Goal: Task Accomplishment & Management: Complete application form

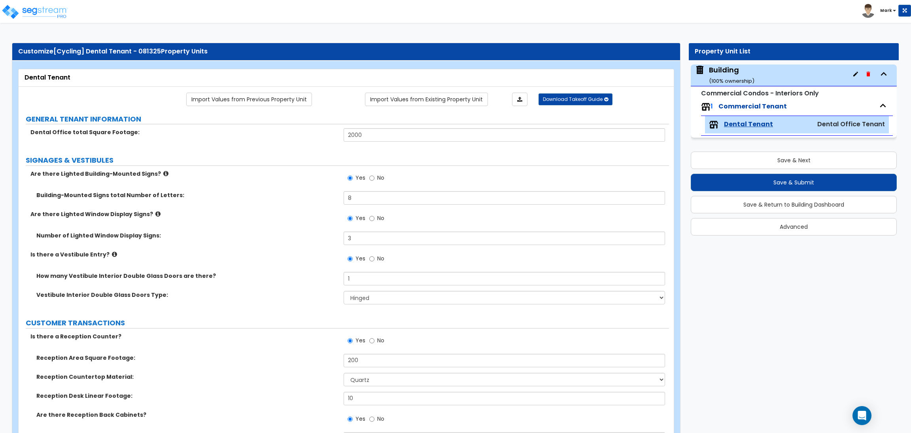
select select "1"
select select "4"
select select "2"
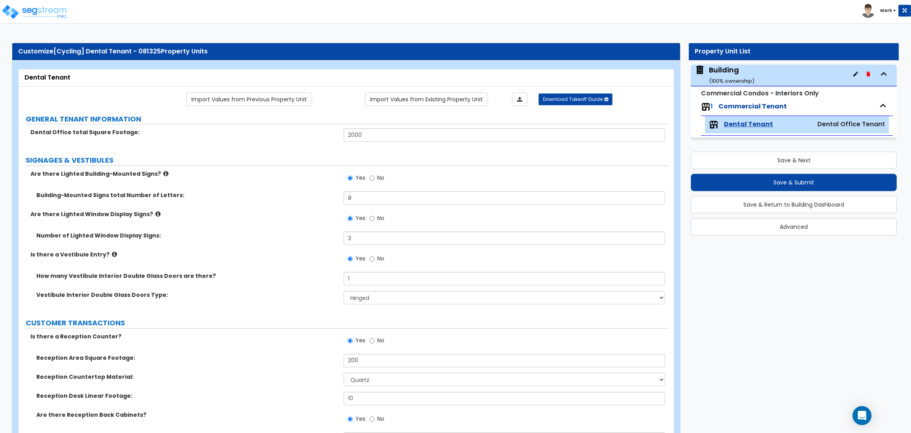
select select "3"
select select "1"
select select "5"
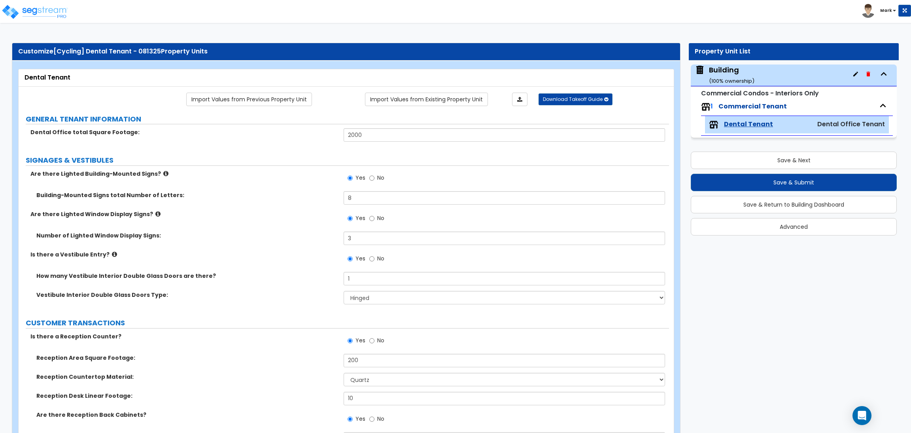
select select "2"
select select "1"
select select "3"
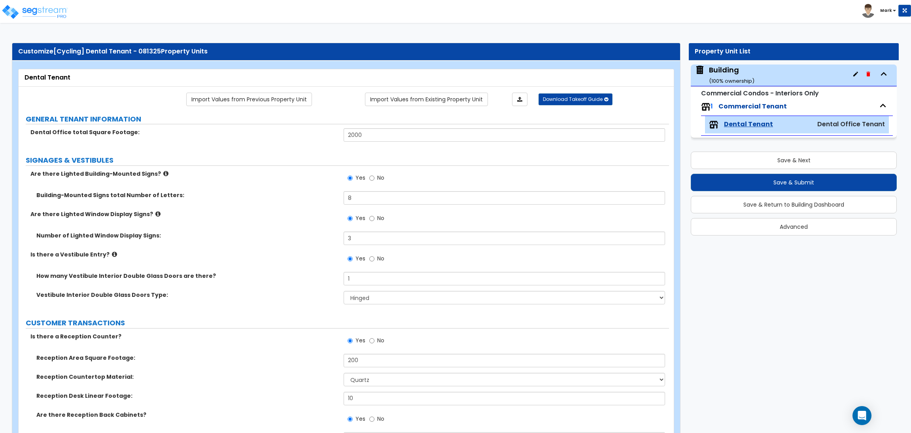
select select "1"
select select "2"
select select "1"
select select "5"
select select "1"
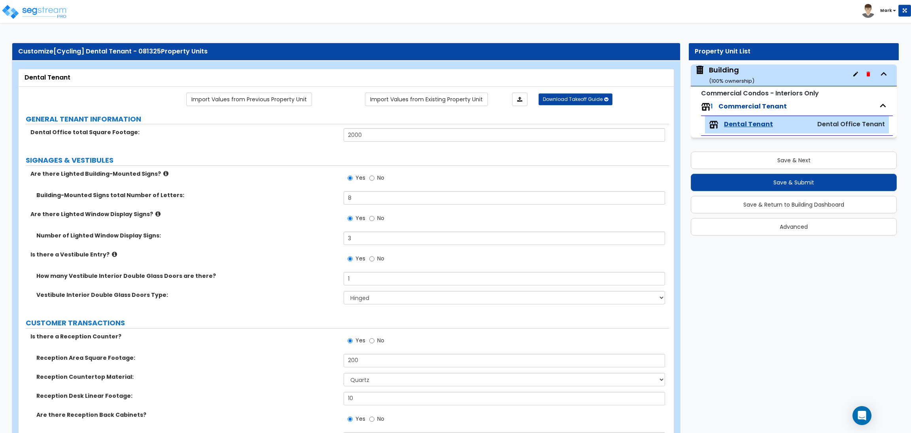
select select "1"
select select "2"
select select "4"
select select "1"
select select "4"
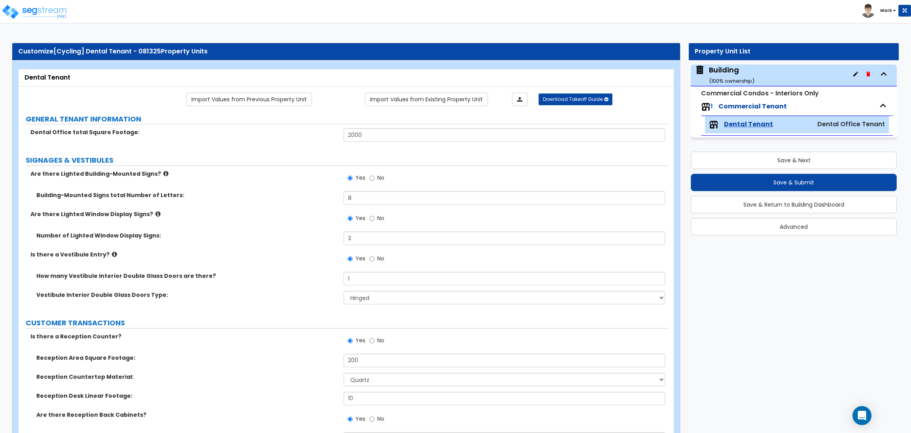
select select "2"
select select "3"
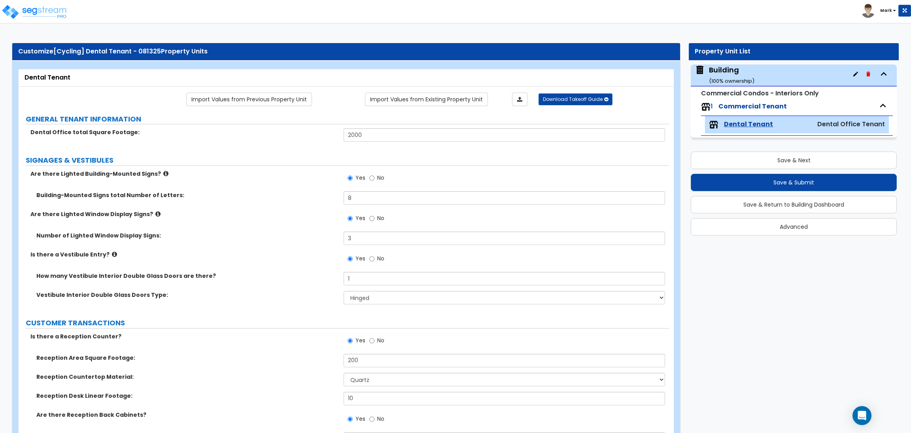
select select "1"
select select "2"
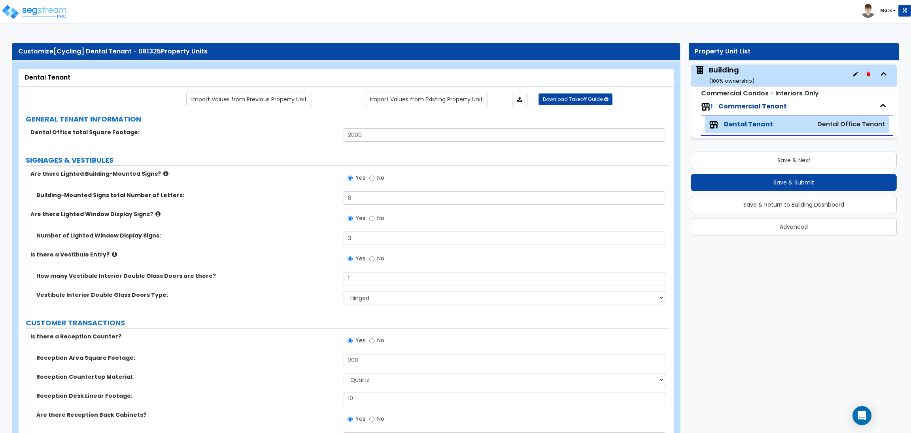
select select "2"
select select "3"
select select "4"
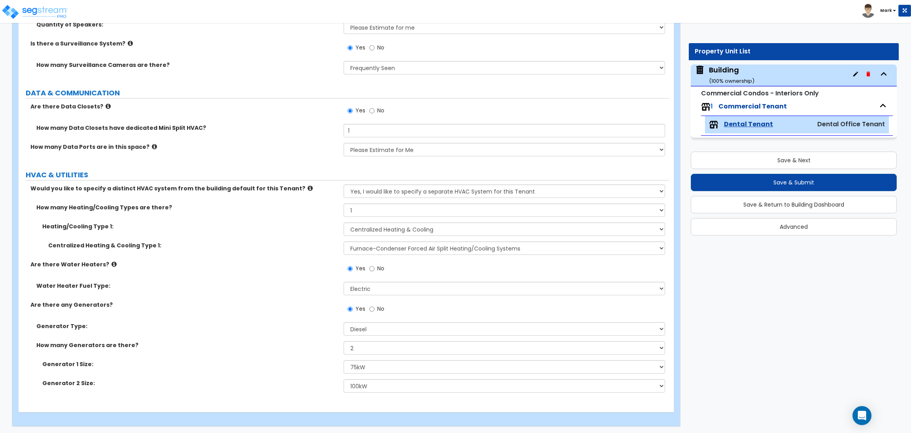
scroll to position [3683, 0]
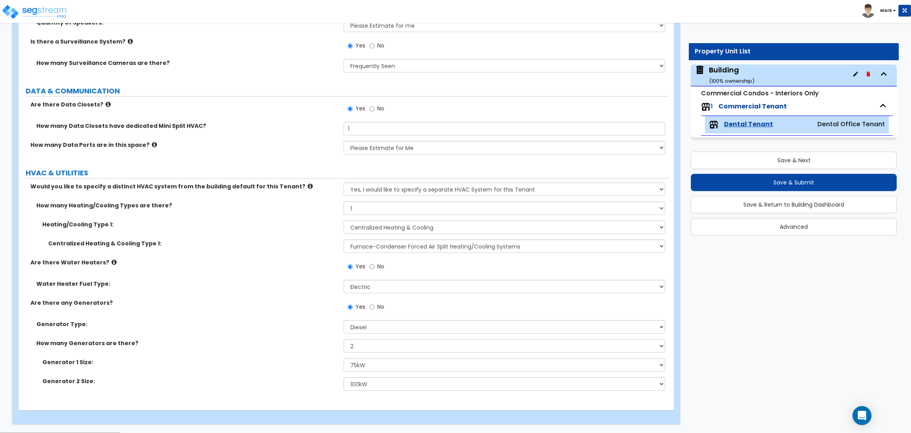
click at [382, 307] on span "No" at bounding box center [380, 306] width 7 height 8
click at [374, 307] on input "No" at bounding box center [371, 306] width 5 height 9
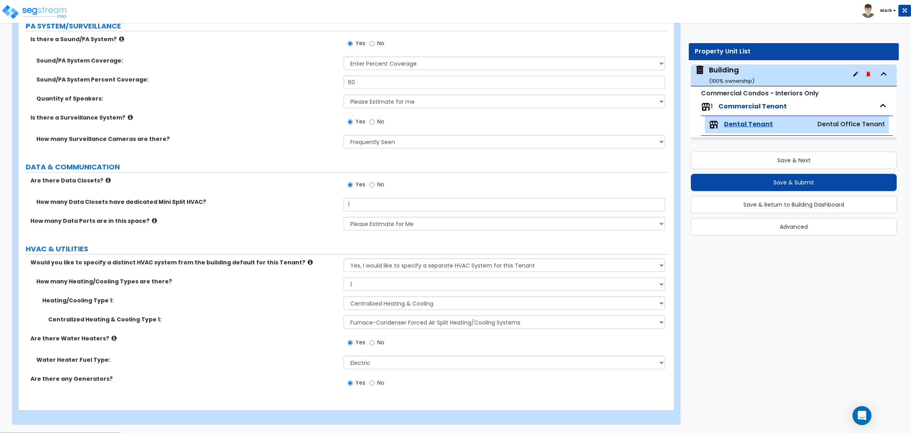
click at [356, 382] on span "Yes" at bounding box center [360, 382] width 10 height 8
click at [353, 382] on input "Yes" at bounding box center [350, 382] width 5 height 9
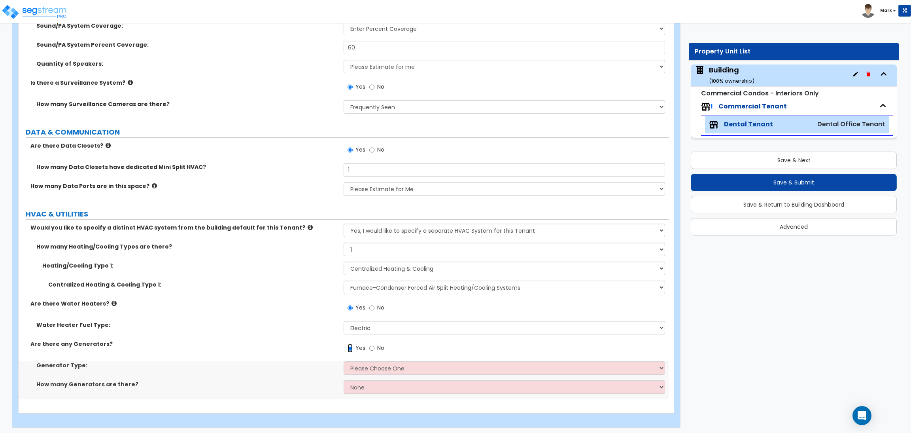
scroll to position [3645, 0]
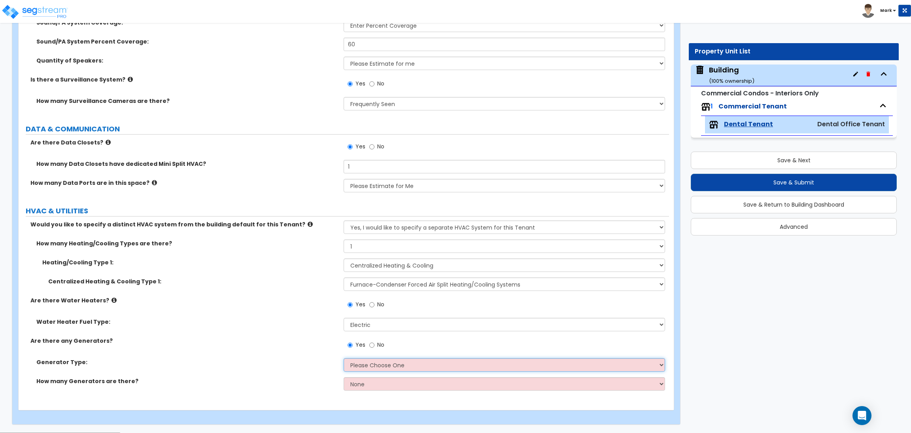
click at [395, 366] on select "Please Choose One Gas Diesel" at bounding box center [504, 364] width 321 height 13
select select "2"
click at [344, 358] on select "Please Choose One Gas Diesel" at bounding box center [504, 364] width 321 height 13
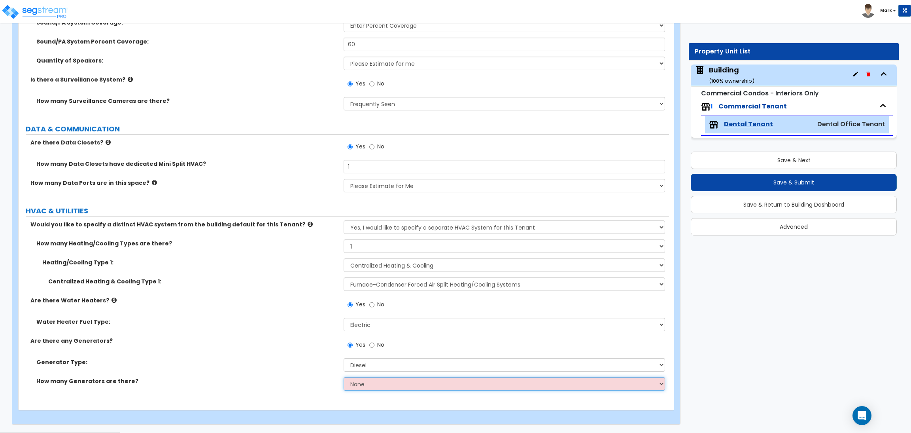
click at [359, 387] on select "None 1 2 3" at bounding box center [504, 383] width 321 height 13
click at [279, 363] on label "Generator Type:" at bounding box center [186, 362] width 301 height 8
click at [361, 390] on select "None 1 2 3" at bounding box center [504, 383] width 321 height 13
select select "2"
click at [344, 377] on select "None 1 2 3" at bounding box center [504, 383] width 321 height 13
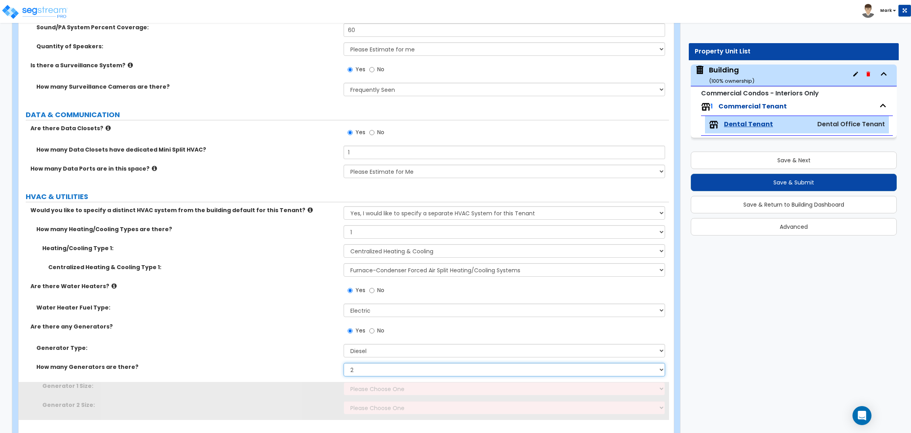
scroll to position [3683, 0]
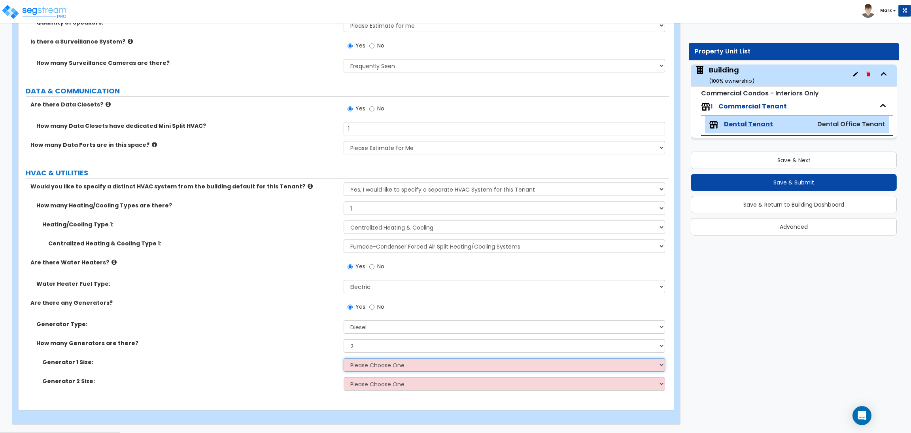
click at [357, 363] on select "Please Choose One 30kW 50kW 75kW 100kW 125 kW 150 kW 175 kW 200 kW 250 kW 300 k…" at bounding box center [504, 364] width 321 height 13
select select "3"
click at [344, 358] on select "Please Choose One 30kW 50kW 75kW 100kW 125 kW 150 kW 175 kW 200 kW 250 kW 300 k…" at bounding box center [504, 364] width 321 height 13
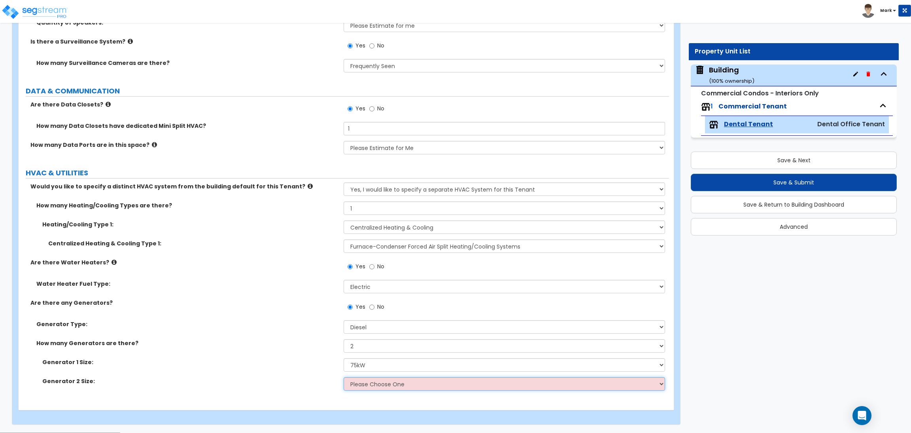
click at [363, 380] on select "Please Choose One 30kW 50kW 75kW 100kW 125 kW 150 kW 175 kW 200 kW 250 kW 300 k…" at bounding box center [504, 383] width 321 height 13
select select "4"
click at [344, 377] on select "Please Choose One 30kW 50kW 75kW 100kW 125 kW 150 kW 175 kW 200 kW 250 kW 300 k…" at bounding box center [504, 383] width 321 height 13
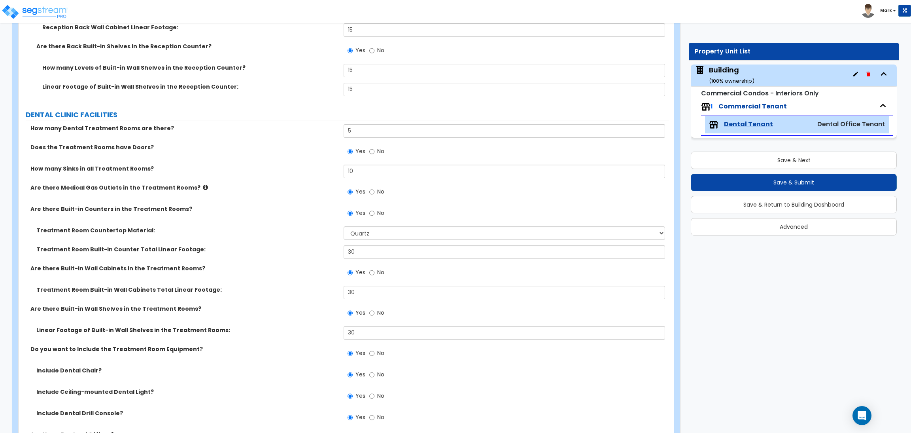
scroll to position [474, 0]
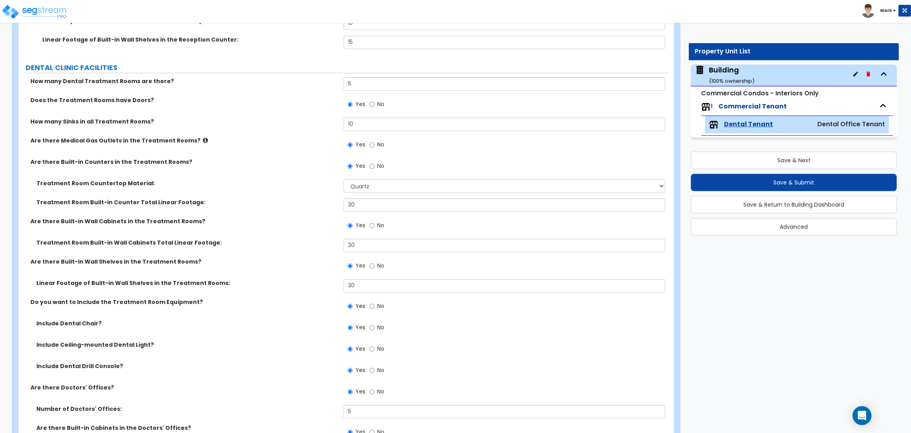
click at [260, 176] on div "Are there Built-in Counters in the Treatment Rooms? Yes No" at bounding box center [344, 168] width 650 height 21
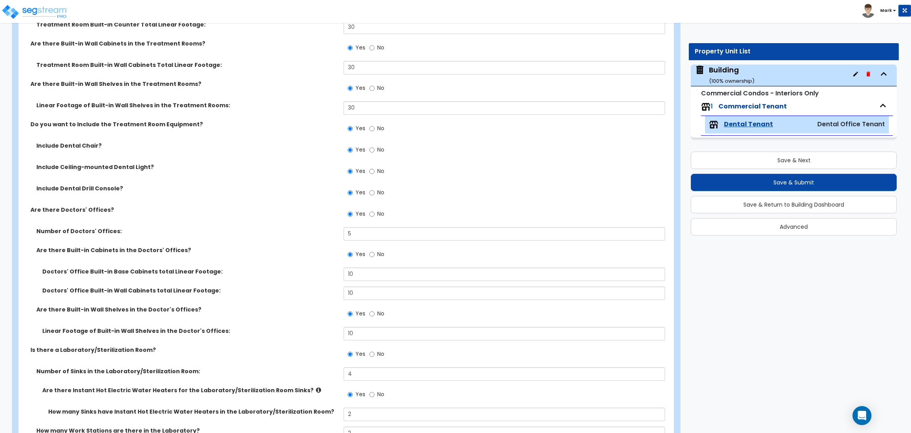
scroll to position [1667, 0]
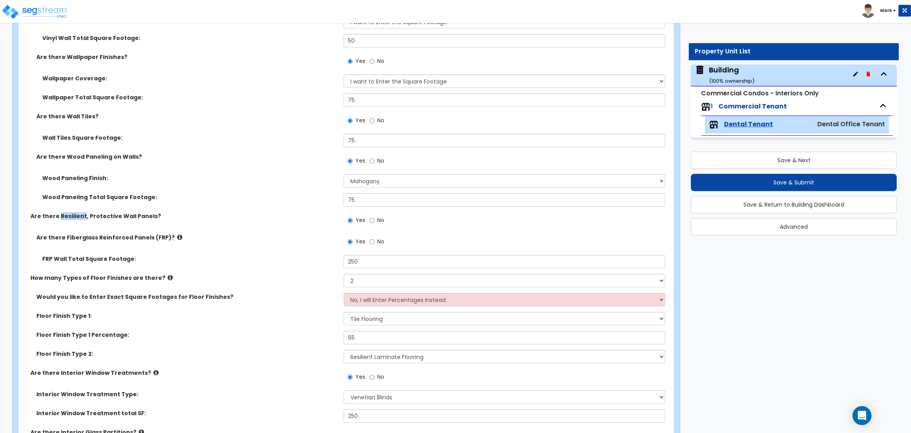
click at [162, 218] on label "Are there Resilient, Protective Wall Panels?" at bounding box center [183, 216] width 307 height 8
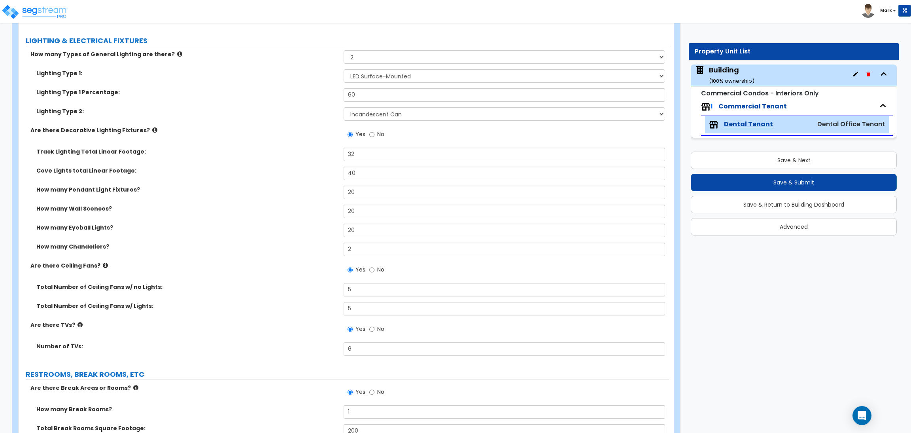
scroll to position [2200, 0]
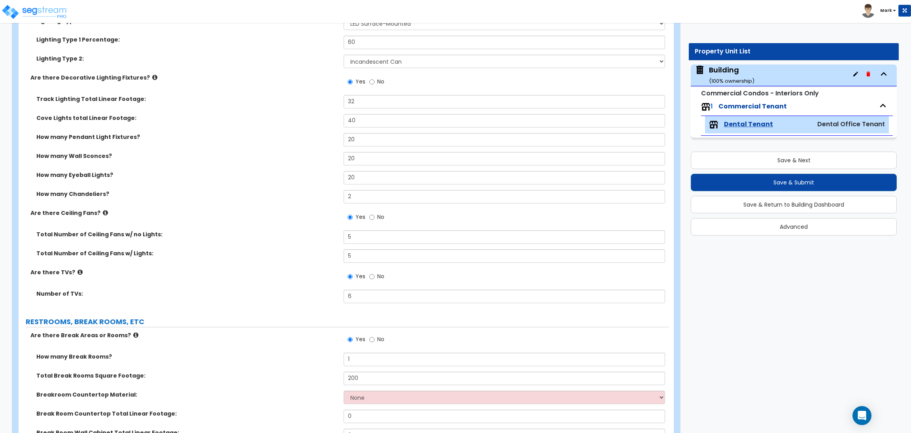
click at [296, 133] on label "How many Pendant Light Fixtures?" at bounding box center [186, 137] width 301 height 8
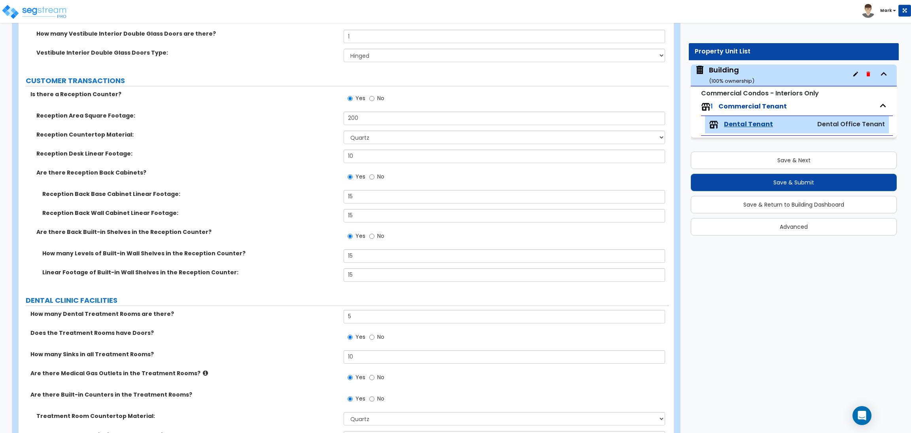
scroll to position [243, 0]
drag, startPoint x: 371, startPoint y: 255, endPoint x: 332, endPoint y: 254, distance: 39.6
click at [332, 254] on div "How many Levels of Built-in Wall Shelves in the Reception Counter? 15" at bounding box center [344, 257] width 650 height 19
type input "1"
click at [266, 321] on div "How many Dental Treatment Rooms are there? 5" at bounding box center [344, 318] width 650 height 19
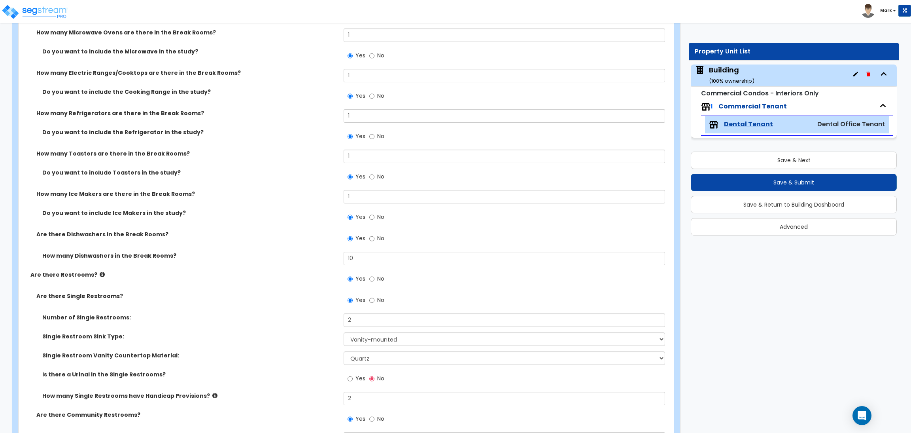
scroll to position [2734, 0]
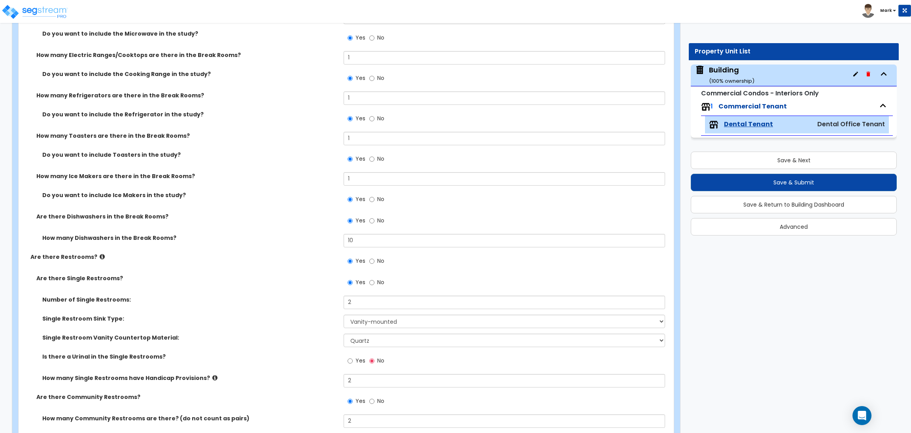
click at [214, 184] on div "How many Ice Makers are there in the Break Rooms? 1" at bounding box center [344, 181] width 650 height 19
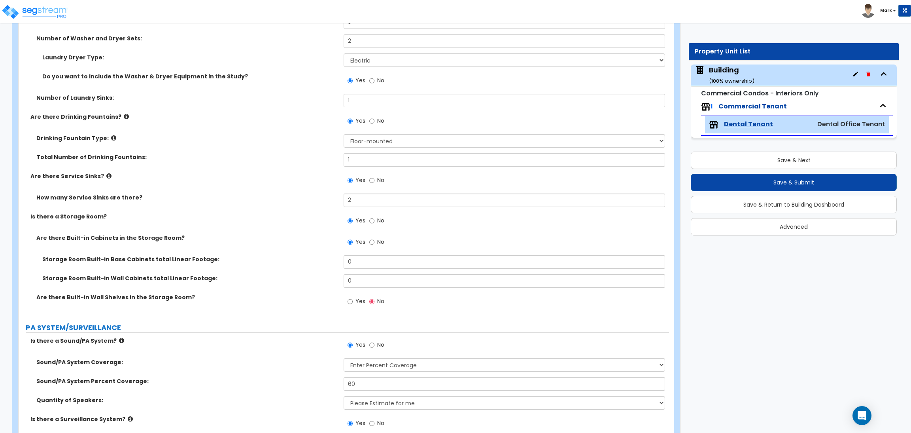
click at [353, 304] on label "Yes" at bounding box center [357, 301] width 18 height 13
click at [353, 304] on input "Yes" at bounding box center [350, 301] width 5 height 9
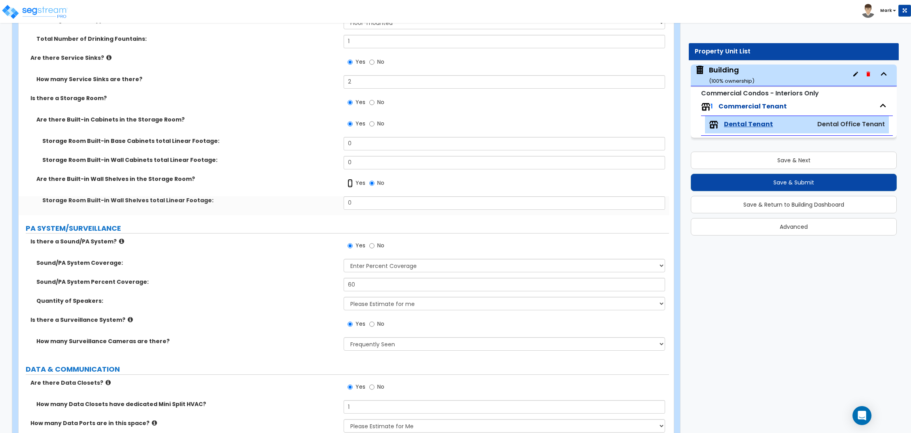
scroll to position [3424, 0]
radio input "true"
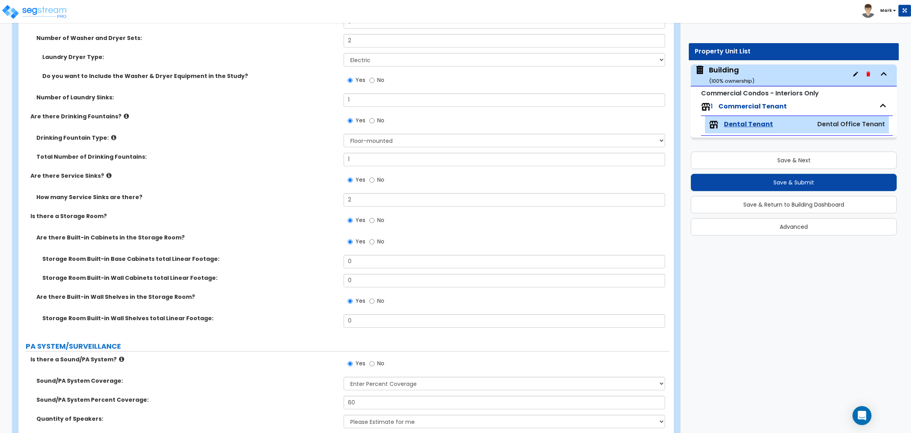
scroll to position [3306, 0]
click at [210, 152] on div "Drinking Fountain Type: Please Choose One Wall-mounted Floor-mounted" at bounding box center [344, 143] width 650 height 19
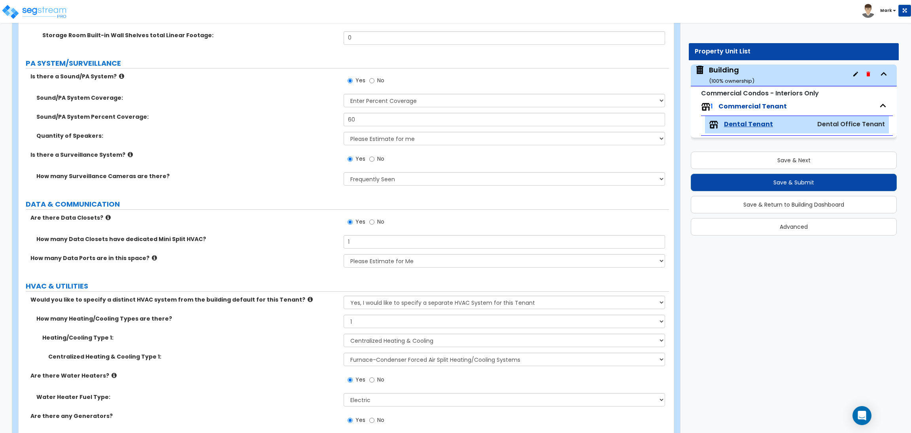
scroll to position [3702, 0]
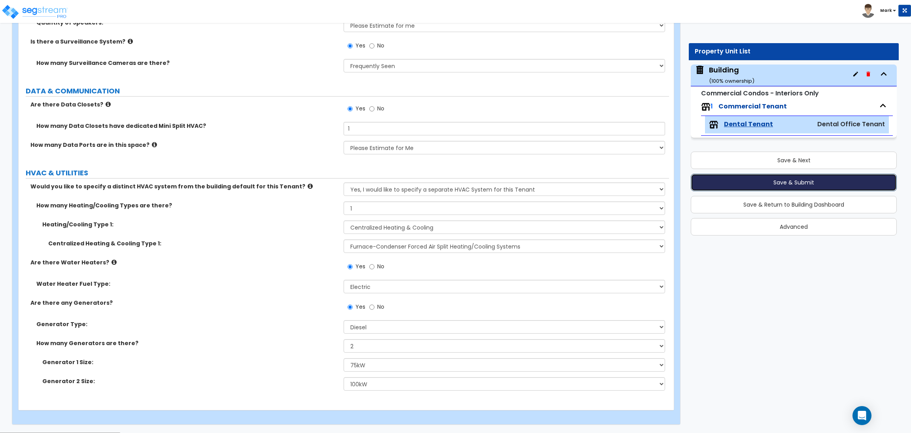
click at [860, 176] on button "Save & Submit" at bounding box center [794, 182] width 206 height 17
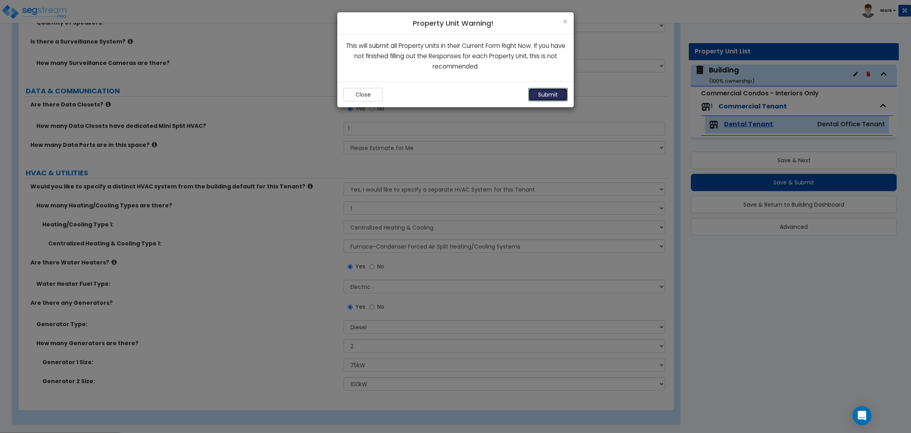
click at [550, 91] on button "Submit" at bounding box center [548, 94] width 40 height 13
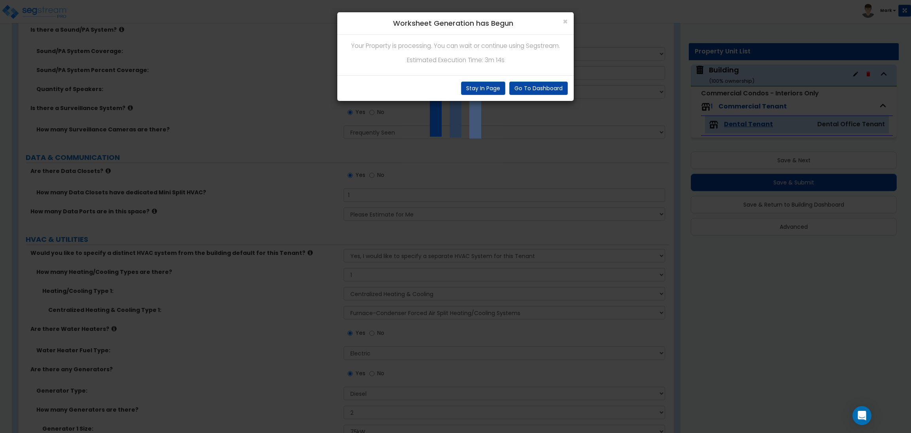
scroll to position [3524, 0]
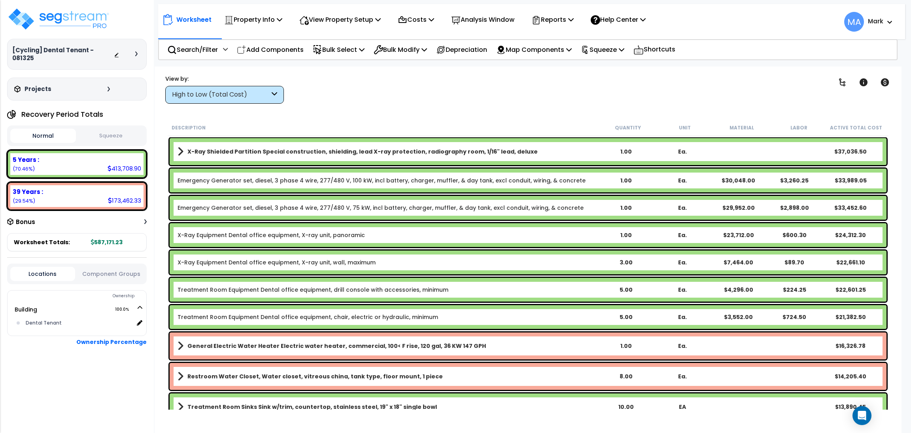
scroll to position [34, 0]
click at [255, 86] on div "High to Low (Total Cost)" at bounding box center [224, 95] width 119 height 18
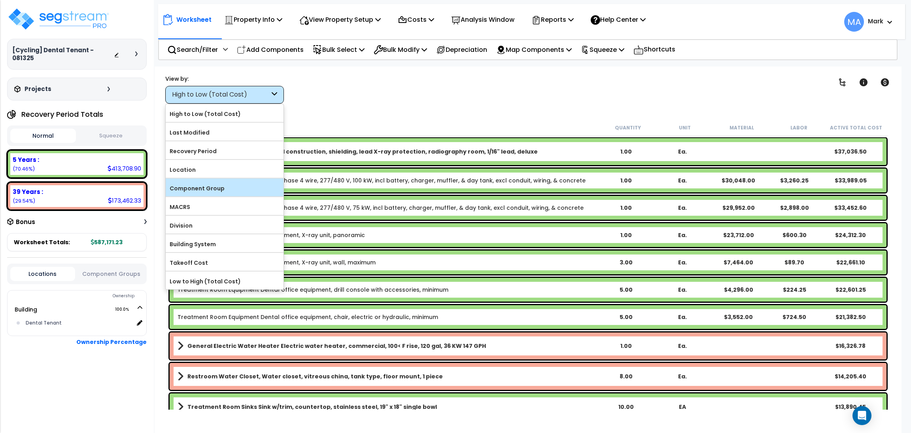
click at [208, 185] on label "Component Group" at bounding box center [225, 188] width 118 height 12
click at [0, 0] on input "Component Group" at bounding box center [0, 0] width 0 height 0
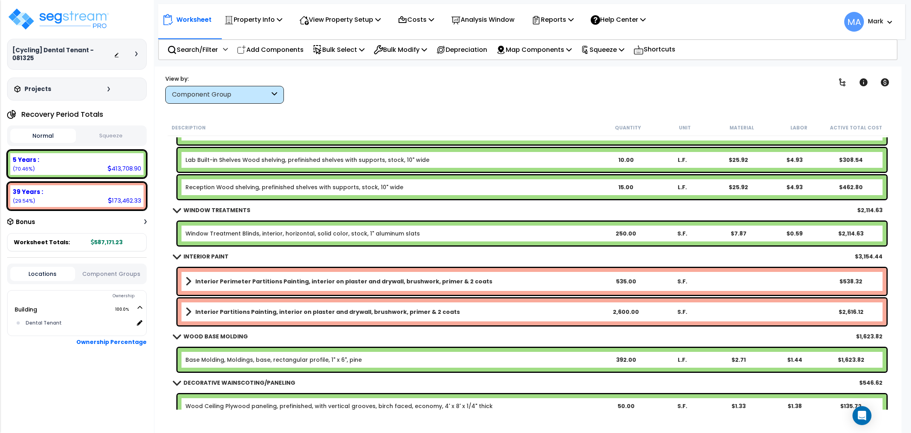
scroll to position [1067, 0]
click at [308, 20] on icon at bounding box center [303, 20] width 9 height 8
click at [321, 56] on link "View Questionnaire" at bounding box center [334, 54] width 78 height 16
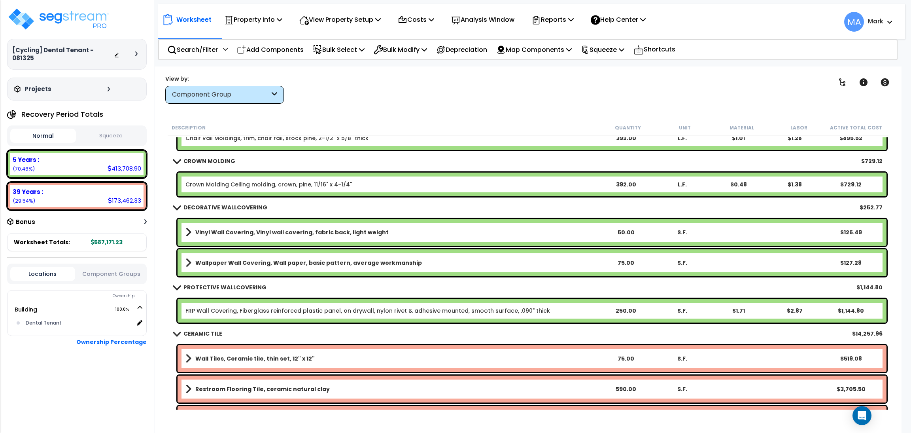
scroll to position [1542, 0]
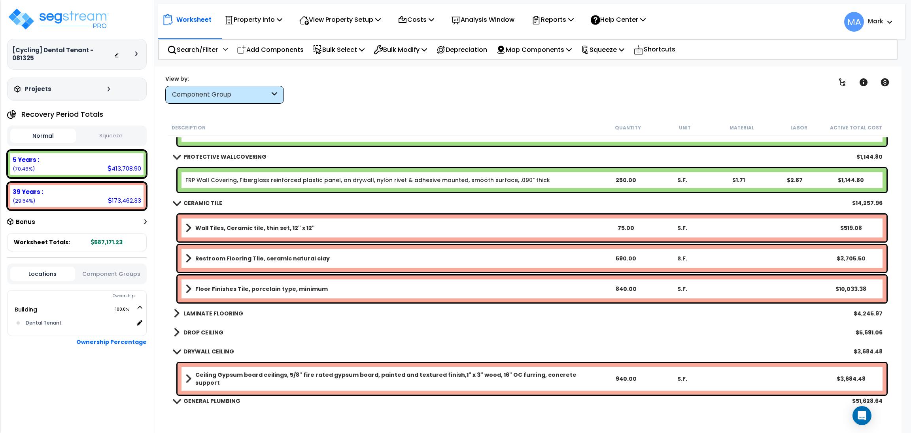
click at [206, 312] on b "LAMINATE FLOORING" at bounding box center [213, 313] width 60 height 8
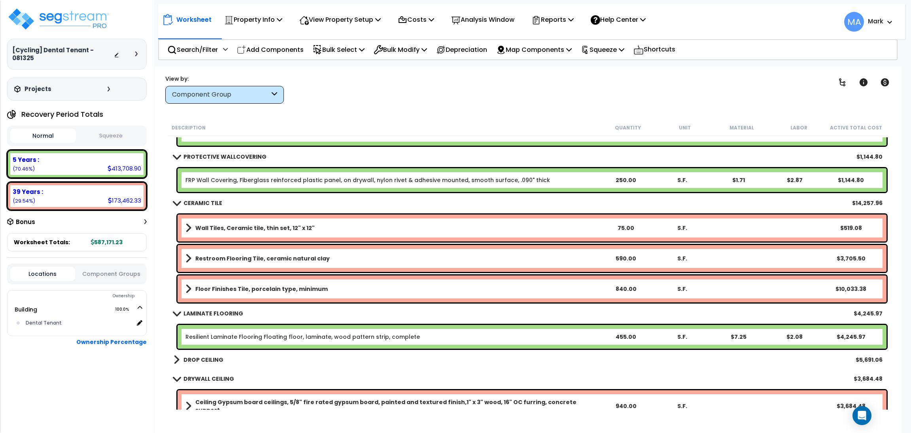
click at [211, 352] on div "DROP CEILING $5,691.06" at bounding box center [528, 359] width 717 height 19
click at [212, 361] on b "DROP CEILING" at bounding box center [203, 359] width 40 height 8
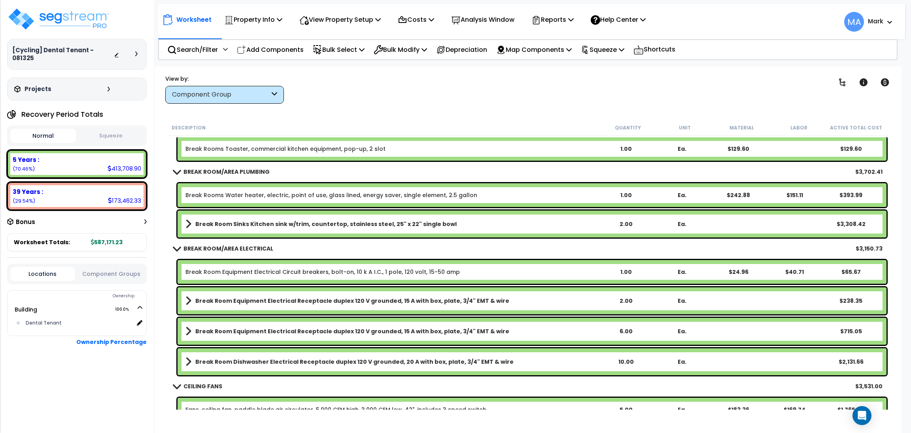
scroll to position [3796, 0]
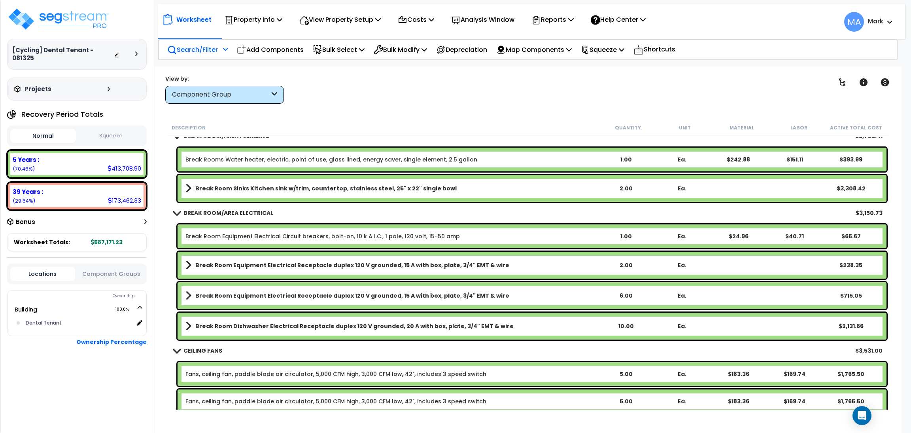
click at [205, 57] on div "Search/Filter Additional Search / Filter" at bounding box center [197, 49] width 60 height 19
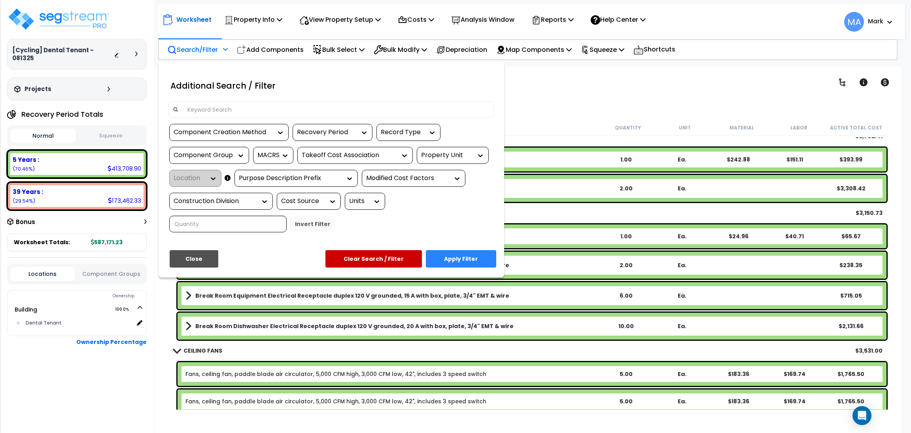
click at [215, 110] on input at bounding box center [336, 110] width 307 height 12
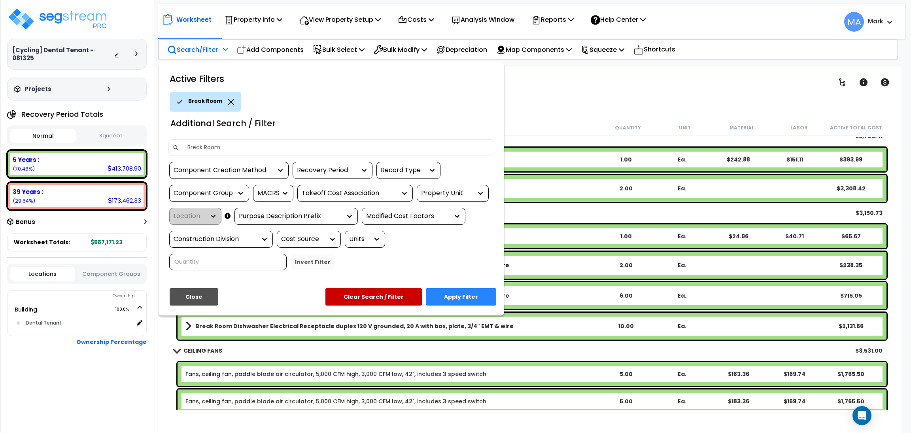
type input "Break Room"
click at [454, 295] on button "Apply Filter" at bounding box center [461, 296] width 70 height 17
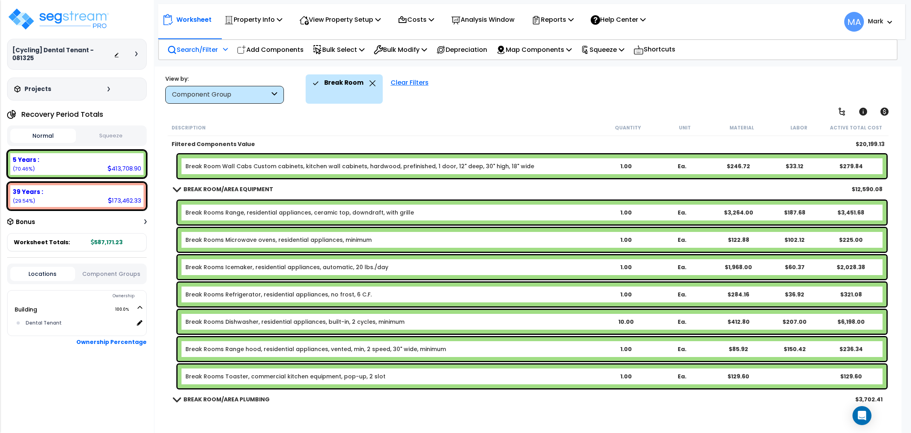
scroll to position [59, 0]
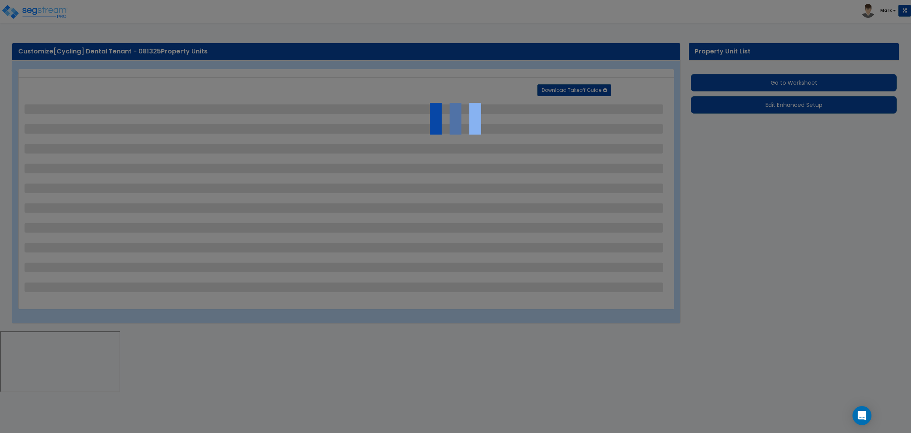
select select "1"
select select "4"
select select "2"
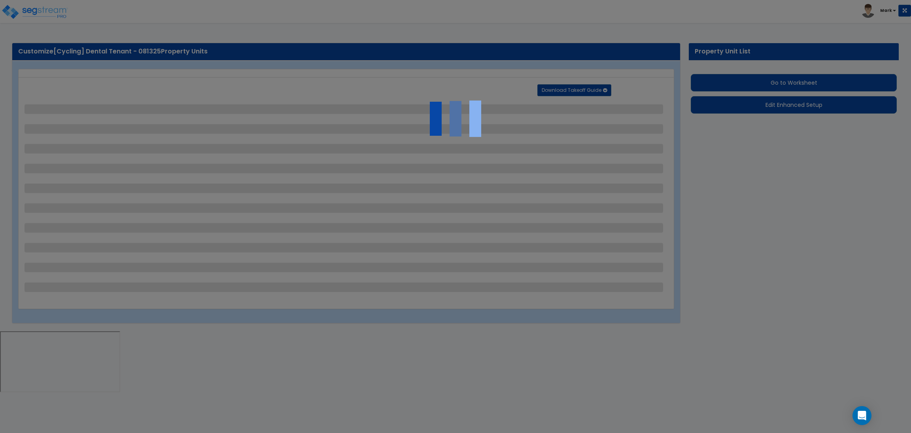
select select "3"
select select "1"
select select "5"
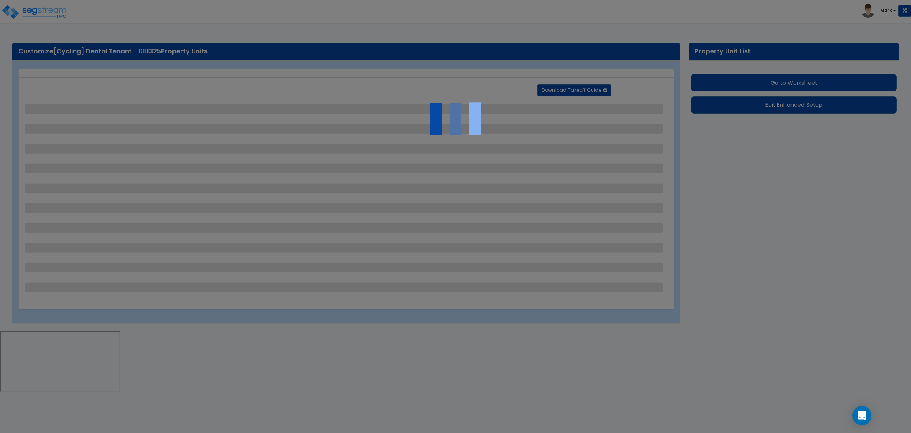
select select "2"
select select "1"
select select "3"
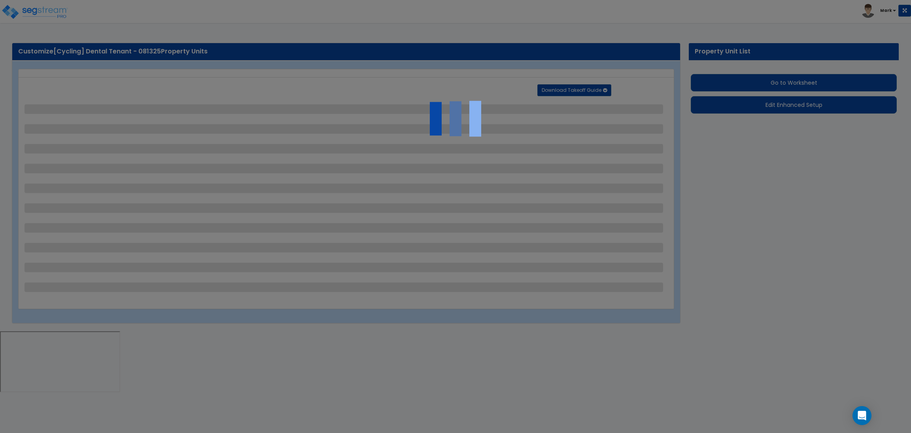
select select "1"
select select "2"
select select "1"
select select "5"
select select "1"
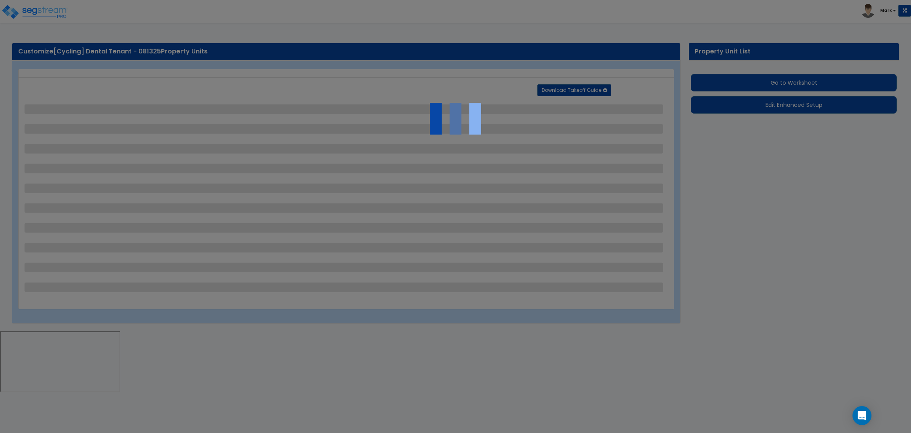
select select "1"
select select "2"
select select "4"
select select "1"
select select "4"
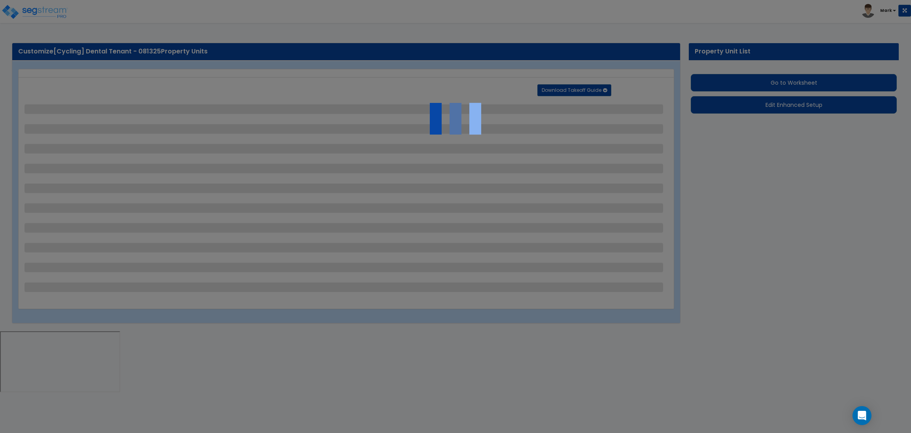
select select "2"
select select "3"
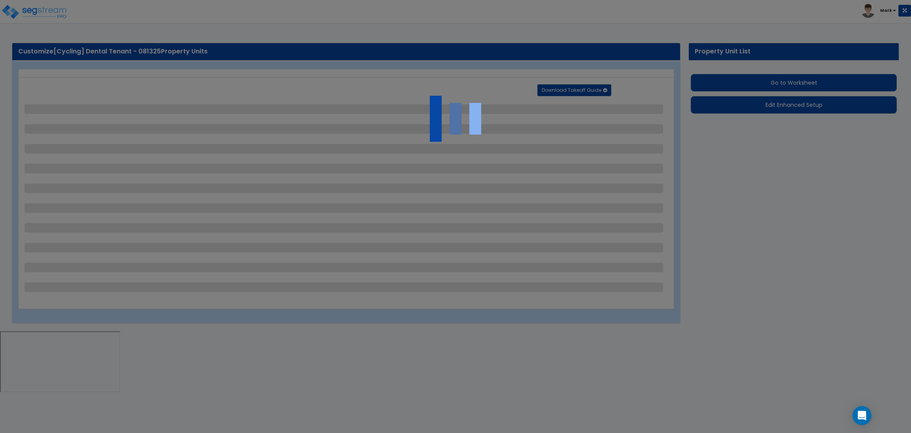
select select "1"
select select "2"
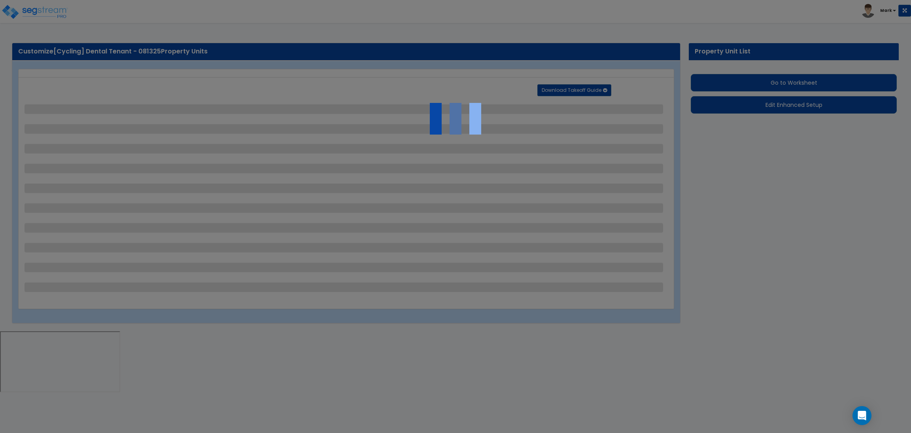
select select "2"
select select "3"
select select "4"
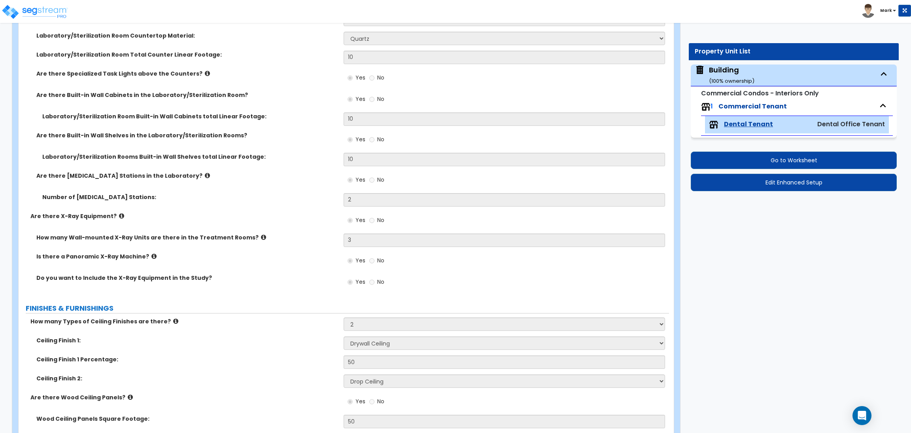
scroll to position [1067, 0]
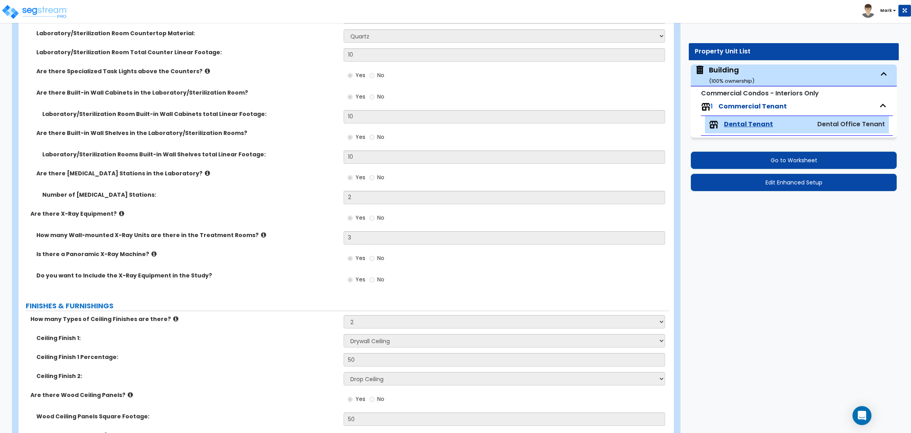
click at [267, 168] on div "Laboratory/Sterilization Rooms Built-in Wall Shelves total Linear Footage: 10" at bounding box center [344, 159] width 650 height 19
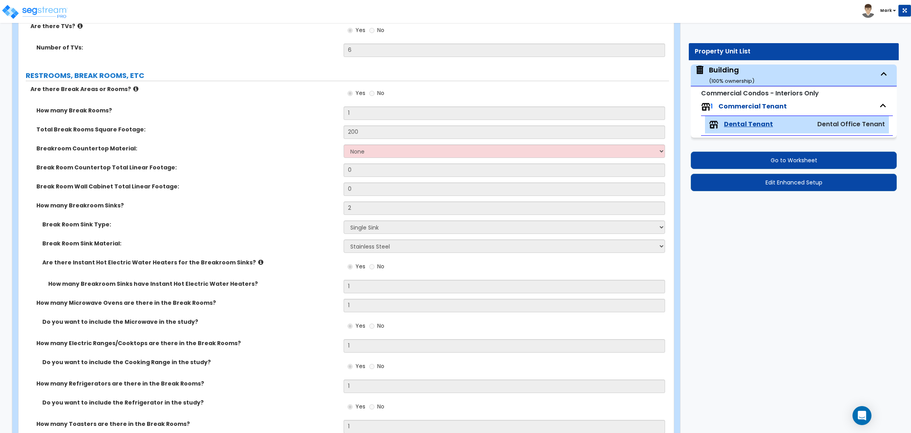
scroll to position [2423, 0]
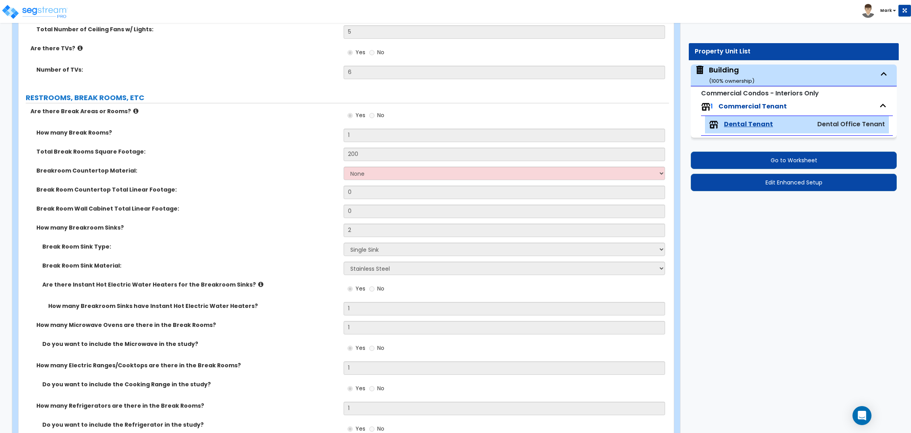
click at [249, 112] on label "Are there Break Areas or Rooms?" at bounding box center [183, 111] width 307 height 8
click at [261, 190] on label "Break Room Countertop Total Linear Footage:" at bounding box center [186, 189] width 301 height 8
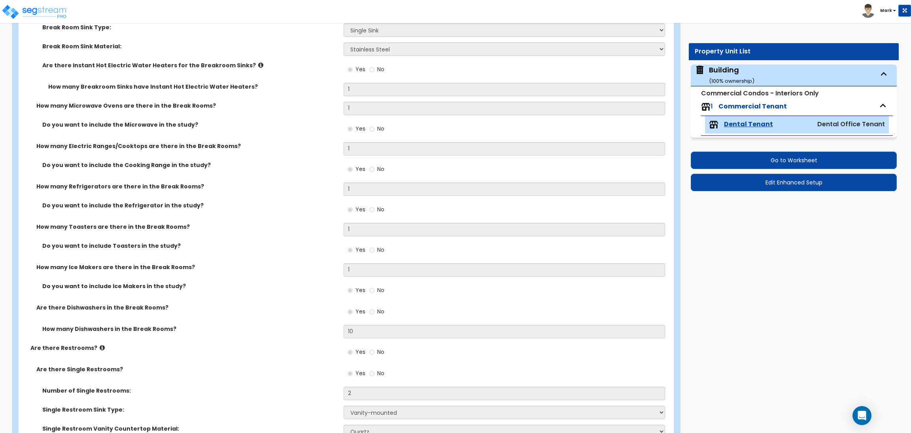
scroll to position [2660, 0]
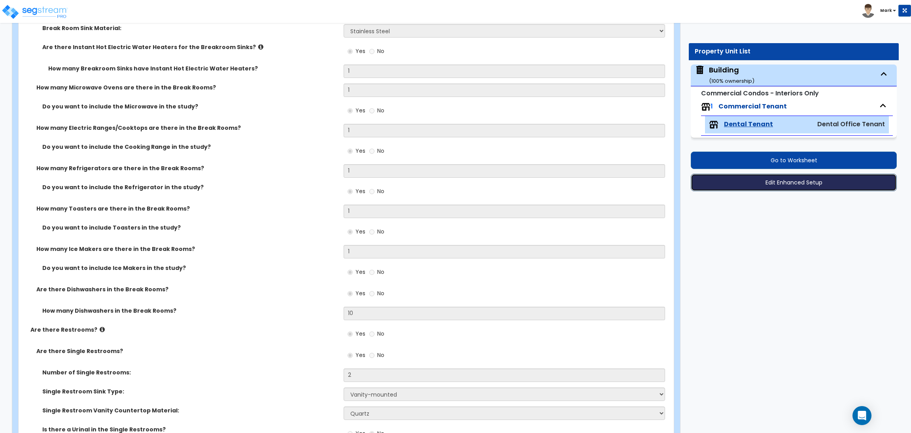
click at [828, 181] on button "Edit Enhanced Setup" at bounding box center [794, 182] width 206 height 17
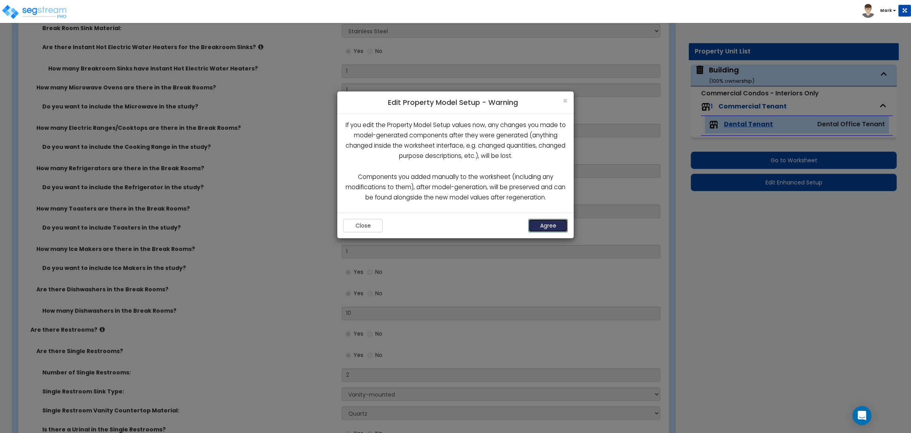
click at [548, 227] on button "Agree" at bounding box center [548, 225] width 40 height 13
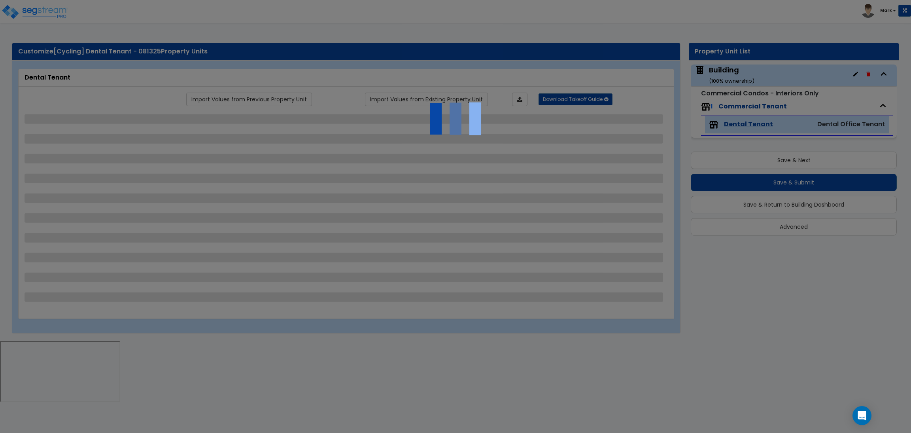
select select "1"
select select "4"
select select "2"
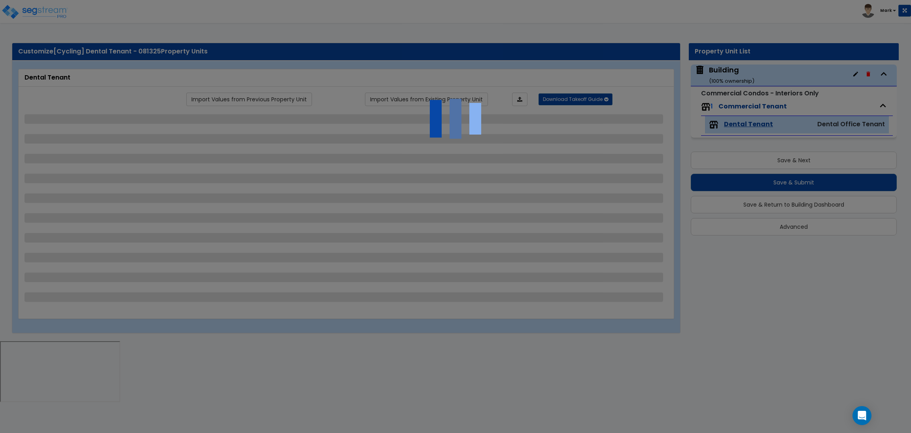
select select "3"
select select "1"
select select "5"
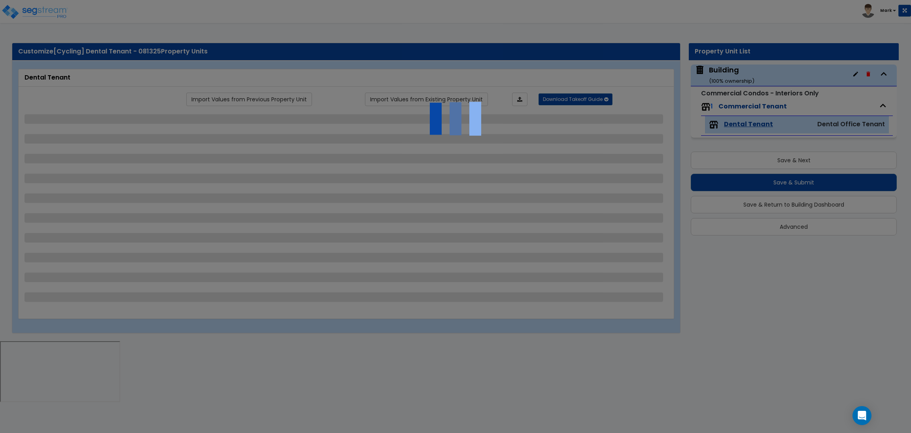
select select "2"
select select "1"
select select "3"
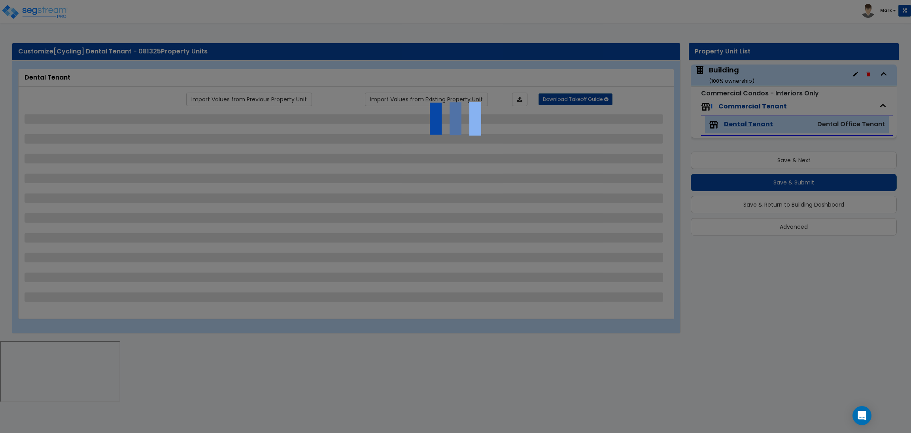
select select "1"
select select "2"
select select "1"
select select "5"
select select "1"
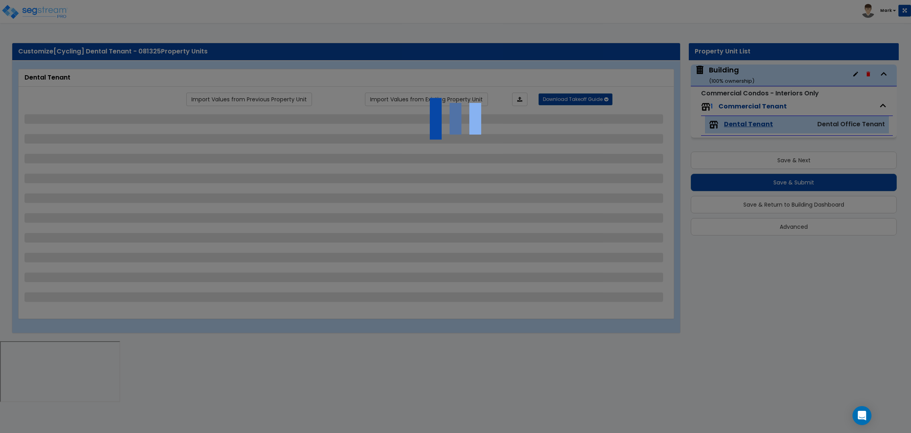
select select "1"
select select "2"
select select "4"
select select "1"
select select "4"
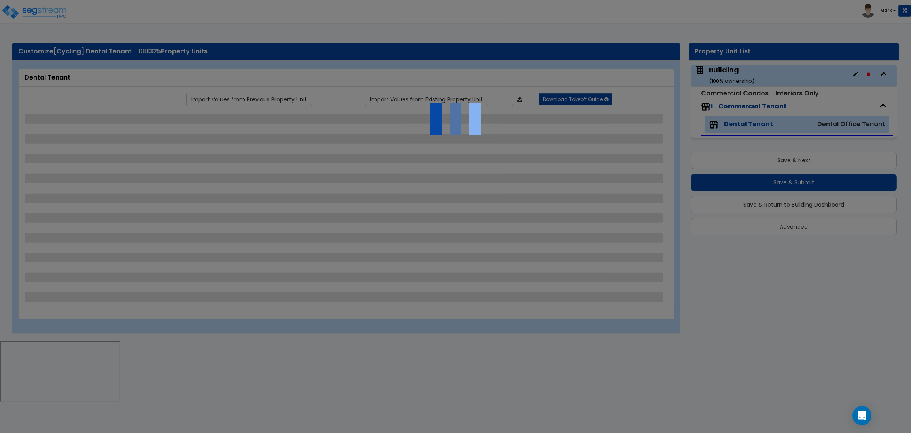
select select "2"
select select "3"
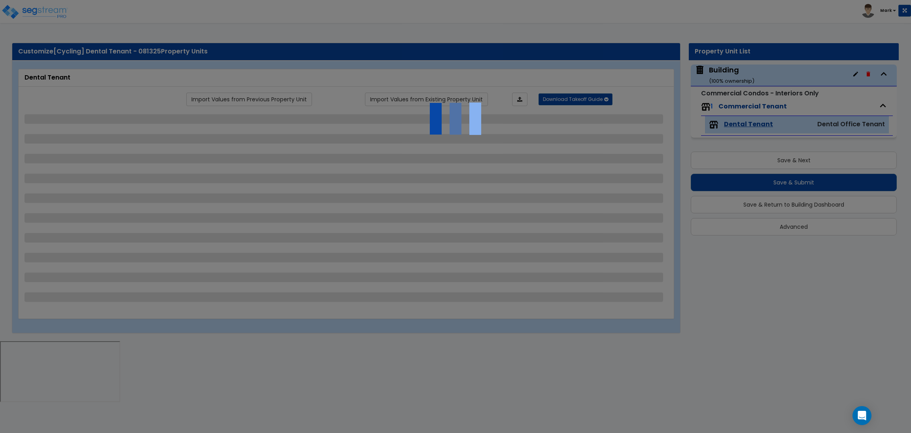
select select "1"
select select "2"
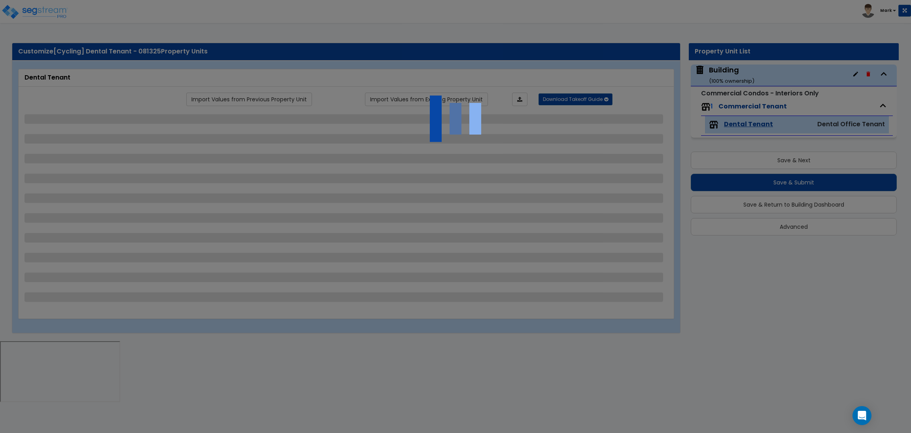
select select "2"
select select "3"
select select "4"
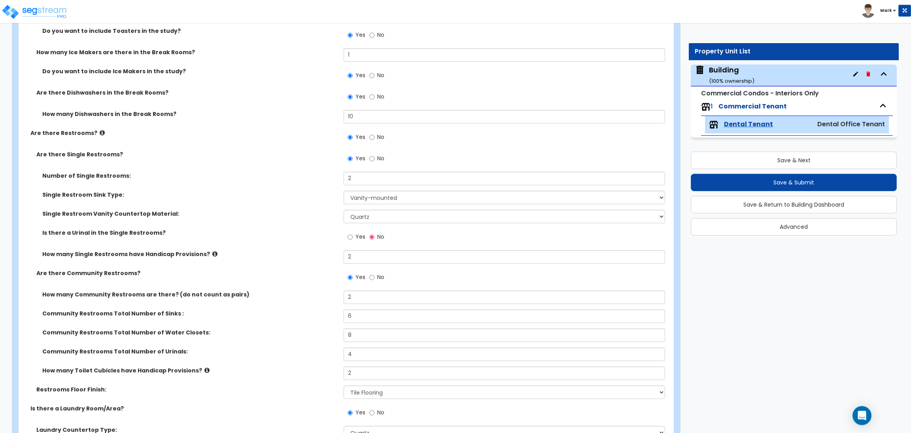
scroll to position [2846, 0]
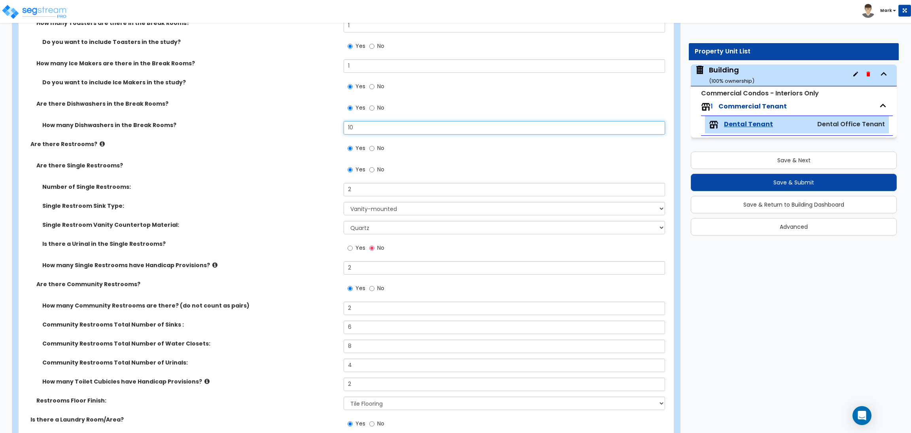
drag, startPoint x: 361, startPoint y: 127, endPoint x: 330, endPoint y: 125, distance: 30.9
click at [330, 125] on div "How many Dishwashers in the Break Rooms? 10" at bounding box center [344, 130] width 650 height 19
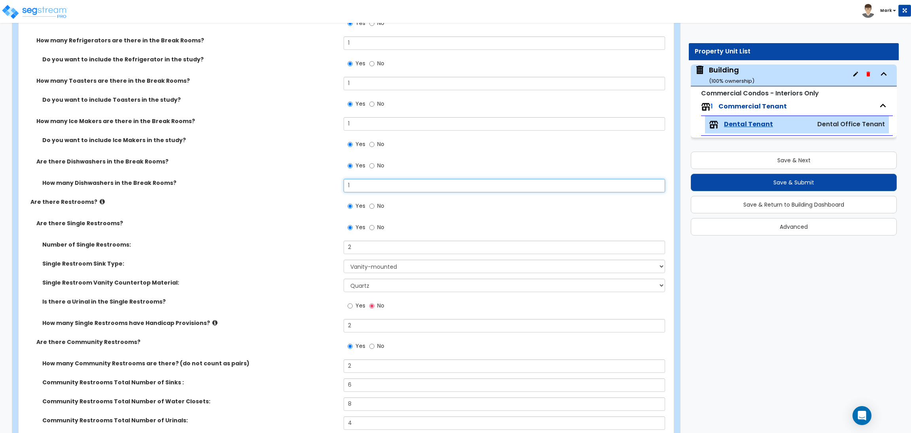
scroll to position [2787, 0]
type input "1"
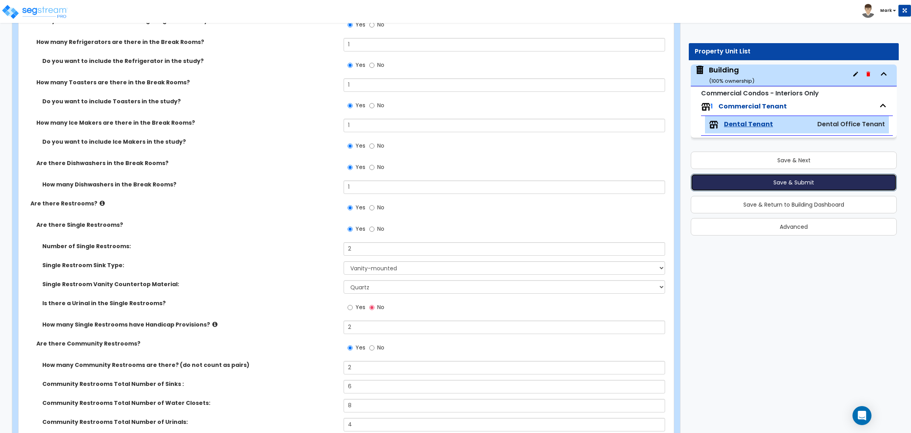
click at [844, 179] on button "Save & Submit" at bounding box center [794, 182] width 206 height 17
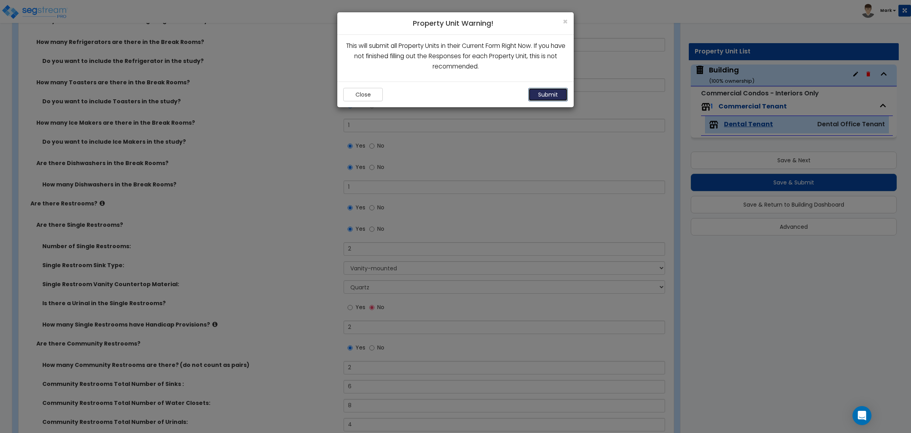
click at [546, 100] on button "Submit" at bounding box center [548, 94] width 40 height 13
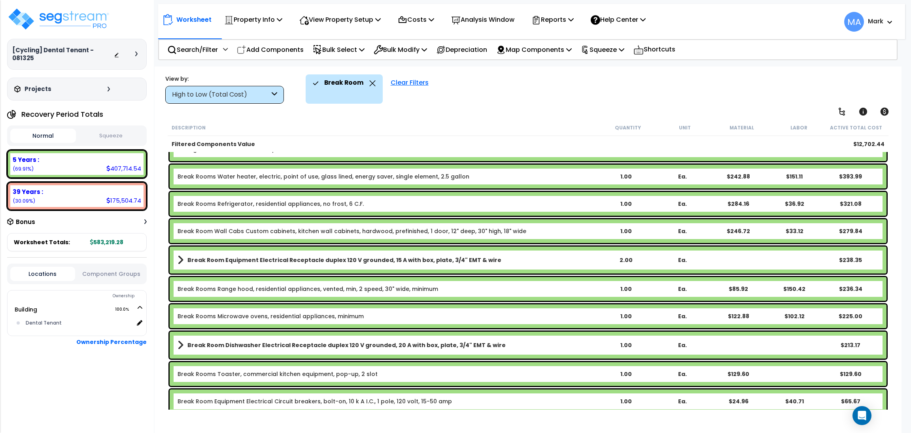
scroll to position [172, 0]
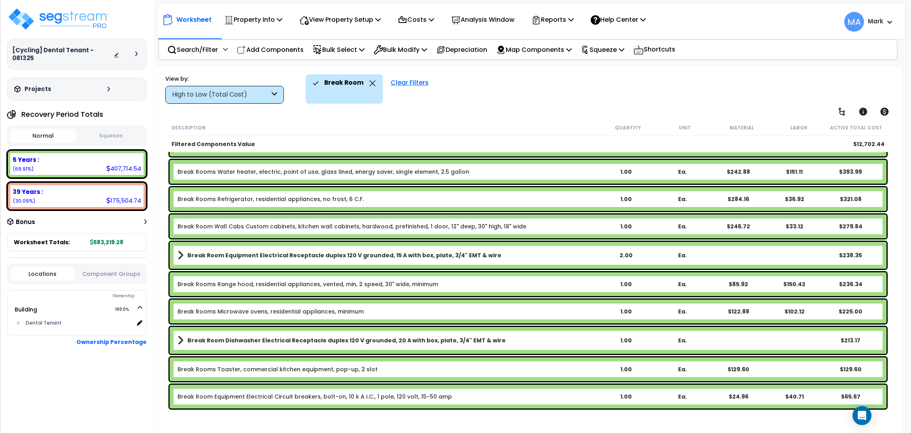
click at [257, 91] on div "High to Low (Total Cost)" at bounding box center [221, 94] width 98 height 9
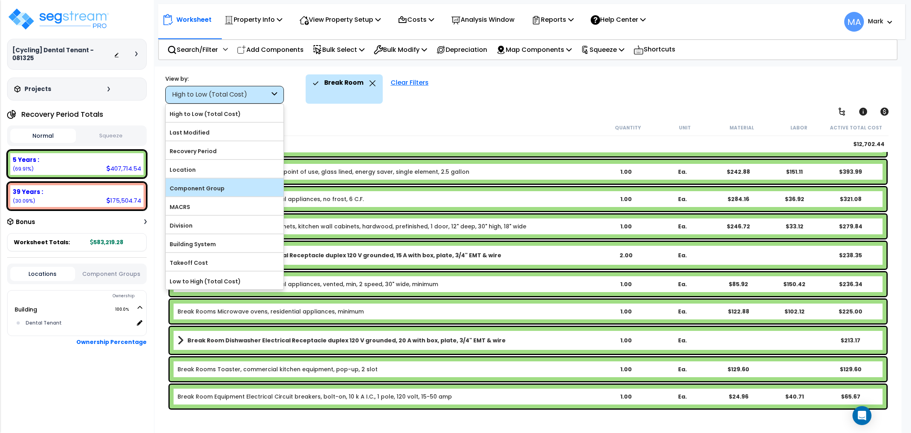
click at [215, 183] on label "Component Group" at bounding box center [225, 188] width 118 height 12
click at [0, 0] on input "Component Group" at bounding box center [0, 0] width 0 height 0
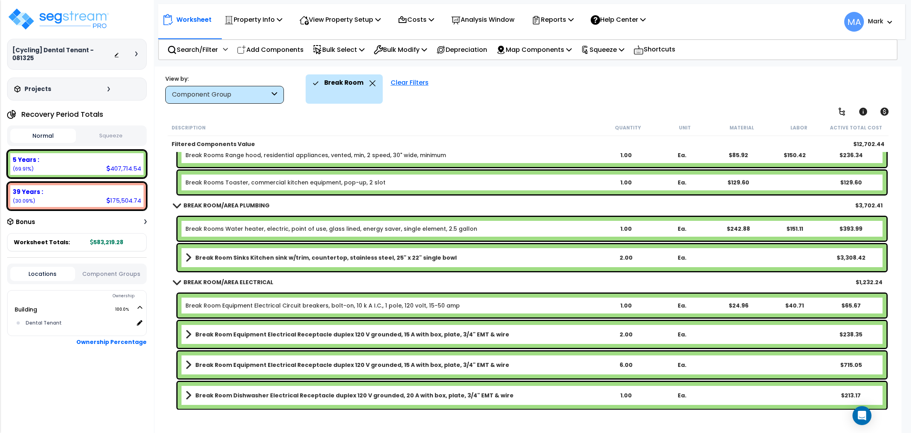
scroll to position [248, 0]
click at [276, 24] on p "Property Info" at bounding box center [253, 19] width 58 height 11
click at [282, 20] on p "View Property Setup" at bounding box center [253, 19] width 58 height 11
click at [335, 52] on link "View Questionnaire" at bounding box center [334, 54] width 78 height 16
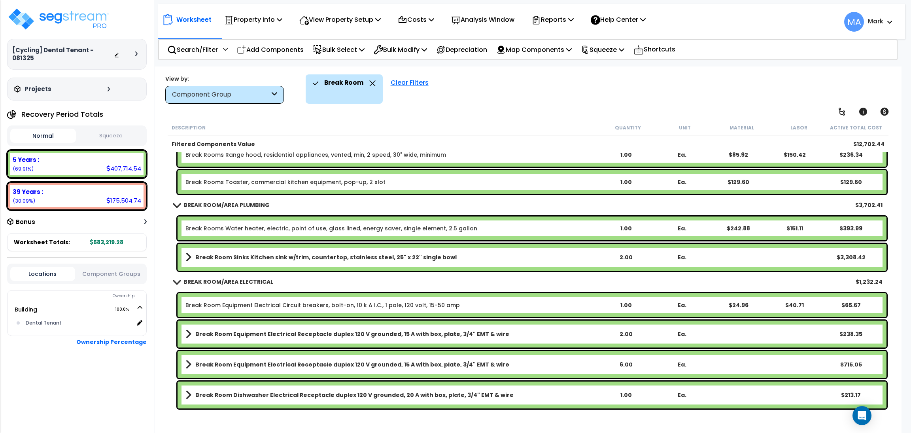
click at [369, 84] on icon at bounding box center [372, 83] width 6 height 6
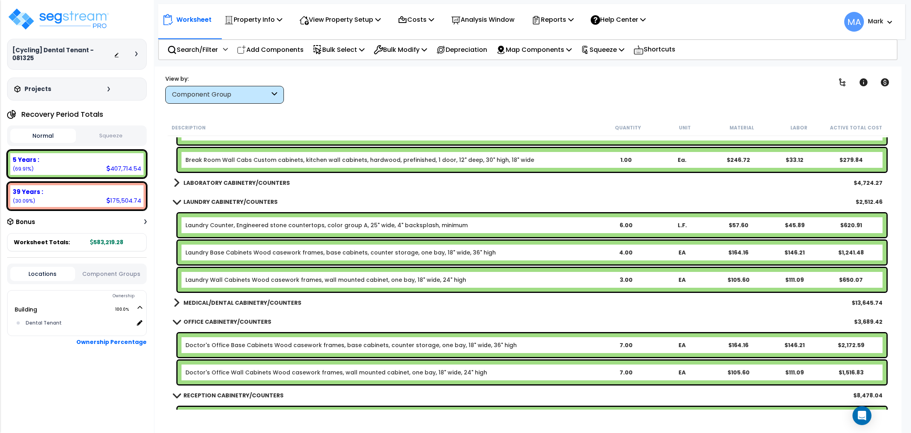
scroll to position [604, 0]
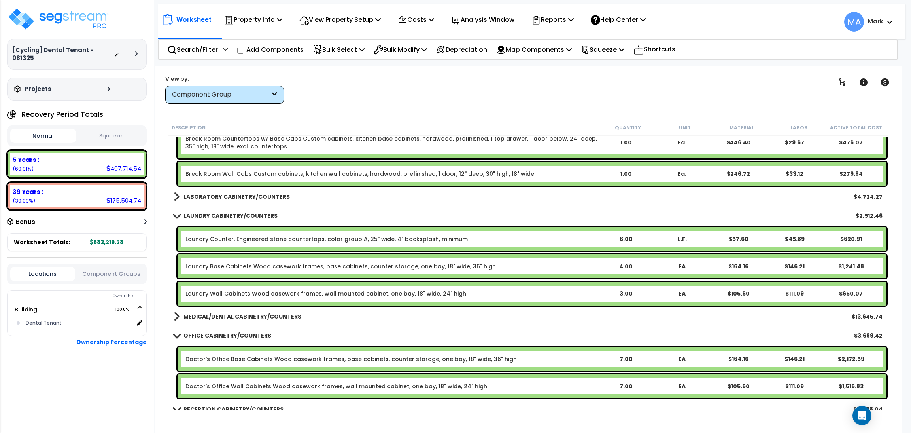
click at [251, 198] on b "LABORATORY CABINETRY/COUNTERS" at bounding box center [236, 197] width 106 height 8
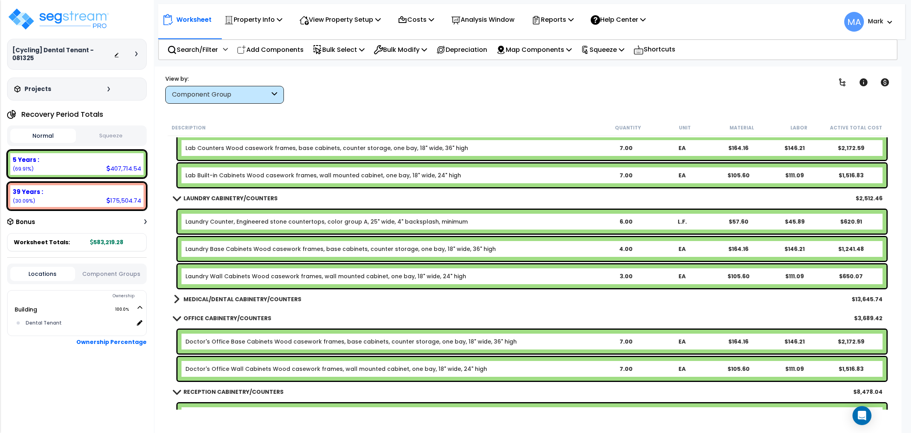
scroll to position [722, 0]
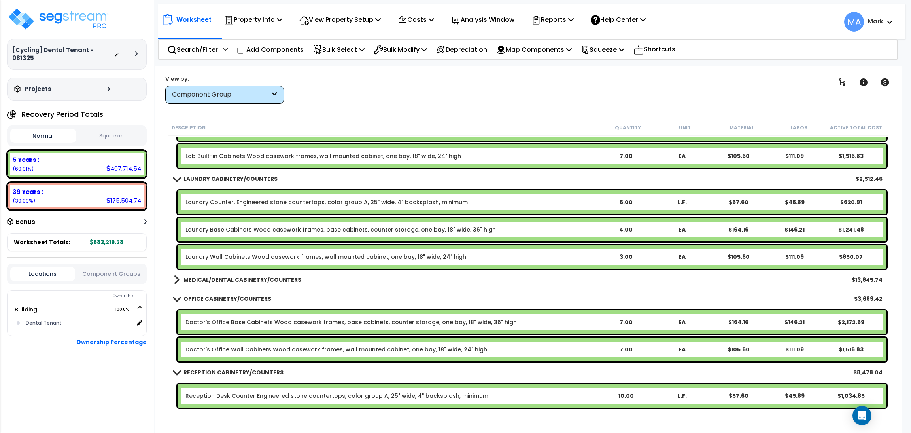
click at [215, 282] on b "MEDICAL/DENTAL CABINETRY/COUNTERS" at bounding box center [242, 280] width 118 height 8
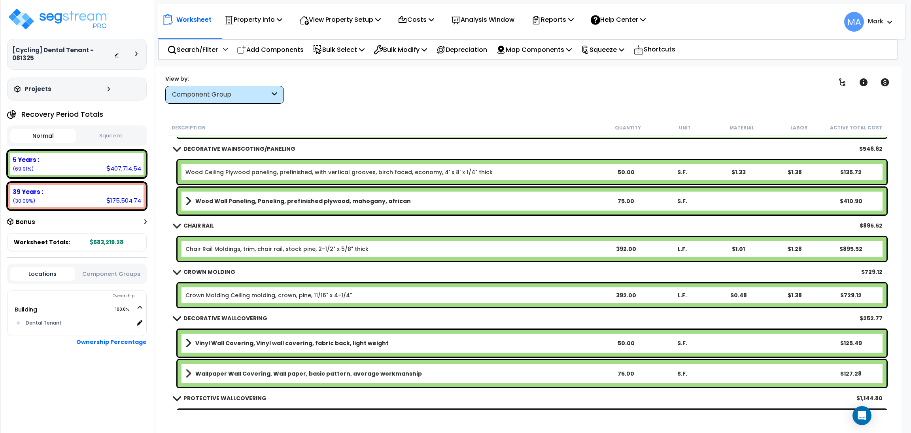
scroll to position [1493, 0]
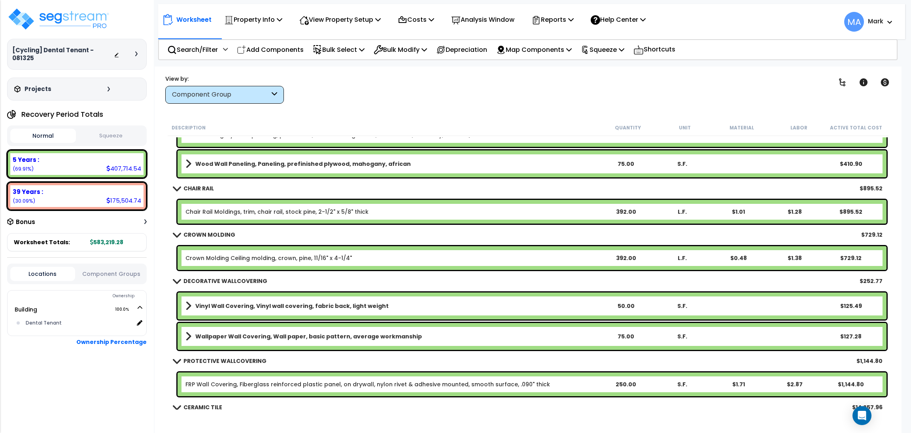
click at [603, 300] on div "Vinyl Wall Covering, Vinyl wall covering, fabric back, light weight 50.00 S.F. …" at bounding box center [532, 305] width 709 height 27
click at [368, 312] on div "Vinyl Wall Covering, Vinyl wall covering, fabric back, light weight 50.00 S.F. …" at bounding box center [532, 305] width 709 height 27
click at [207, 307] on b "Vinyl Wall Covering, Vinyl wall covering, fabric back, light weight" at bounding box center [291, 306] width 193 height 8
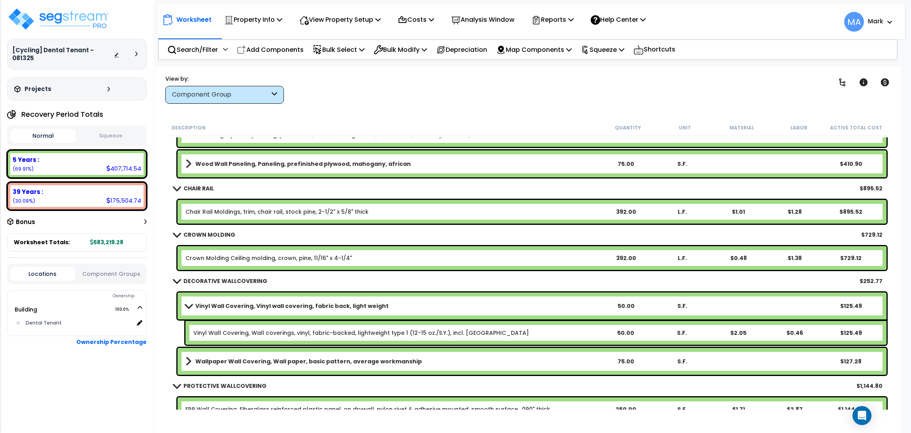
click at [226, 362] on b "Wallpaper Wall Covering, Wall paper, basic pattern, average workmanship" at bounding box center [308, 361] width 227 height 8
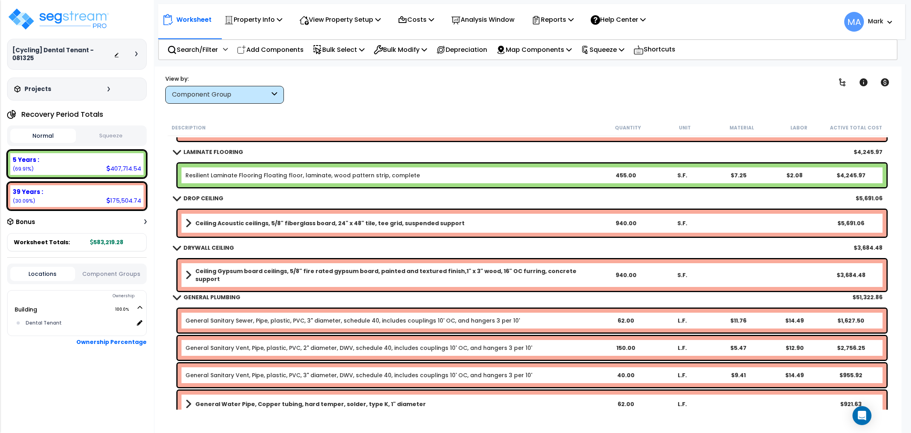
scroll to position [1731, 0]
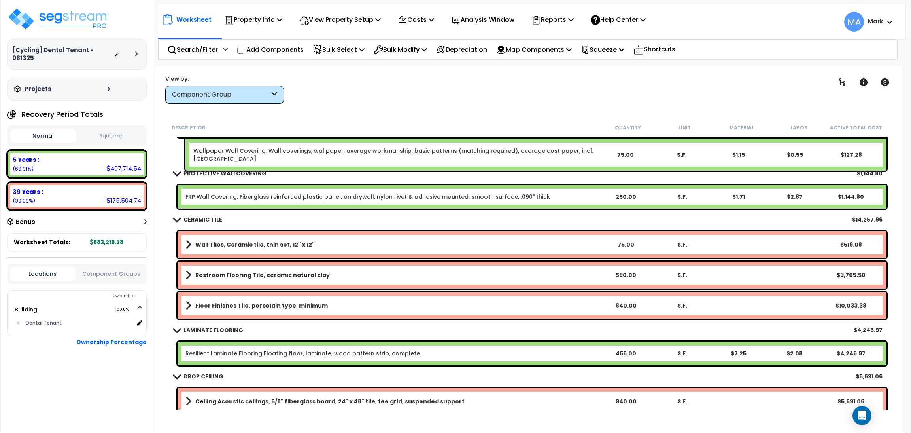
click at [196, 89] on div "Component Group" at bounding box center [224, 95] width 119 height 18
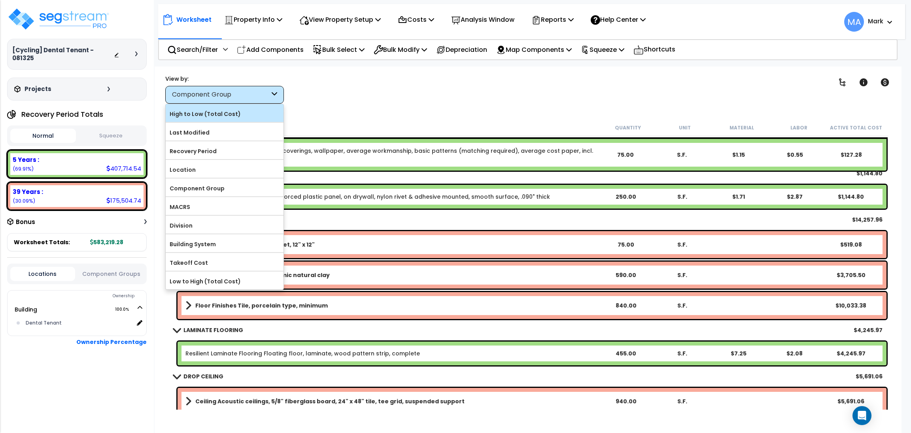
click at [217, 115] on label "High to Low (Total Cost)" at bounding box center [225, 114] width 118 height 12
click at [0, 0] on input "High to Low (Total Cost)" at bounding box center [0, 0] width 0 height 0
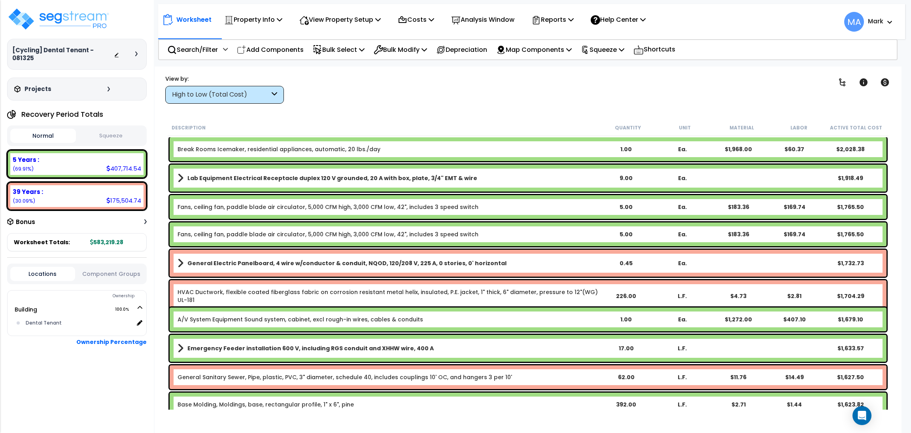
scroll to position [0, 0]
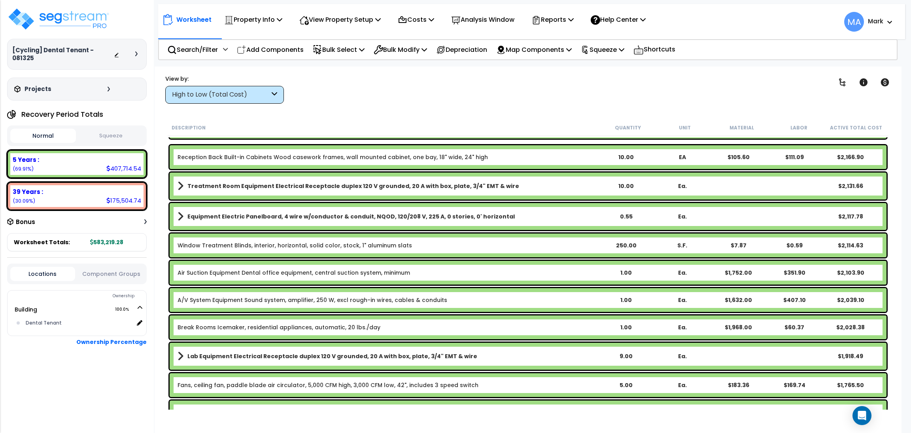
click at [331, 244] on div "Window Treatment Blinds, interior, horizontal, solid color, stock, 1" aluminum …" at bounding box center [528, 245] width 717 height 24
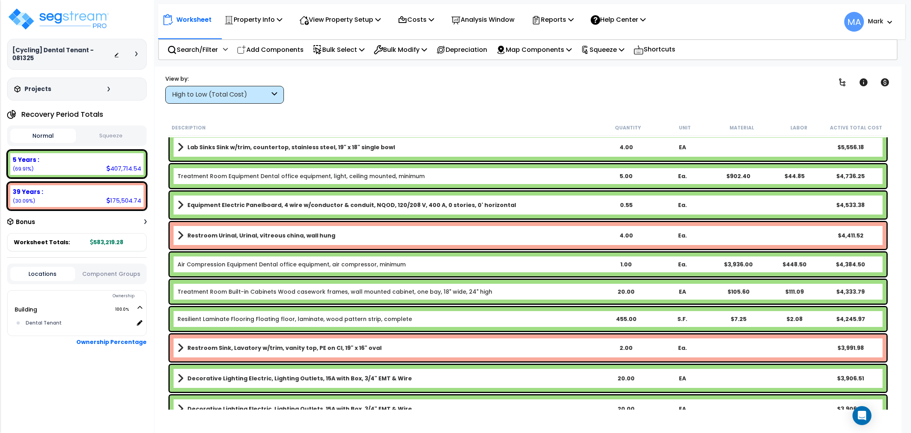
scroll to position [771, 0]
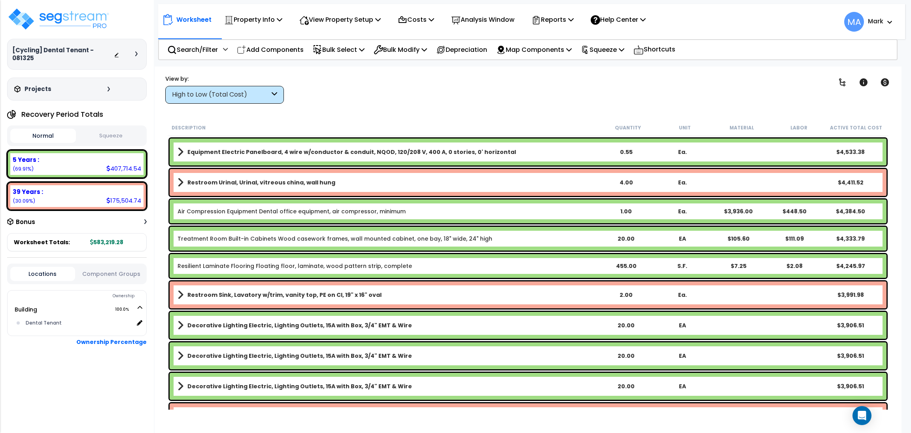
click at [248, 93] on div "High to Low (Total Cost)" at bounding box center [221, 94] width 98 height 9
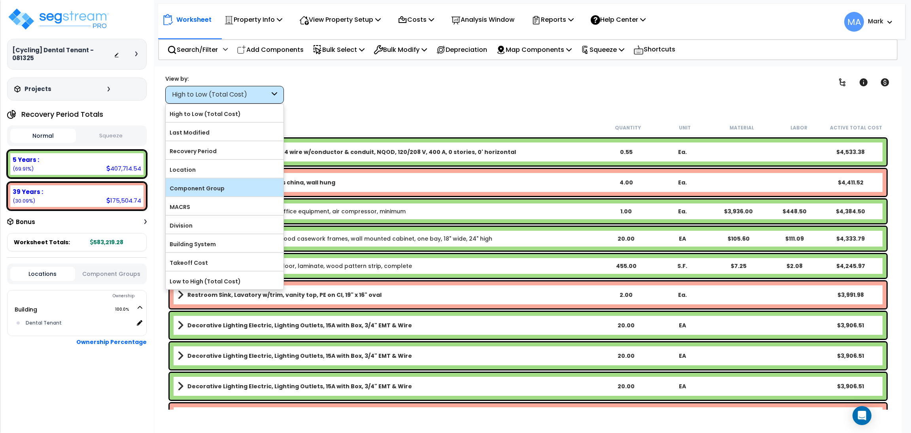
click at [203, 189] on label "Component Group" at bounding box center [225, 188] width 118 height 12
click at [0, 0] on input "Component Group" at bounding box center [0, 0] width 0 height 0
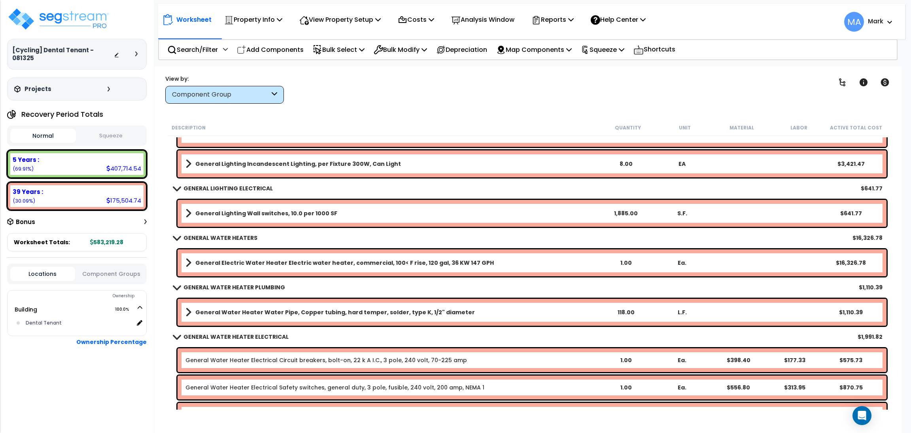
scroll to position [3321, 0]
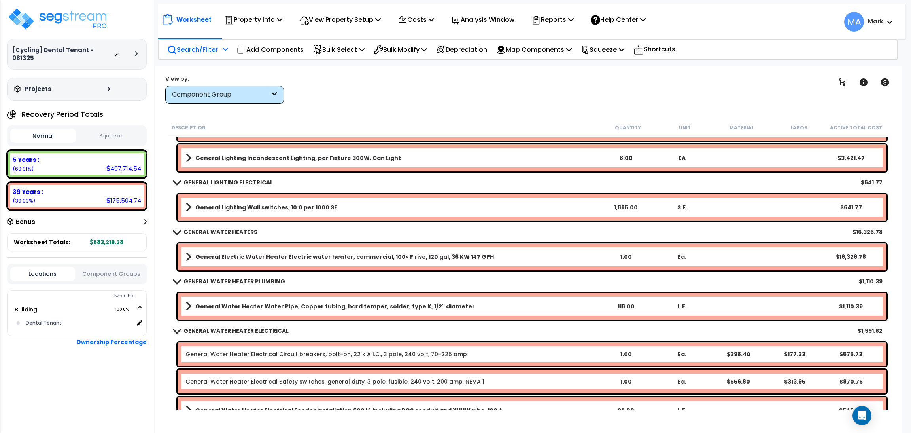
click at [204, 45] on p "Search/Filter" at bounding box center [192, 49] width 51 height 11
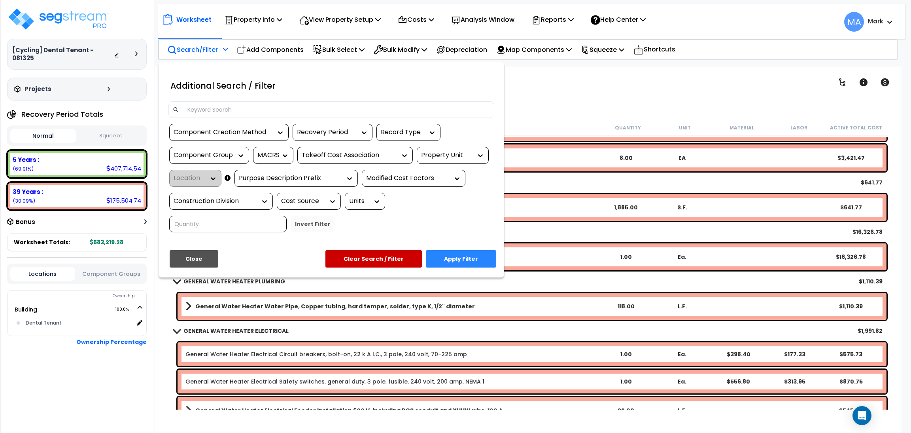
click at [233, 104] on input at bounding box center [336, 110] width 307 height 12
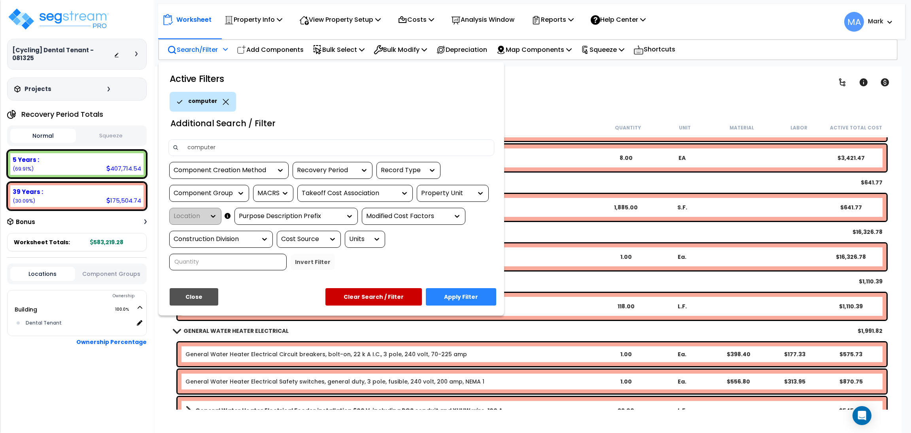
type input "computer"
click at [473, 287] on div "Active Filters computer Additional Search / Filter computer Component Creation …" at bounding box center [332, 188] width 346 height 253
click at [471, 297] on button "Apply Filter" at bounding box center [461, 296] width 70 height 17
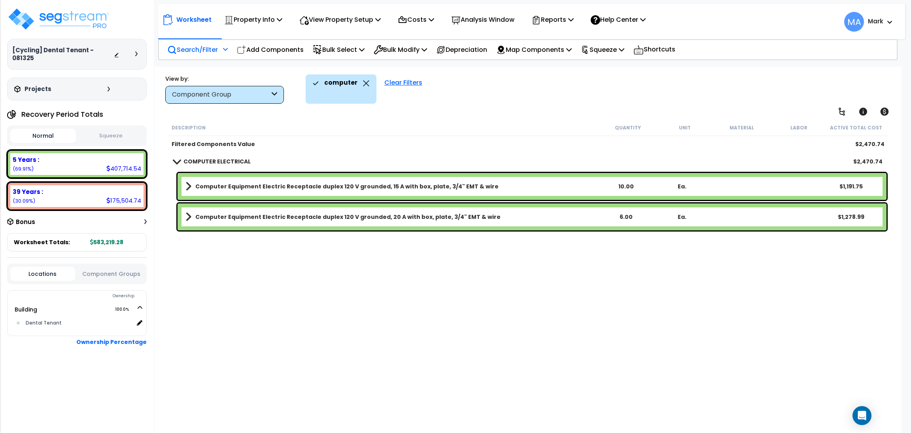
click at [269, 215] on b "Computer Equipment Electric Receptacle duplex 120 V grounded, 20 A with box, pl…" at bounding box center [347, 217] width 305 height 8
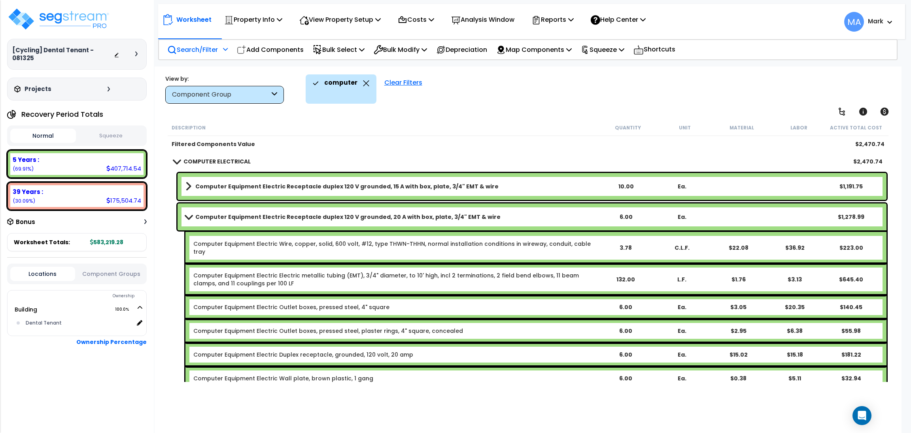
click at [267, 211] on link "Computer Equipment Electric Receptacle duplex 120 V grounded, 20 A with box, pl…" at bounding box center [391, 216] width 412 height 11
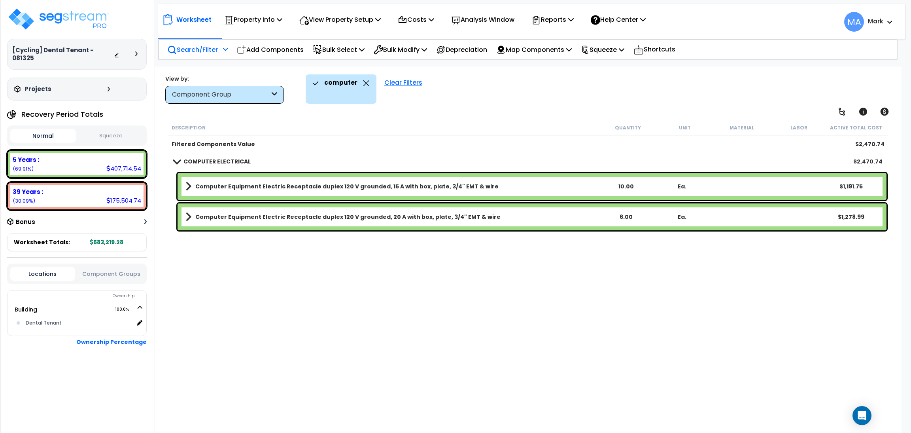
click at [365, 78] on div "computer" at bounding box center [341, 82] width 57 height 17
click at [363, 85] on icon at bounding box center [366, 83] width 6 height 6
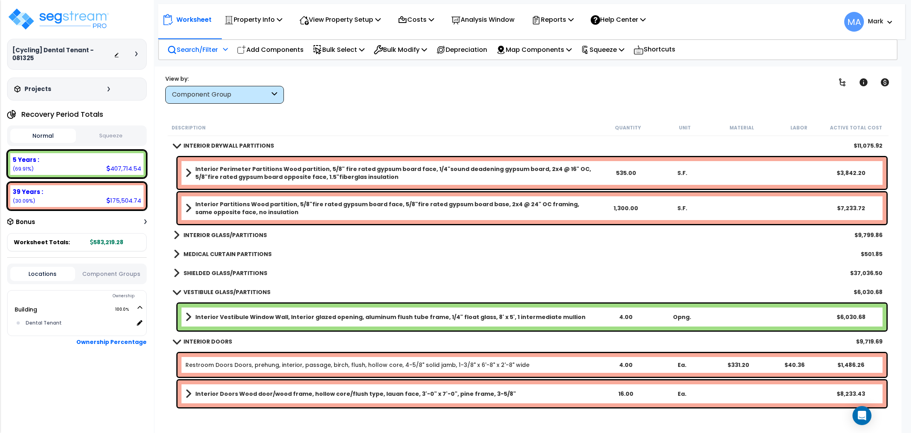
click at [233, 232] on b "INTERIOR GLASS/PARTITIONS" at bounding box center [224, 235] width 83 height 8
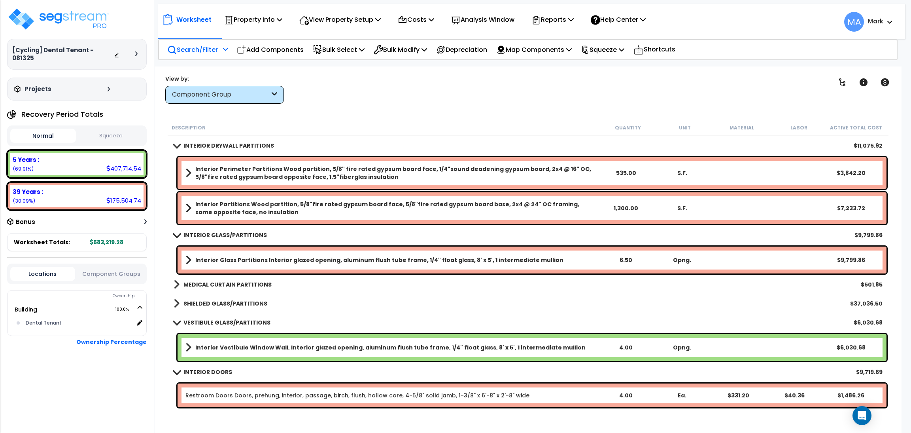
click at [215, 281] on b "MEDICAL CURTAIN PARTITIONS" at bounding box center [227, 284] width 88 height 8
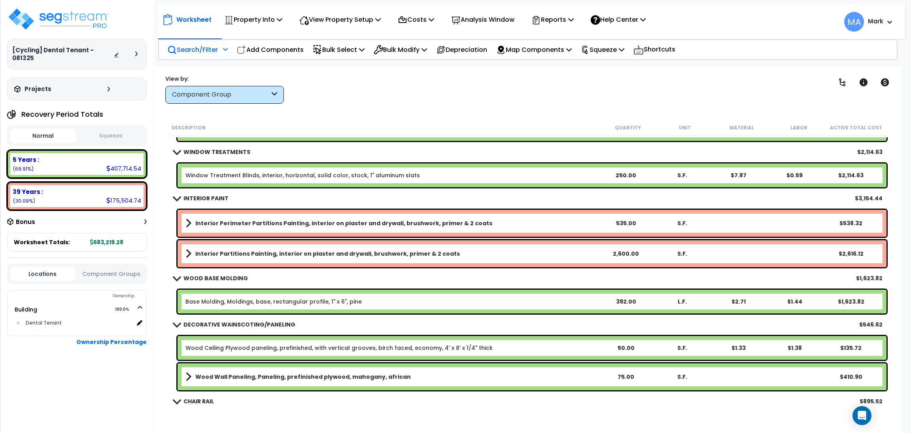
scroll to position [1364, 0]
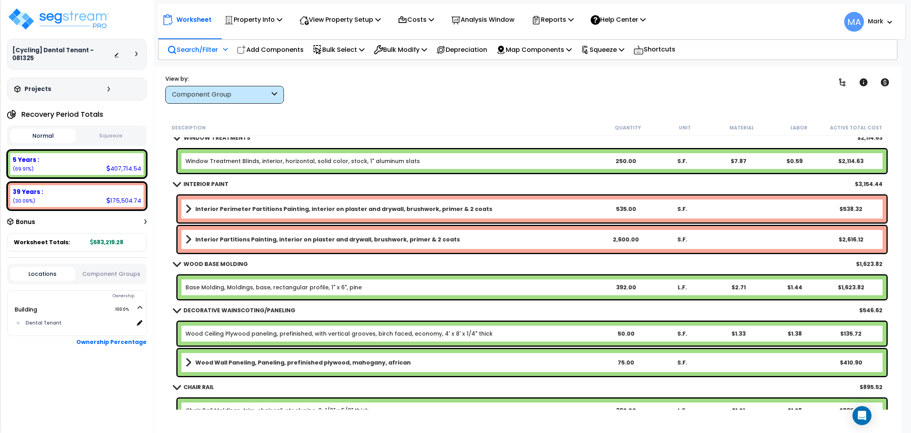
click at [245, 198] on div "Interior Perimeter Partitions Painting, interior on plaster and drywall, brushw…" at bounding box center [532, 208] width 709 height 27
click at [227, 210] on b "Interior Perimeter Partitions Painting, interior on plaster and drywall, brushw…" at bounding box center [343, 209] width 297 height 8
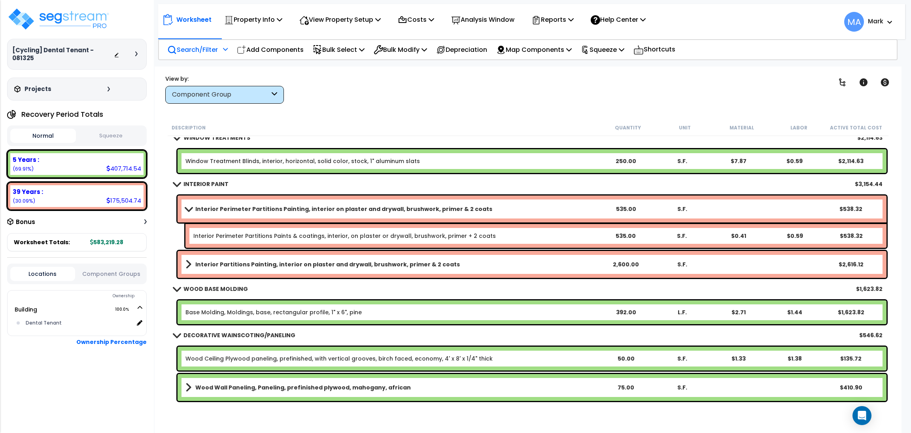
click at [216, 260] on b "Interior Partitions Painting, interior on plaster and drywall, brushwork, prime…" at bounding box center [327, 264] width 265 height 8
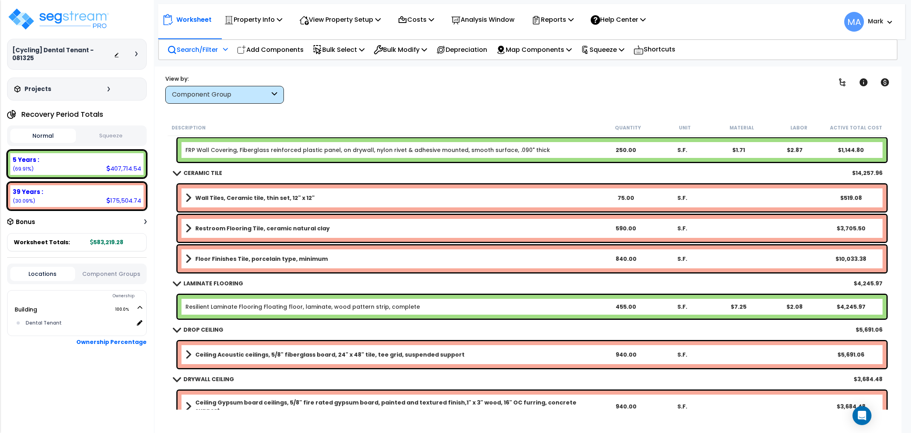
scroll to position [1898, 0]
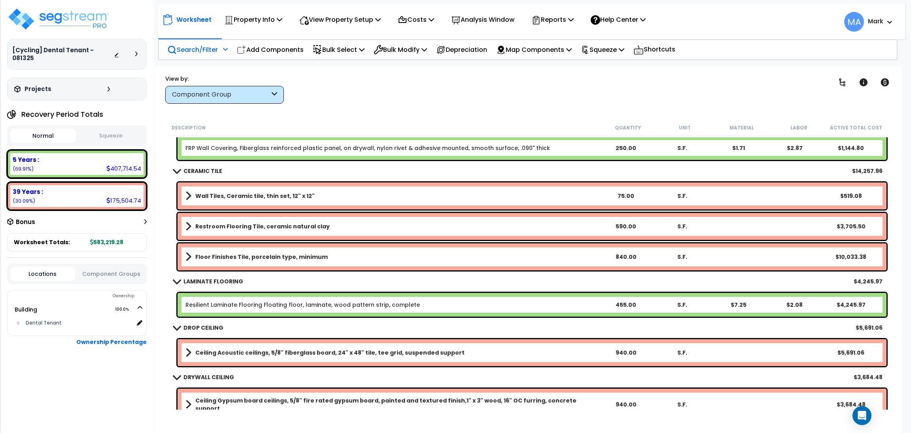
click at [225, 190] on link "Wall Tiles, Ceramic tile, thin set, 12" x 12"" at bounding box center [391, 195] width 412 height 11
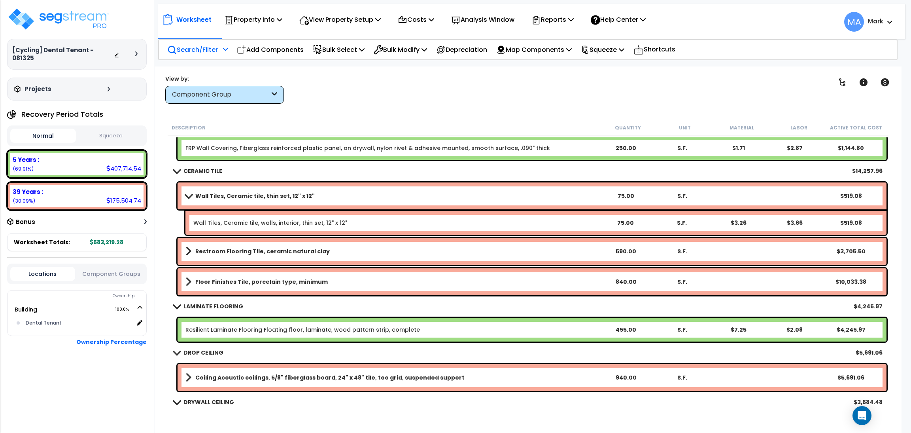
click at [232, 256] on div "Restroom Flooring Tile, ceramic natural clay 590.00 S.F. $3,705.50" at bounding box center [532, 251] width 709 height 27
click at [232, 253] on b "Restroom Flooring Tile, ceramic natural clay" at bounding box center [262, 251] width 134 height 8
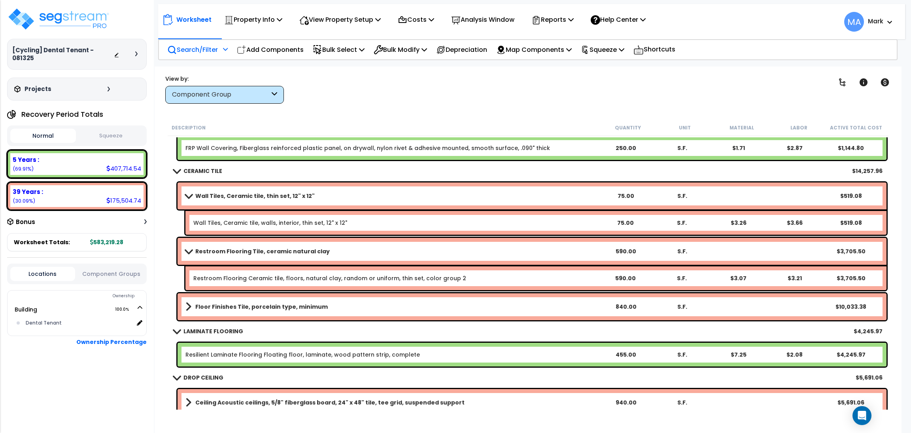
click at [245, 302] on b "Floor Finishes Tile, porcelain type, minimum" at bounding box center [261, 306] width 132 height 8
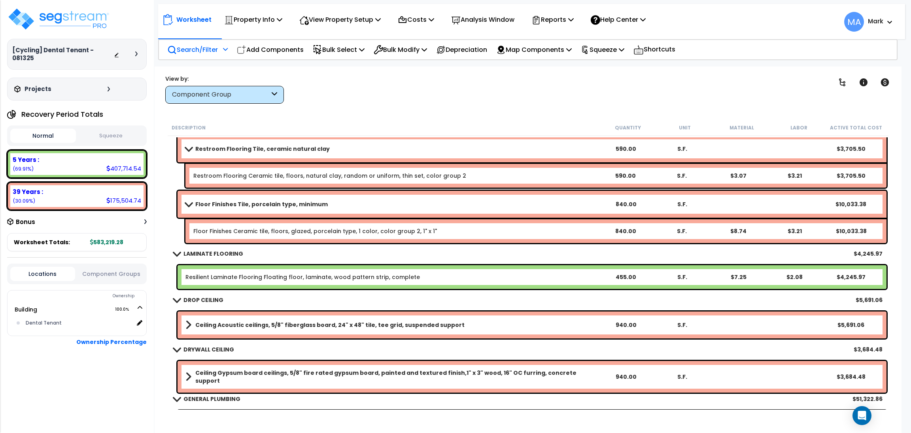
scroll to position [2075, 0]
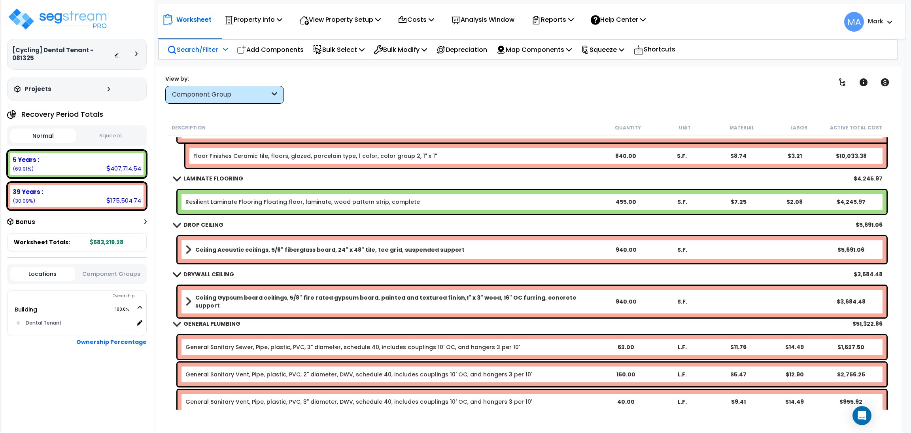
click at [200, 246] on b "Ceiling Acoustic ceilings, 5/8" fiberglass board, 24" x 48" tile, tee grid, sus…" at bounding box center [329, 250] width 269 height 8
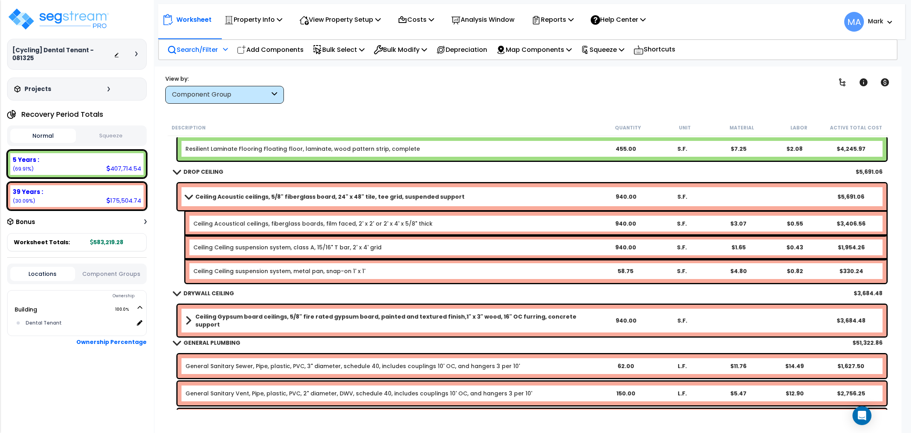
scroll to position [2135, 0]
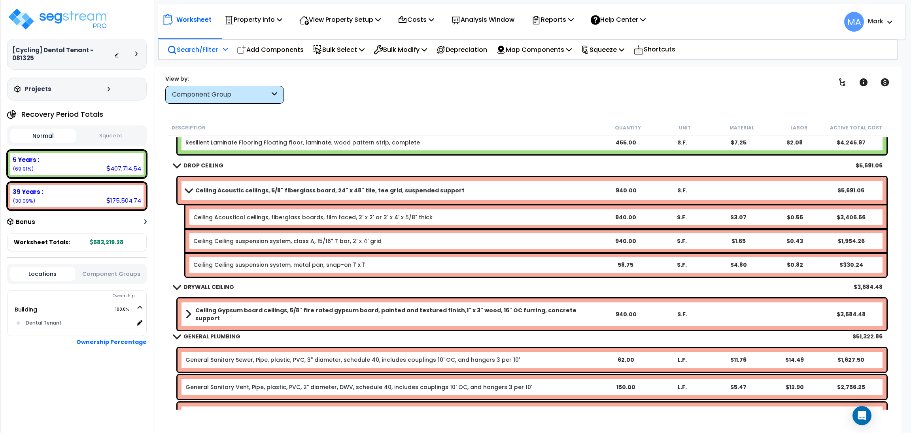
click at [202, 308] on b "Ceiling Gypsum board ceilings, 5/8" fire rated gypsum board, painted and textur…" at bounding box center [396, 314] width 402 height 16
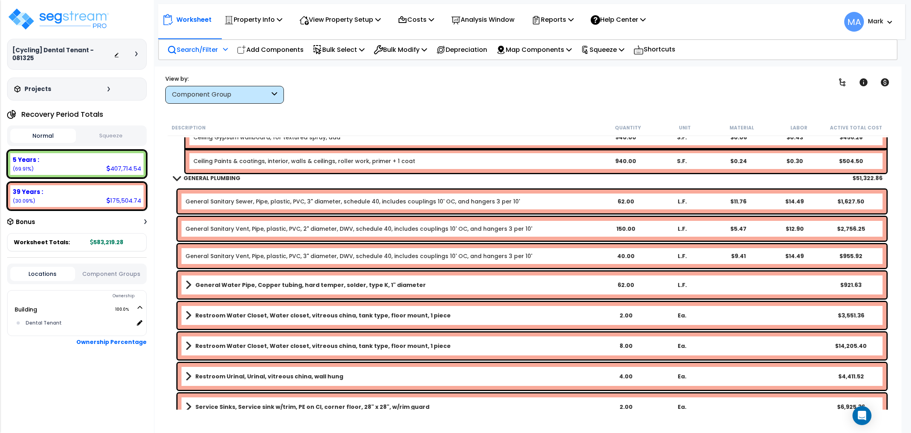
scroll to position [2491, 0]
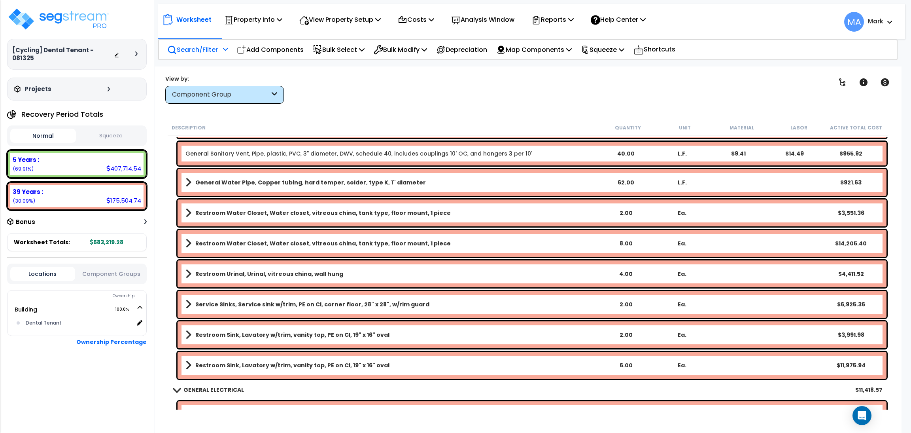
click at [267, 240] on b "Restroom Water Closet, Water closet, vitreous china, tank type, floor mount, 1 …" at bounding box center [322, 243] width 255 height 8
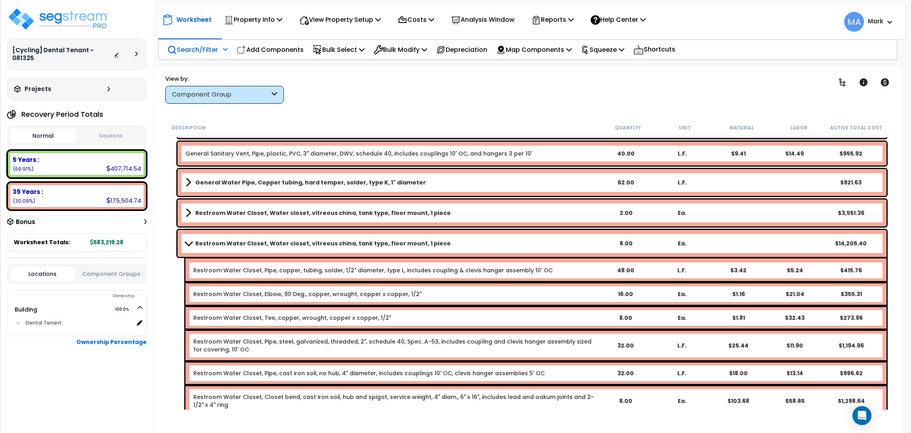
click at [252, 210] on b "Restroom Water Closet, Water closet, vitreous china, tank type, floor mount, 1 …" at bounding box center [322, 213] width 255 height 8
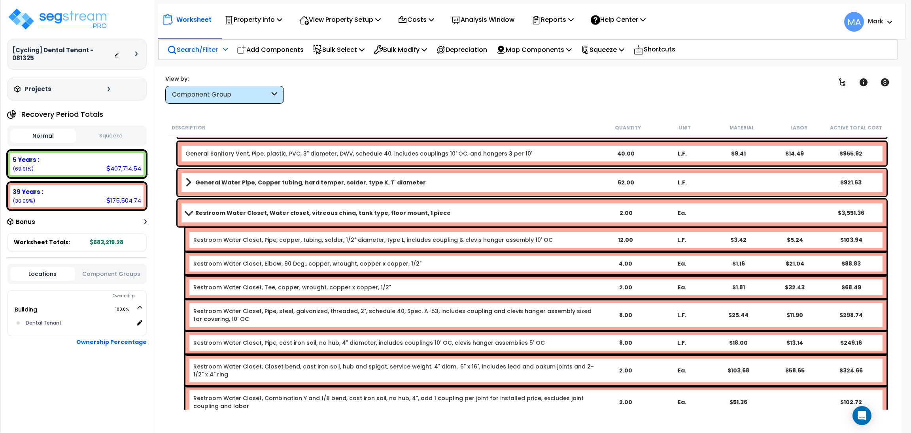
click at [248, 186] on link "General Water Pipe, Copper tubing, hard temper, solder, type K, 1" diameter" at bounding box center [391, 182] width 412 height 11
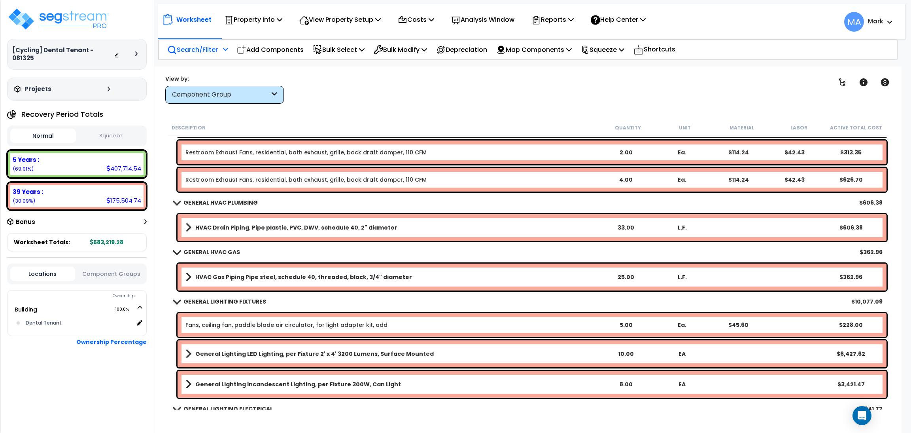
scroll to position [3855, 0]
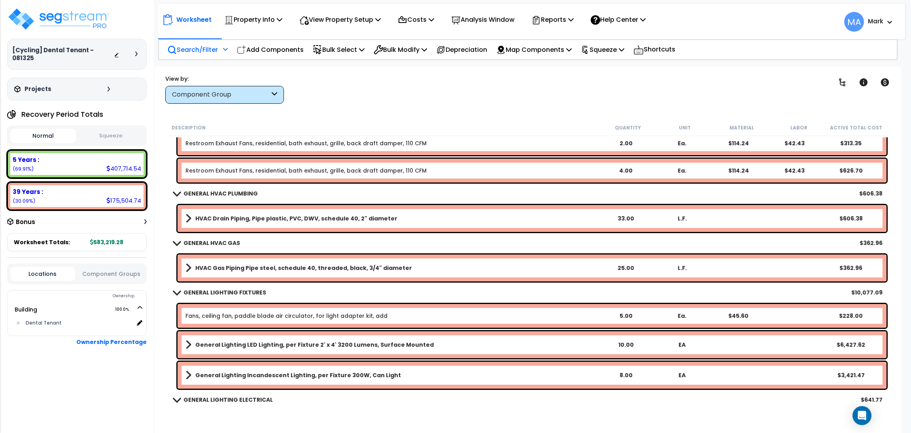
click at [260, 219] on b "HVAC Drain Piping, Pipe plastic, PVC, DWV, schedule 40, 2" diameter" at bounding box center [296, 218] width 202 height 8
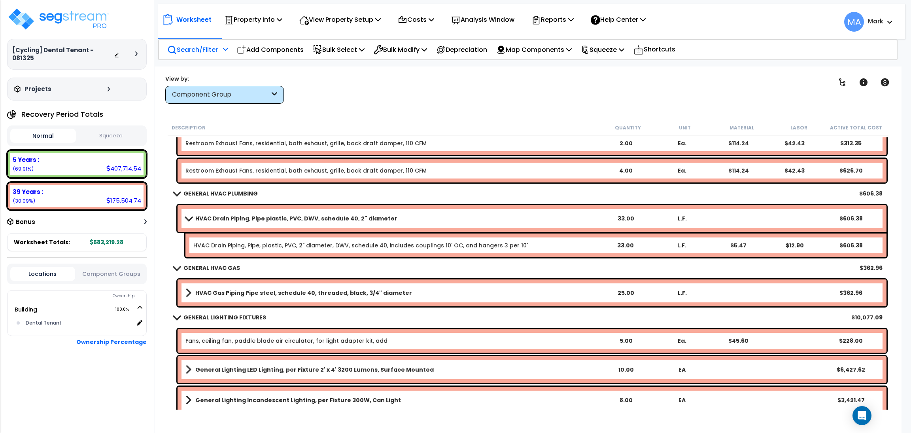
drag, startPoint x: 244, startPoint y: 283, endPoint x: 244, endPoint y: 289, distance: 6.7
click at [244, 286] on div "HVAC Gas Piping Pipe steel, schedule 40, threaded, black, 3/4" diameter 25.00 L…" at bounding box center [532, 292] width 709 height 27
click at [247, 282] on div "HVAC Gas Piping Pipe steel, schedule 40, threaded, black, 3/4" diameter 25.00 L…" at bounding box center [532, 292] width 709 height 27
click at [239, 293] on b "HVAC Gas Piping Pipe steel, schedule 40, threaded, black, 3/4" diameter" at bounding box center [303, 293] width 217 height 8
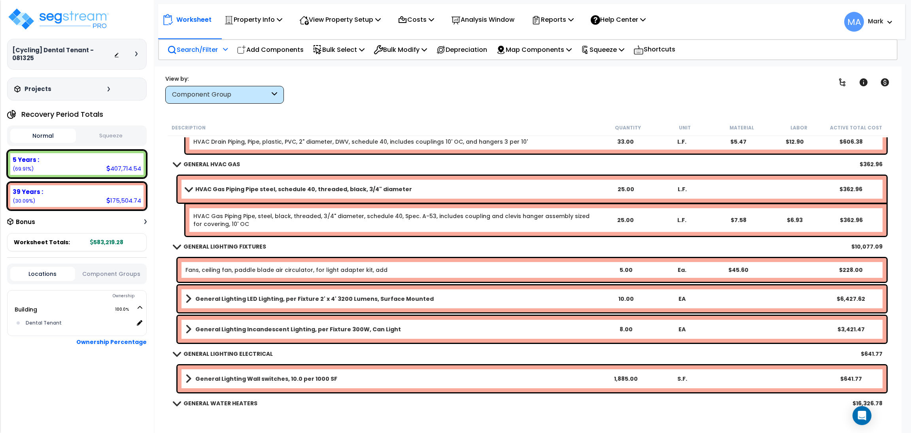
scroll to position [3974, 0]
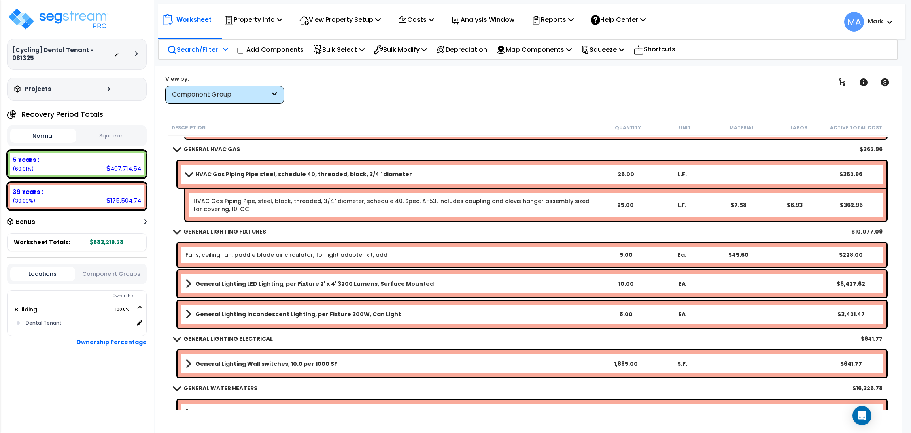
click at [210, 280] on b "General Lighting LED Lighting, per Fixture 2' x 4' 3200 Lumens, Surface Mounted" at bounding box center [314, 284] width 238 height 8
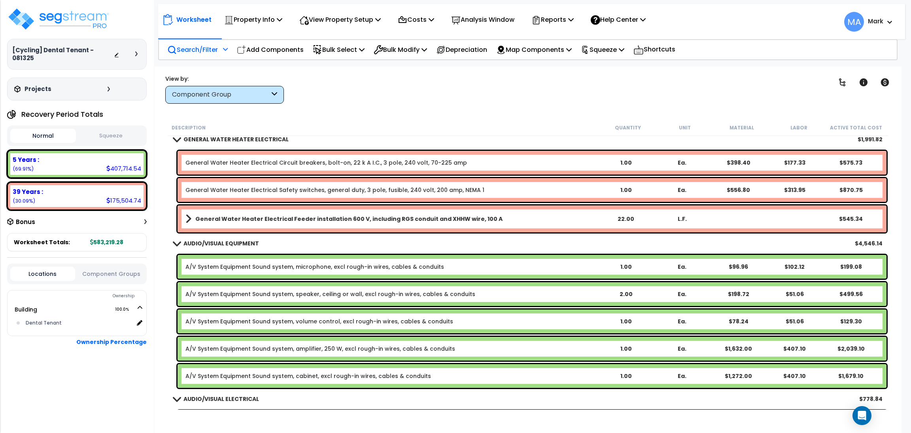
scroll to position [4448, 0]
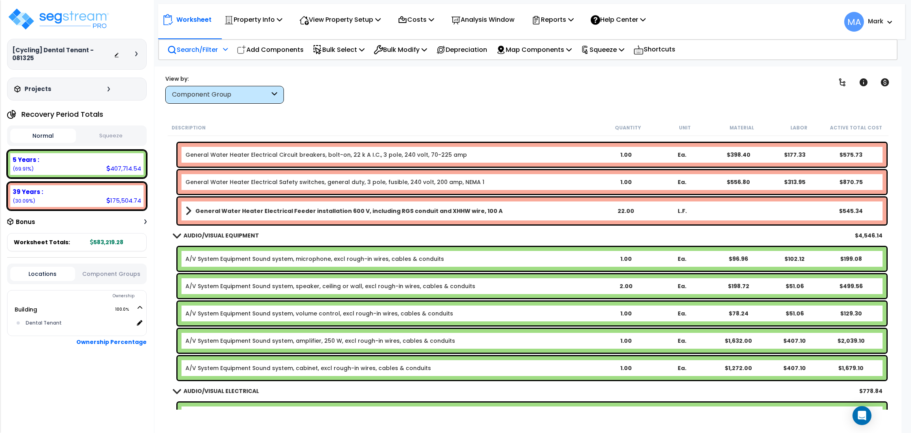
click at [297, 208] on b "General Water Heater Electrical Feeder installation 600 V, including RGS condui…" at bounding box center [348, 211] width 307 height 8
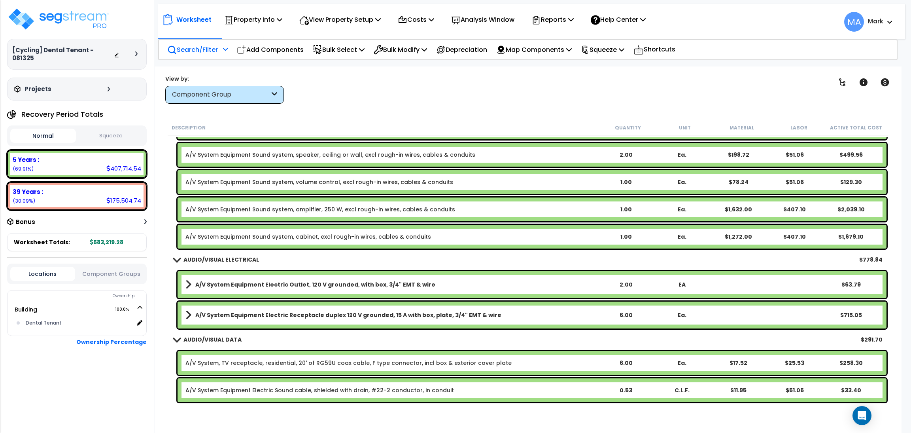
scroll to position [4685, 0]
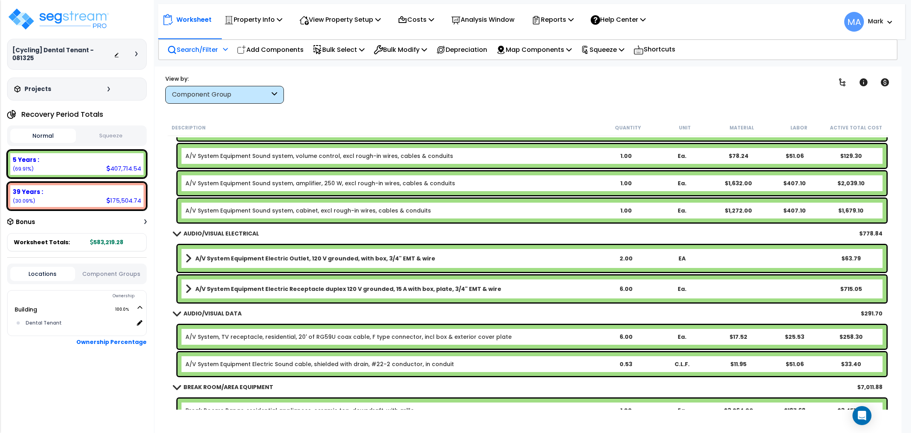
click at [248, 253] on link "A/V System Equipment Electric Outlet, 120 V grounded, with box, 3/4" EMT & wire" at bounding box center [391, 258] width 412 height 11
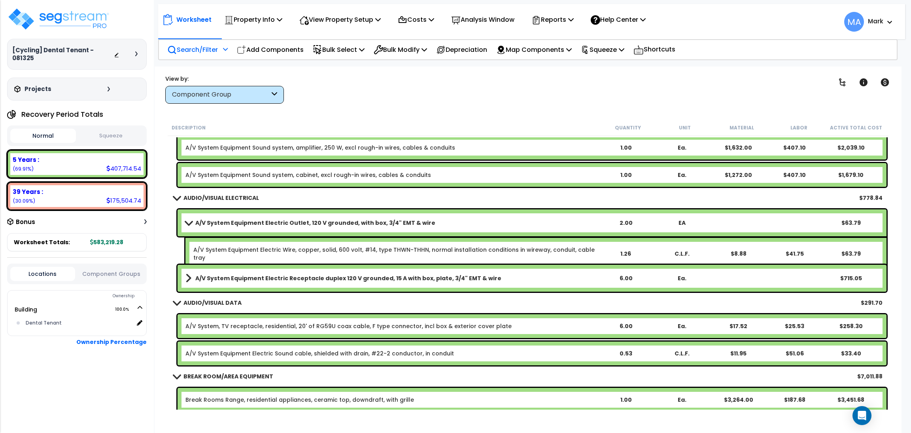
scroll to position [4804, 0]
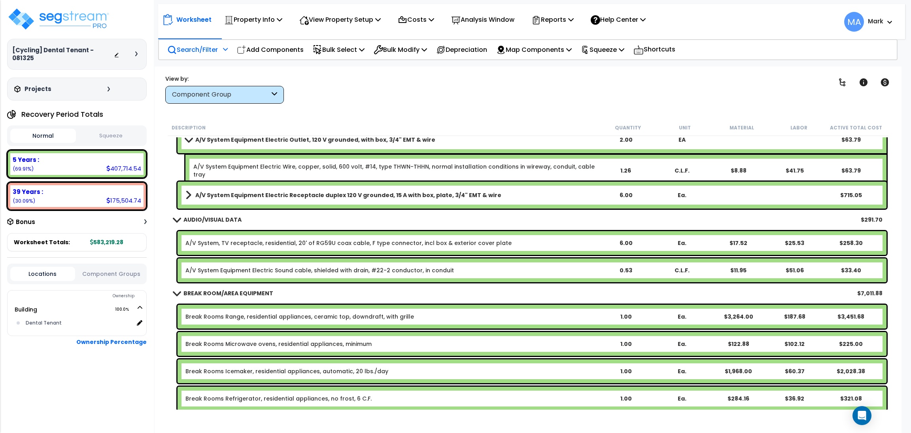
click at [259, 189] on link "A/V System Equipment Electric Receptacle duplex 120 V grounded, 15 A with box, …" at bounding box center [391, 194] width 412 height 11
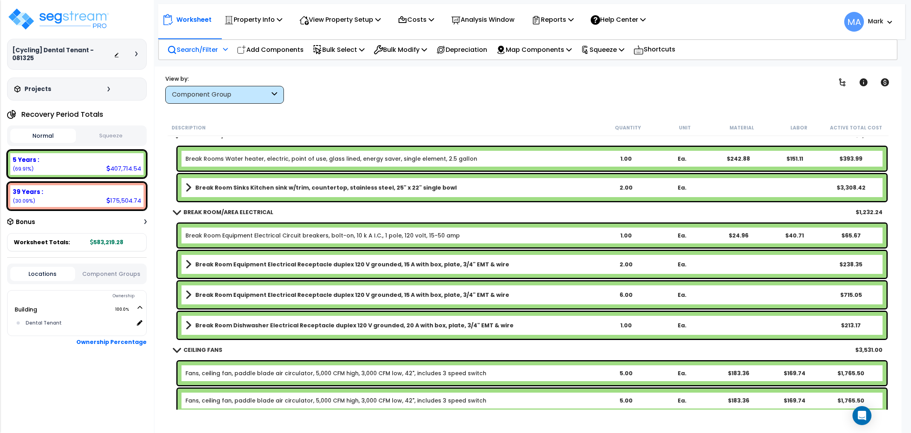
scroll to position [5219, 0]
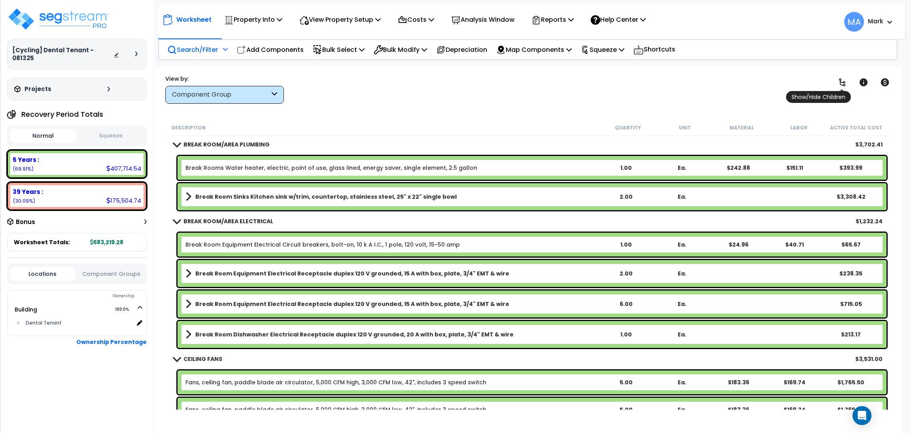
click at [841, 85] on icon at bounding box center [842, 82] width 6 height 8
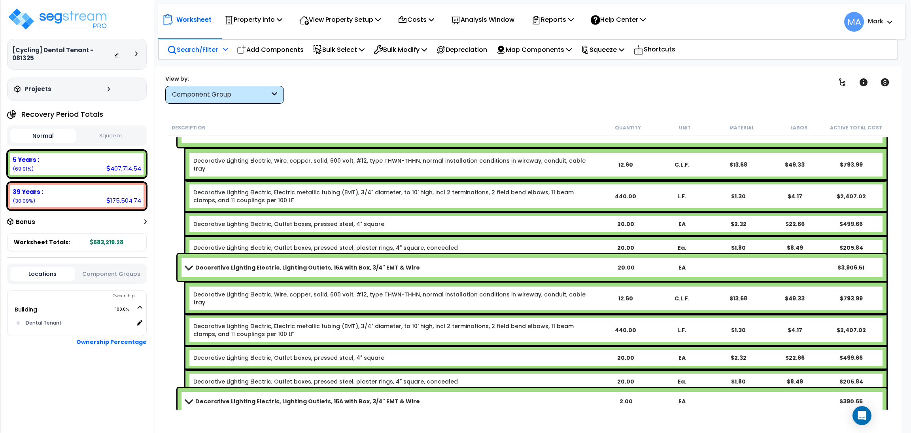
scroll to position [7770, 0]
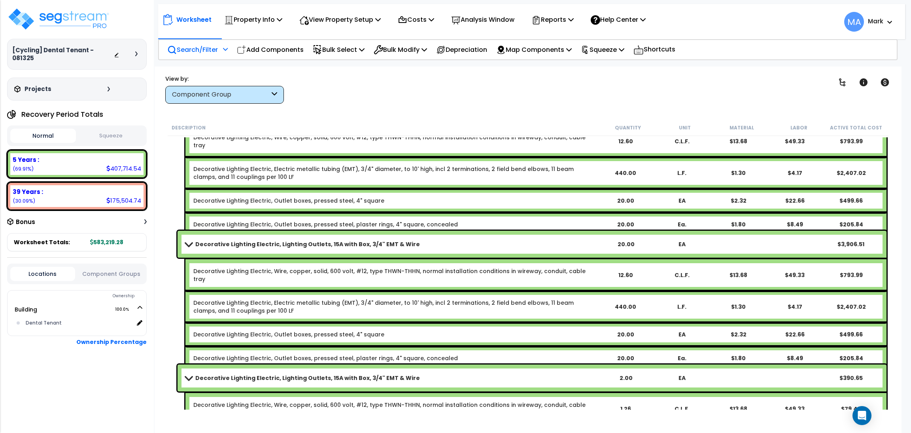
click at [219, 240] on b "Decorative Lighting Electric, Lighting Outlets, 15A with Box, 3/4" EMT & Wire" at bounding box center [307, 244] width 225 height 8
click at [216, 242] on b "Decorative Lighting Electric, Lighting Outlets, 15A with Box, 3/4" EMT & Wire" at bounding box center [307, 244] width 225 height 8
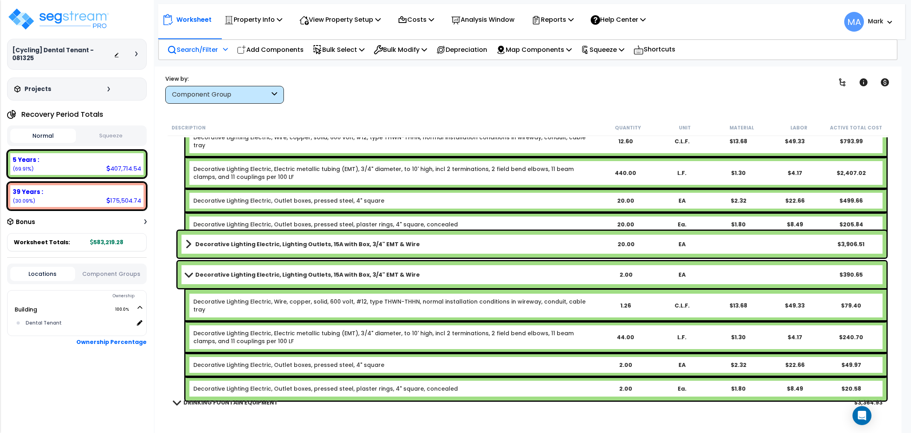
click at [215, 242] on b "Decorative Lighting Electric, Lighting Outlets, 15A with Box, 3/4" EMT & Wire" at bounding box center [307, 244] width 225 height 8
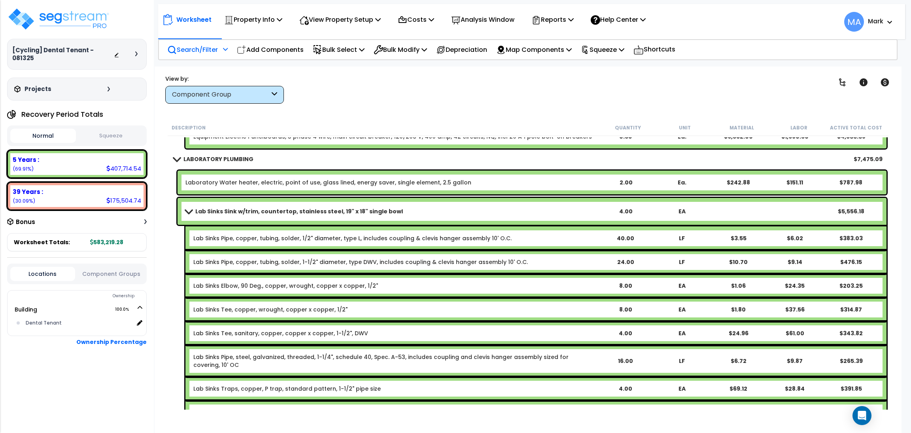
scroll to position [9074, 0]
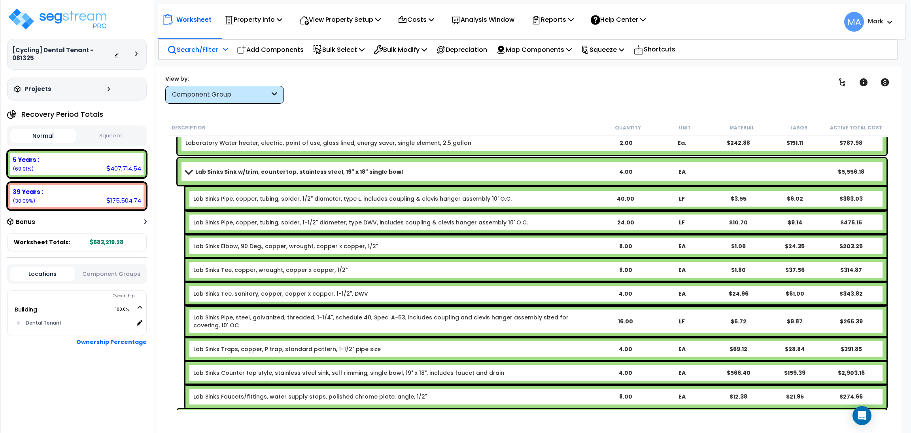
click at [223, 47] on div at bounding box center [224, 52] width 7 height 14
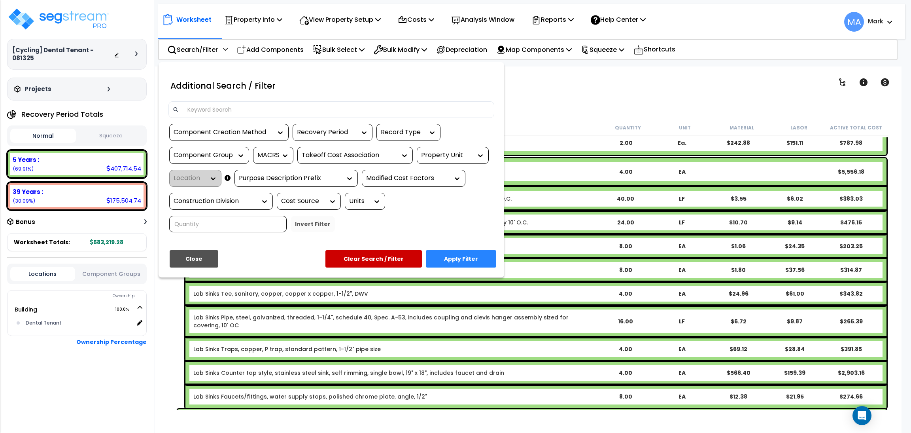
click at [194, 106] on input at bounding box center [336, 110] width 307 height 12
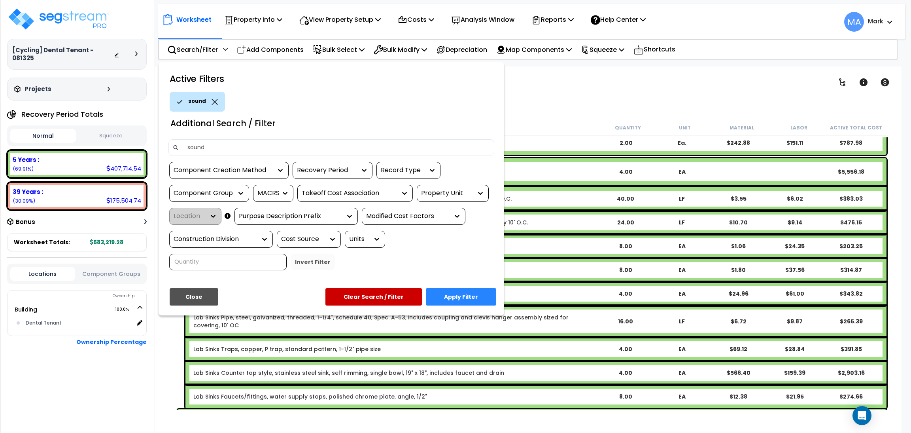
type input "sound"
click at [469, 290] on button "Apply Filter" at bounding box center [461, 296] width 70 height 17
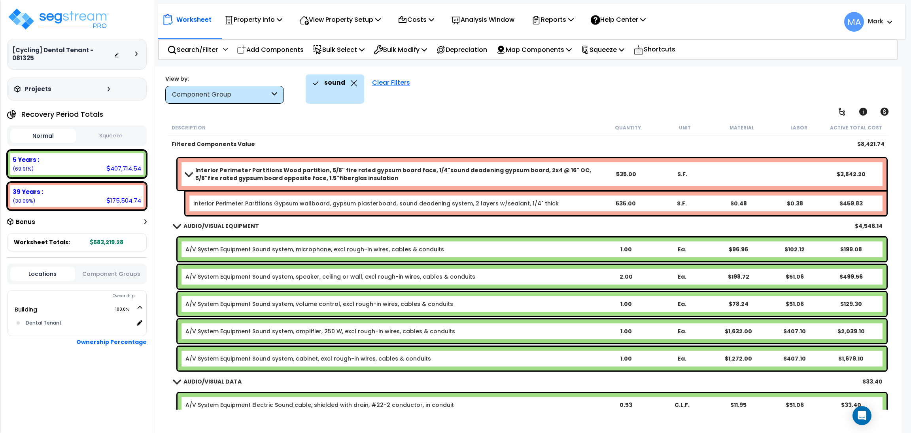
scroll to position [0, 0]
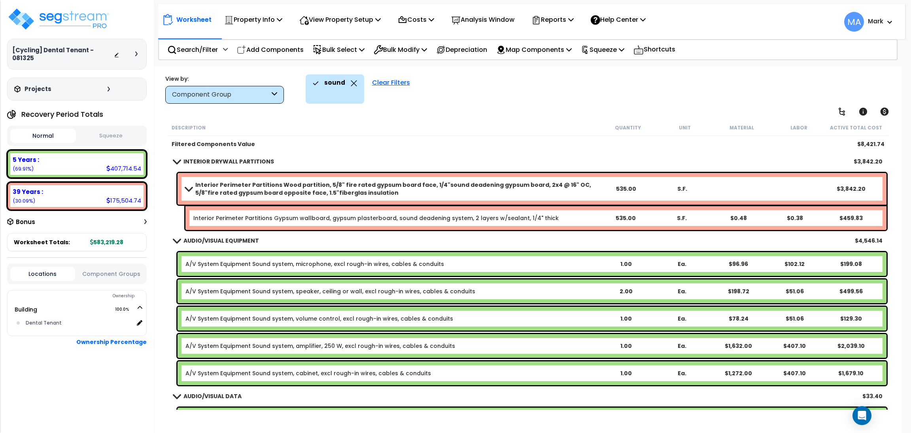
click at [331, 188] on b "Interior Perimeter Partitions Wood partition, 5/8" fire rated gypsum board face…" at bounding box center [396, 189] width 402 height 16
click at [354, 84] on icon at bounding box center [354, 83] width 6 height 6
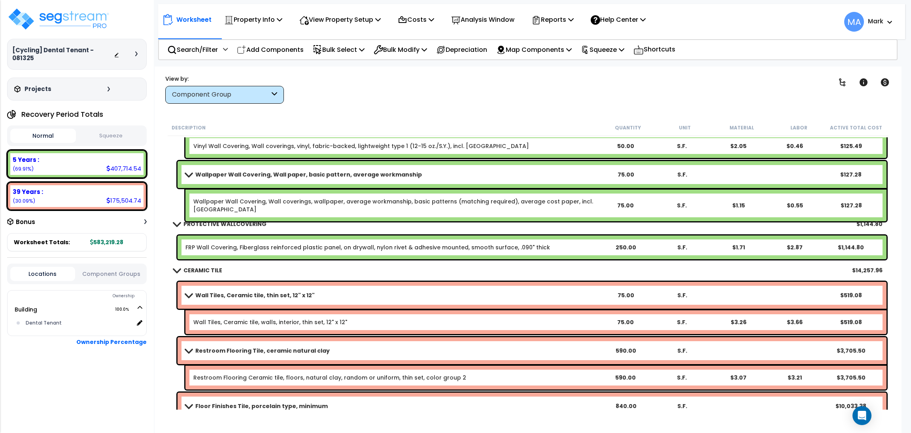
scroll to position [2669, 0]
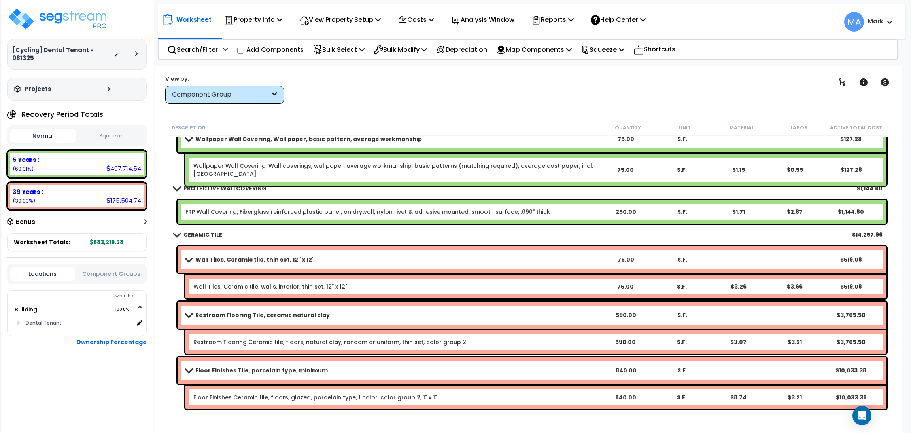
click at [222, 255] on b "Wall Tiles, Ceramic tile, thin set, 12" x 12"" at bounding box center [254, 259] width 119 height 8
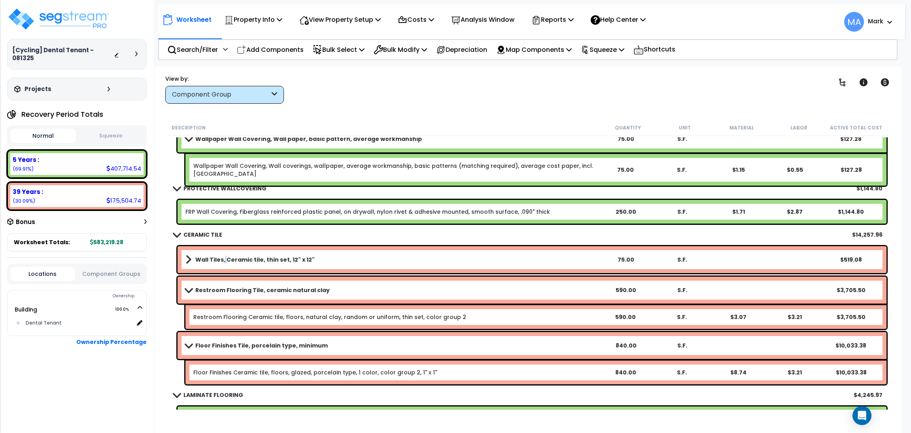
click at [222, 255] on b "Wall Tiles, Ceramic tile, thin set, 12" x 12"" at bounding box center [254, 259] width 119 height 8
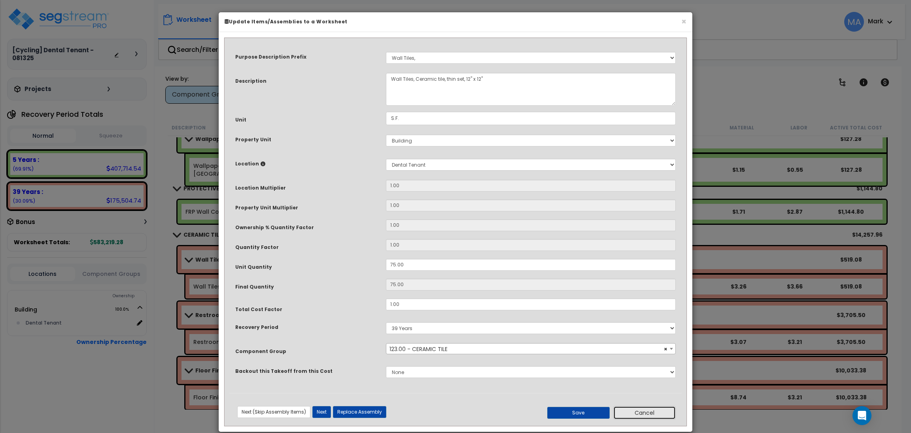
click at [647, 416] on button "Cancel" at bounding box center [644, 412] width 62 height 13
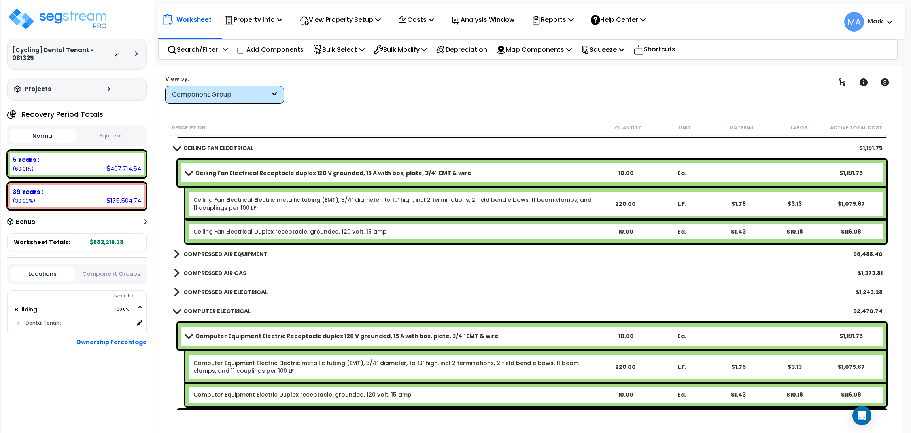
scroll to position [8422, 0]
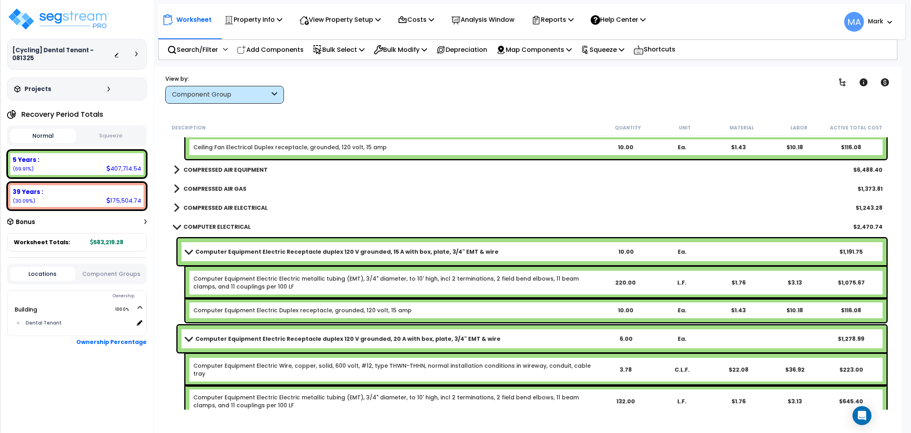
click at [229, 167] on b "COMPRESSED AIR EQUIPMENT" at bounding box center [225, 170] width 84 height 8
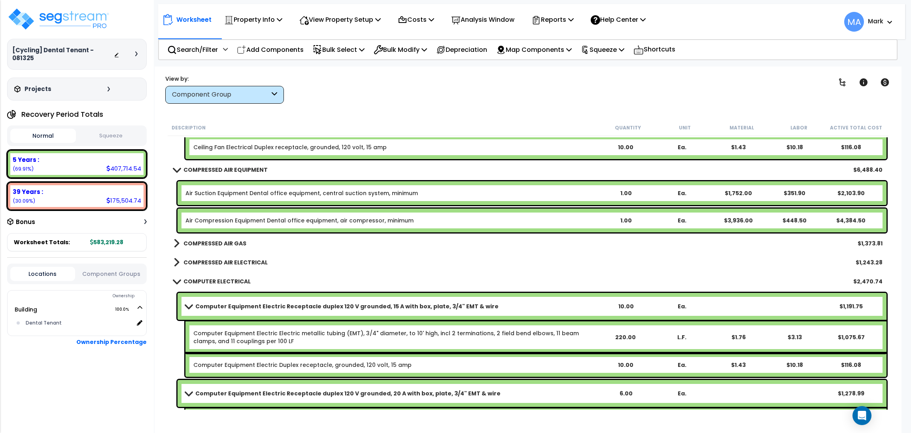
click at [220, 245] on b "COMPRESSED AIR GAS" at bounding box center [214, 243] width 63 height 8
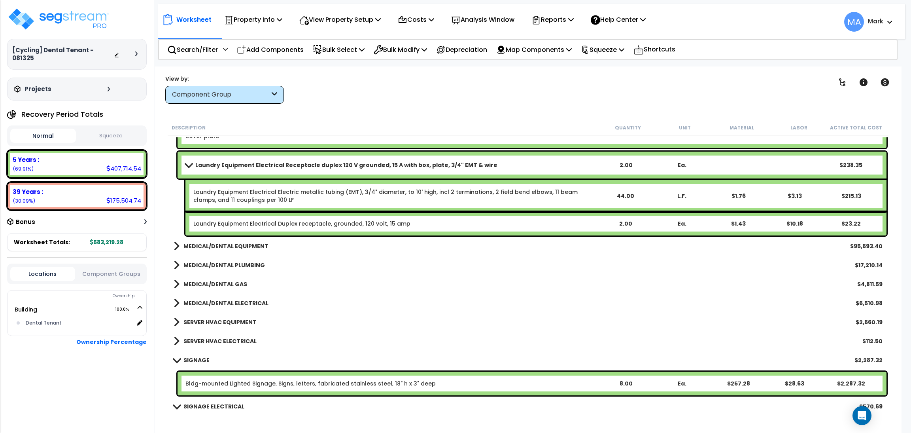
scroll to position [11636, 0]
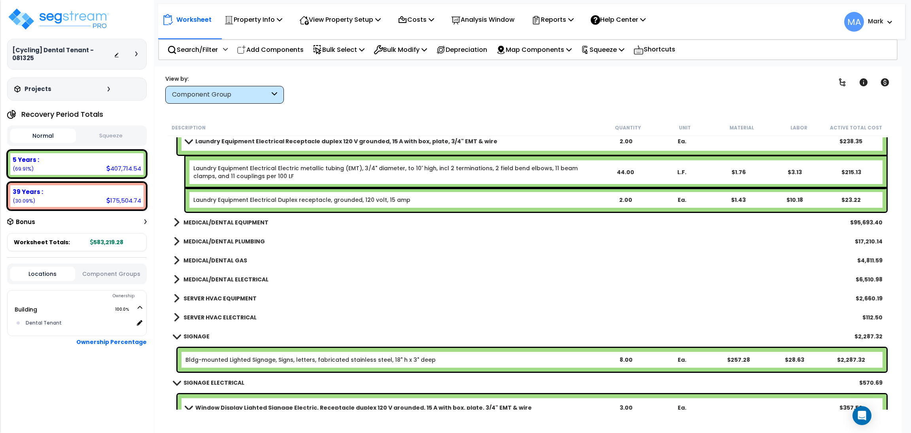
click at [198, 221] on b "MEDICAL/DENTAL EQUIPMENT" at bounding box center [225, 222] width 85 height 8
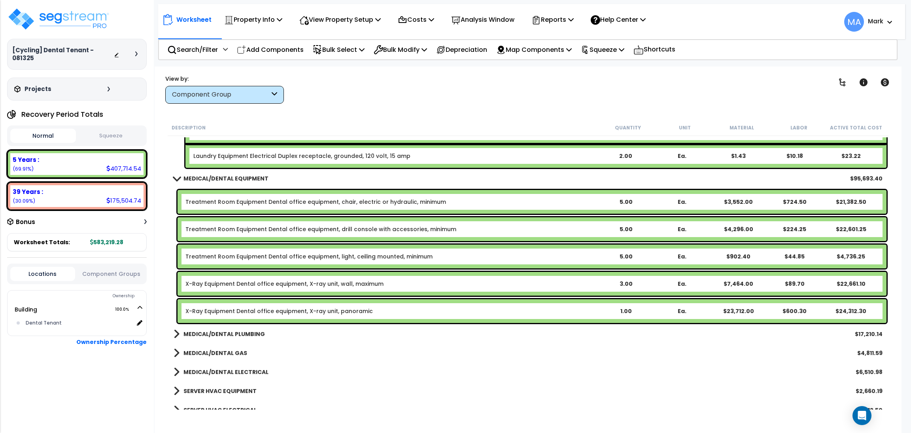
scroll to position [11696, 0]
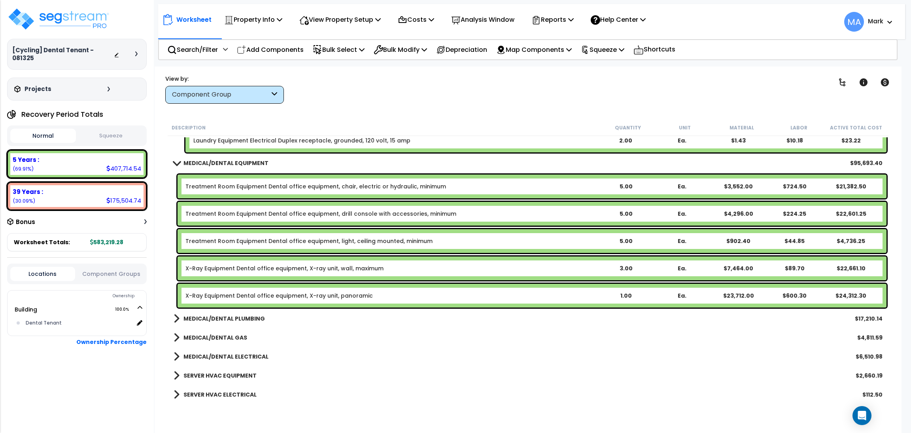
click at [220, 320] on b "MEDICAL/DENTAL PLUMBING" at bounding box center [223, 318] width 81 height 8
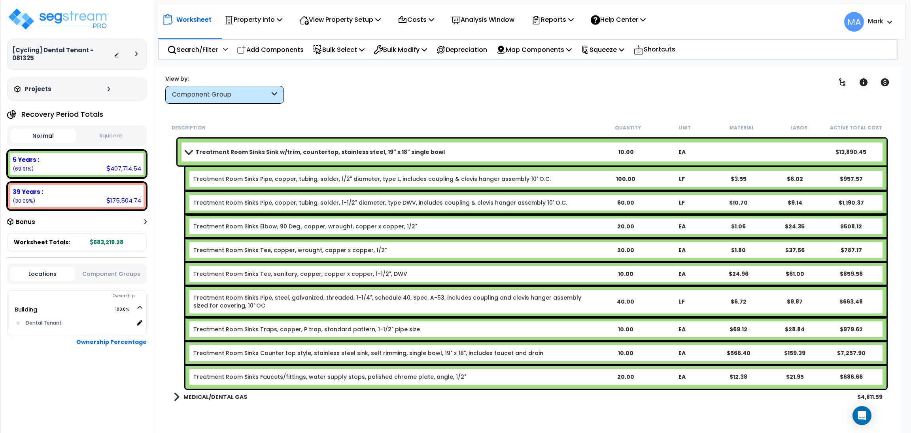
scroll to position [11992, 0]
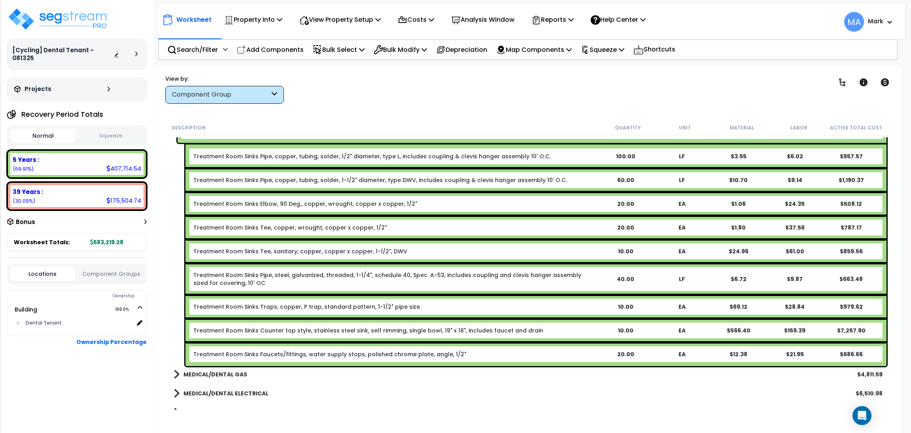
click at [212, 371] on b "MEDICAL/DENTAL GAS" at bounding box center [215, 374] width 64 height 8
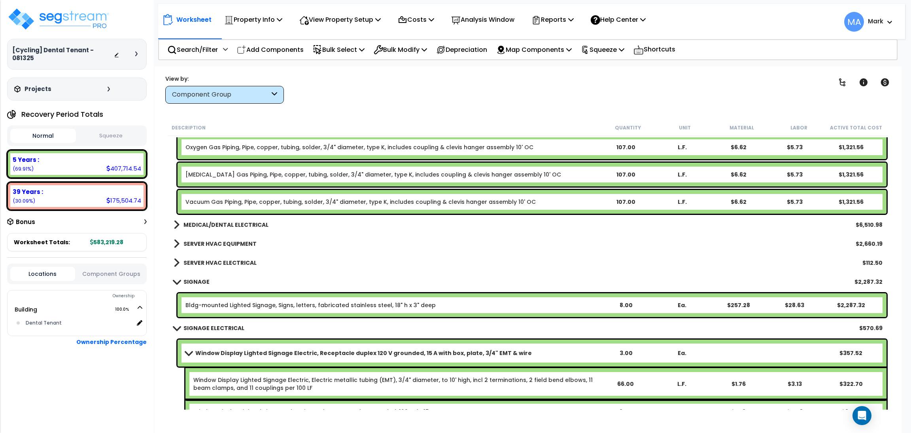
scroll to position [12289, 0]
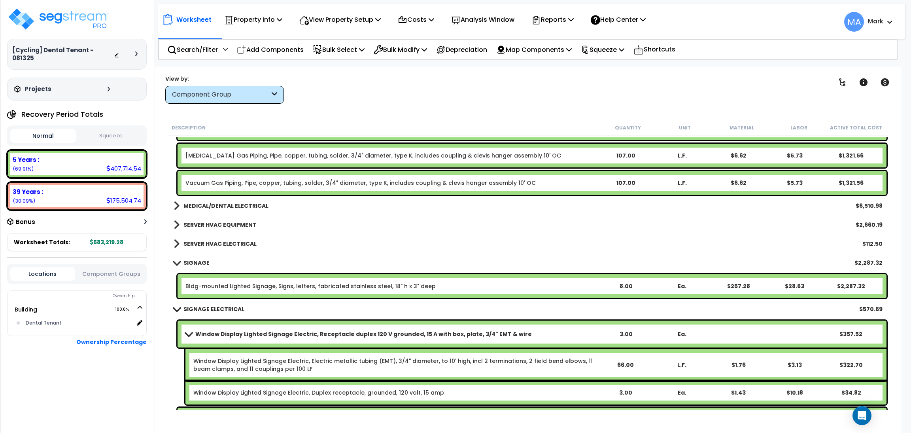
click at [219, 205] on b "MEDICAL/DENTAL ELECTRICAL" at bounding box center [225, 206] width 85 height 8
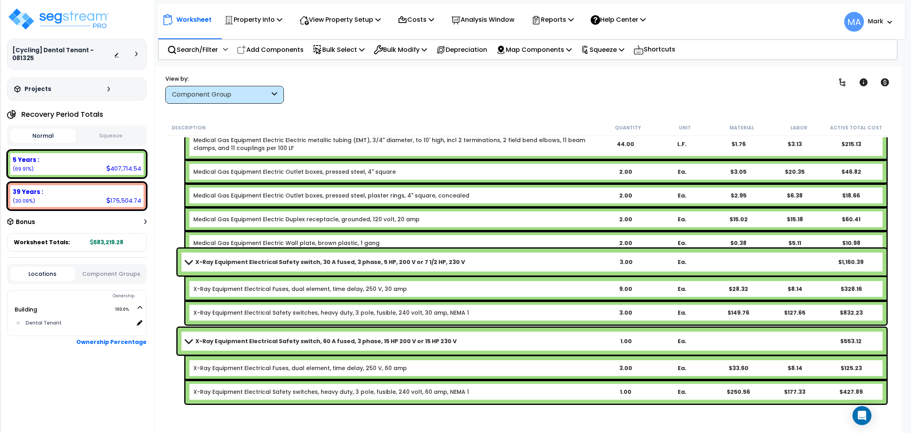
scroll to position [13001, 0]
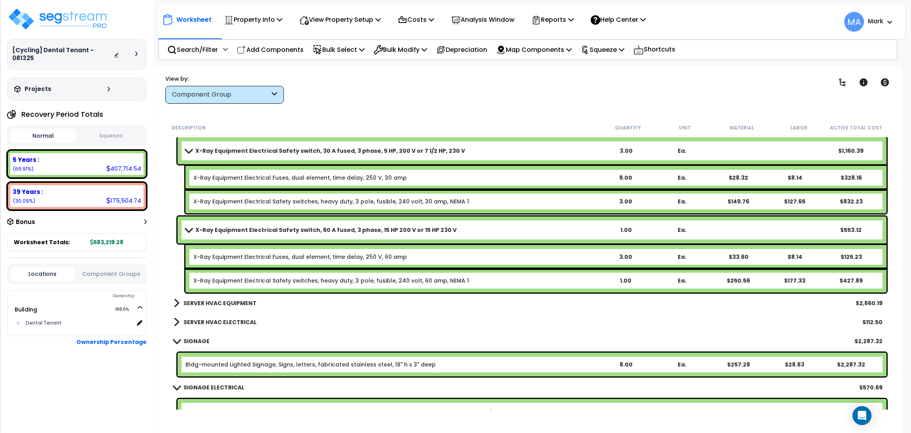
click at [219, 304] on b "SERVER HVAC EQUIPMENT" at bounding box center [219, 303] width 73 height 8
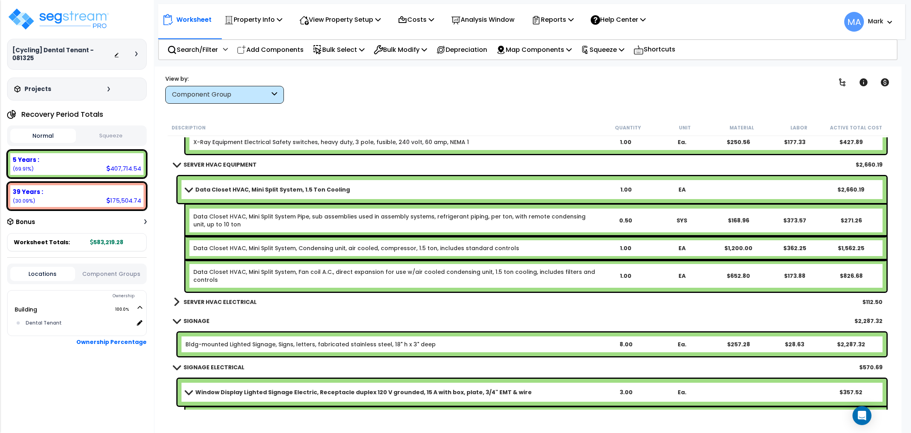
scroll to position [13179, 0]
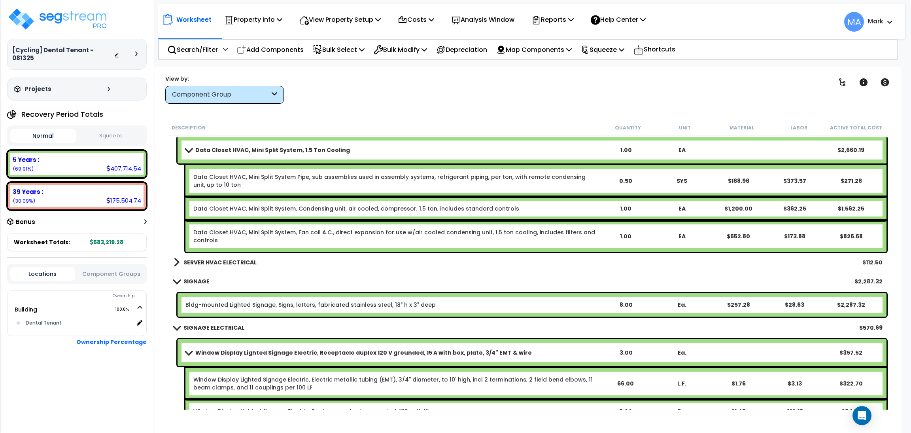
click at [225, 266] on b "SERVER HVAC ELECTRICAL" at bounding box center [219, 262] width 73 height 8
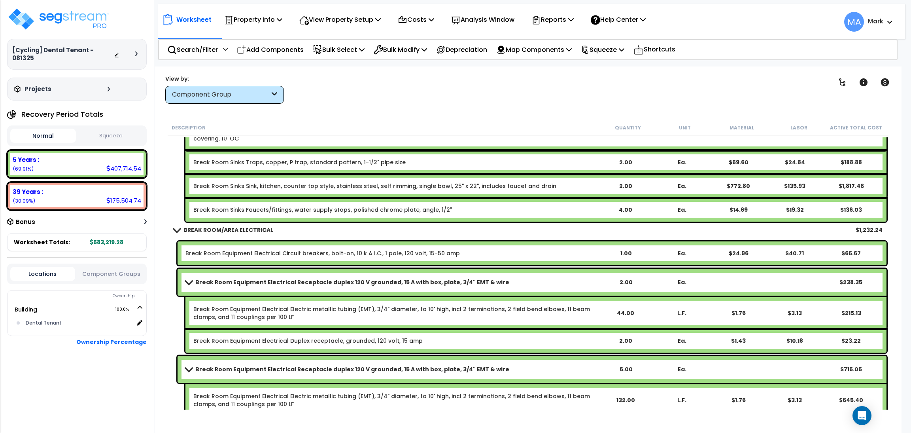
scroll to position [7750, 0]
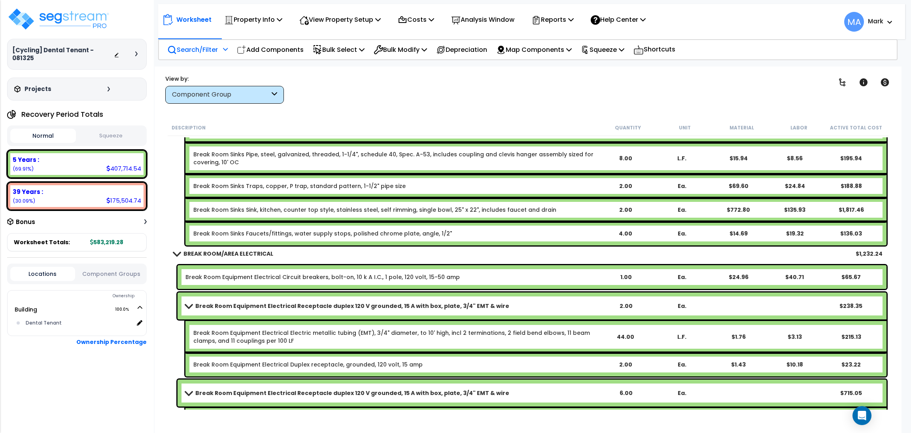
click at [198, 44] on p "Search/Filter" at bounding box center [192, 49] width 51 height 11
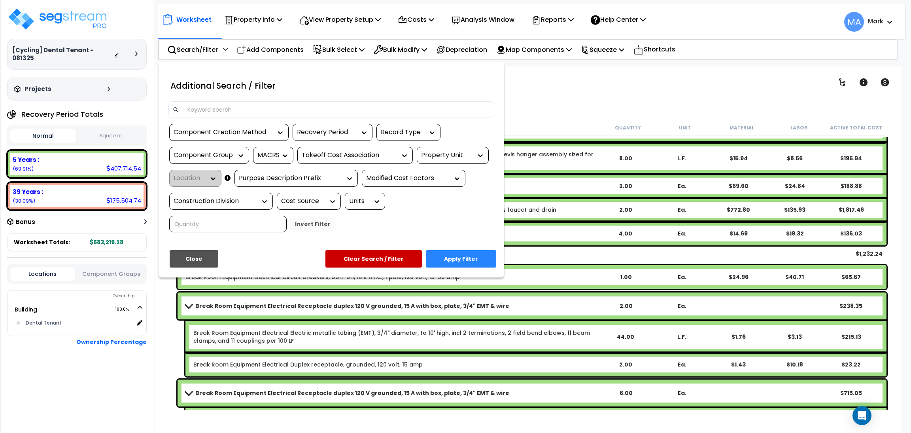
click at [239, 109] on input at bounding box center [336, 110] width 307 height 12
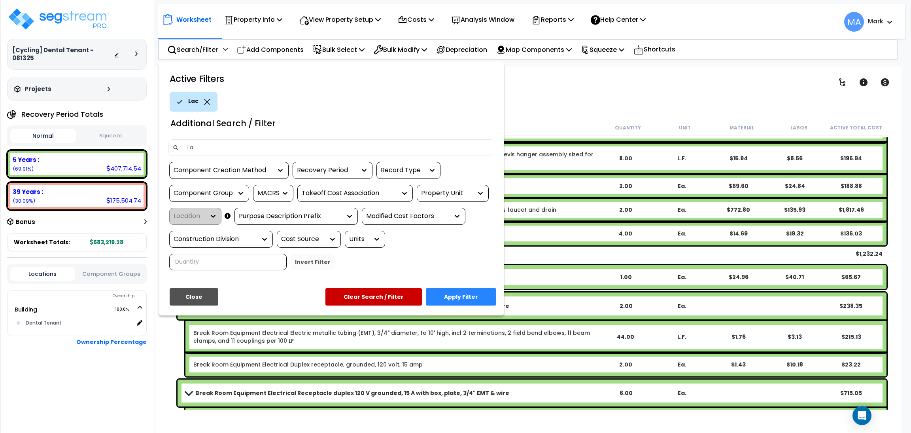
type input "L"
type input "water meter"
click at [486, 302] on button "Apply Filter" at bounding box center [461, 296] width 70 height 17
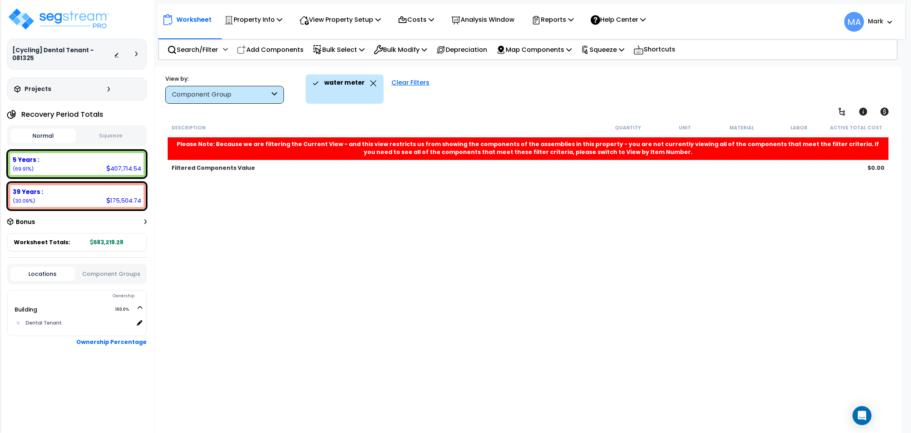
click at [373, 81] on icon at bounding box center [373, 83] width 6 height 6
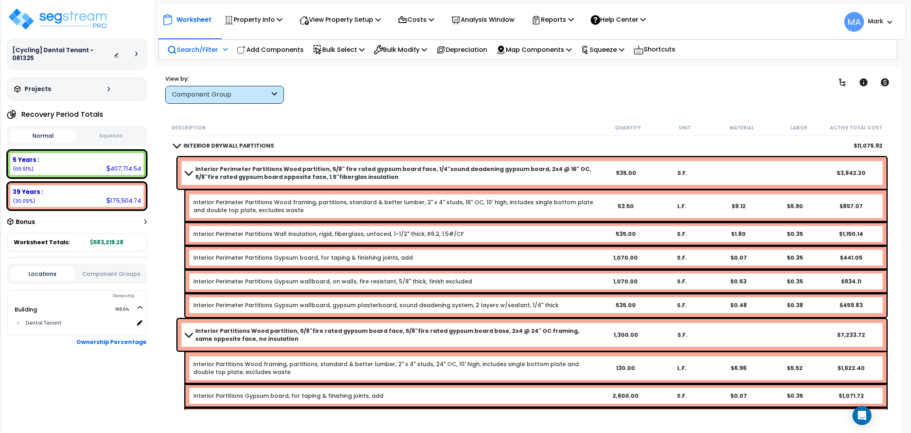
click at [194, 47] on p "Search/Filter" at bounding box center [192, 49] width 51 height 11
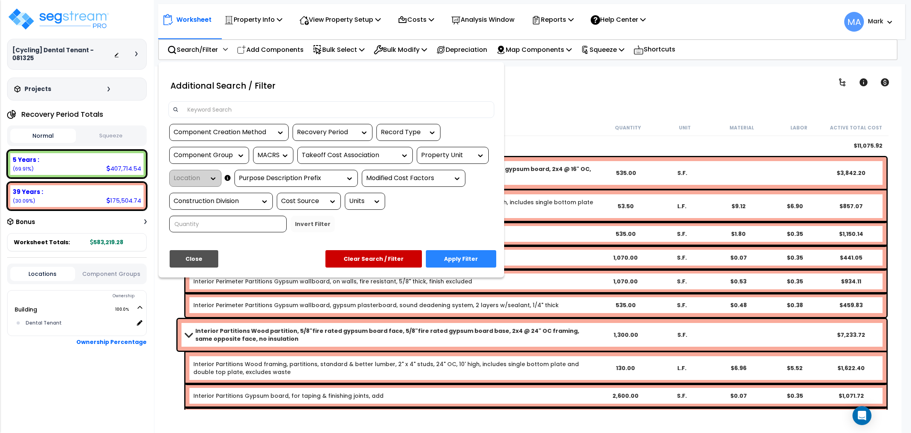
click at [204, 112] on input at bounding box center [336, 110] width 307 height 12
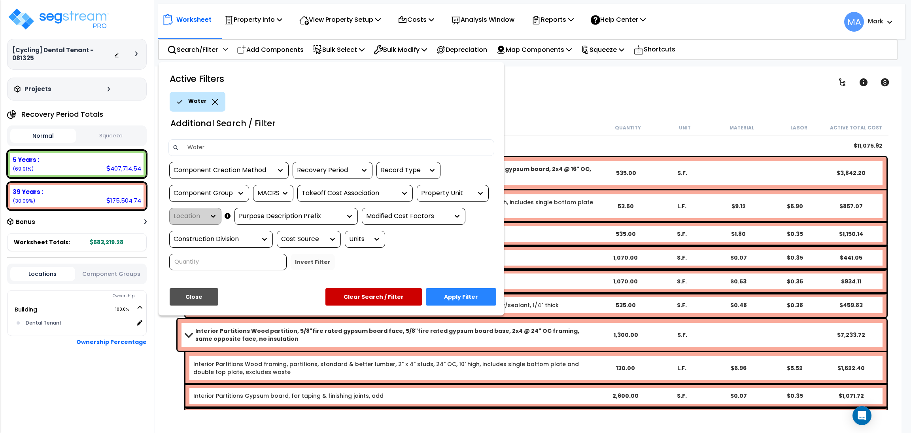
type input "Water"
click at [476, 293] on button "Apply Filter" at bounding box center [461, 296] width 70 height 17
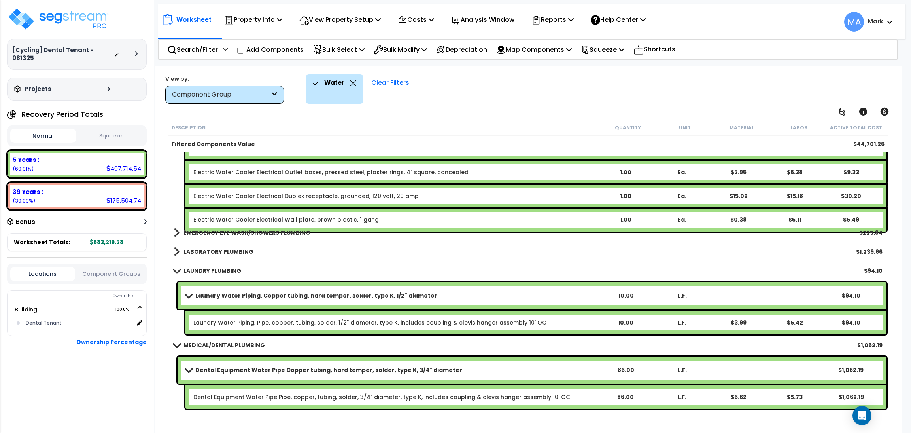
scroll to position [34, 0]
click at [310, 236] on div "EMERGENCY EYE WASH/SHOWERS PLUMBING $225.84" at bounding box center [528, 232] width 717 height 19
click at [274, 229] on b "EMERGENCY EYE WASH/SHOWERS PLUMBING" at bounding box center [246, 233] width 127 height 8
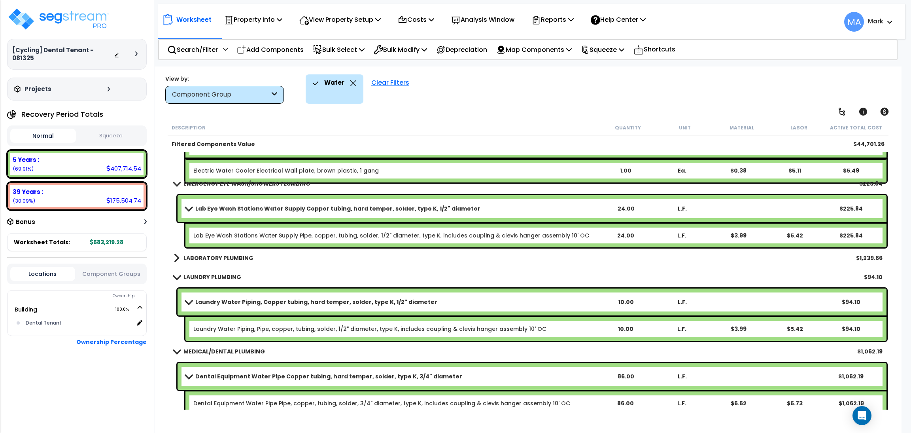
scroll to position [1580, 0]
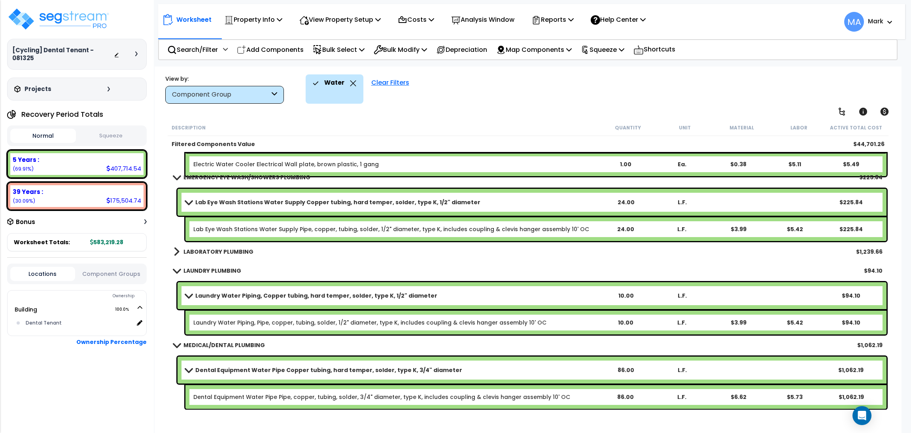
click at [222, 250] on b "LABORATORY PLUMBING" at bounding box center [218, 252] width 70 height 8
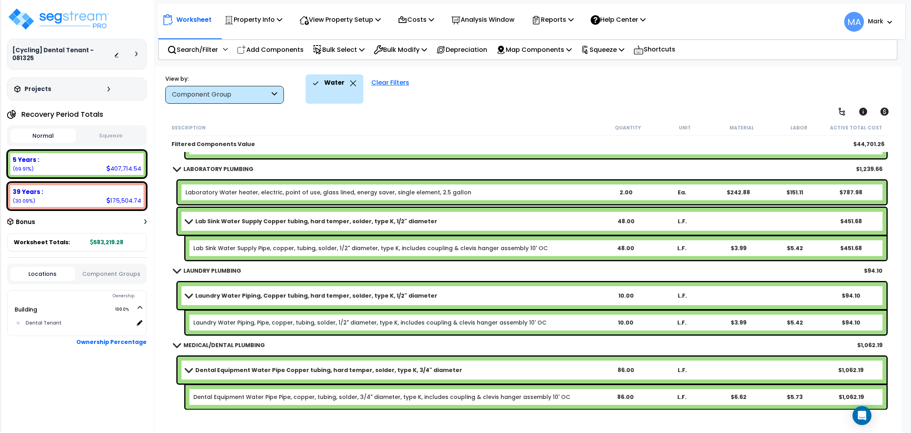
scroll to position [1544, 0]
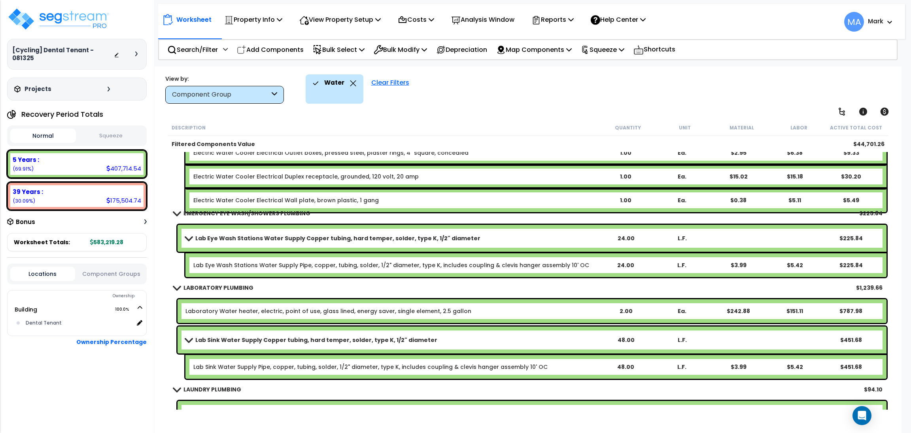
click at [352, 86] on div "Water" at bounding box center [334, 82] width 43 height 17
click at [350, 81] on icon at bounding box center [353, 83] width 6 height 6
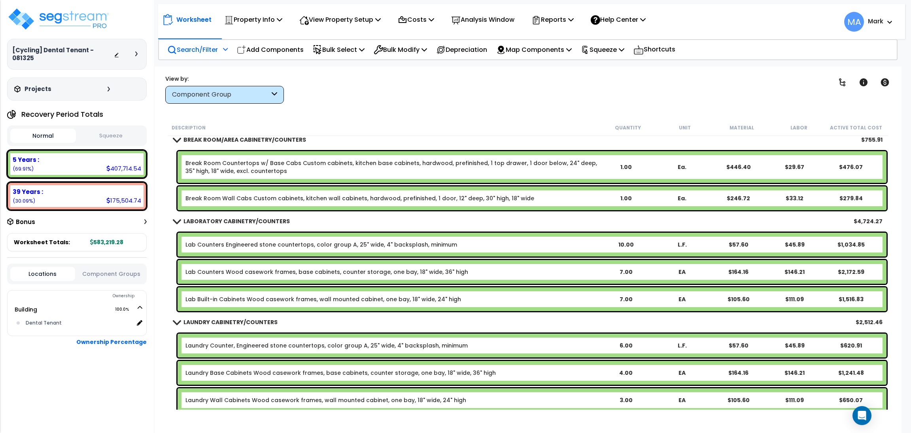
click at [206, 53] on p "Search/Filter" at bounding box center [192, 49] width 51 height 11
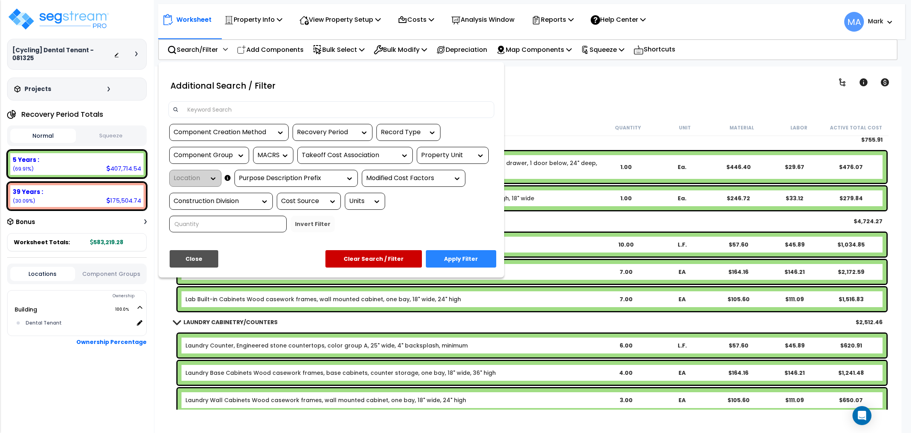
click at [236, 107] on input at bounding box center [336, 110] width 307 height 12
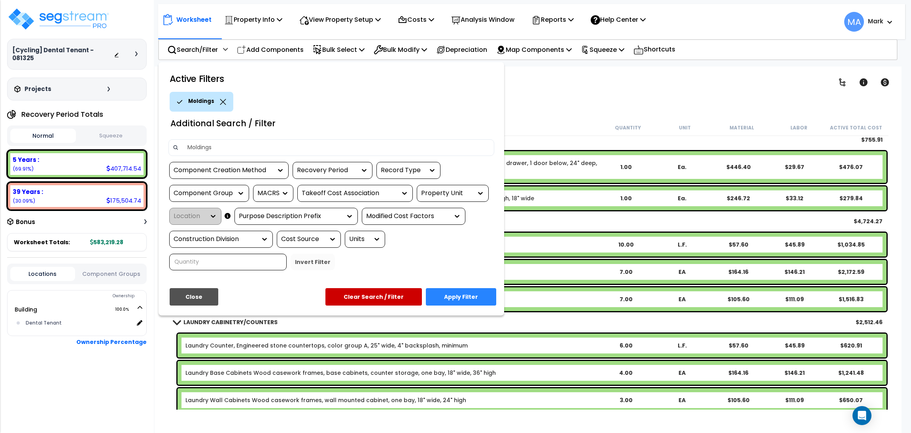
type input "Moldings"
click at [447, 294] on button "Apply Filter" at bounding box center [461, 296] width 70 height 17
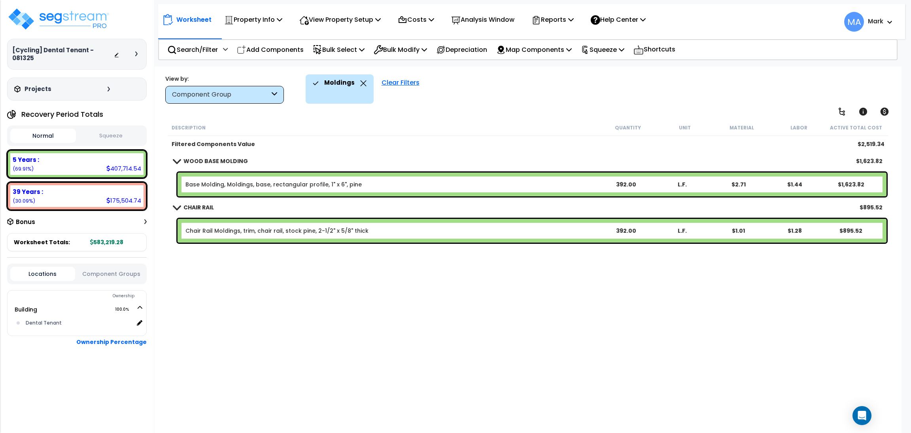
scroll to position [0, 0]
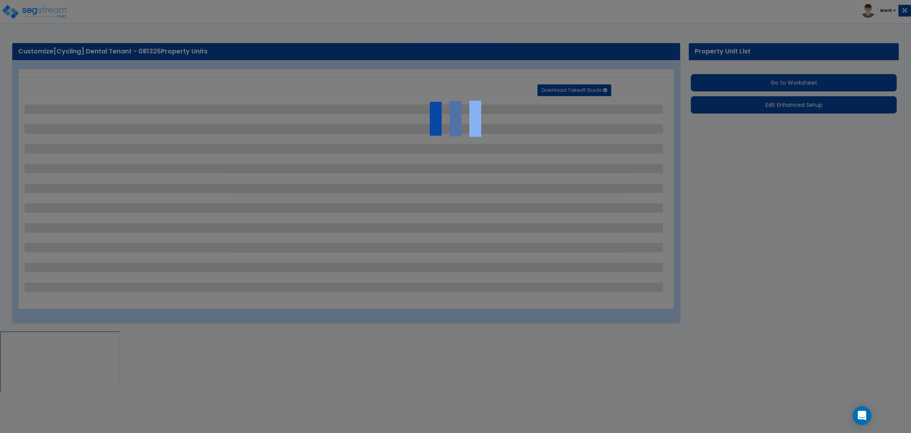
select select "1"
select select "4"
select select "2"
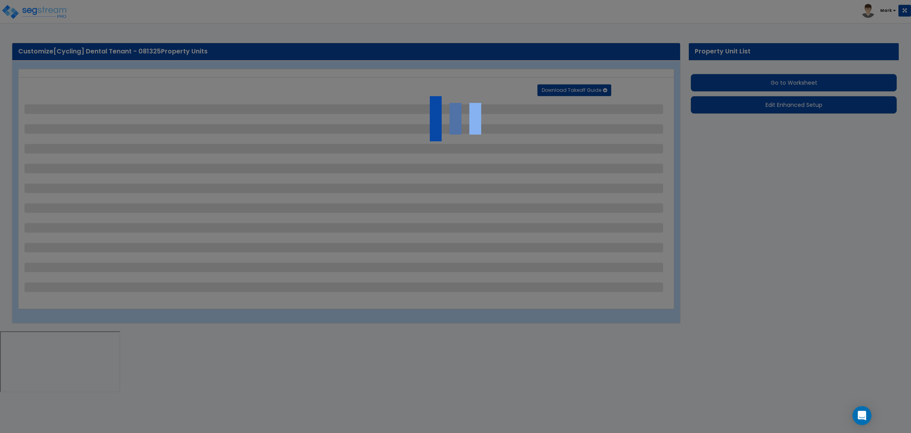
select select "3"
select select "1"
select select "5"
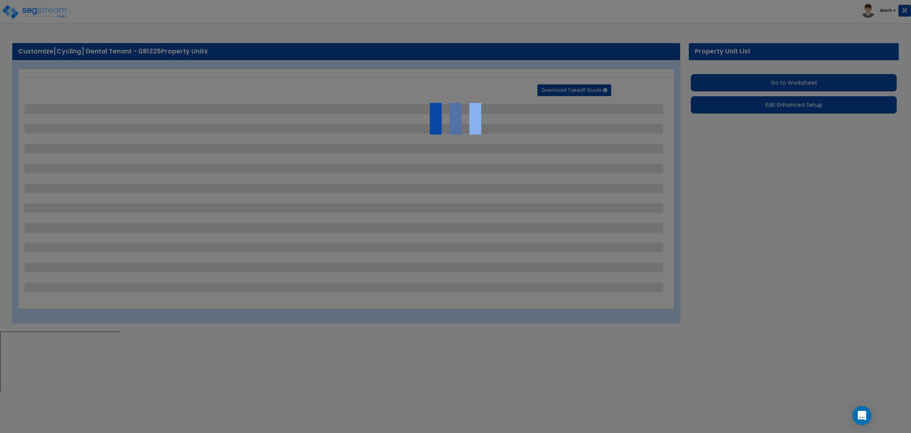
select select "2"
select select "1"
select select "3"
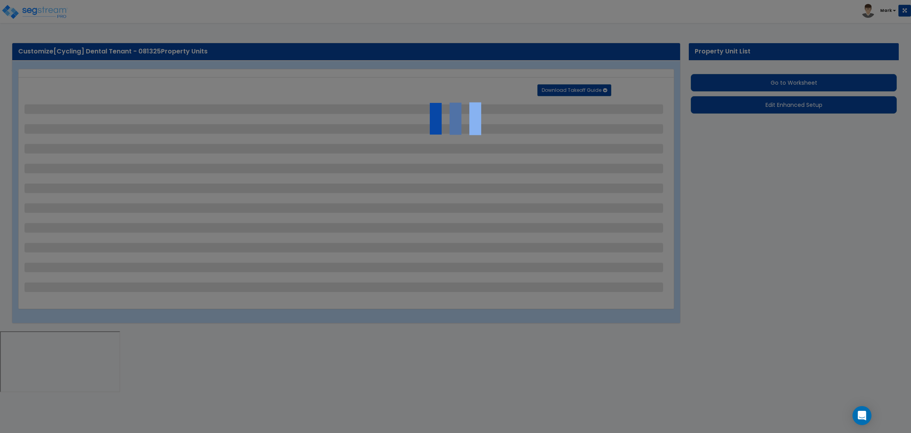
select select "1"
select select "2"
select select "1"
select select "5"
select select "1"
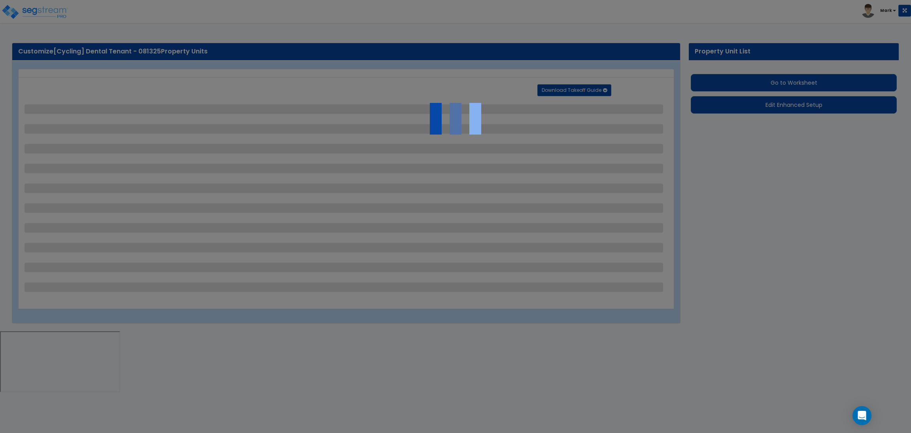
select select "1"
select select "2"
select select "4"
select select "1"
select select "4"
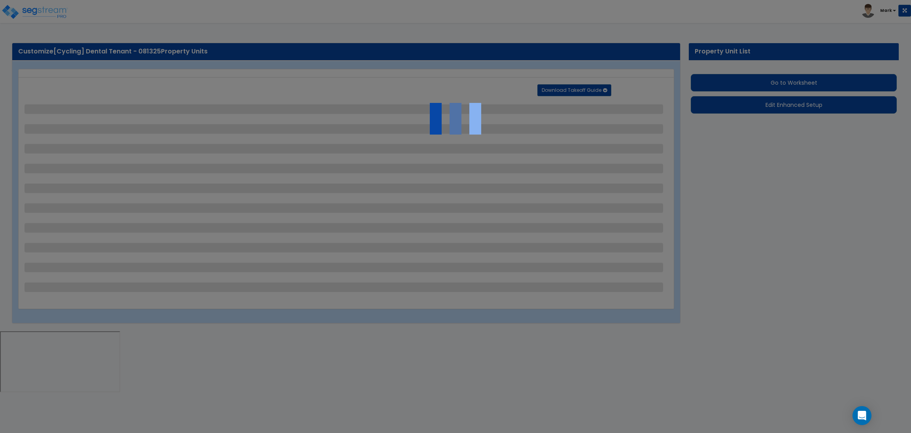
select select "2"
select select "3"
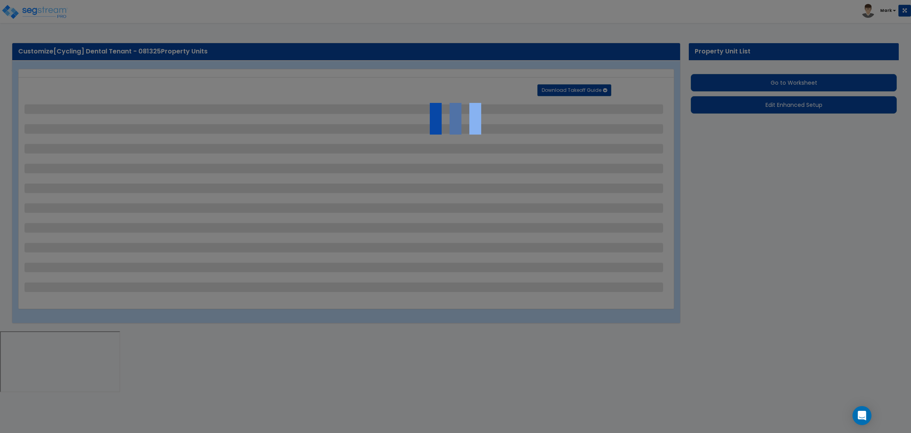
select select "1"
select select "2"
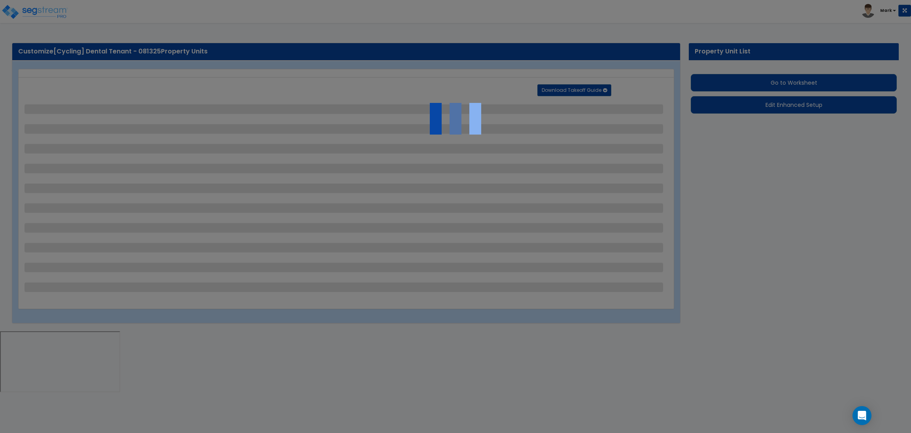
select select "2"
select select "3"
select select "4"
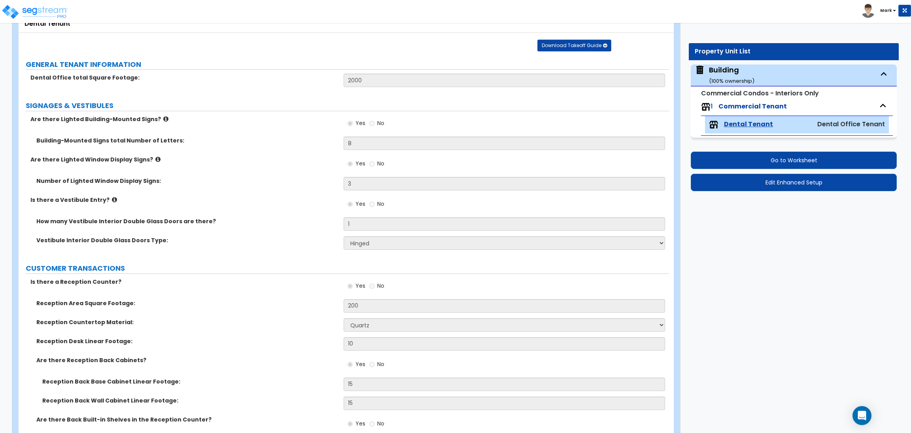
scroll to position [59, 0]
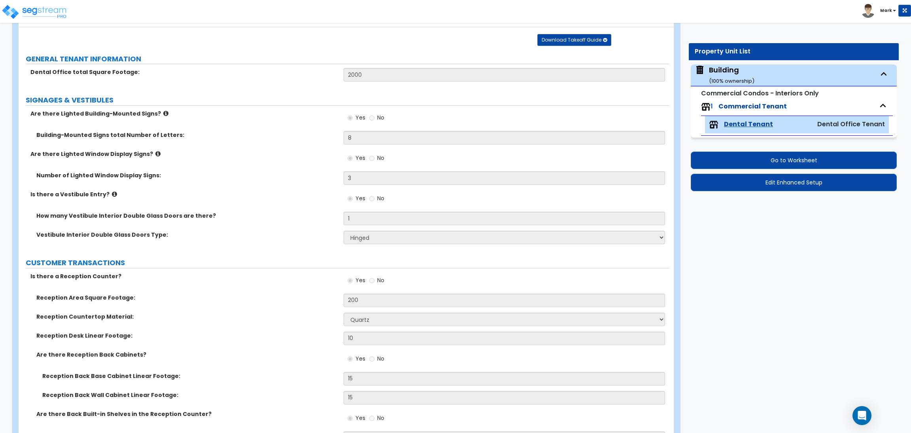
click at [249, 219] on label "How many Vestibule Interior Double Glass Doors are there?" at bounding box center [186, 216] width 301 height 8
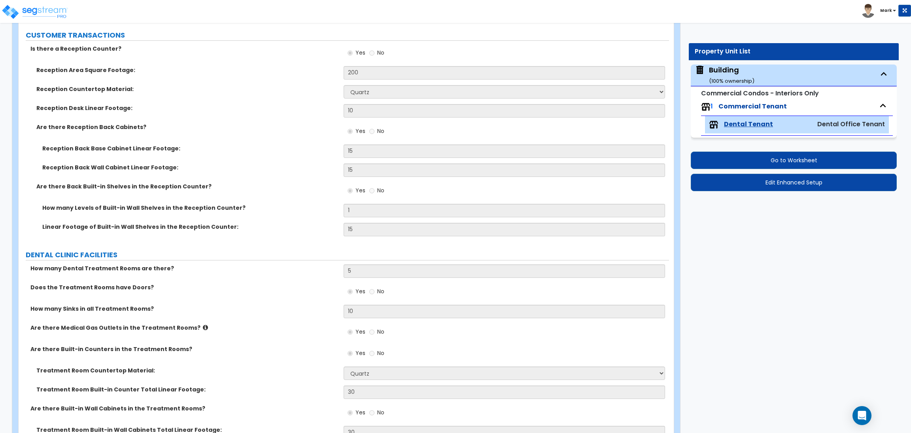
scroll to position [296, 0]
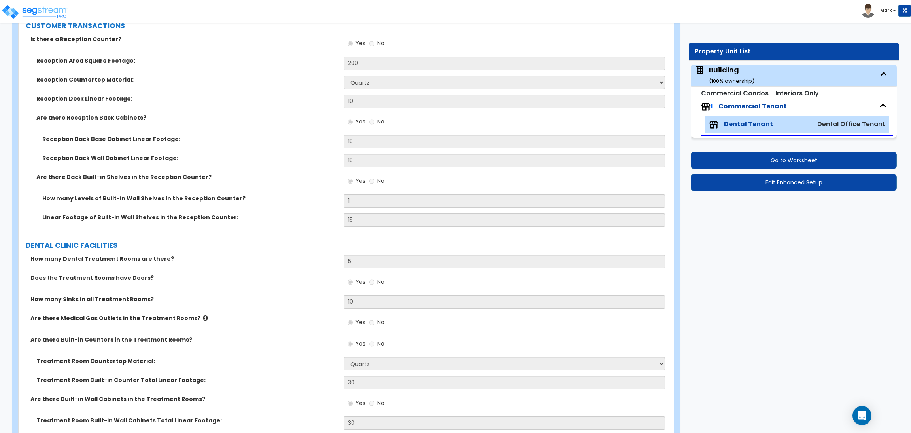
click at [236, 142] on label "Reception Back Base Cabinet Linear Footage:" at bounding box center [189, 139] width 295 height 8
click at [260, 123] on div "Are there Reception Back Cabinets? Yes No" at bounding box center [344, 123] width 650 height 21
click at [260, 122] on div "Are there Reception Back Cabinets? Yes No" at bounding box center [344, 123] width 650 height 21
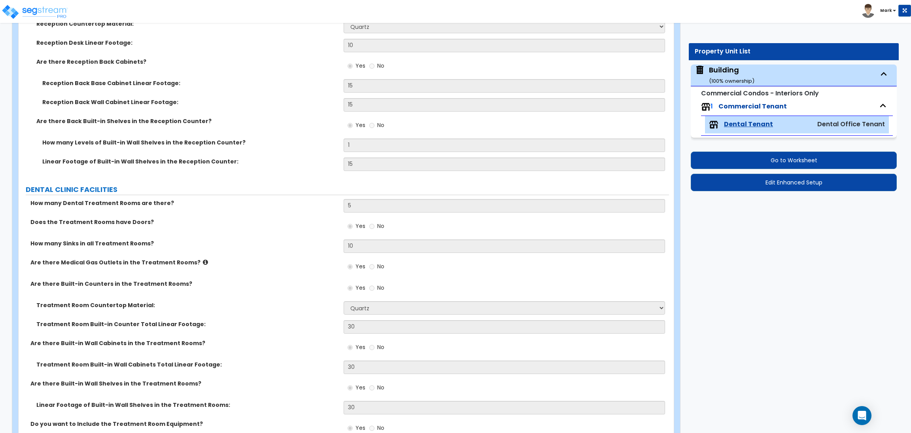
scroll to position [355, 0]
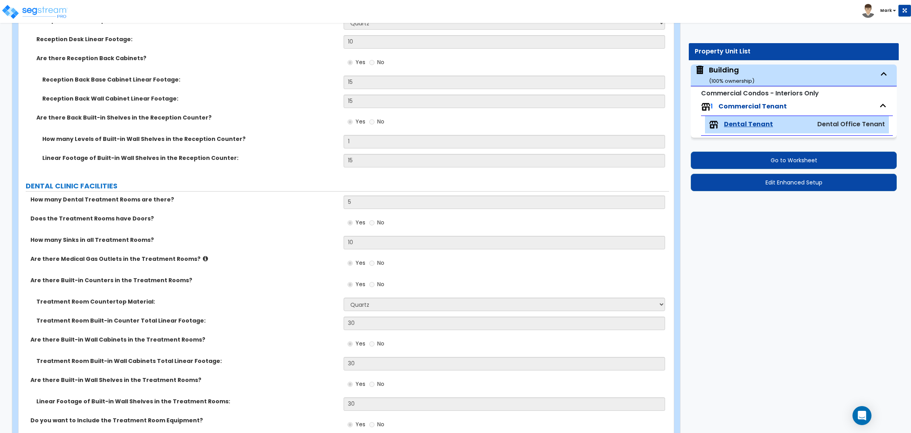
click at [254, 110] on div "Reception Back Wall Cabinet Linear Footage: 15" at bounding box center [344, 104] width 650 height 19
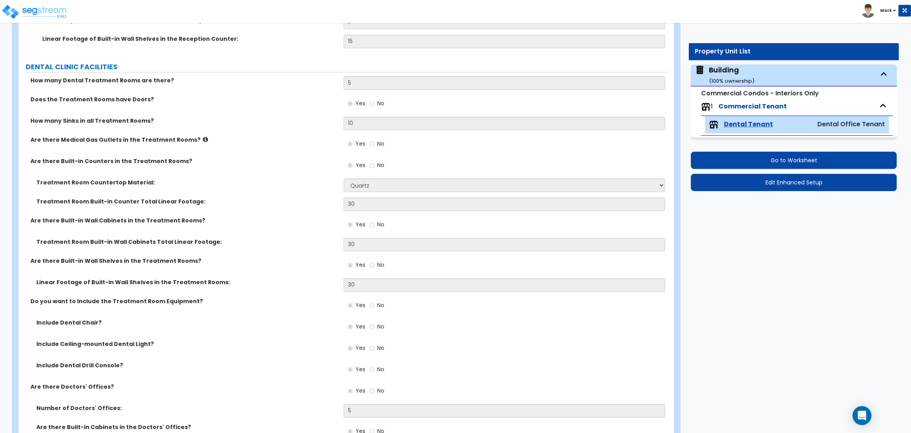
scroll to position [2304, 0]
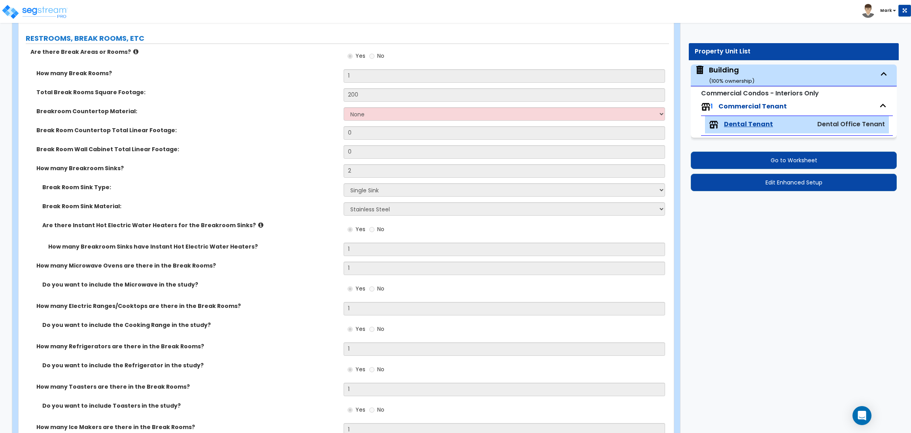
click at [292, 112] on label "Breakroom Countertop Material:" at bounding box center [186, 111] width 301 height 8
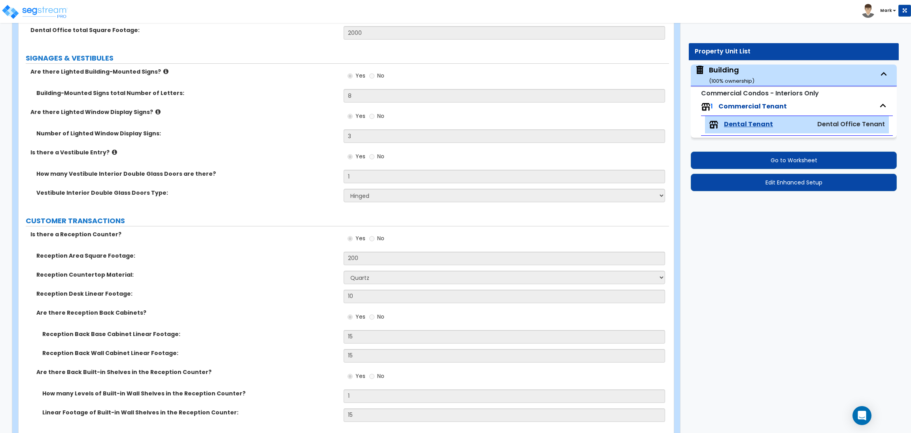
scroll to position [119, 0]
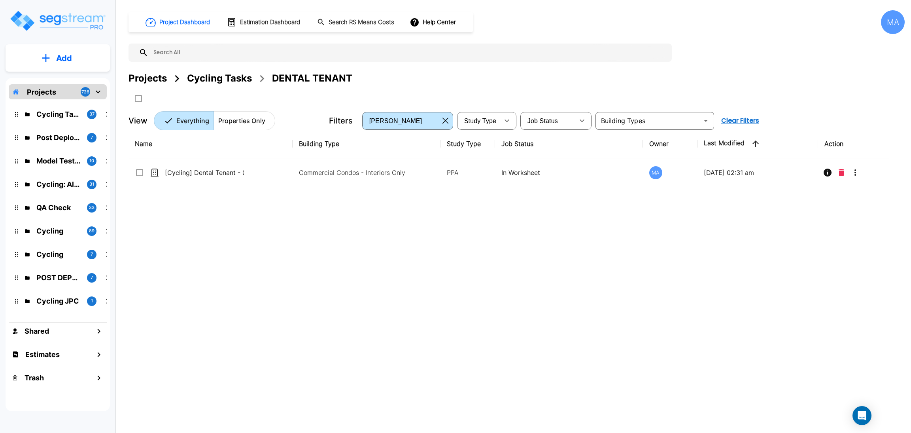
click at [292, 167] on tr "[Cycling] Dental Tenant - 081325 Commercial Condos - Interiors Only PPA In Work…" at bounding box center [509, 172] width 761 height 29
click at [292, 167] on td "[Cycling] Dental Tenant - 081325" at bounding box center [211, 172] width 164 height 29
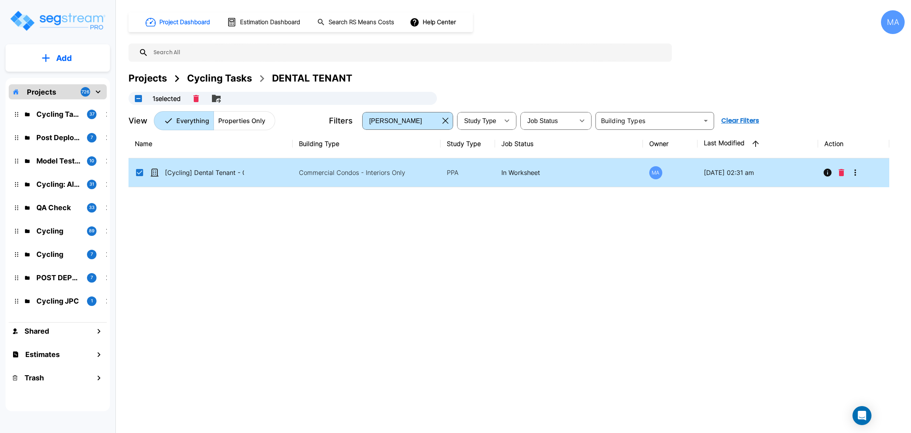
checkbox 081325"] "false"
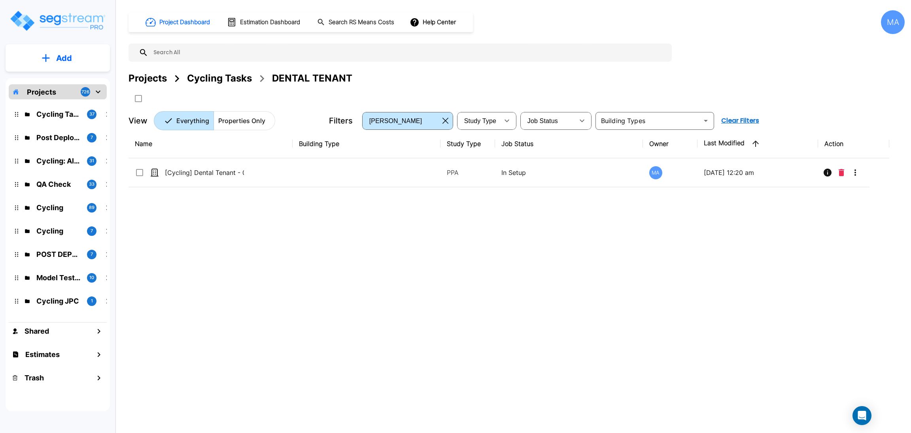
click at [161, 75] on div "Projects" at bounding box center [148, 78] width 38 height 14
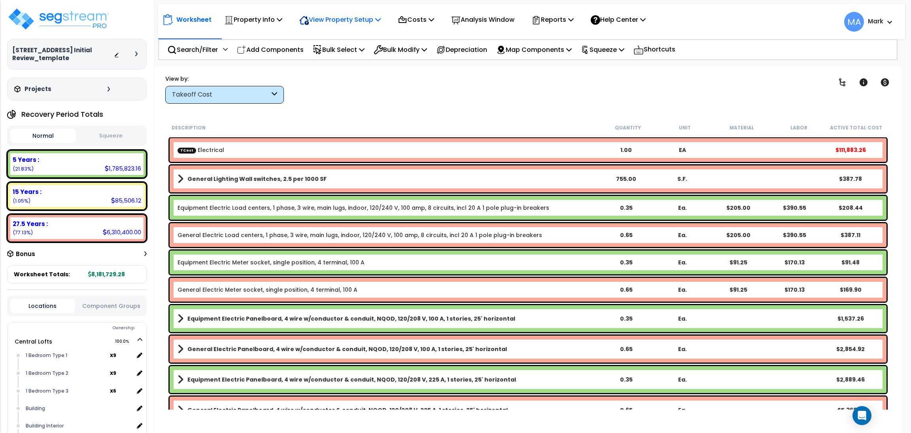
click at [282, 19] on p "View Property Setup" at bounding box center [253, 19] width 58 height 11
click at [334, 56] on link "View Questionnaire" at bounding box center [334, 54] width 78 height 16
drag, startPoint x: 123, startPoint y: 282, endPoint x: 82, endPoint y: 279, distance: 40.9
click at [82, 279] on div "Worksheet Totals: 8,181,729.28" at bounding box center [77, 274] width 140 height 18
copy b "8,181,729.28"
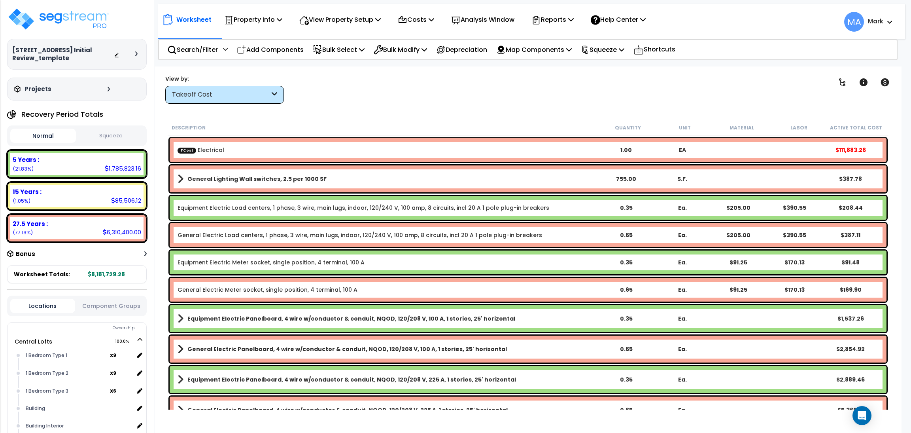
click at [108, 91] on icon at bounding box center [109, 89] width 2 height 5
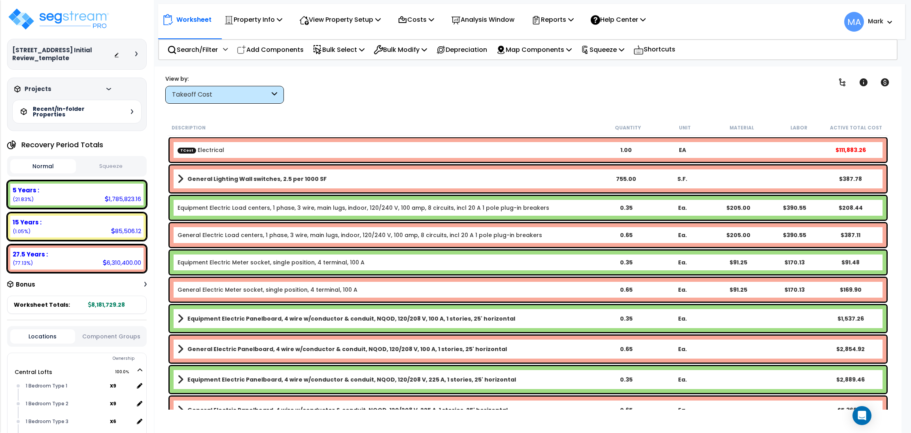
click at [127, 118] on div "Recent/In-folder Properties" at bounding box center [76, 112] width 129 height 24
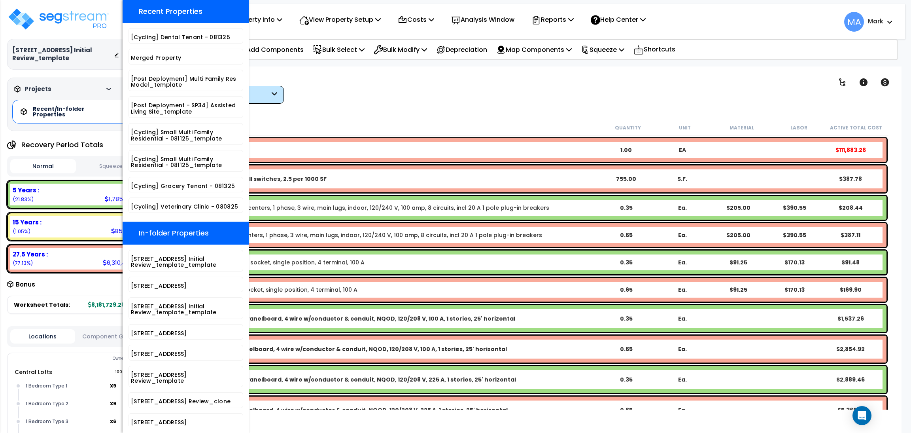
click at [365, 98] on div "Clear Filters" at bounding box center [556, 88] width 524 height 29
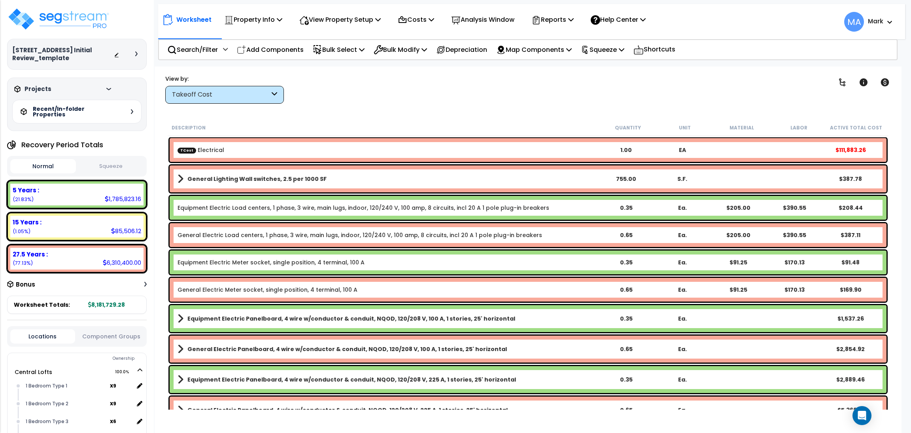
click at [137, 53] on div "[STREET_ADDRESS] Initial Review_template" at bounding box center [76, 54] width 129 height 16
click at [137, 56] on icon at bounding box center [136, 53] width 2 height 5
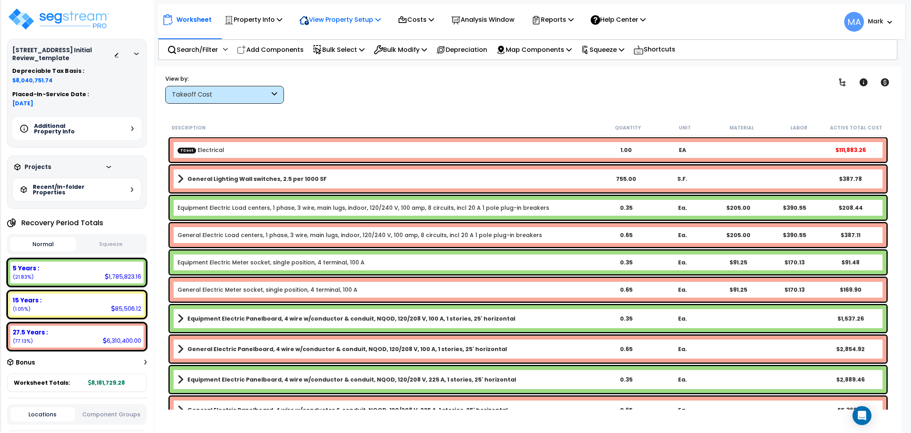
click at [282, 19] on p "View Property Setup" at bounding box center [253, 19] width 58 height 11
click at [334, 52] on link "View Questionnaire" at bounding box center [334, 54] width 78 height 16
click at [427, 17] on p "Costs" at bounding box center [416, 19] width 36 height 11
click at [430, 39] on link "Indirect Costs" at bounding box center [433, 38] width 78 height 16
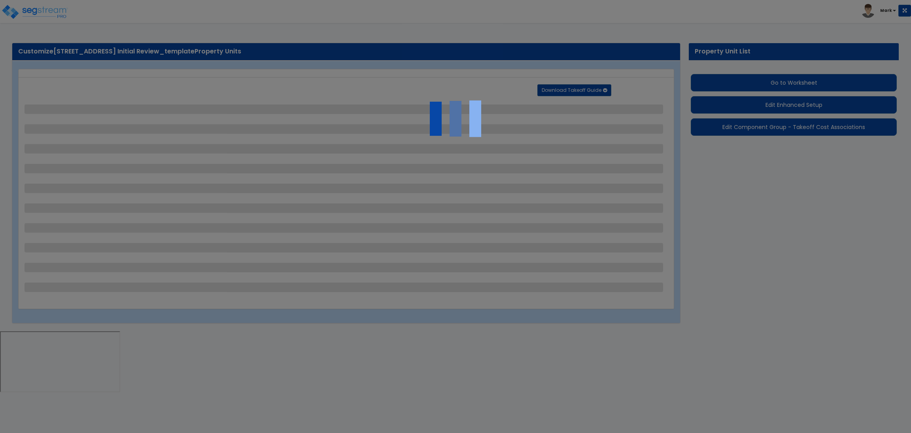
select select "2"
select select "1"
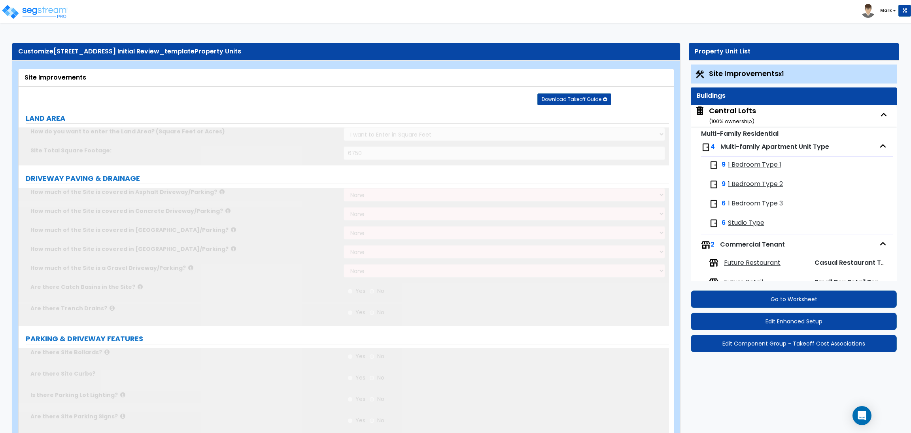
scroll to position [19, 0]
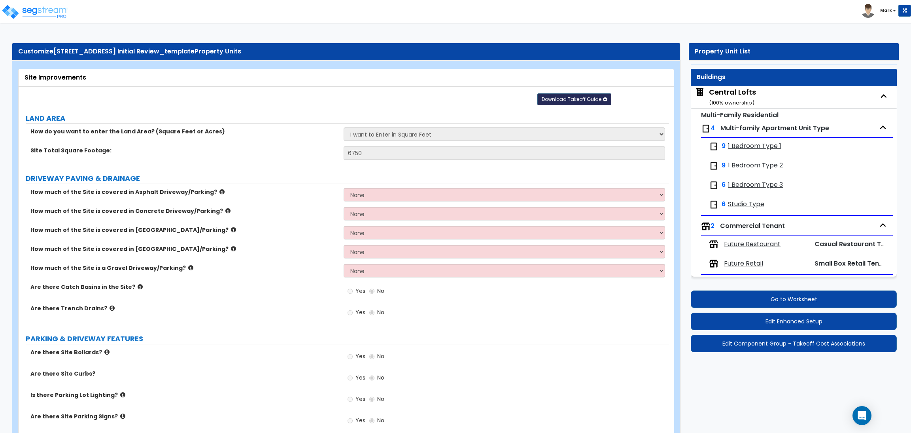
click at [556, 103] on button "Download Takeoff Guide" at bounding box center [574, 99] width 74 height 12
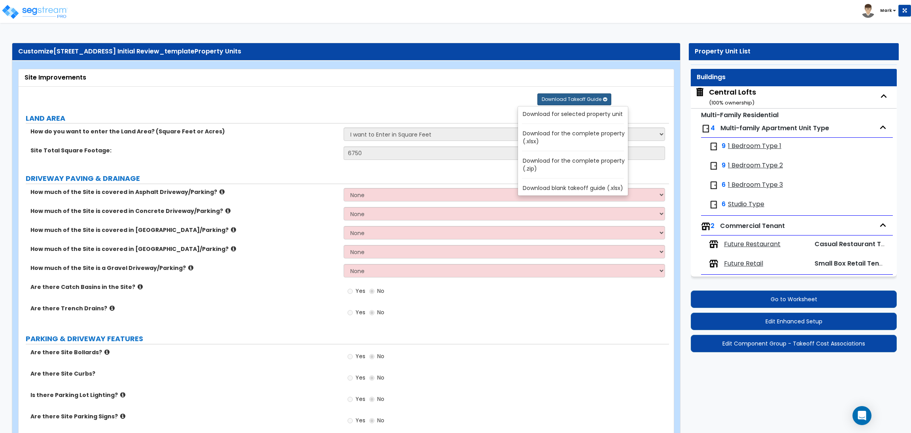
click at [561, 140] on link "Download for the complete property (.xlsx)" at bounding box center [574, 137] width 107 height 19
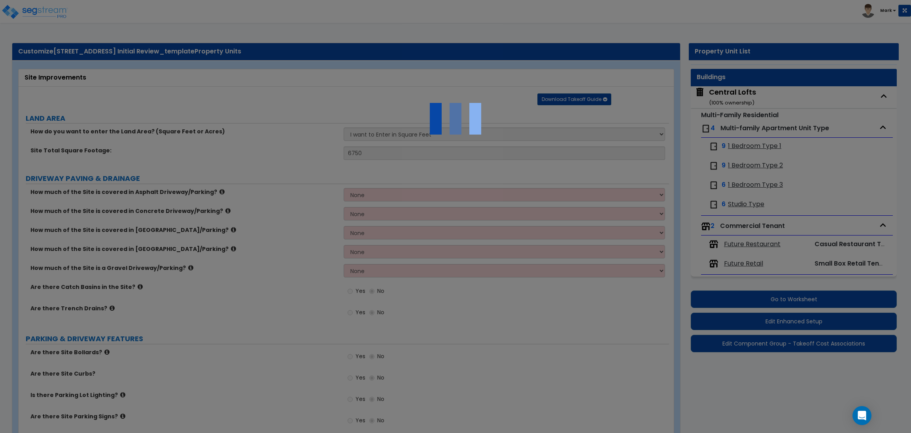
scroll to position [0, 0]
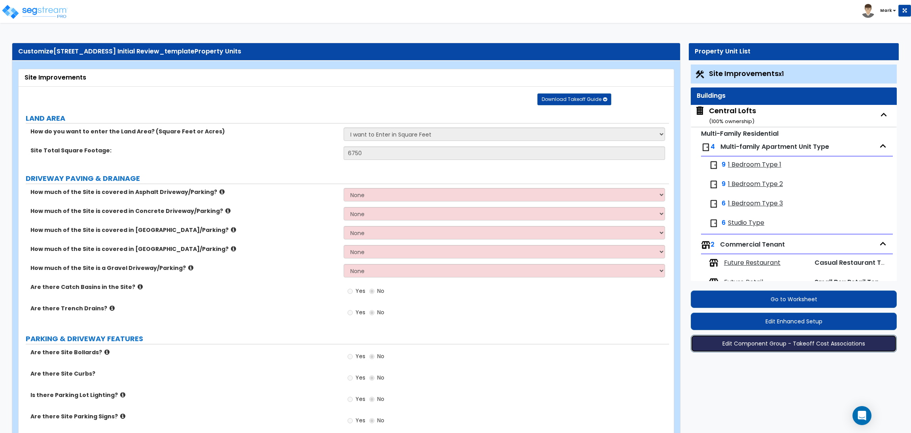
click at [754, 346] on button "Edit Component Group - Takeoff Cost Associations" at bounding box center [794, 343] width 206 height 17
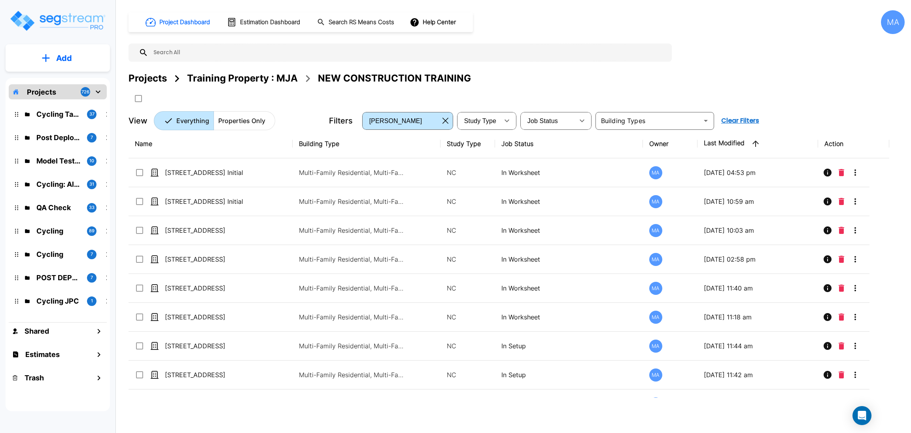
click at [163, 79] on div "Projects" at bounding box center [148, 78] width 38 height 14
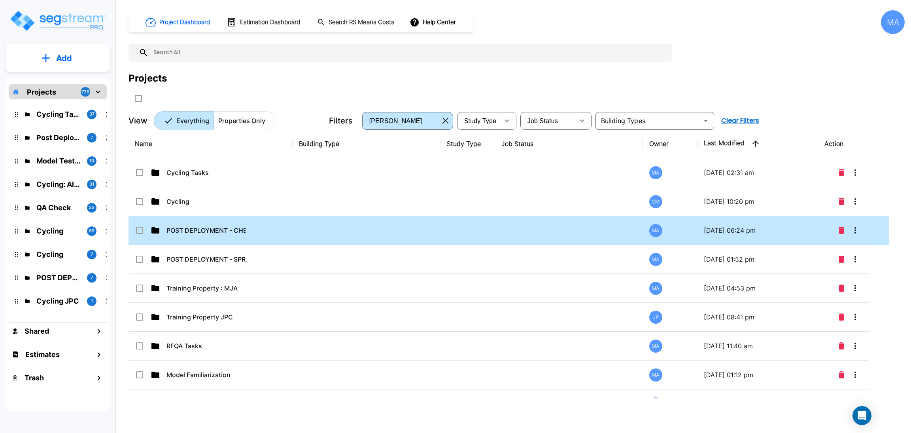
click at [249, 235] on div "POST DEPLOYMENT - CHECKLISTS" at bounding box center [194, 229] width 119 height 9
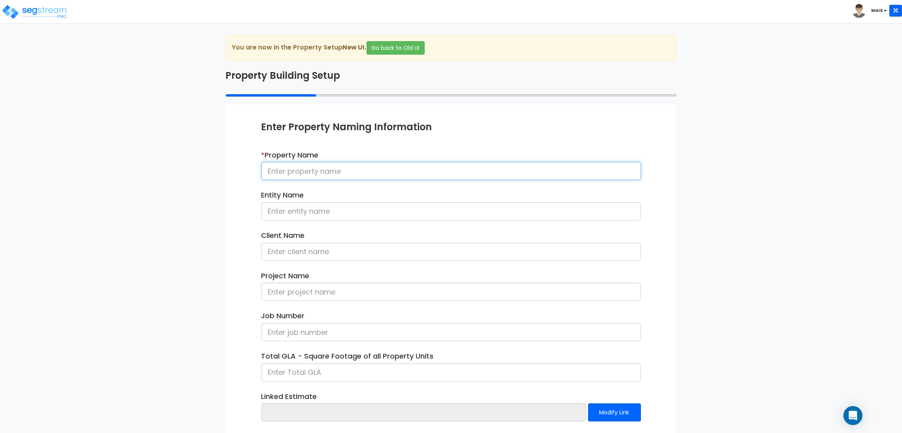
click at [336, 174] on input at bounding box center [451, 171] width 380 height 18
type input "[Post Dep] NC - Import csv"
click at [604, 410] on button "Modify Link" at bounding box center [614, 412] width 53 height 18
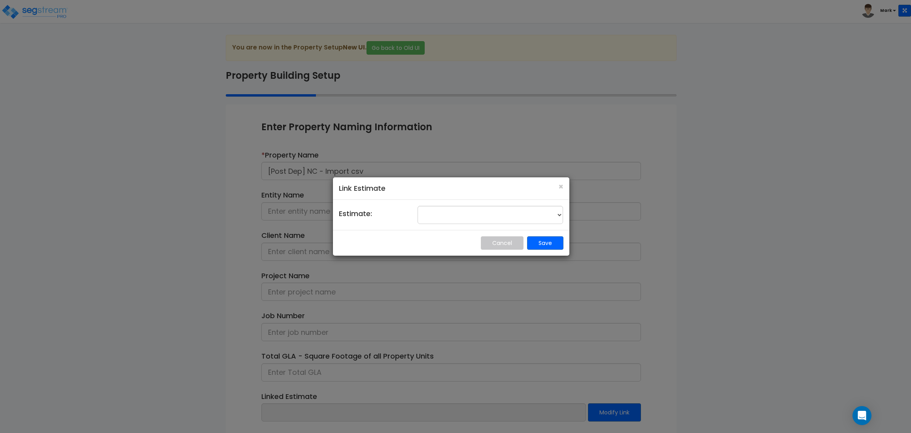
click at [564, 185] on div "× Link Estimate" at bounding box center [451, 188] width 236 height 23
click at [559, 187] on button "×" at bounding box center [560, 186] width 5 height 8
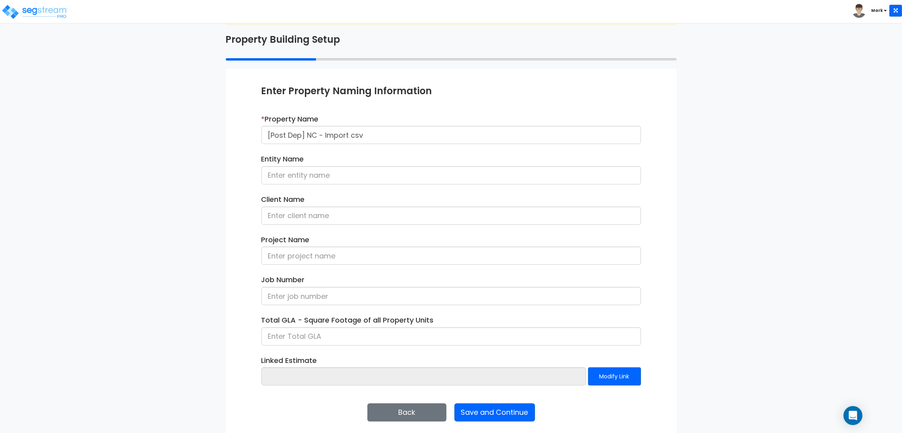
scroll to position [41, 0]
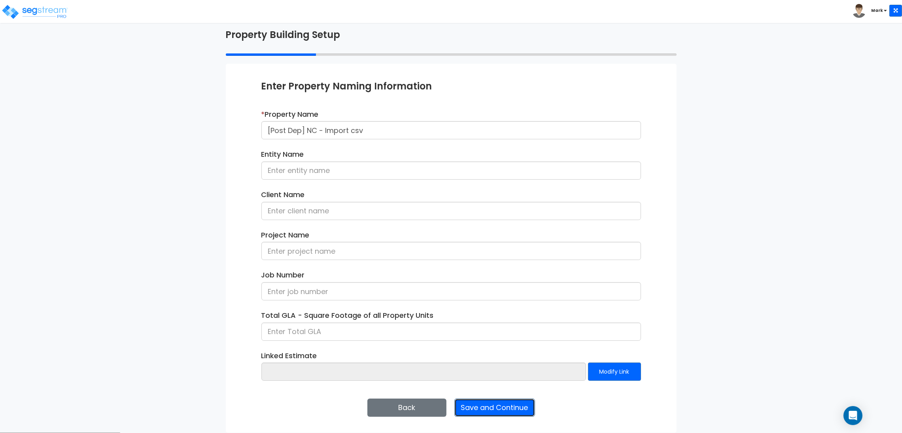
click at [488, 408] on button "Save and Continue" at bounding box center [494, 407] width 81 height 18
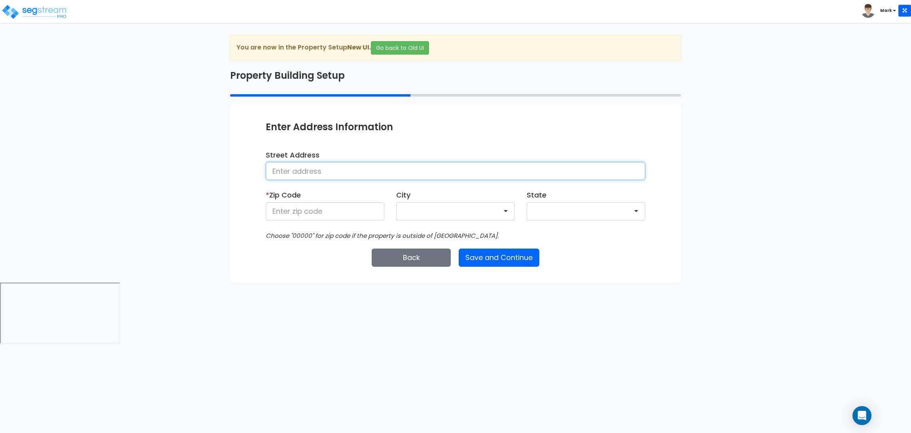
click at [340, 174] on input at bounding box center [456, 171] width 380 height 18
type input "76 Northwestern St"
click at [324, 214] on input at bounding box center [325, 211] width 119 height 18
type input "28602"
click at [492, 250] on button "Save and Continue" at bounding box center [499, 257] width 81 height 18
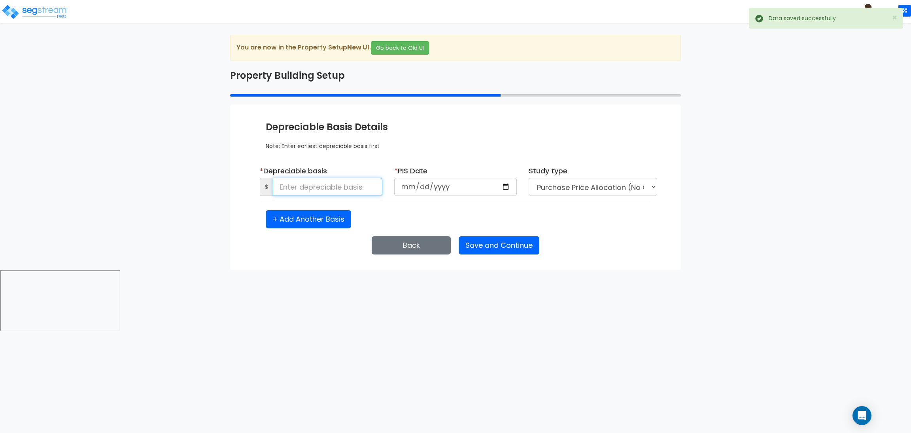
click at [352, 183] on input at bounding box center [328, 187] width 110 height 18
click at [328, 185] on input at bounding box center [328, 187] width 110 height 18
paste input "8,181,729.28"
type input "8,181,729.28"
click at [507, 187] on input "date" at bounding box center [455, 187] width 123 height 18
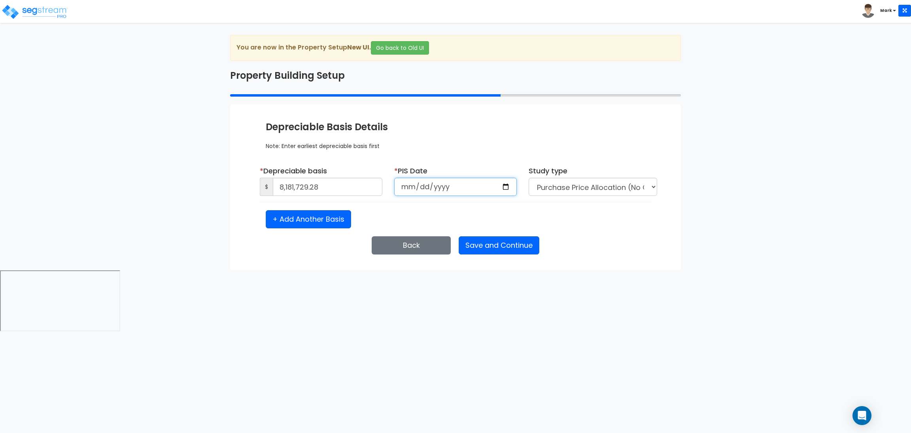
click at [504, 185] on input "date" at bounding box center [455, 187] width 123 height 18
type input "2021-11-16"
select select "2021"
click at [502, 246] on button "Save and Continue" at bounding box center [499, 245] width 81 height 18
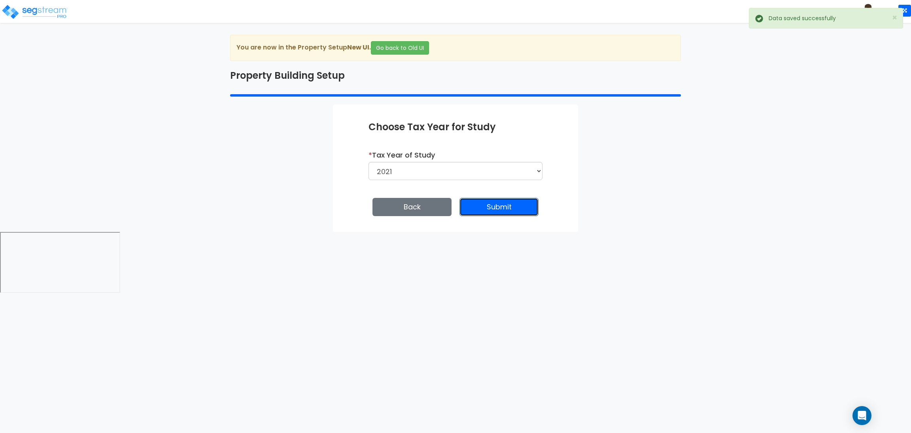
click at [507, 211] on button "Submit" at bounding box center [498, 207] width 79 height 18
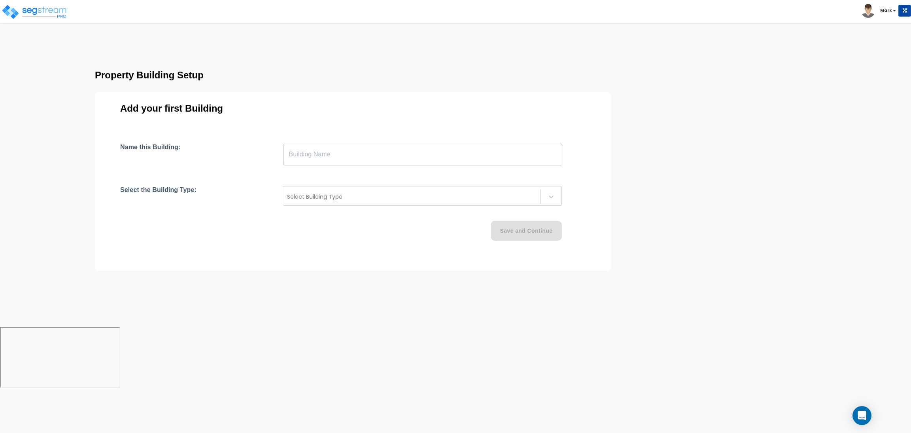
click at [383, 157] on input "text" at bounding box center [422, 154] width 279 height 22
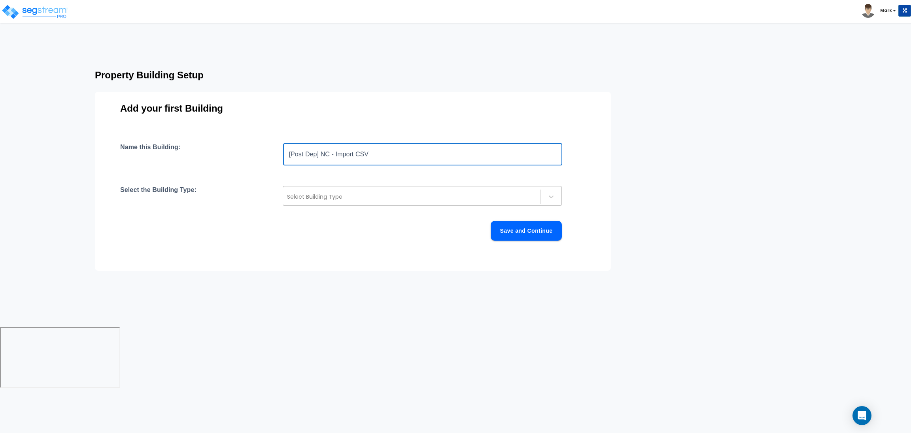
type input "[Post Dep] NC - Import CSV"
click at [362, 188] on div "Select Building Type" at bounding box center [422, 196] width 279 height 20
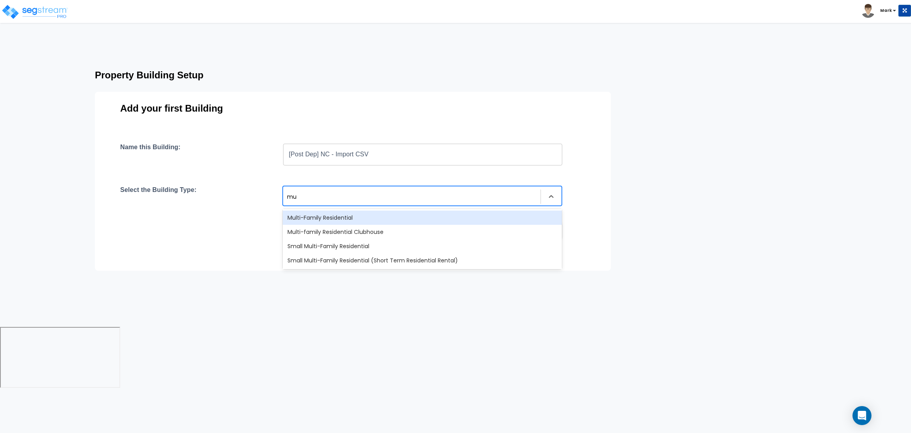
type input "mul"
click at [355, 214] on div "Multi-Family Residential" at bounding box center [422, 217] width 279 height 14
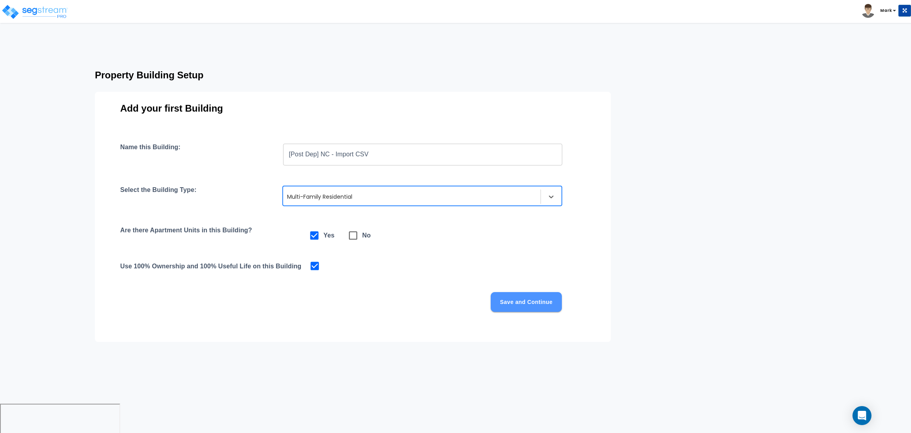
click at [519, 299] on button "Save and Continue" at bounding box center [526, 302] width 71 height 20
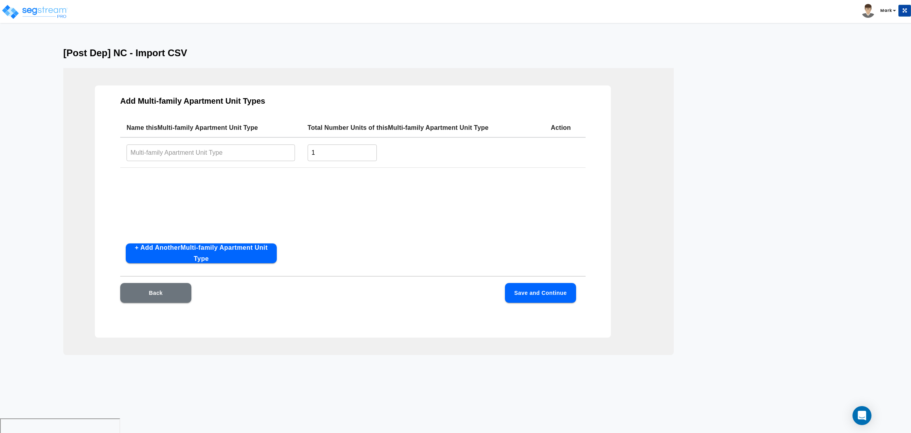
click at [181, 249] on button "+ Add Another Multi-family Apartment Unit Type" at bounding box center [201, 253] width 151 height 20
click at [227, 157] on input "text" at bounding box center [211, 152] width 168 height 17
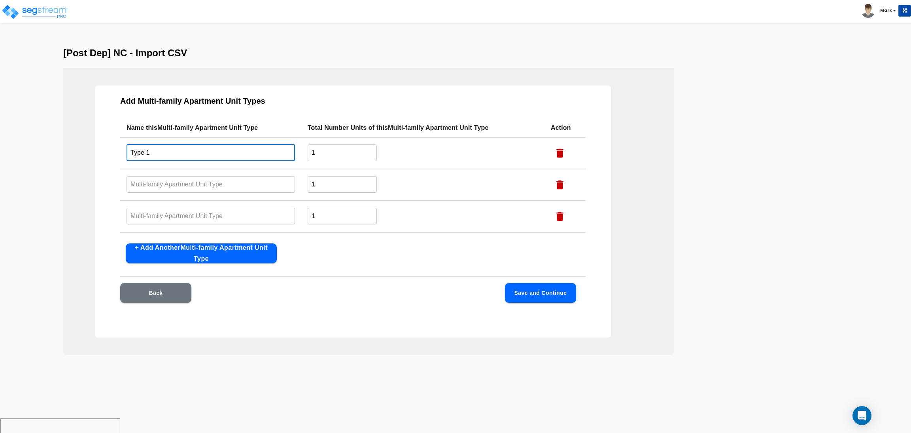
drag, startPoint x: 194, startPoint y: 155, endPoint x: 95, endPoint y: 153, distance: 99.7
click at [95, 153] on div "Add Multi-family Apartment Unit Types Name this Multi-family Apartment Unit Typ…" at bounding box center [353, 211] width 516 height 252
type input "Type 1"
click at [175, 195] on td "​" at bounding box center [210, 185] width 181 height 32
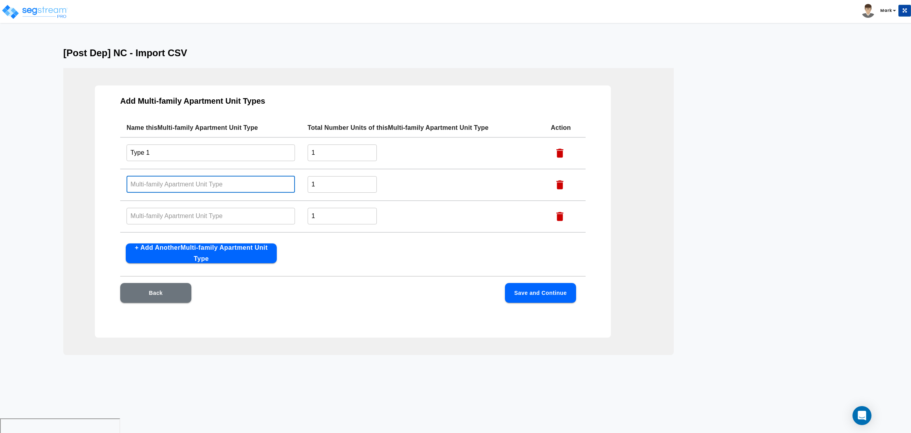
click at [161, 178] on input "text" at bounding box center [211, 184] width 168 height 17
paste input "Type 1"
drag, startPoint x: 170, startPoint y: 182, endPoint x: 147, endPoint y: 180, distance: 23.0
click at [147, 180] on input "Type 1" at bounding box center [211, 184] width 168 height 17
click at [174, 188] on input "Type 1" at bounding box center [211, 184] width 168 height 17
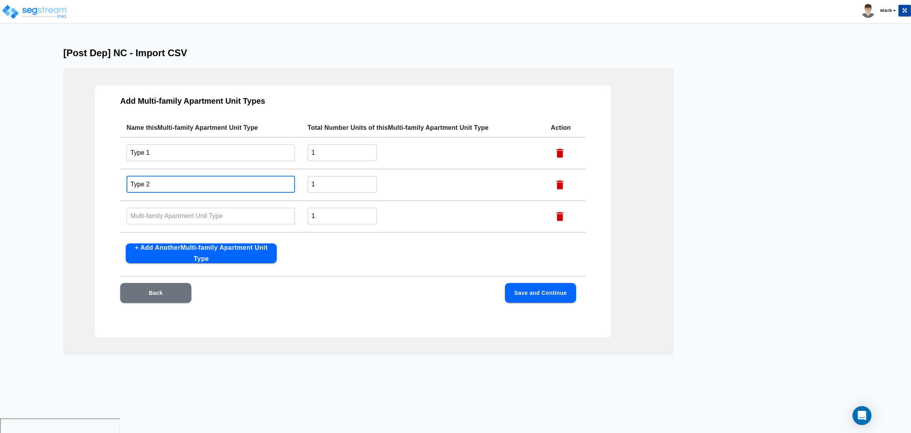
drag, startPoint x: 174, startPoint y: 183, endPoint x: 106, endPoint y: 172, distance: 68.2
click at [106, 172] on div "Add Multi-family Apartment Unit Types Name this Multi-family Apartment Unit Typ…" at bounding box center [353, 211] width 516 height 252
type input "Type 2"
click at [151, 212] on input "text" at bounding box center [211, 215] width 168 height 17
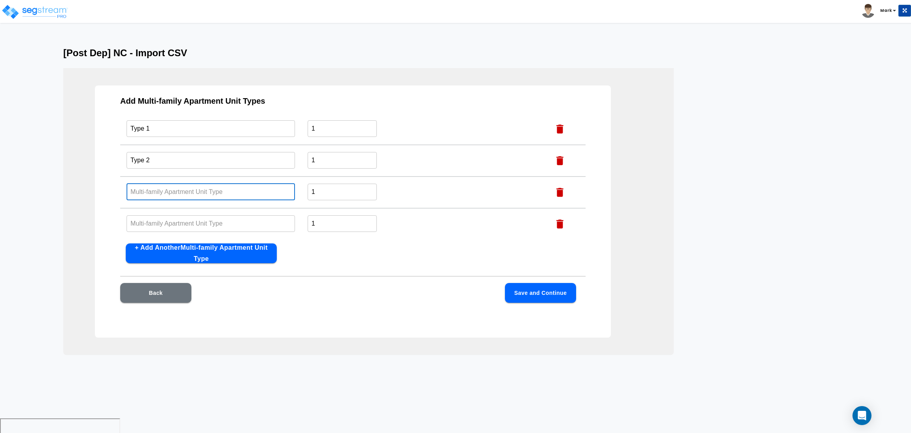
scroll to position [25, 0]
paste input "Type 2"
drag, startPoint x: 161, startPoint y: 190, endPoint x: 98, endPoint y: 192, distance: 63.3
click at [98, 192] on div "Add Multi-family Apartment Unit Types Name this Multi-family Apartment Unit Typ…" at bounding box center [353, 211] width 516 height 252
type input "Type 2"
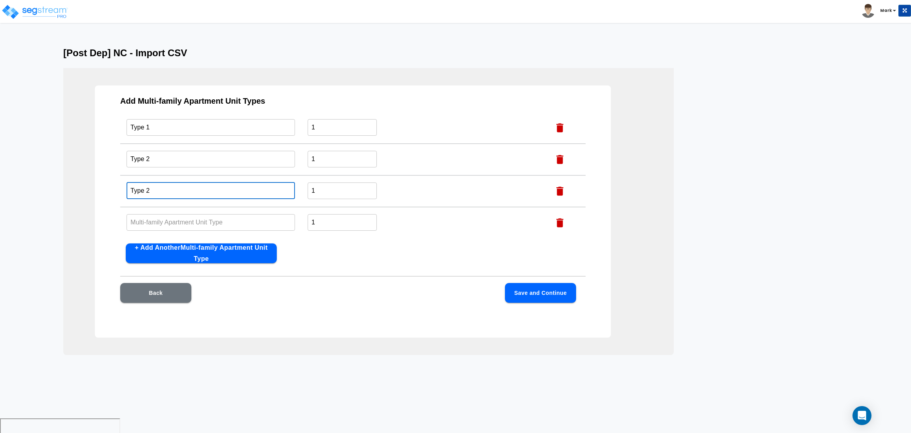
click at [160, 223] on input "text" at bounding box center [211, 222] width 168 height 17
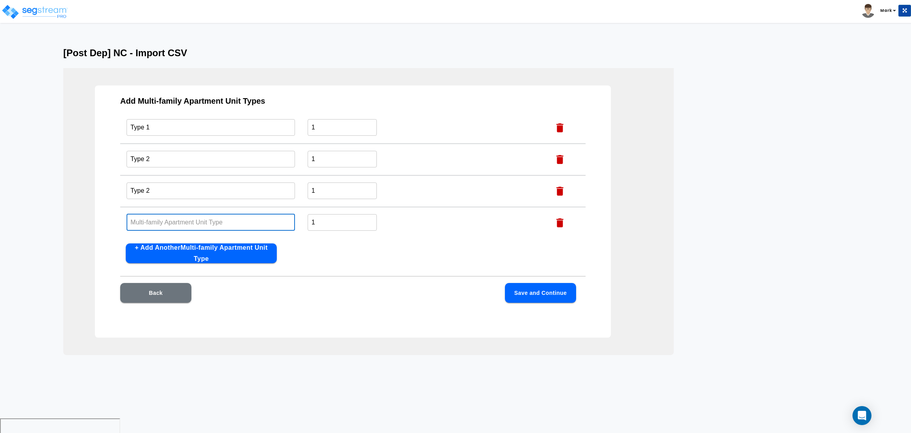
paste input "Type 2"
click at [155, 221] on input "Type 2" at bounding box center [211, 222] width 168 height 17
type input "Type 4"
click at [155, 188] on input "Type 2" at bounding box center [211, 190] width 168 height 17
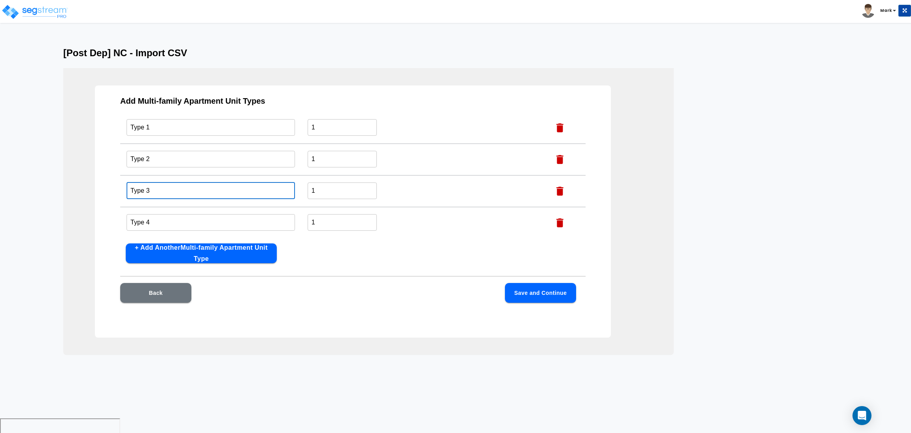
type input "Type 3"
drag, startPoint x: 342, startPoint y: 125, endPoint x: 290, endPoint y: 127, distance: 52.2
click at [291, 127] on table "Name this Multi-family Apartment Unit Type Total Number Units of this Multi-fam…" at bounding box center [352, 166] width 465 height 146
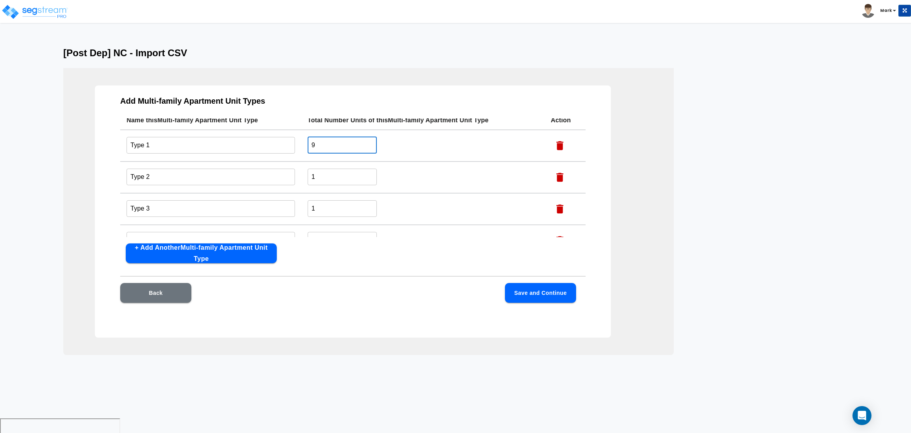
type input "9"
drag, startPoint x: 326, startPoint y: 167, endPoint x: 305, endPoint y: 173, distance: 22.1
click at [305, 173] on td "1 ​" at bounding box center [422, 177] width 243 height 32
drag, startPoint x: 322, startPoint y: 176, endPoint x: 308, endPoint y: 174, distance: 14.4
click at [308, 174] on input "6" at bounding box center [342, 176] width 69 height 17
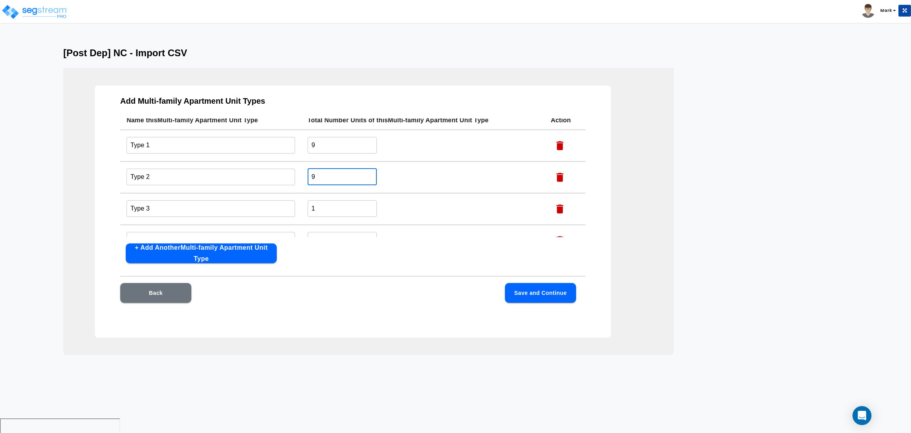
type input "9"
drag, startPoint x: 322, startPoint y: 204, endPoint x: 308, endPoint y: 204, distance: 14.6
click at [308, 204] on input "1" at bounding box center [342, 208] width 69 height 17
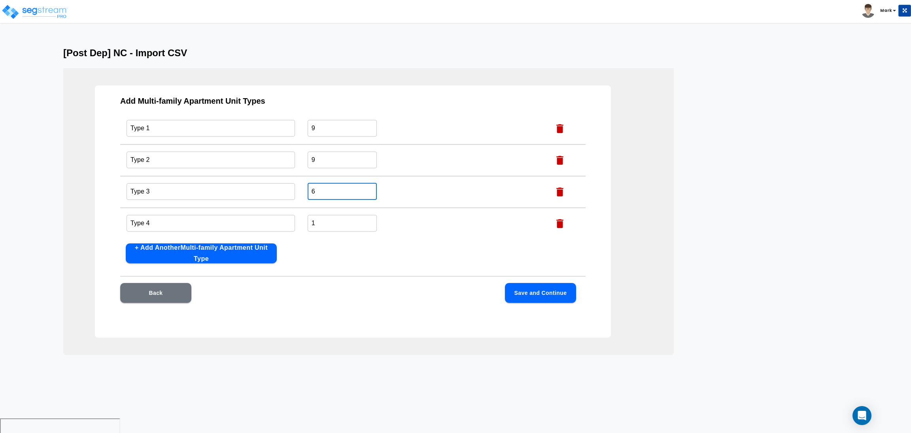
scroll to position [25, 0]
type input "6"
drag, startPoint x: 319, startPoint y: 219, endPoint x: 281, endPoint y: 218, distance: 38.4
click at [281, 218] on tr "Type 4 ​ 1 ​" at bounding box center [352, 223] width 465 height 32
type input "6"
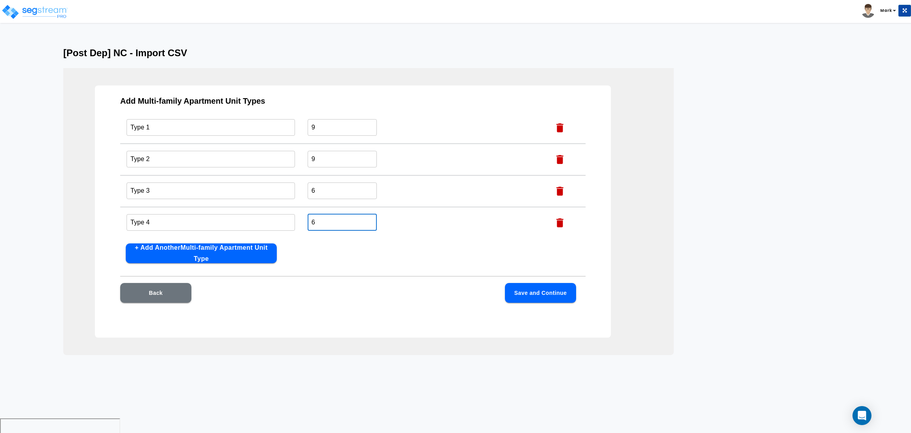
click at [528, 297] on button "Save and Continue" at bounding box center [540, 293] width 71 height 20
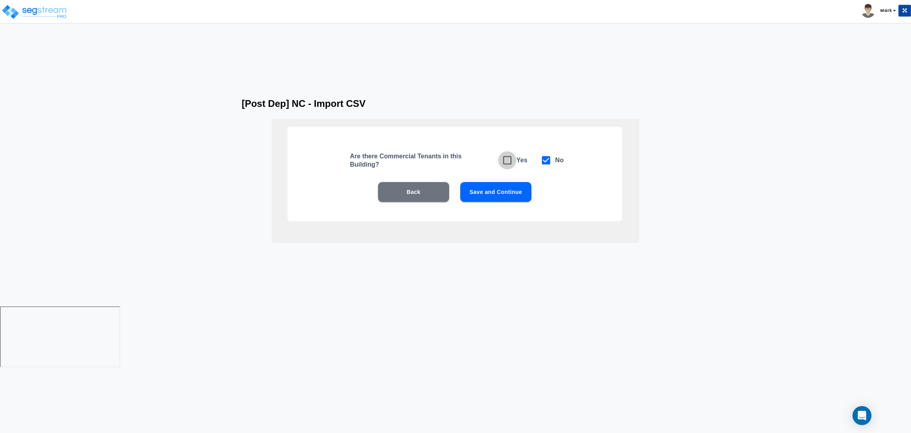
click at [508, 159] on icon at bounding box center [507, 160] width 11 height 11
checkbox input "true"
checkbox input "false"
click at [509, 197] on button "Save and Continue" at bounding box center [495, 192] width 71 height 20
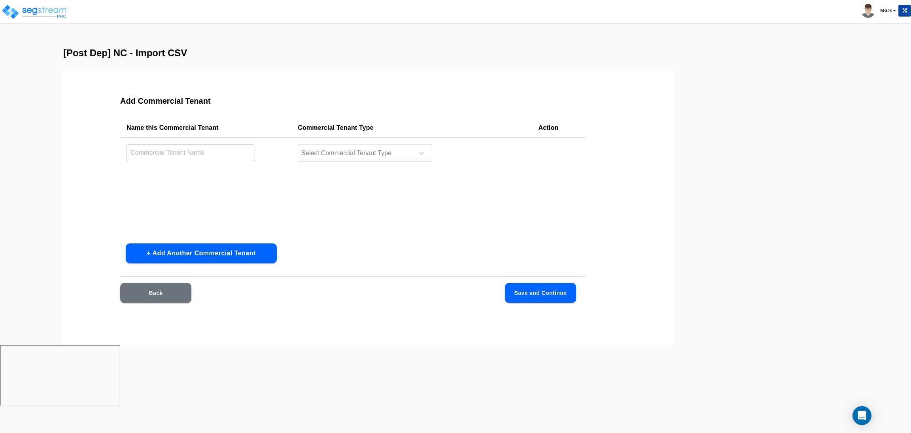
click at [163, 249] on button "+ Add Another Commercial Tenant" at bounding box center [201, 253] width 151 height 20
click at [193, 157] on input "text" at bounding box center [191, 152] width 129 height 17
type input "Future Resto"
click at [165, 172] on td "​" at bounding box center [205, 185] width 171 height 32
click at [166, 161] on input "text" at bounding box center [191, 152] width 129 height 17
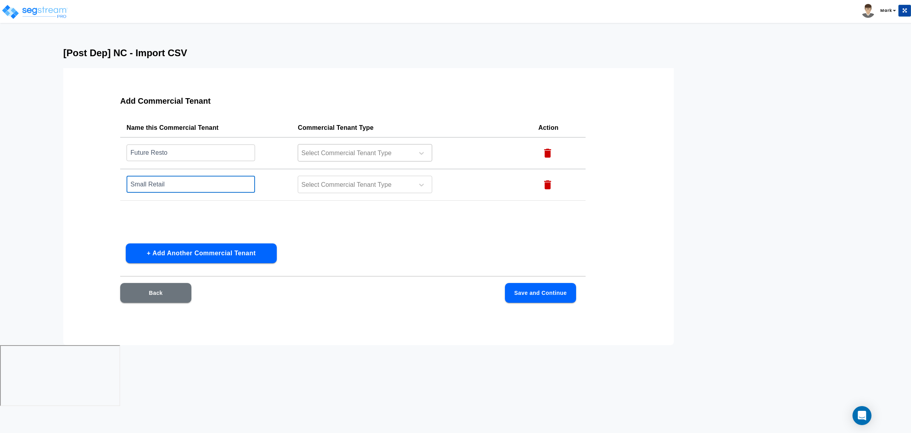
type input "Small Retail"
click at [335, 152] on div at bounding box center [355, 153] width 108 height 11
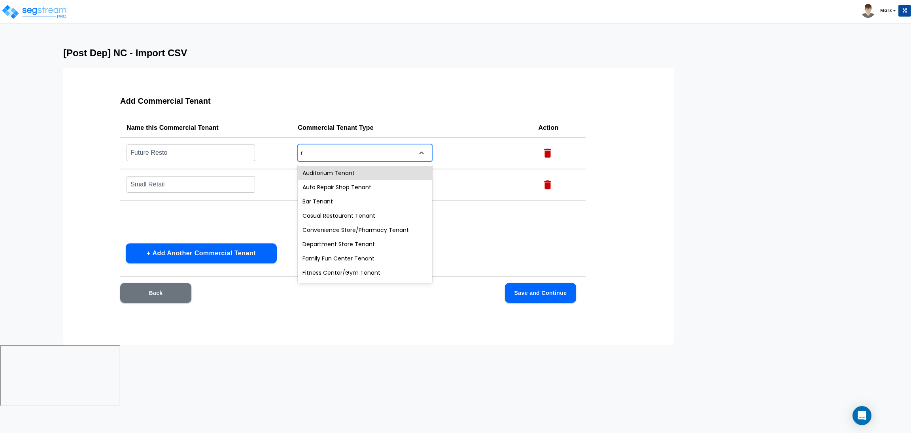
type input "re"
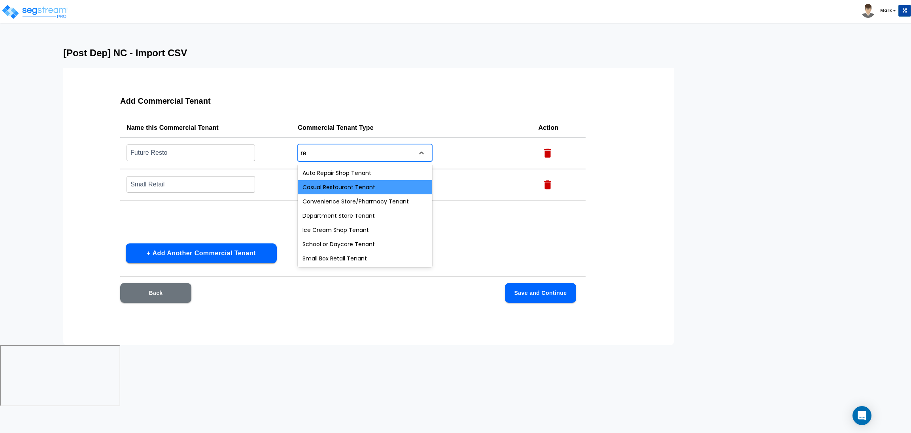
click at [331, 184] on div "Casual Restaurant Tenant" at bounding box center [365, 187] width 134 height 14
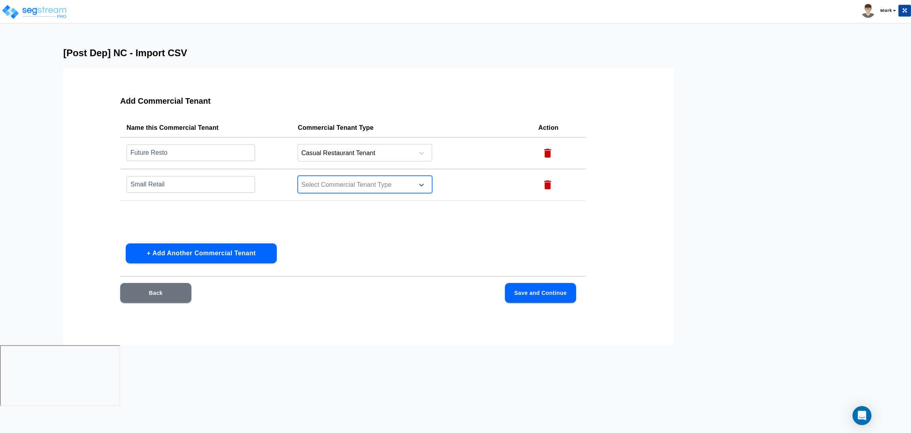
click at [331, 177] on div "Select Commercial Tenant Type" at bounding box center [365, 184] width 134 height 17
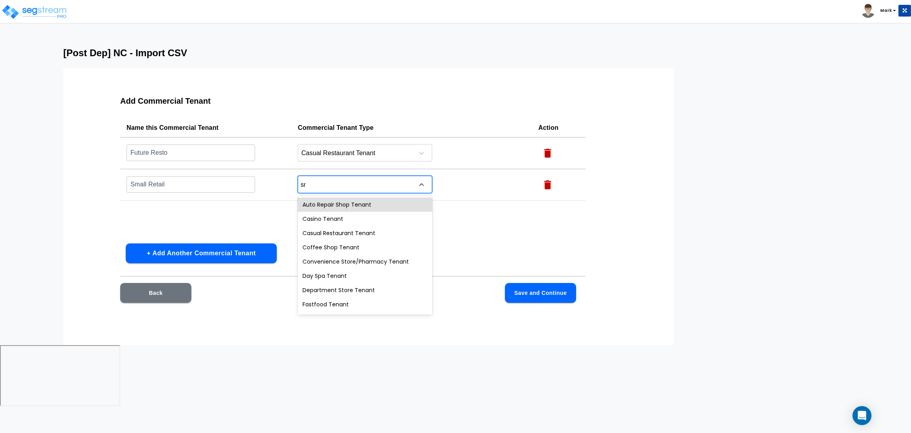
type input "sma"
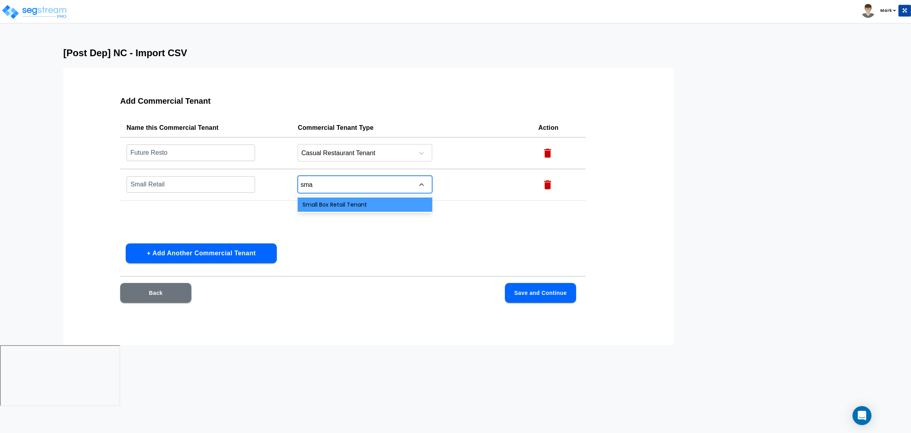
click at [342, 197] on div "Small Box Retail Tenant" at bounding box center [365, 204] width 134 height 14
click at [561, 298] on button "Save and Continue" at bounding box center [540, 293] width 71 height 20
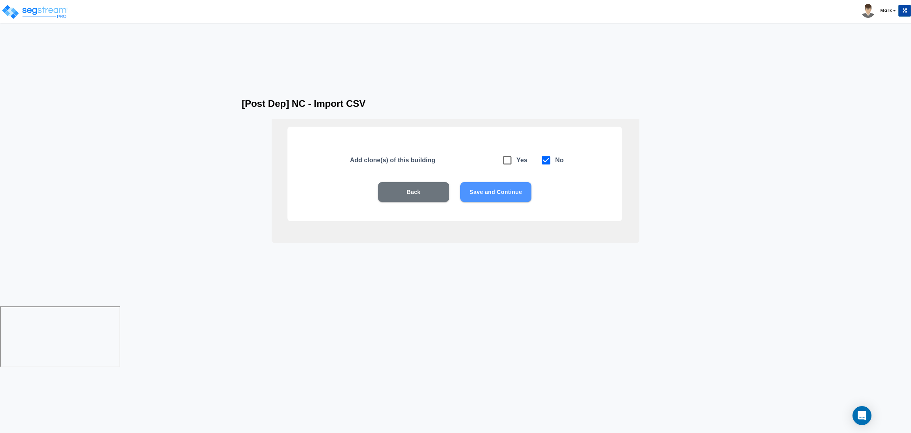
click at [529, 190] on button "Save and Continue" at bounding box center [495, 192] width 71 height 20
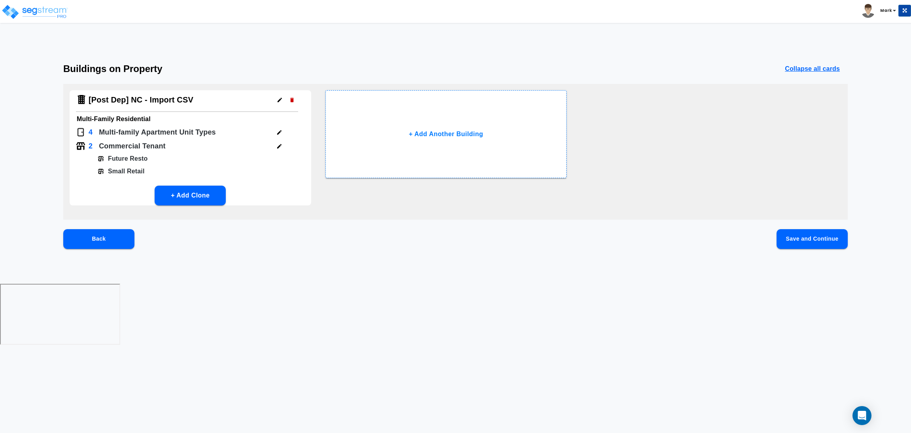
click at [796, 246] on button "Save and Continue" at bounding box center [812, 239] width 71 height 20
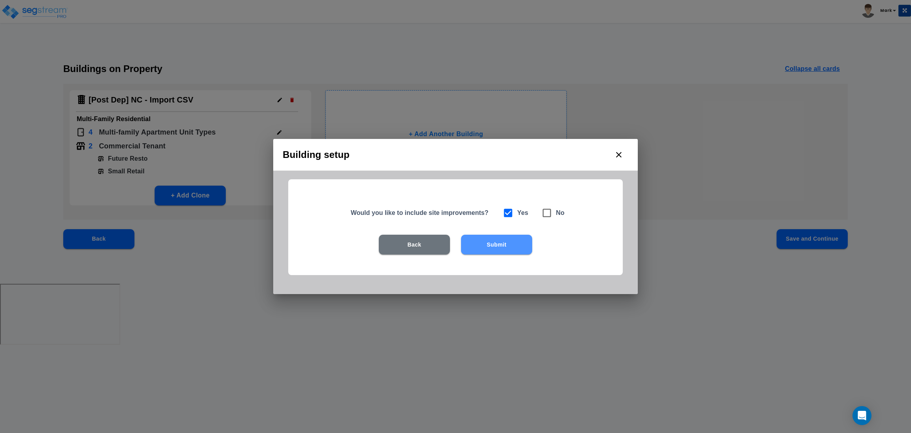
click at [485, 242] on button "Submit" at bounding box center [496, 244] width 71 height 20
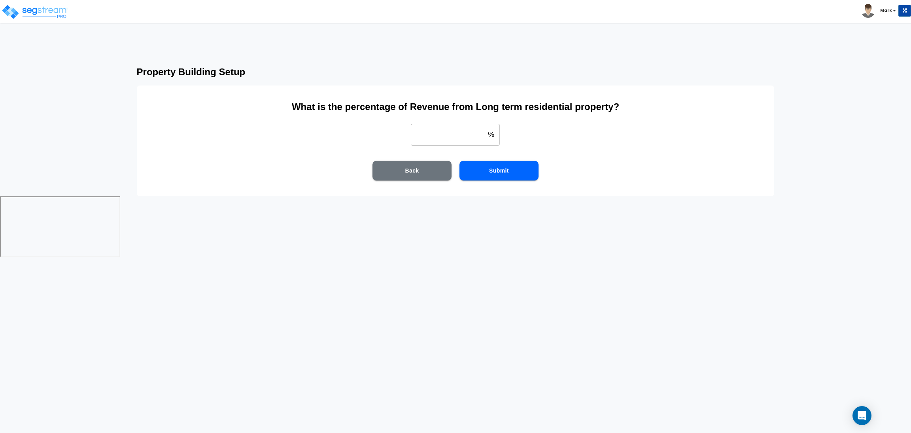
click at [459, 137] on input "weight" at bounding box center [448, 134] width 74 height 22
type input "100"
click at [491, 178] on button "Submit" at bounding box center [498, 171] width 79 height 20
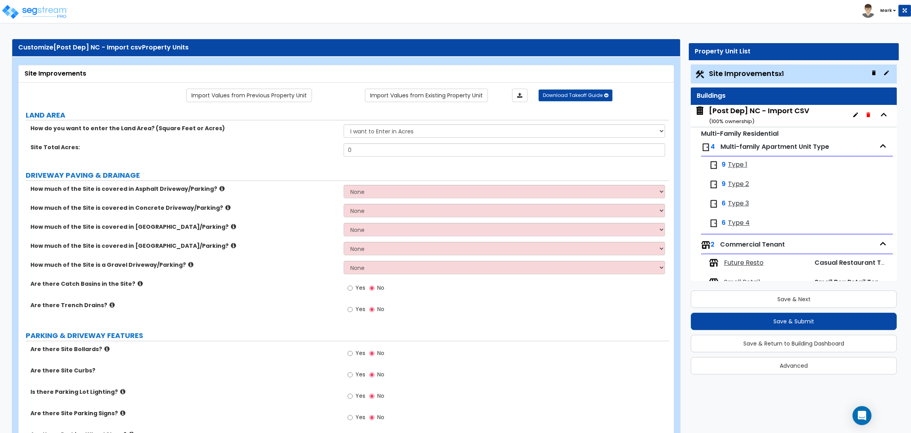
scroll to position [0, 0]
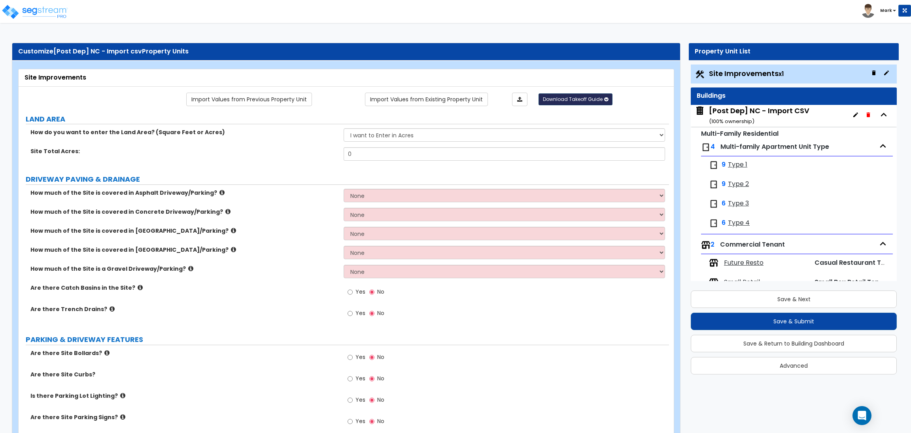
click at [552, 102] on span "Download Takeoff Guide" at bounding box center [573, 99] width 60 height 7
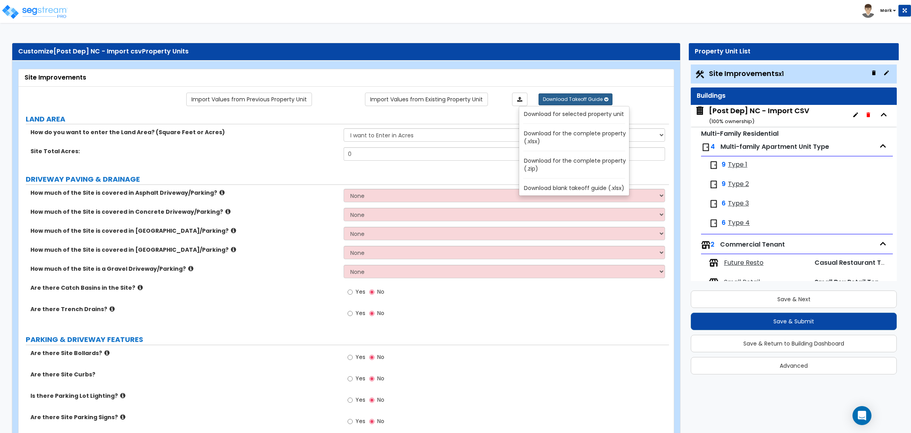
click at [504, 122] on label "LAND AREA" at bounding box center [347, 119] width 643 height 10
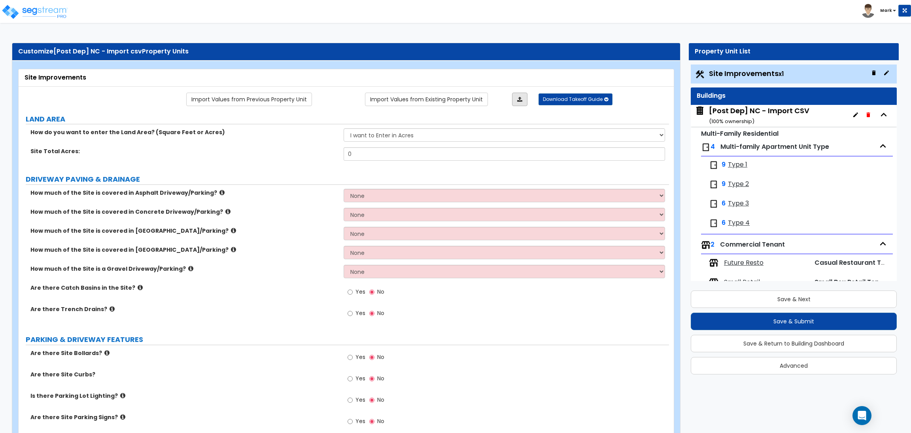
click at [521, 105] on link at bounding box center [519, 99] width 15 height 13
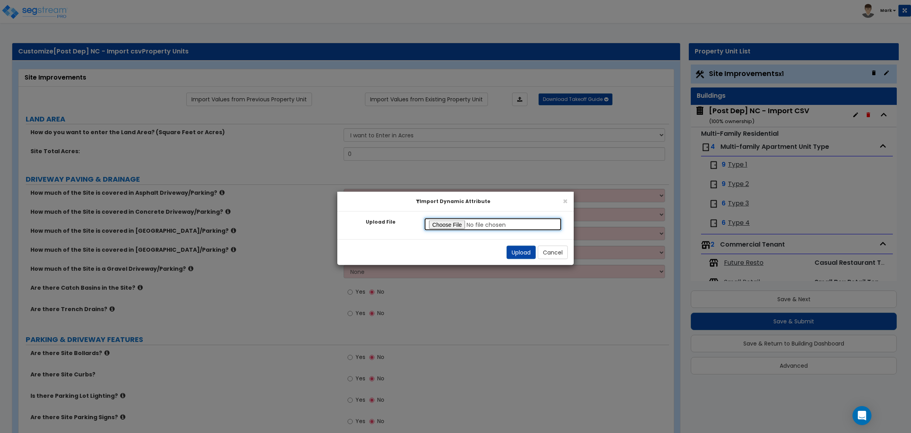
click at [448, 223] on input "Upload File" at bounding box center [493, 223] width 138 height 13
type input "C:\fakepath\SegStream Takeoff Guide - 7373 N Philadelphia Ave, Portland, OR_for…"
click at [524, 258] on button "Upload" at bounding box center [521, 252] width 29 height 13
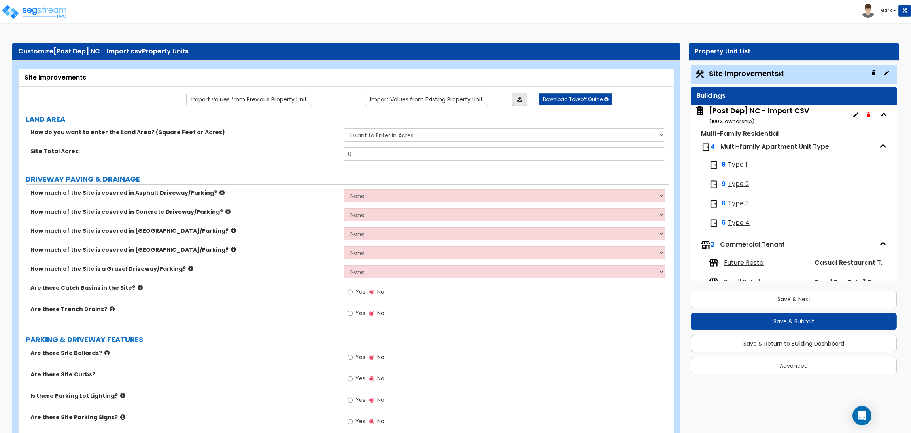
click at [514, 102] on link at bounding box center [519, 99] width 15 height 13
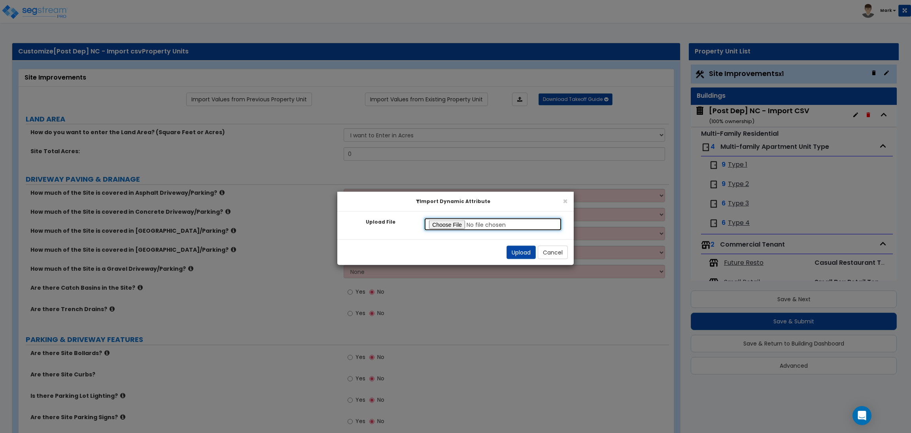
click at [445, 225] on input "Upload File" at bounding box center [493, 223] width 138 height 13
type input "C:\fakepath\SegStream Takeoff Guide - 7373 N Philadelphia Ave, Portland, OR_for…"
click at [514, 253] on button "Upload" at bounding box center [521, 252] width 29 height 13
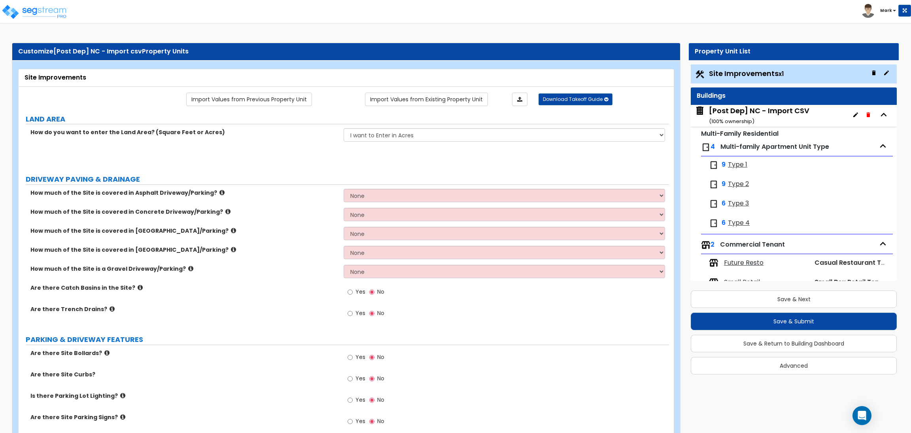
select select "2"
radio input "true"
type input "6750"
select select "2"
type input "164"
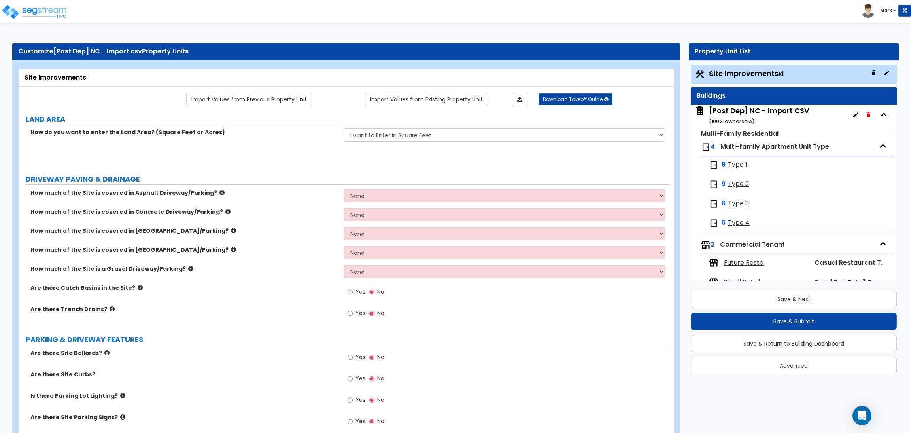
select select "1"
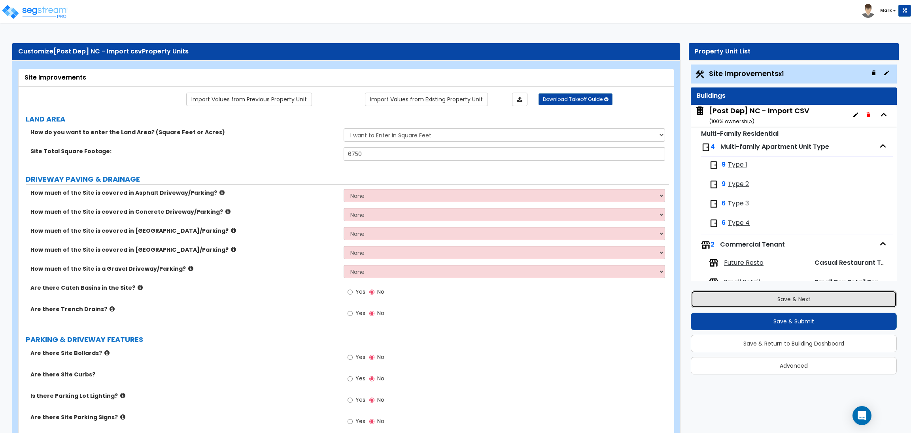
click at [755, 298] on button "Save & Next" at bounding box center [794, 298] width 206 height 17
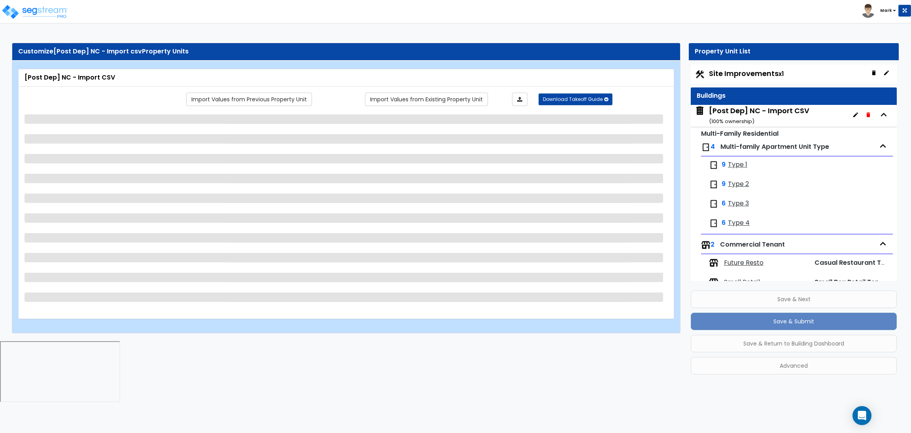
scroll to position [19, 0]
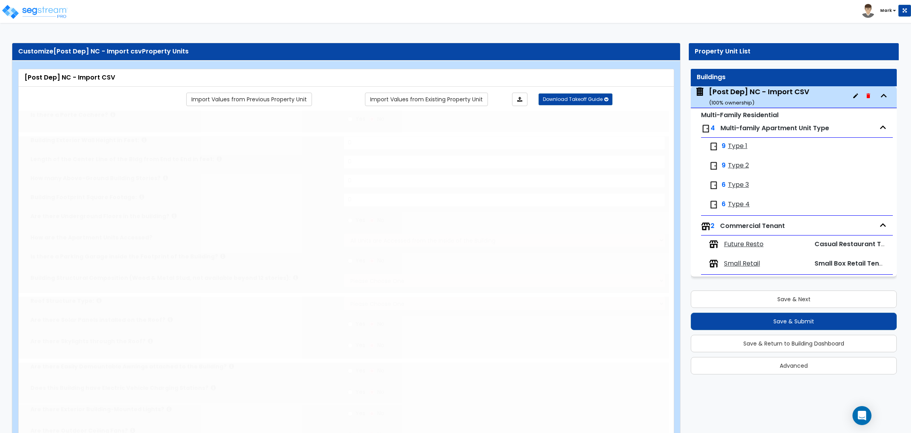
type input "1"
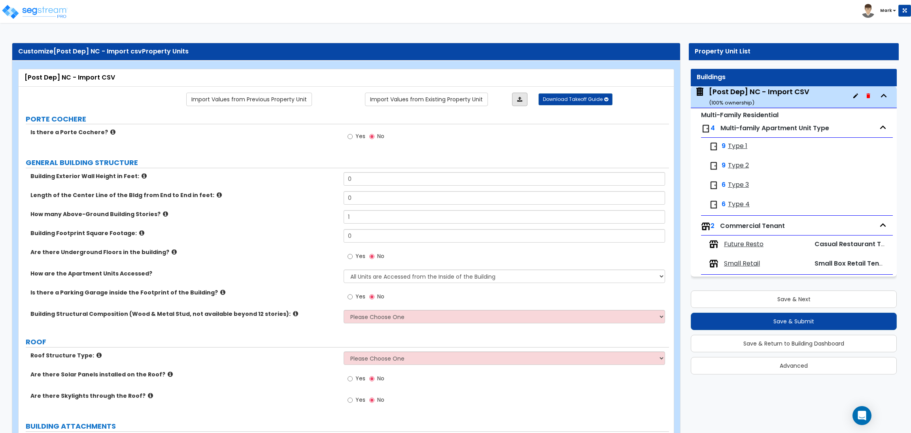
click at [519, 93] on link at bounding box center [519, 99] width 15 height 13
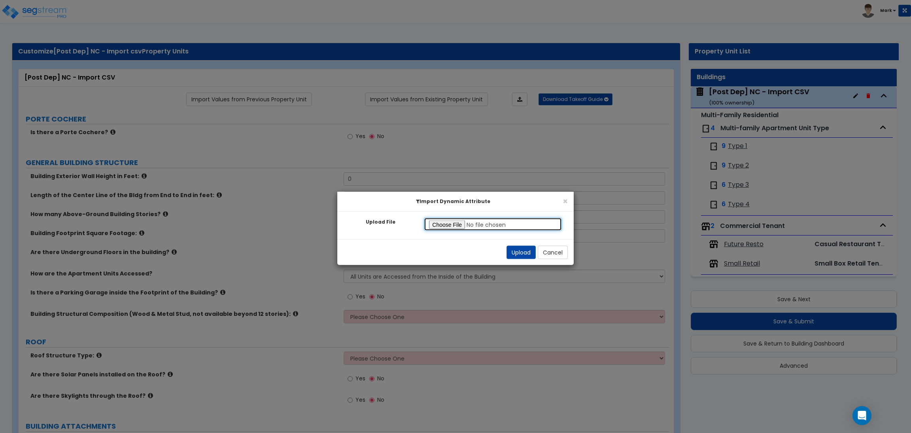
click at [457, 222] on input "Upload File" at bounding box center [493, 223] width 138 height 13
type input "C:\fakepath\SegStream Takeoff Guide - 7373 N Philadelphia Ave, Portland, OR_for…"
click at [521, 251] on button "Upload" at bounding box center [521, 252] width 29 height 13
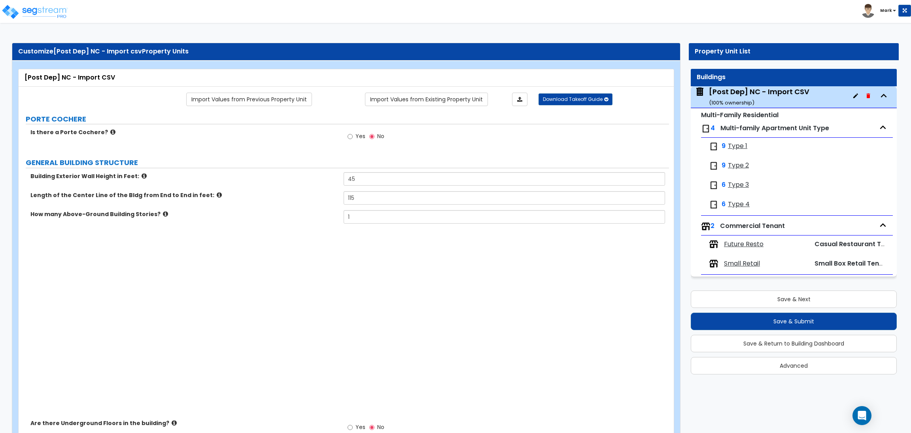
type input "45"
type input "115"
type input "4"
select select "7"
select select "2"
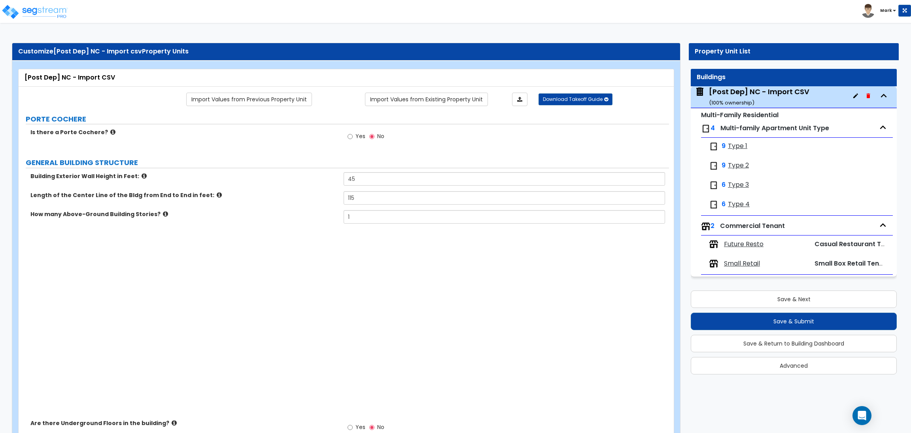
radio input "true"
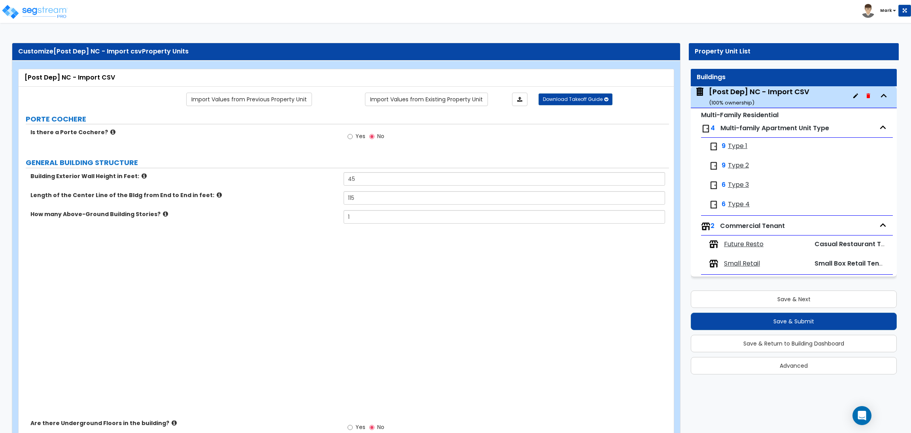
radio input "true"
select select "1"
radio input "true"
select select "2"
radio input "true"
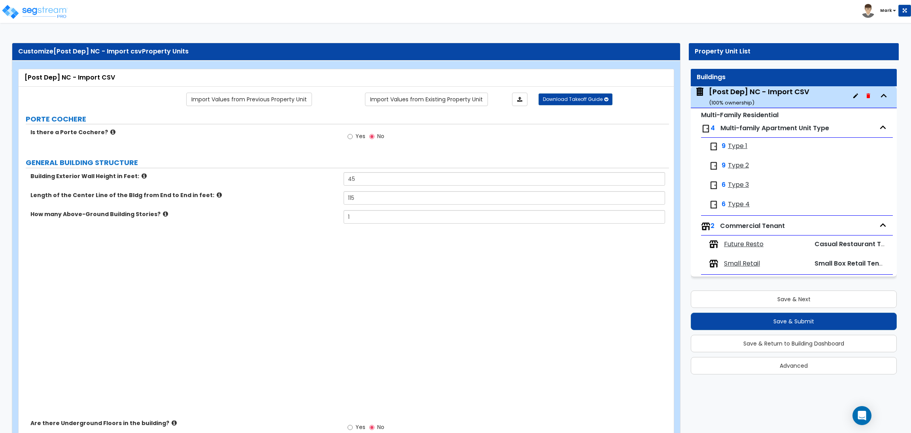
radio input "true"
select select "1"
select select "3"
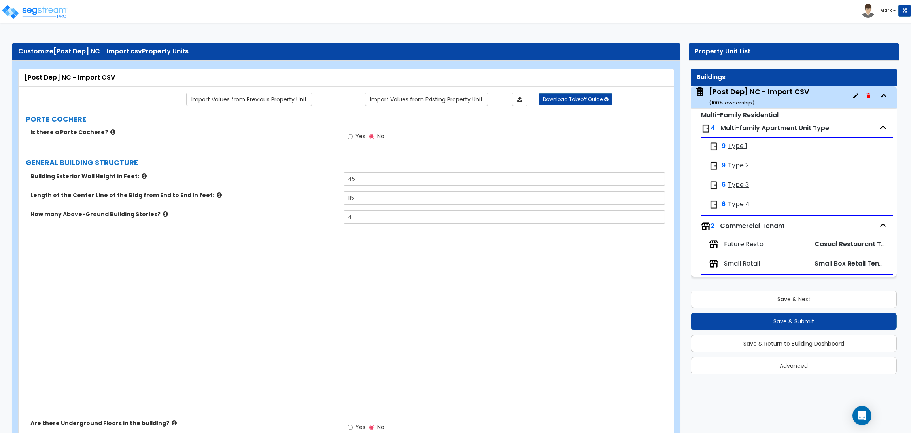
type input "6630"
type input "1"
type input "6630"
type input "1"
type input "6630"
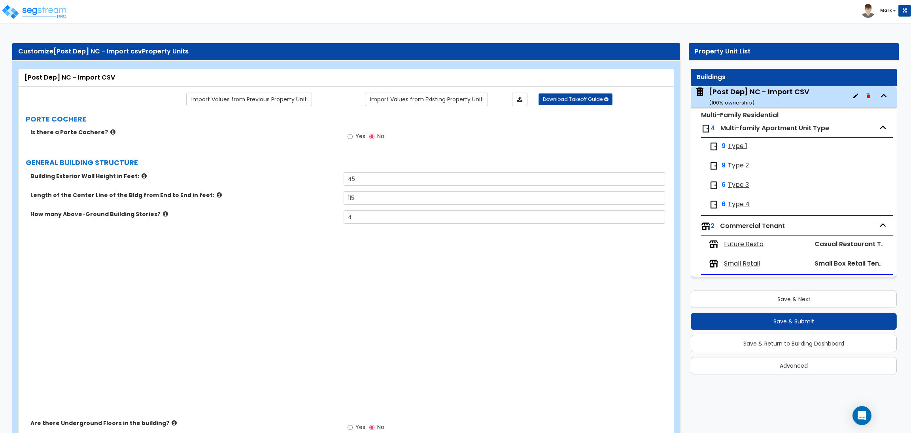
type input "1"
type input "6630"
type input "1"
select select "3"
select select "9"
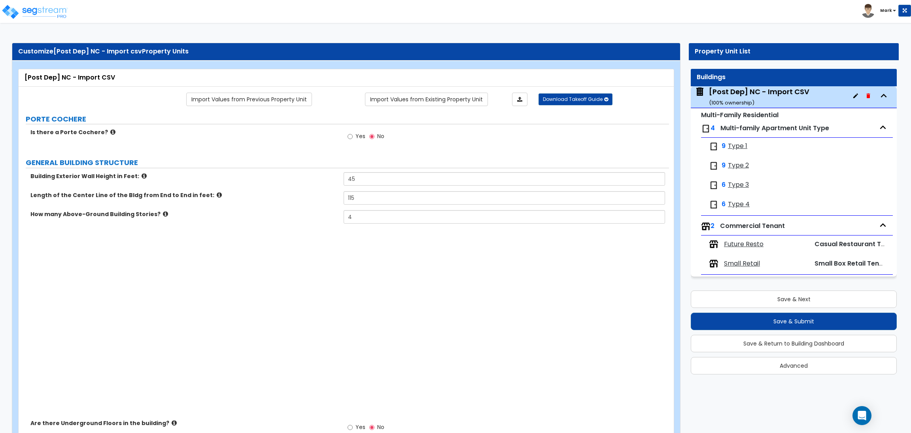
type input "50"
select select "13"
type input "45"
select select "4"
select select "2"
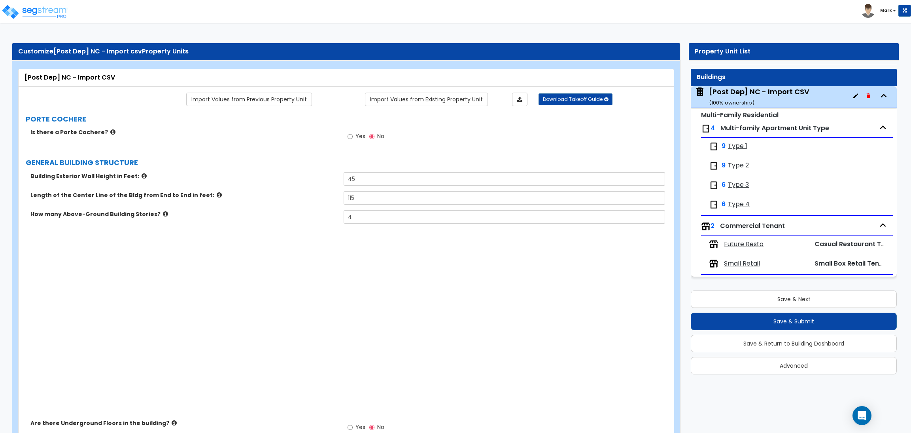
select select "3"
radio input "true"
select select "2"
type input "393"
type input "12"
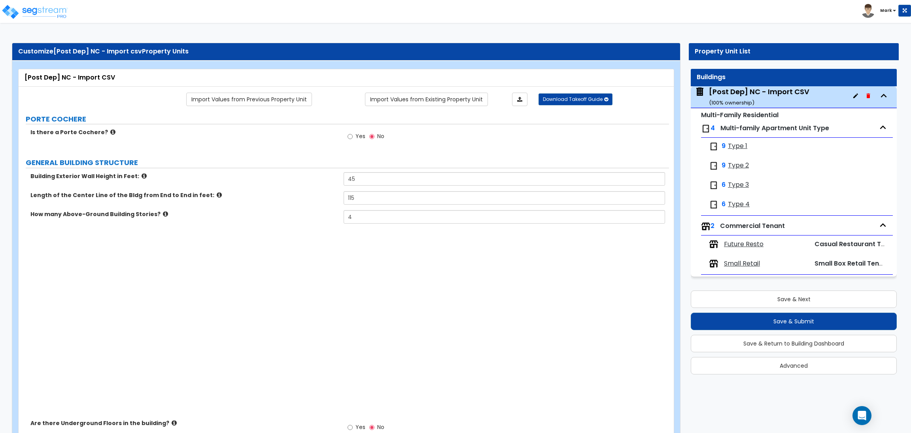
type input "3"
type input "419"
type input "5"
type input "4"
type input "3"
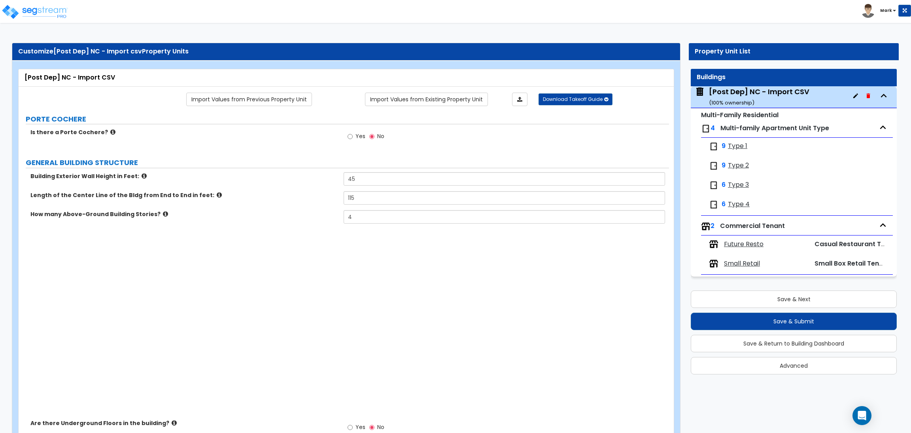
select select "1"
type input "1"
select select "1"
radio input "true"
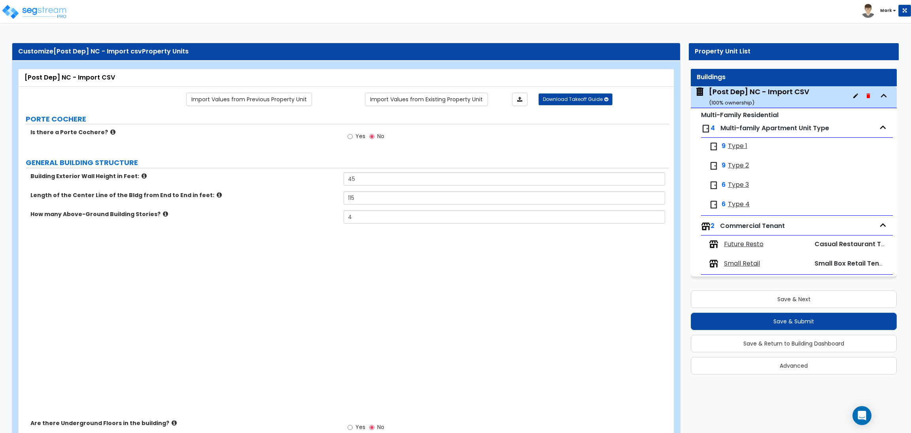
type input "955"
select select "3"
select select "1"
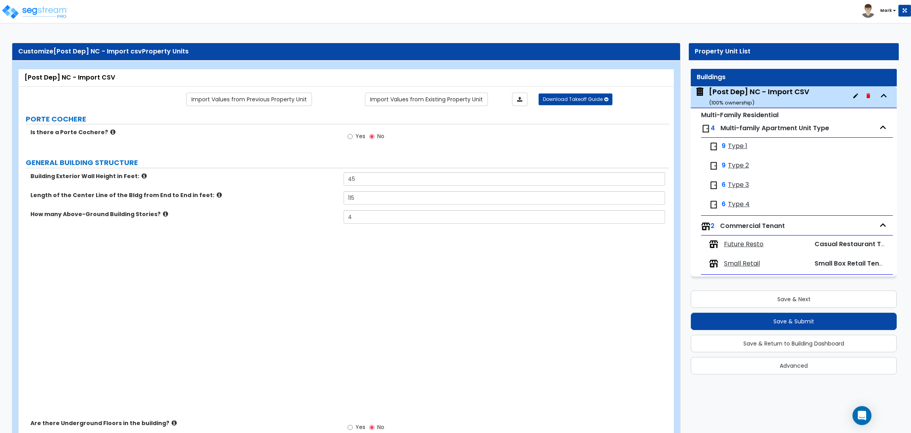
radio input "true"
select select "2"
type input "70"
select select "3"
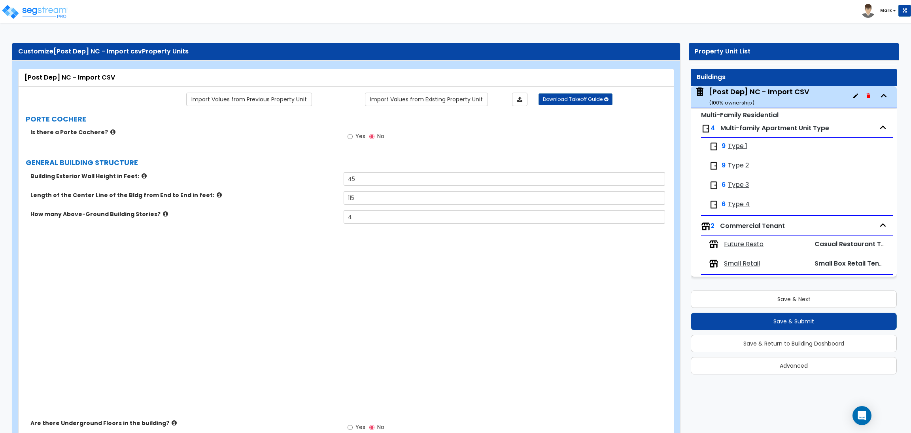
type input "25"
select select "1"
select select "2"
select select "5"
select select "2"
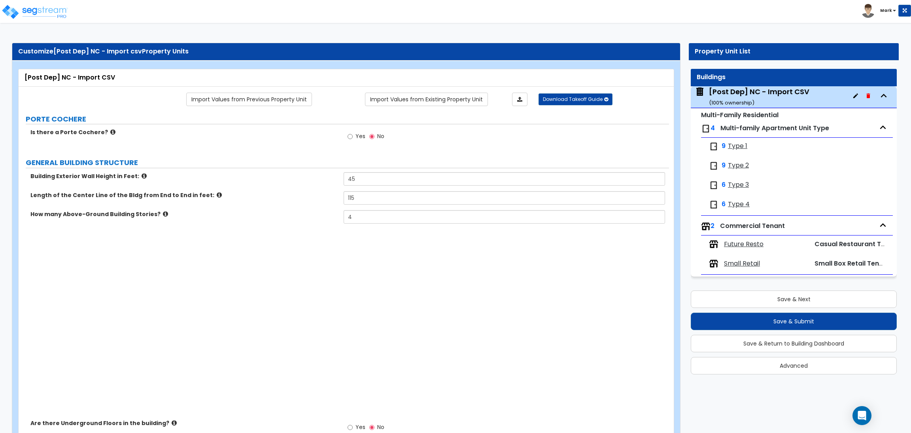
radio input "true"
select select "5"
type input "408"
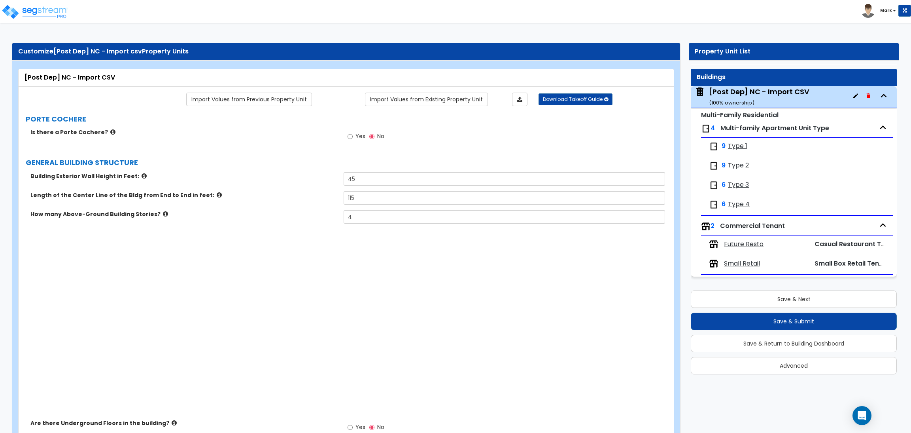
type input "160"
select select "2"
type input "212"
select select "1"
select select "3"
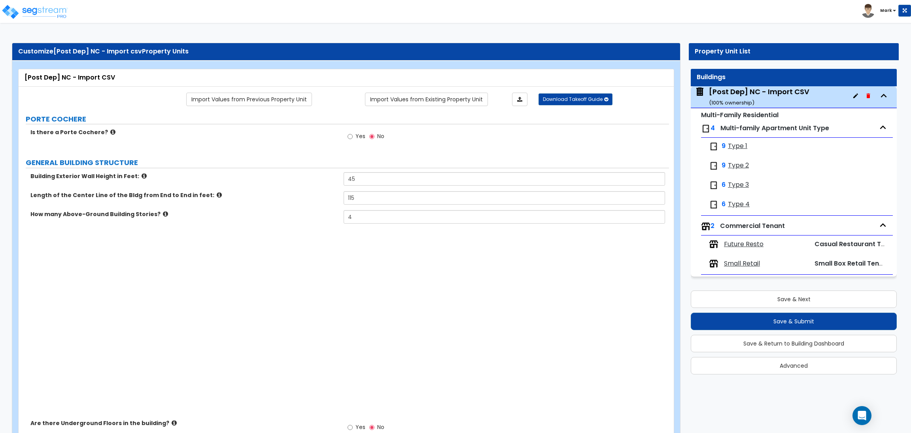
radio input "true"
select select "5"
select select "1"
select select "6"
type input "50"
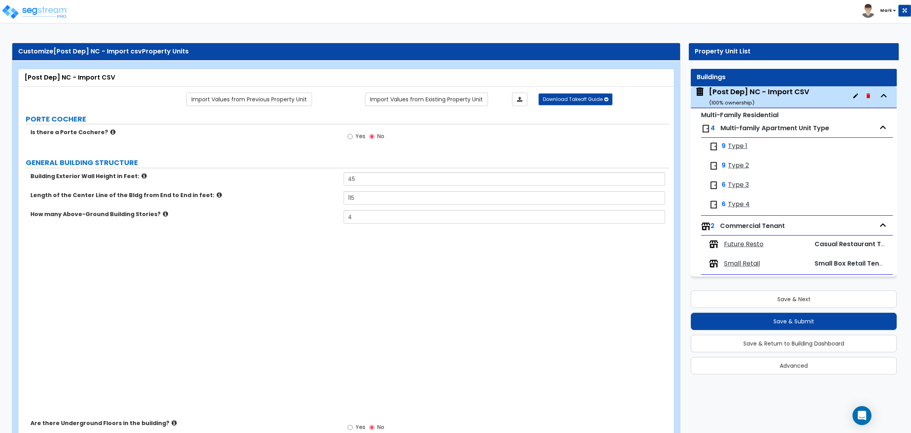
type input "40"
type input "5"
type input "12"
radio input "true"
type input "1"
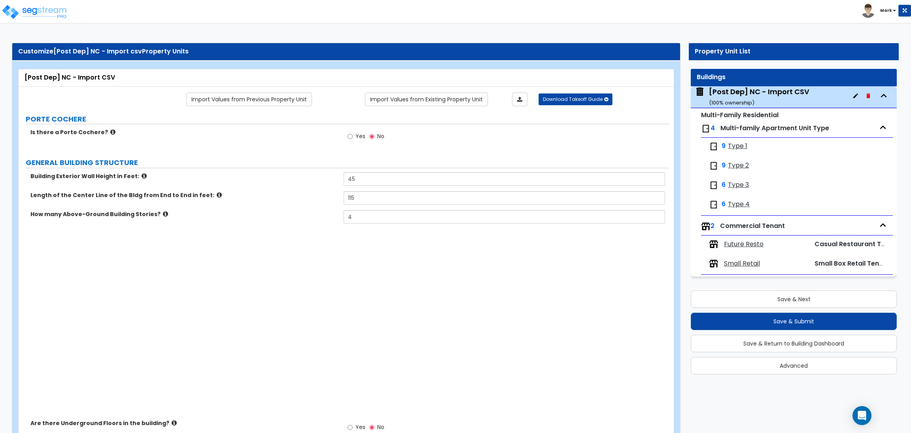
type input "39"
select select "1"
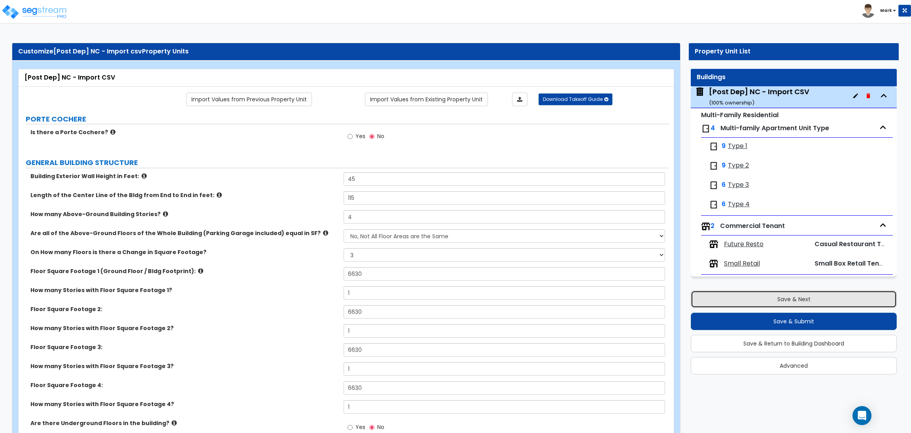
click at [791, 302] on button "Save & Next" at bounding box center [794, 298] width 206 height 17
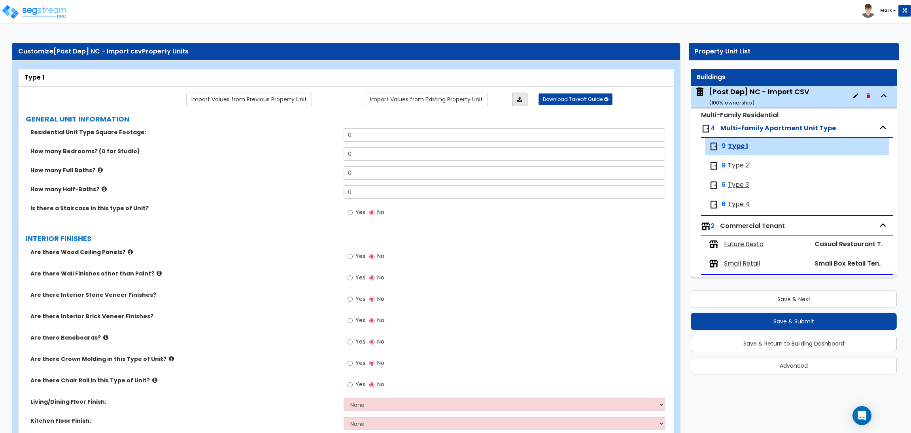
click at [519, 94] on link at bounding box center [519, 99] width 15 height 13
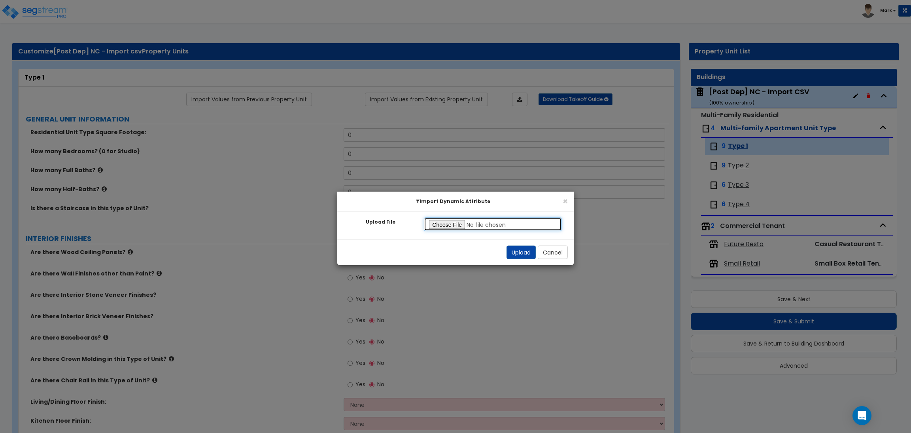
click at [429, 223] on input "Upload File" at bounding box center [493, 223] width 138 height 13
type input "C:\fakepath\SegStream Takeoff Guide - 7373 N Philadelphia Ave, Portland, OR_for…"
click at [518, 249] on button "Upload" at bounding box center [521, 252] width 29 height 13
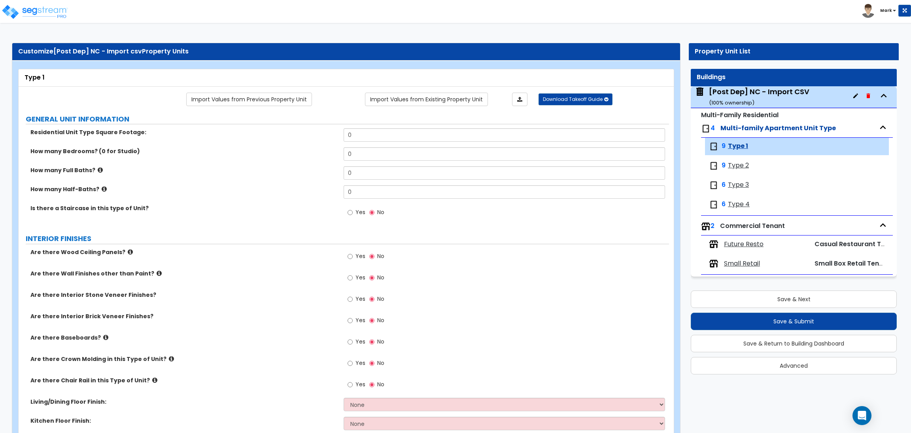
type input "543"
type input "1"
radio input "true"
select select "7"
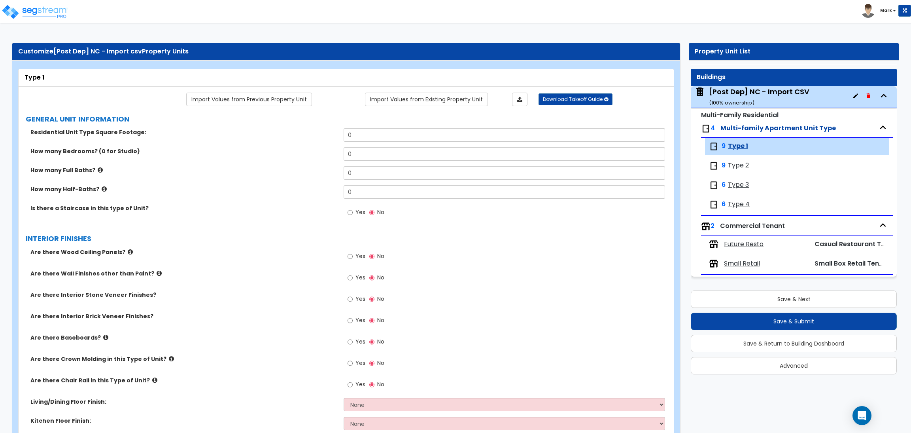
select select "7"
select select "1"
radio input "true"
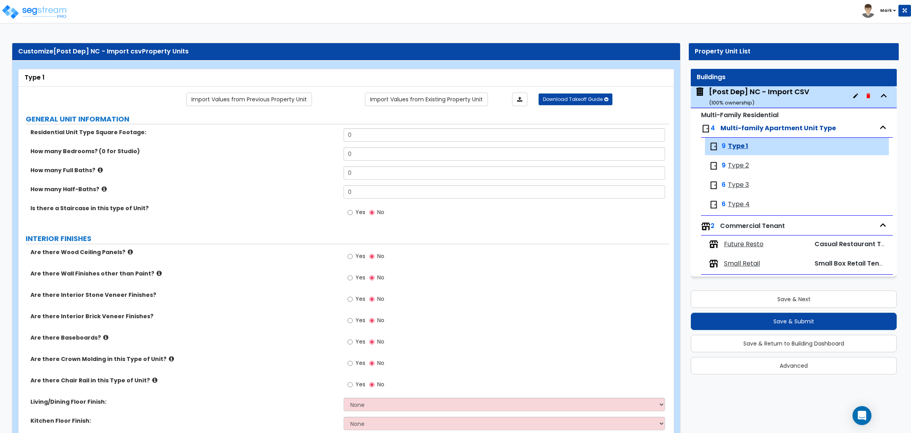
radio input "true"
select select "3"
select select "4"
type input "6"
type input "4"
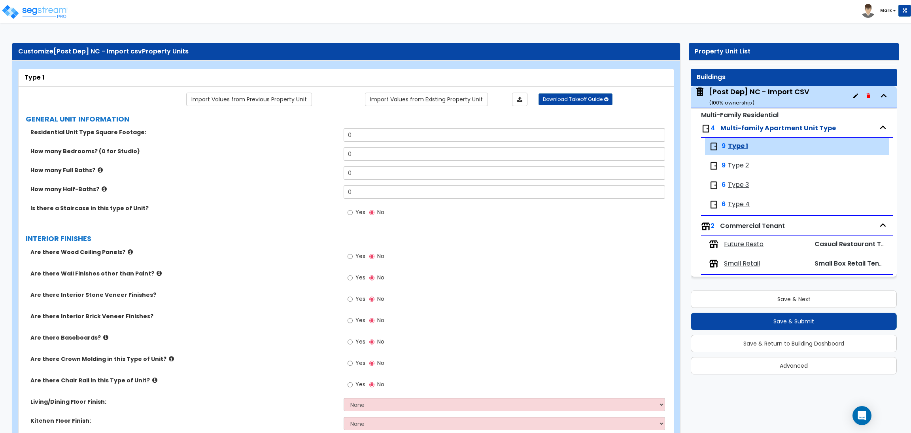
select select "2"
select select "1"
radio input "true"
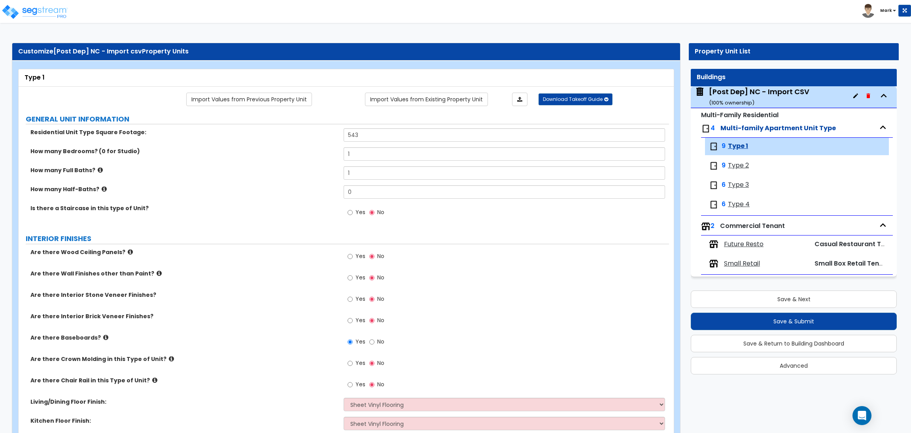
radio input "true"
select select "3"
select select "7"
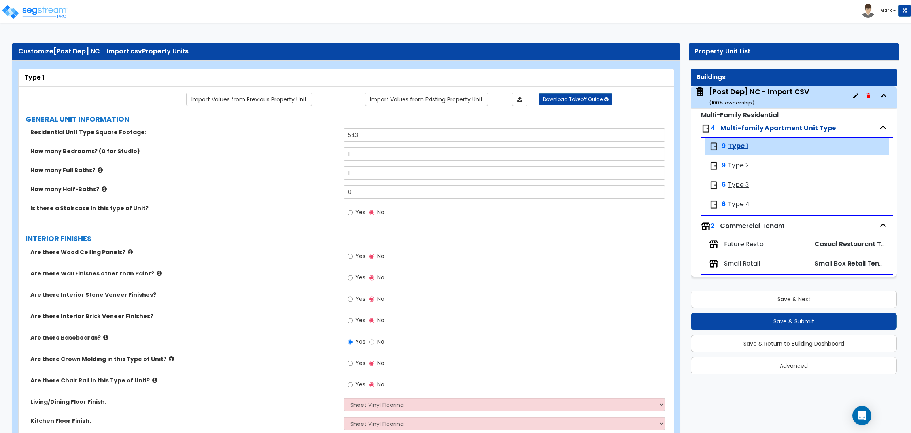
select select "1"
select select "3"
select select "4"
select select "5"
select select "2"
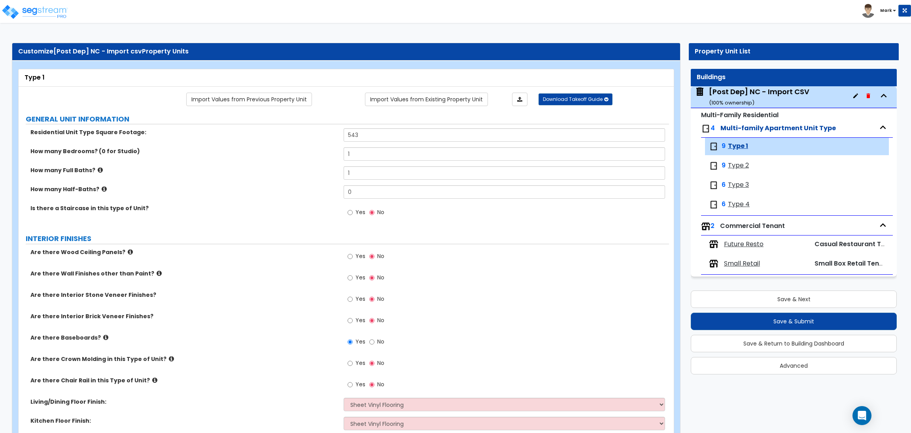
select select "1"
select select "5"
select select "4"
select select "1"
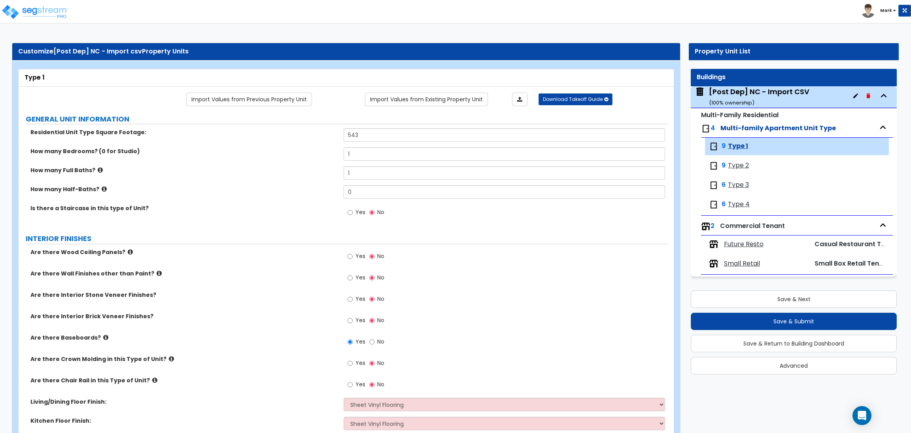
select select "2"
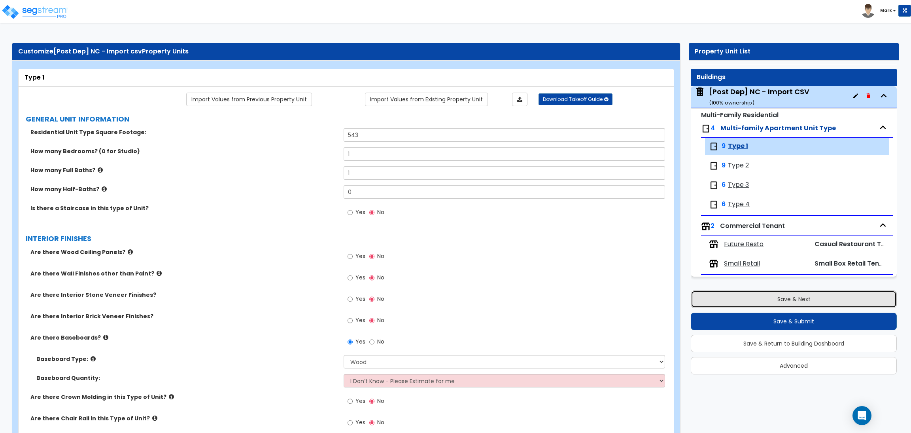
click at [779, 302] on button "Save & Next" at bounding box center [794, 298] width 206 height 17
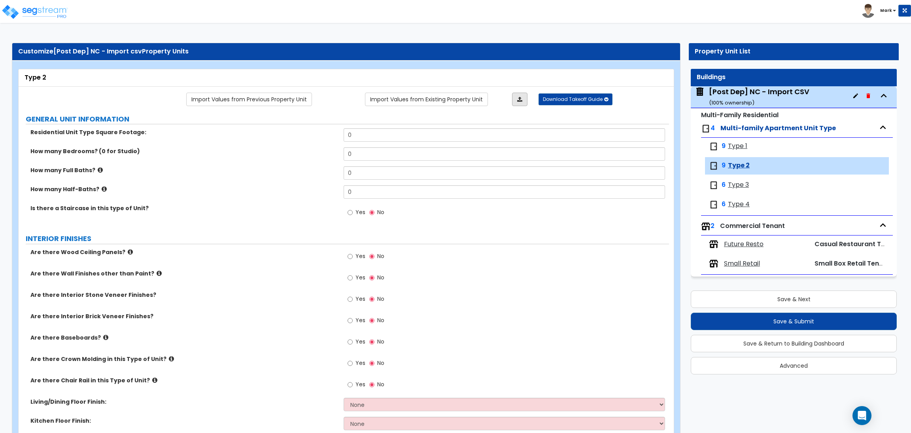
click at [522, 100] on icon at bounding box center [519, 99] width 5 height 6
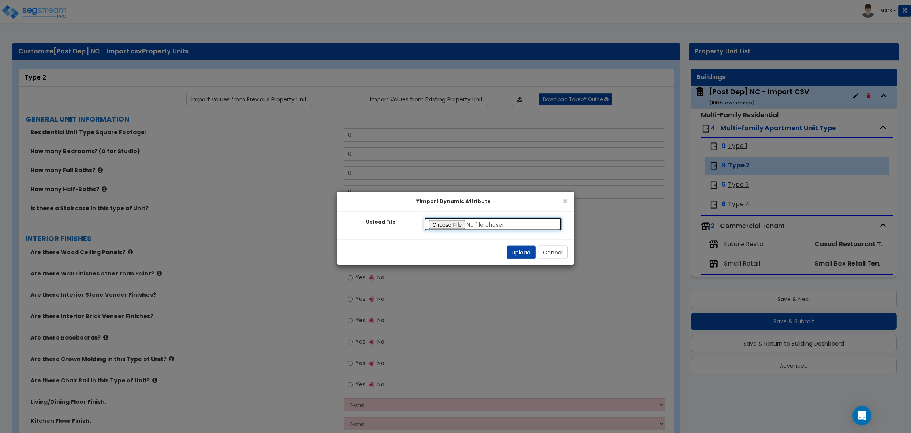
click at [439, 226] on input "Upload File" at bounding box center [493, 223] width 138 height 13
type input "C:\fakepath\SegStream Takeoff Guide - [STREET_ADDRESS] Initial Review_template …"
click at [511, 250] on button "Upload" at bounding box center [521, 252] width 29 height 13
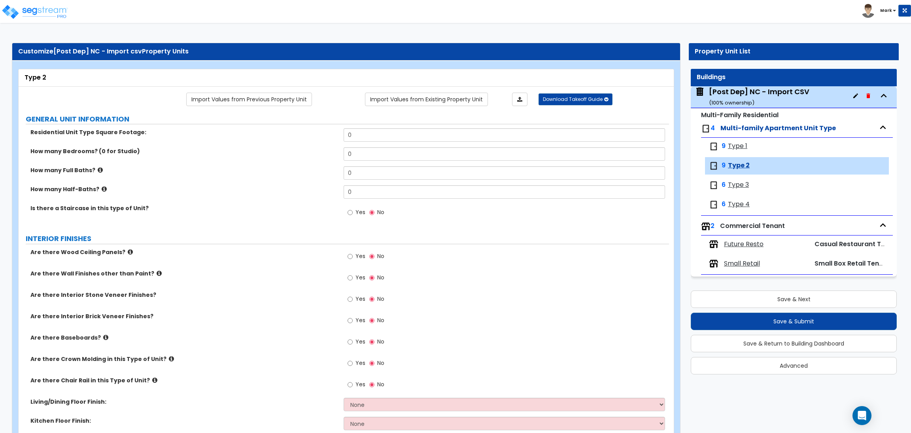
type input "570"
type input "1"
radio input "true"
select select "7"
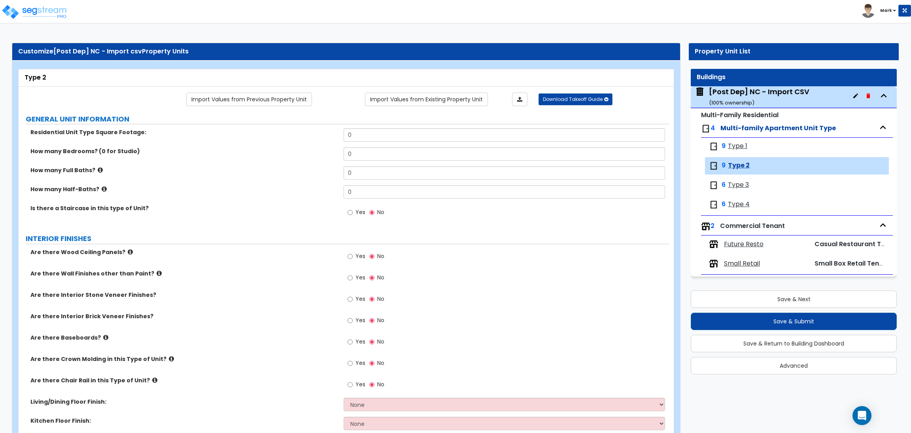
select select "7"
select select "1"
radio input "true"
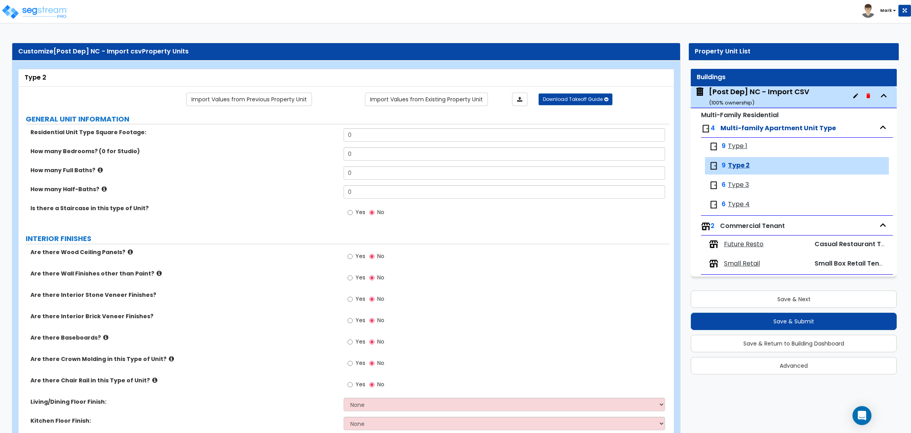
radio input "true"
select select "4"
type input "6"
type input "4"
select select "2"
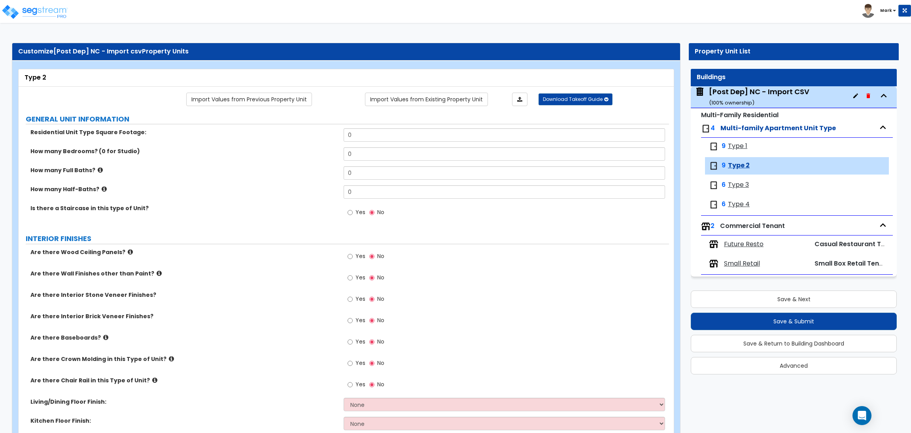
select select "1"
radio input "true"
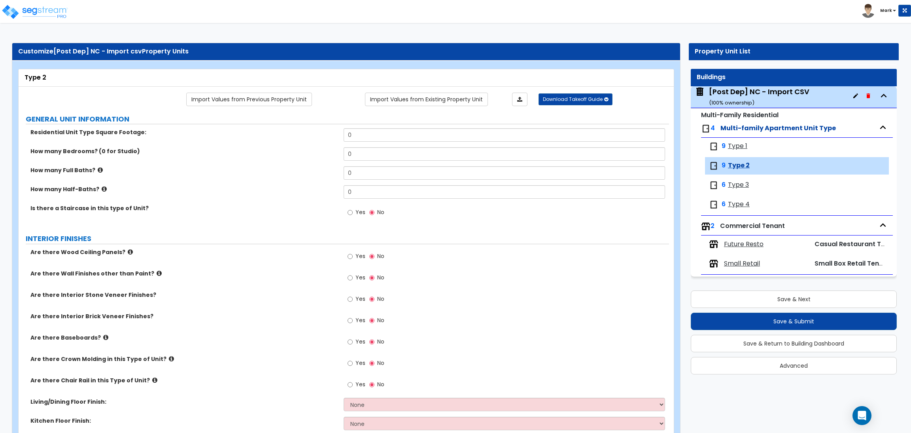
radio input "true"
select select "3"
select select "7"
select select "1"
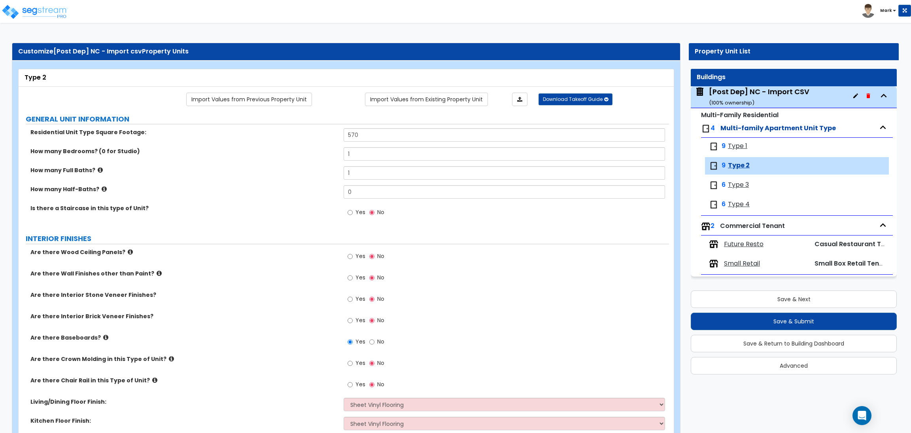
select select "3"
select select "4"
select select "5"
select select "2"
select select "1"
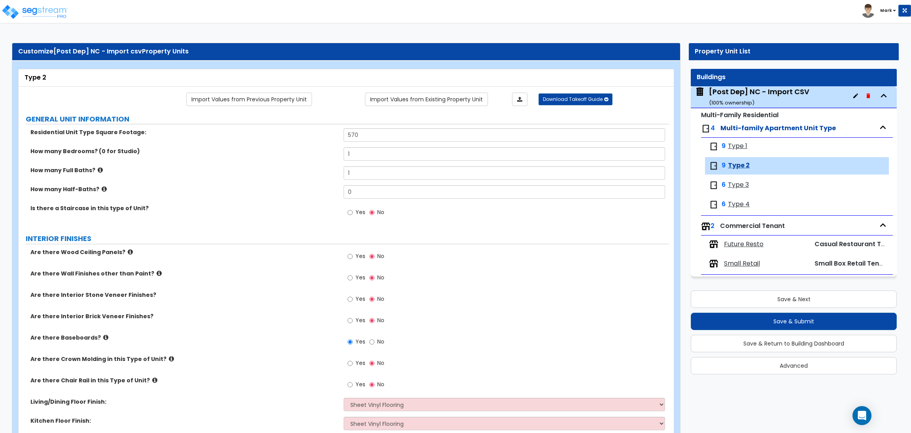
select select "5"
select select "4"
select select "1"
select select "2"
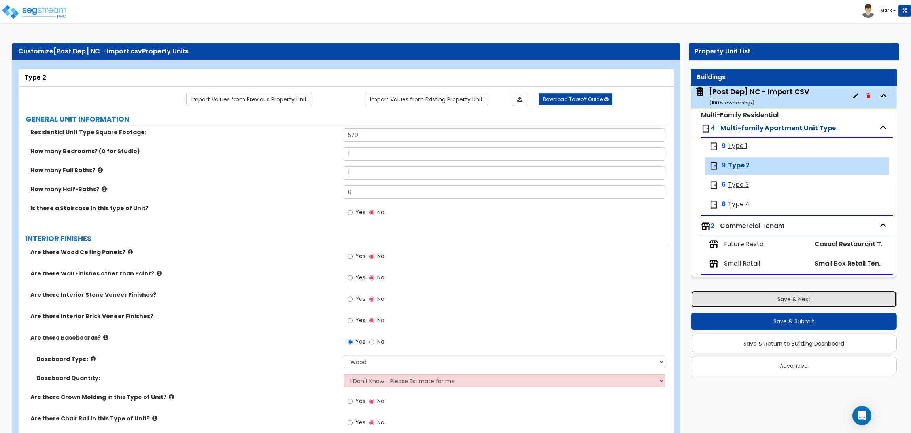
click at [745, 303] on button "Save & Next" at bounding box center [794, 298] width 206 height 17
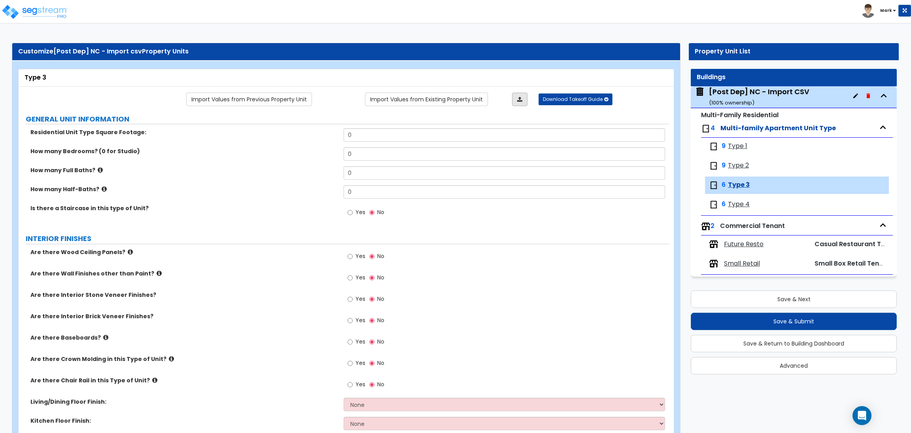
click at [514, 98] on link at bounding box center [519, 99] width 15 height 13
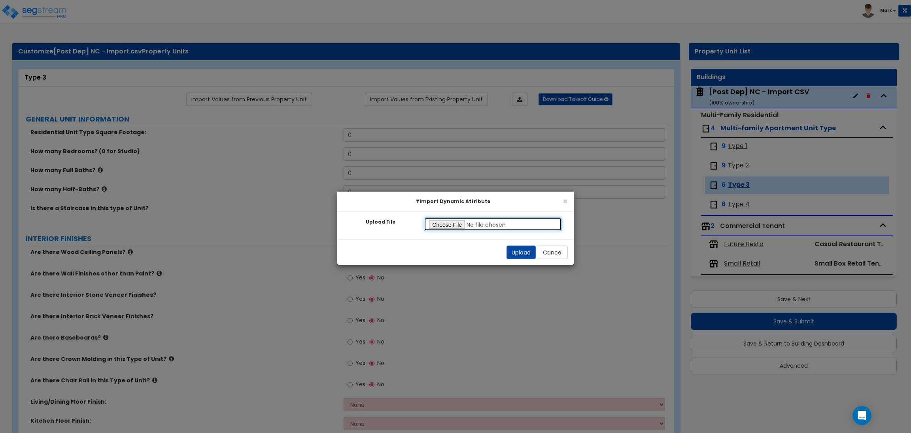
click at [443, 222] on input "Upload File" at bounding box center [493, 223] width 138 height 13
type input "C:\fakepath\SegStream Takeoff Guide - 7373 N Philadelphia Ave, Portland, OR_for…"
click at [525, 249] on button "Upload" at bounding box center [521, 252] width 29 height 13
type input "652"
type input "1"
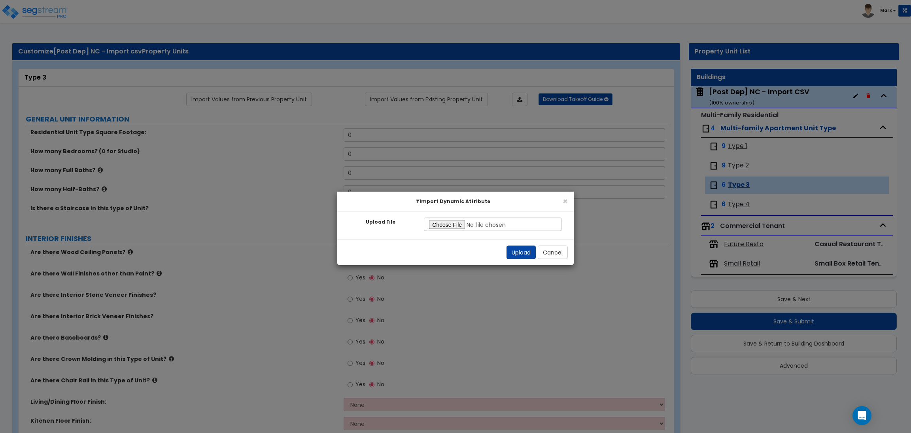
type input "1"
radio input "true"
select select "7"
select select "1"
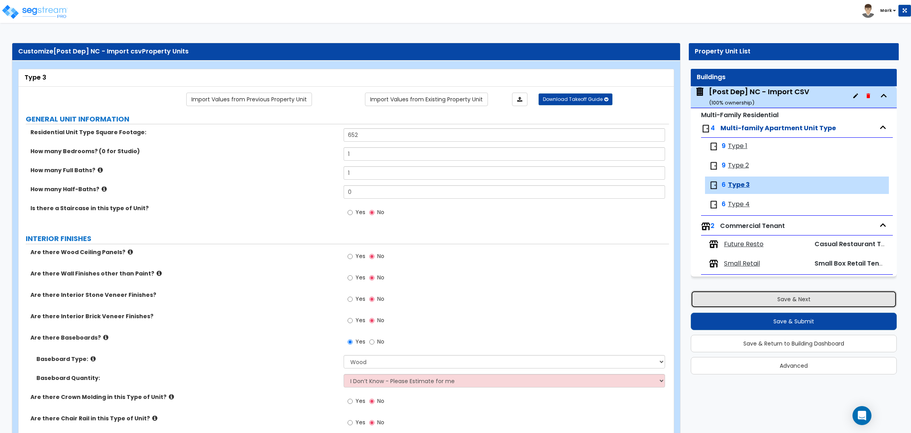
click at [737, 298] on button "Save & Next" at bounding box center [794, 298] width 206 height 17
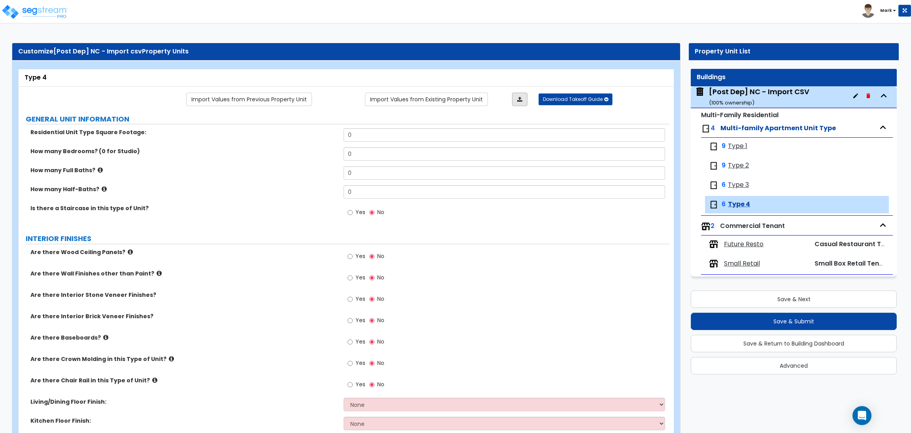
click at [522, 98] on icon at bounding box center [519, 99] width 5 height 6
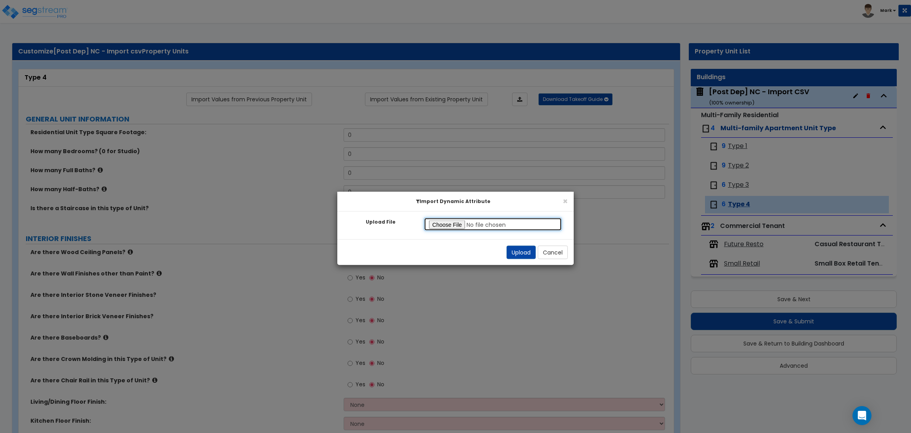
click at [454, 227] on input "Upload File" at bounding box center [493, 223] width 138 height 13
click at [511, 249] on button "Upload" at bounding box center [521, 252] width 29 height 13
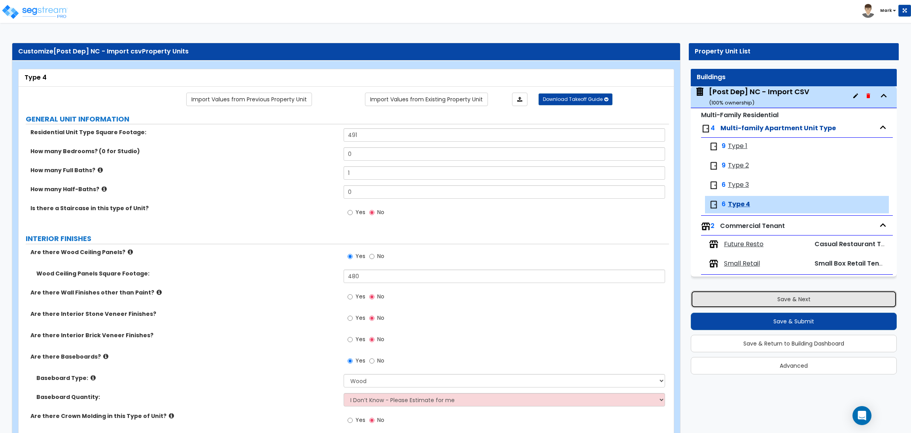
click at [823, 300] on button "Save & Next" at bounding box center [794, 298] width 206 height 17
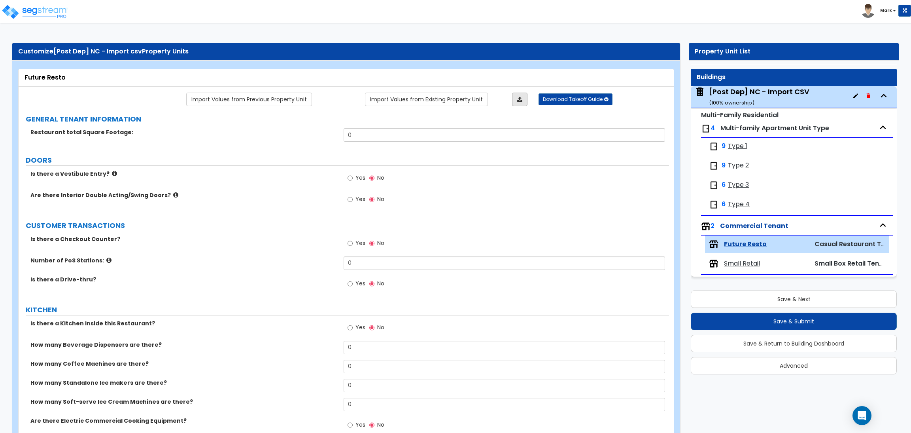
click at [518, 95] on link at bounding box center [519, 99] width 15 height 13
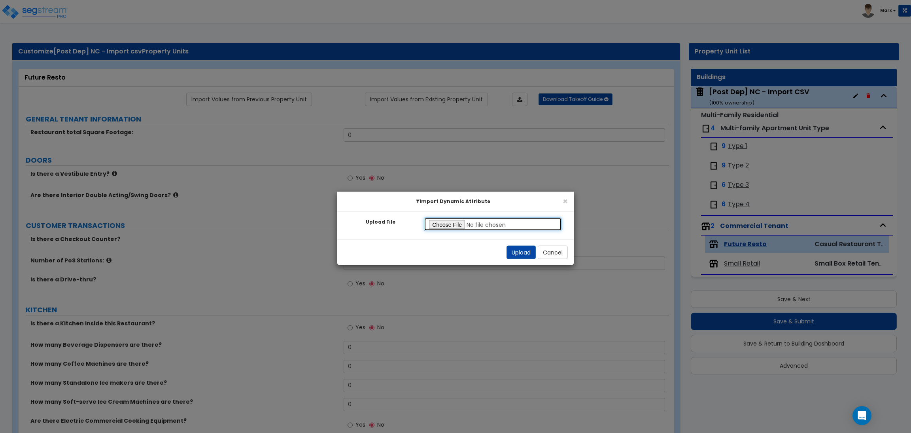
click at [456, 226] on input "Upload File" at bounding box center [493, 223] width 138 height 13
click at [521, 249] on button "Upload" at bounding box center [521, 252] width 29 height 13
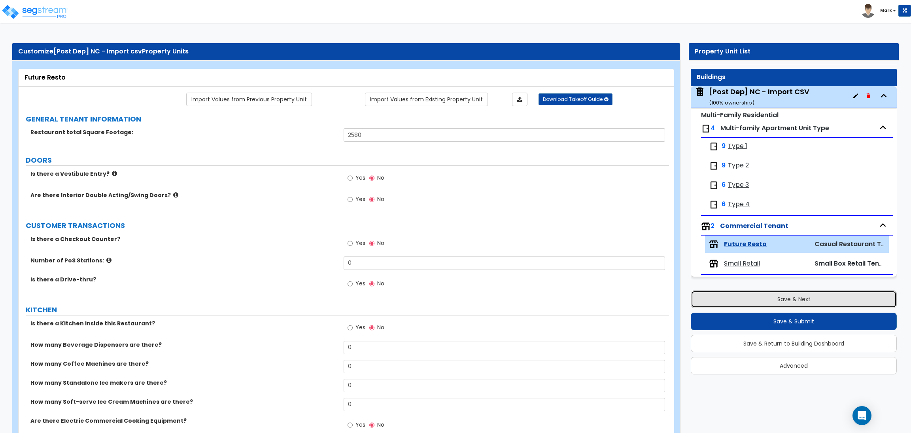
click at [790, 298] on button "Save & Next" at bounding box center [794, 298] width 206 height 17
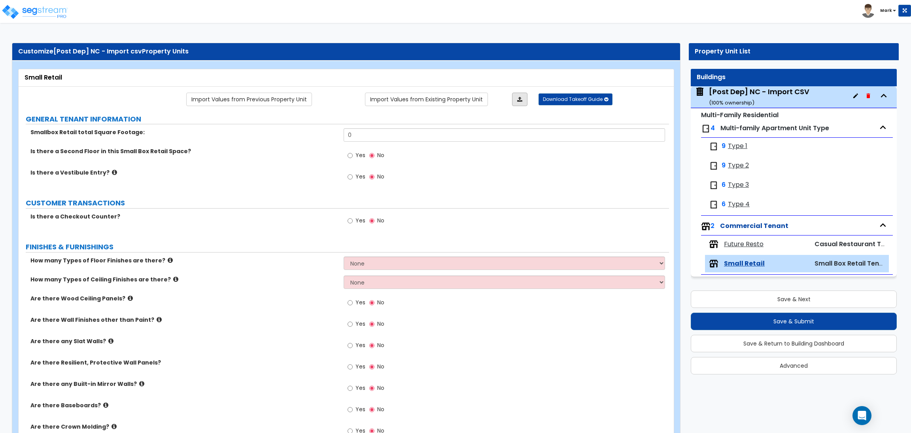
click at [514, 95] on link at bounding box center [519, 99] width 15 height 13
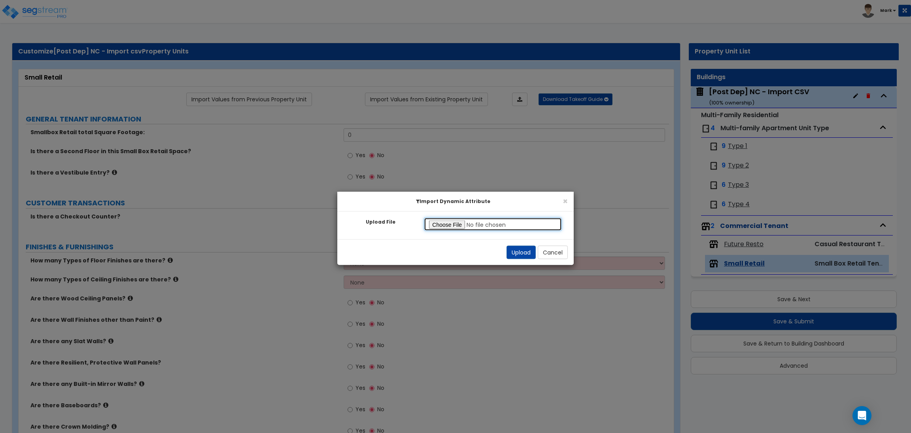
click at [446, 219] on input "Upload File" at bounding box center [493, 223] width 138 height 13
click at [515, 252] on button "Upload" at bounding box center [521, 252] width 29 height 13
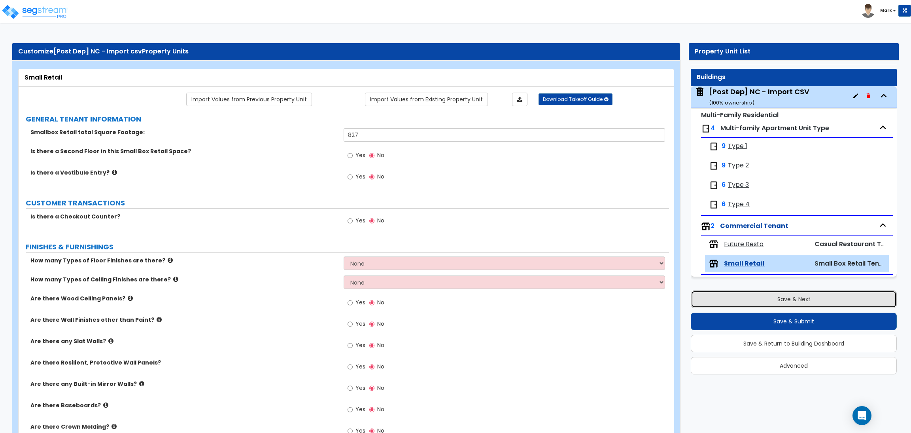
click at [813, 301] on button "Save & Next" at bounding box center [794, 298] width 206 height 17
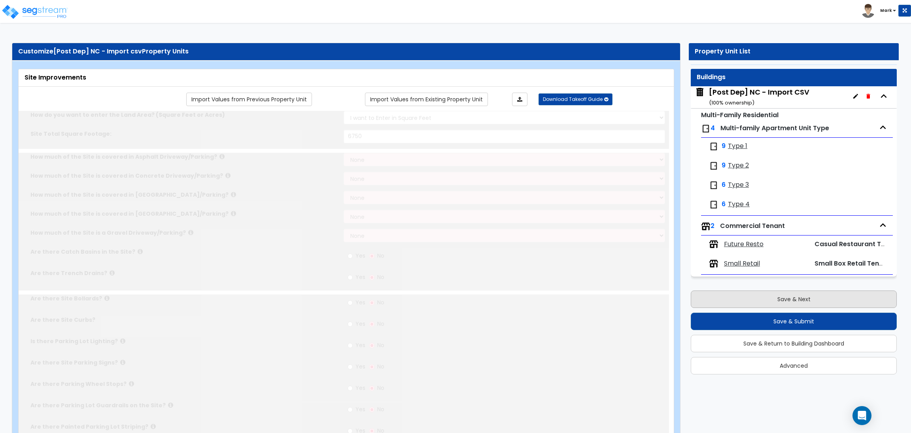
scroll to position [0, 0]
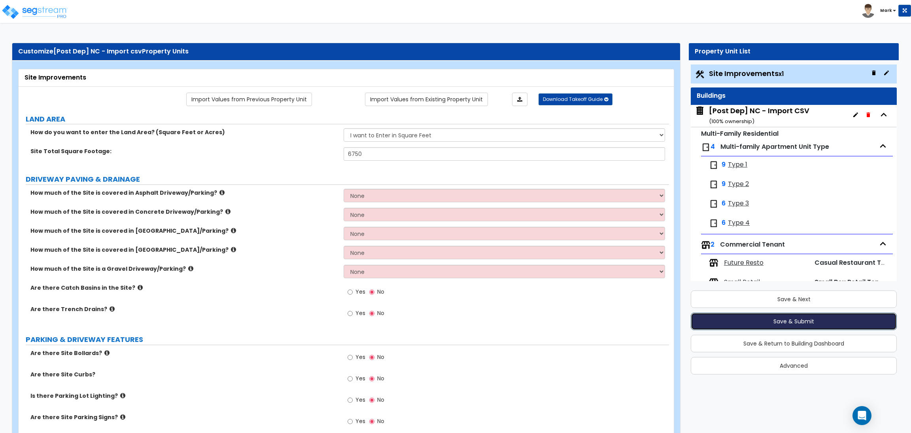
click at [794, 319] on button "Save & Submit" at bounding box center [794, 320] width 206 height 17
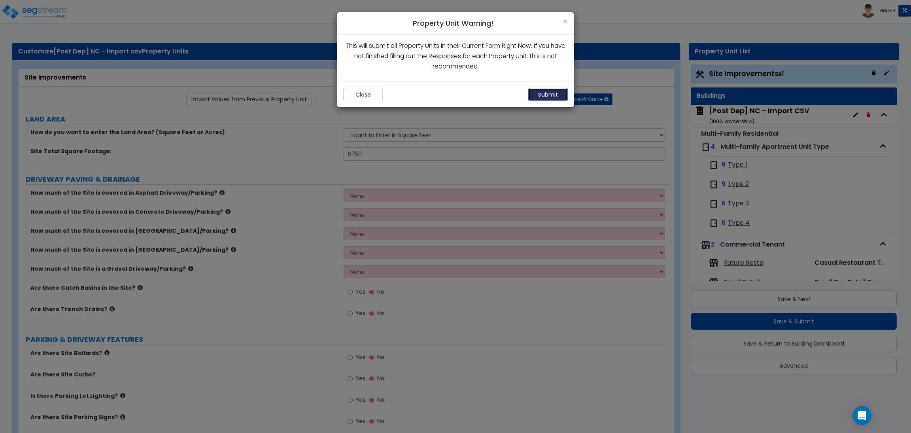
click at [543, 92] on button "Submit" at bounding box center [548, 94] width 40 height 13
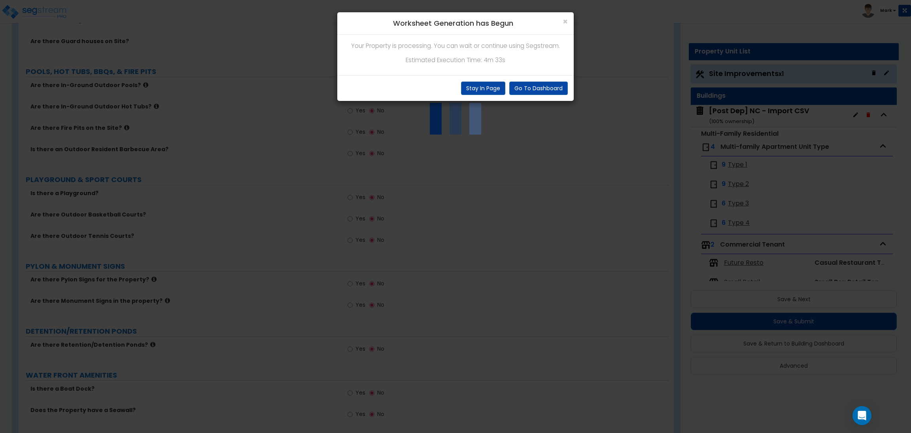
scroll to position [1186, 0]
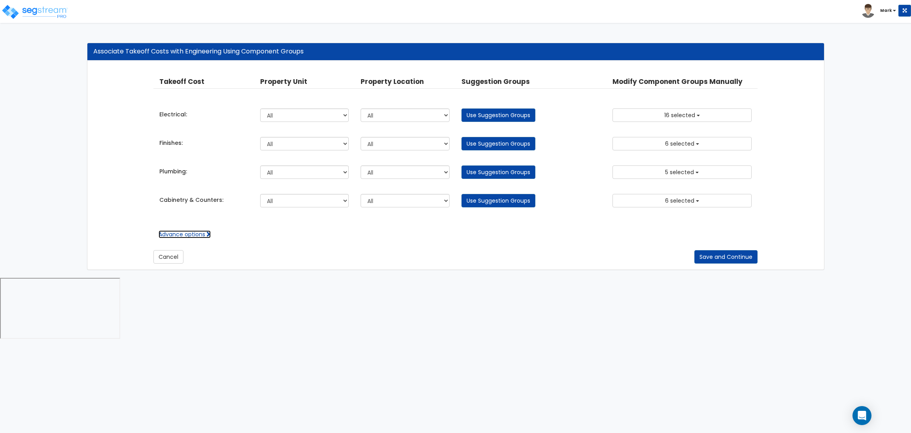
click at [210, 231] on span at bounding box center [208, 234] width 6 height 6
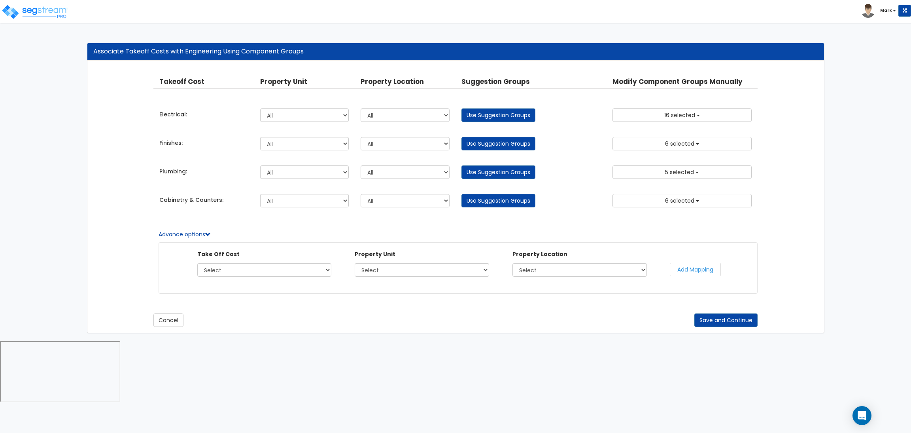
click at [388, 373] on html "Toggle navigation Mark x" at bounding box center [455, 202] width 911 height 404
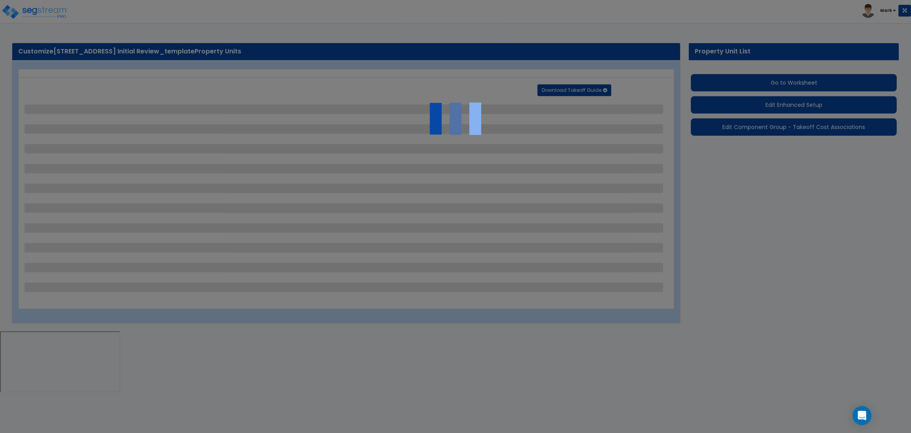
select select "2"
select select "1"
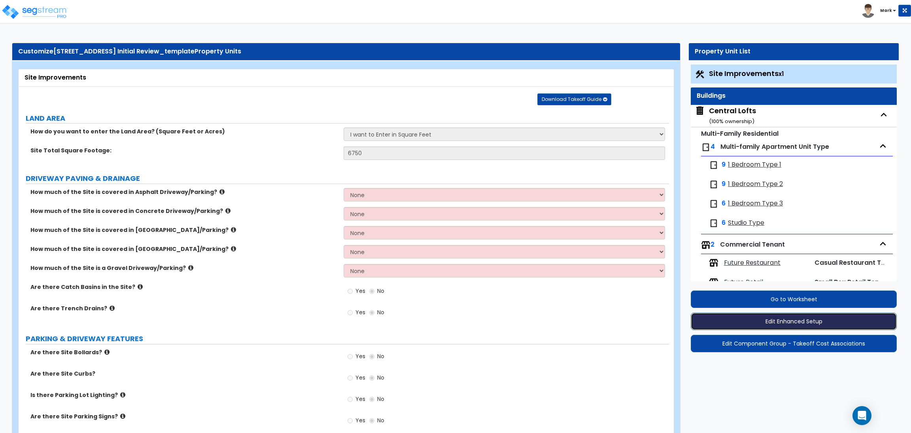
click at [794, 322] on button "Edit Enhanced Setup" at bounding box center [794, 320] width 206 height 17
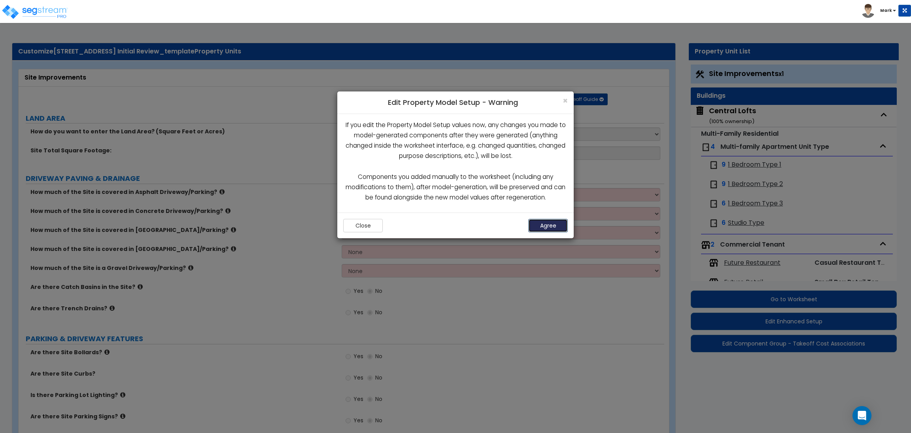
click at [564, 224] on button "Agree" at bounding box center [548, 225] width 40 height 13
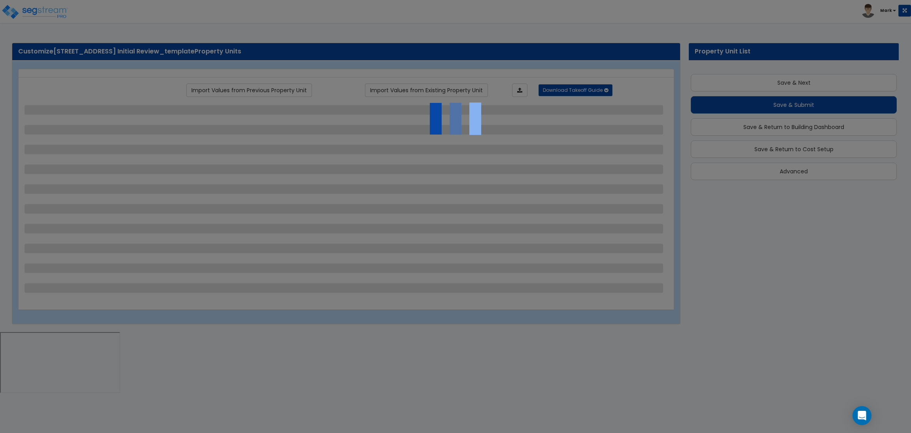
scroll to position [1, 0]
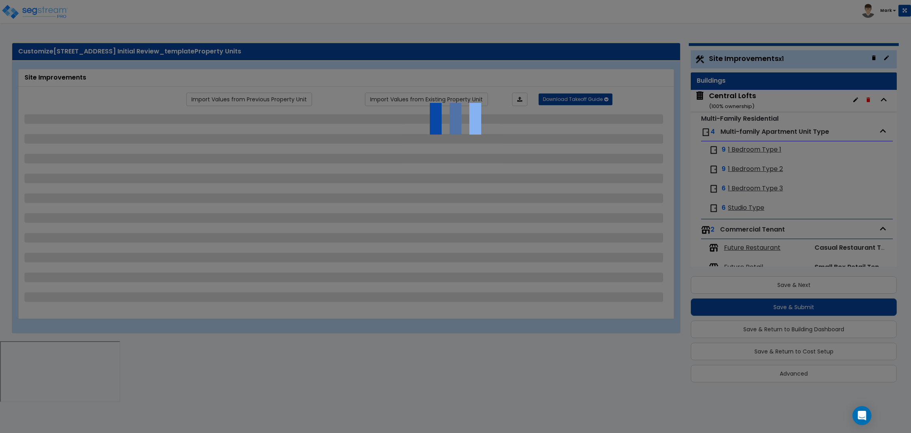
select select "2"
select select "1"
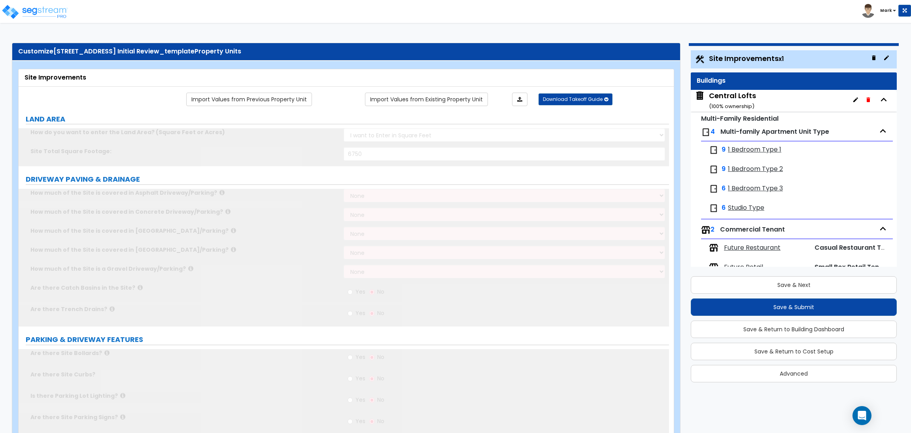
scroll to position [0, 0]
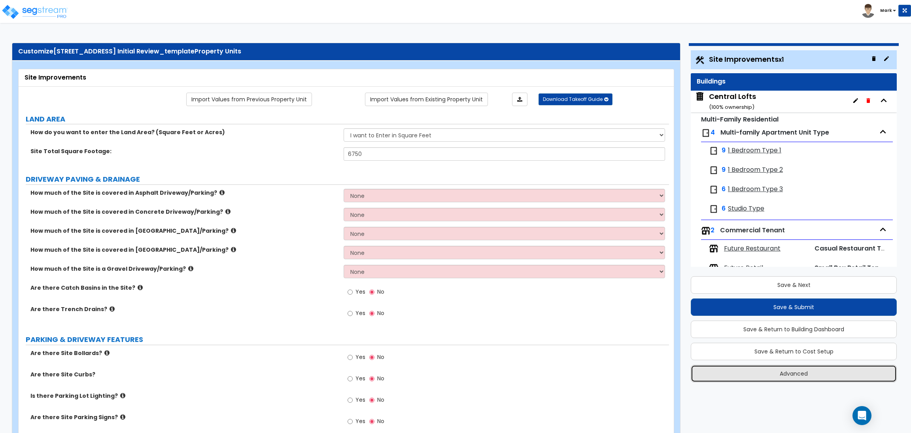
click at [787, 374] on button "Advanced" at bounding box center [794, 373] width 206 height 17
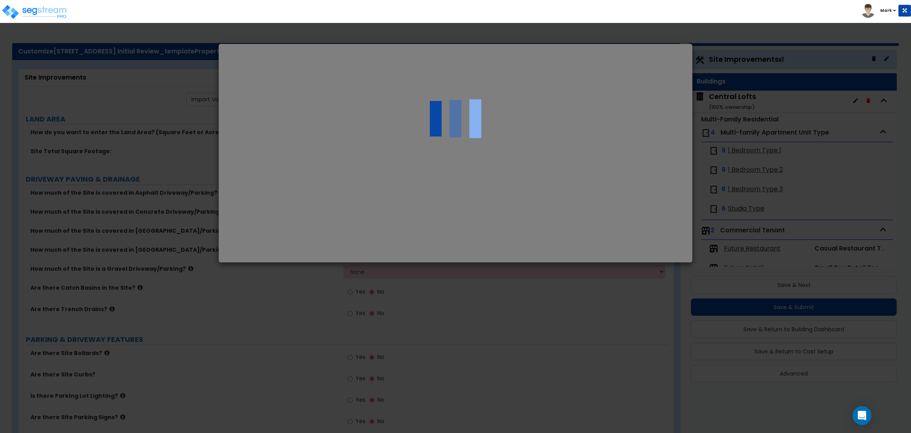
select select "OR"
select select "2021"
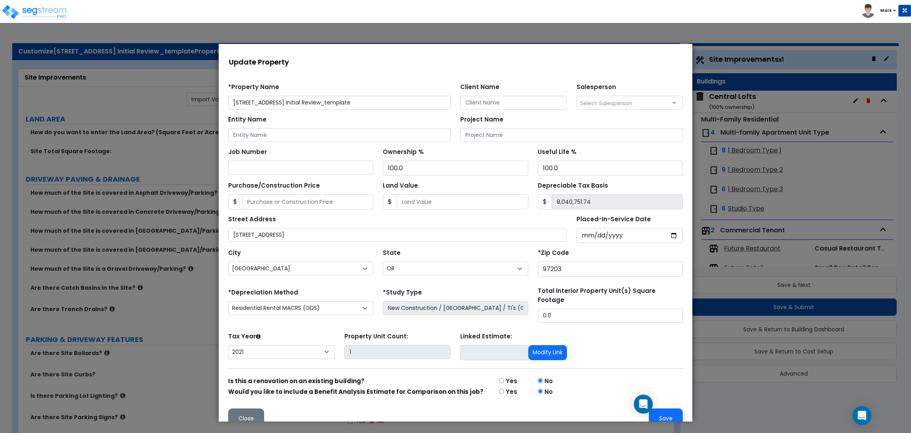
click at [549, 19] on div "Toggle navigation Mark" at bounding box center [455, 11] width 911 height 23
click at [618, 10] on div "Toggle navigation Mark" at bounding box center [455, 11] width 911 height 23
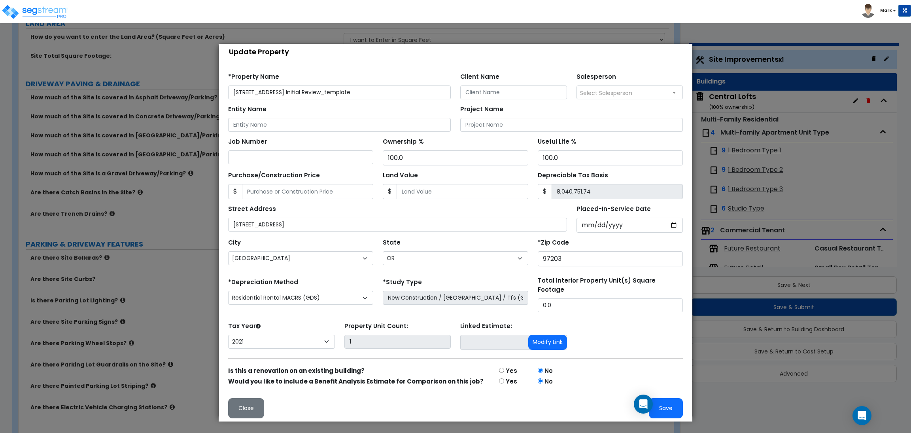
scroll to position [119, 0]
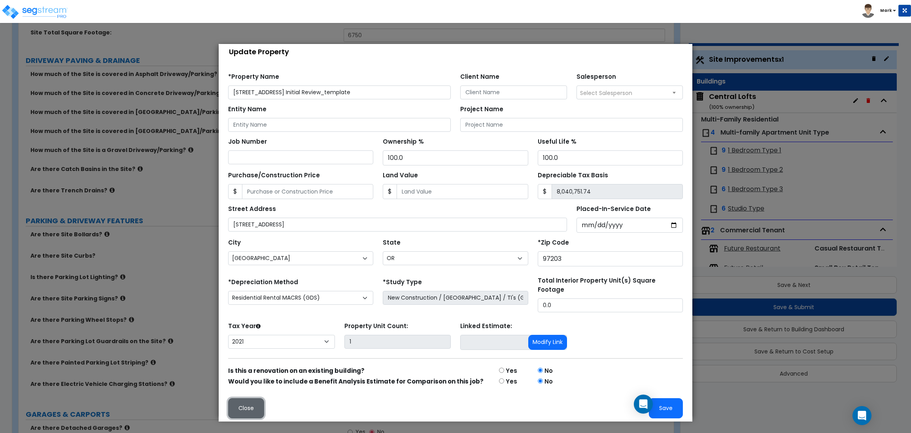
click at [245, 399] on button "Close" at bounding box center [246, 408] width 36 height 20
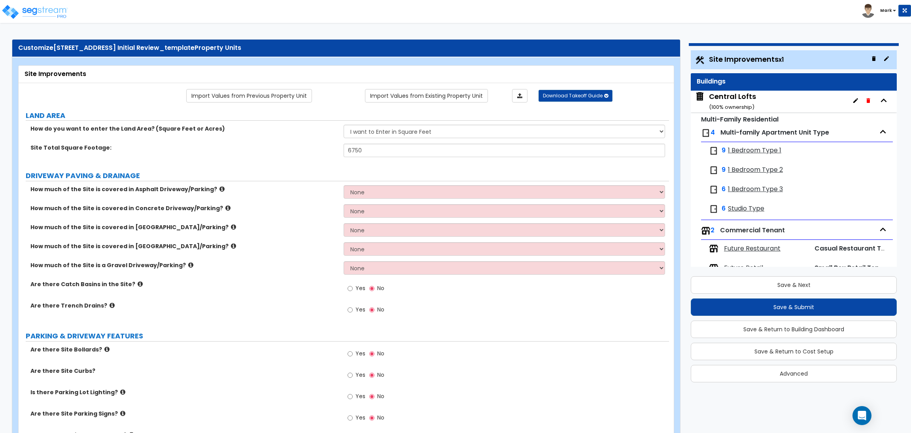
scroll to position [0, 0]
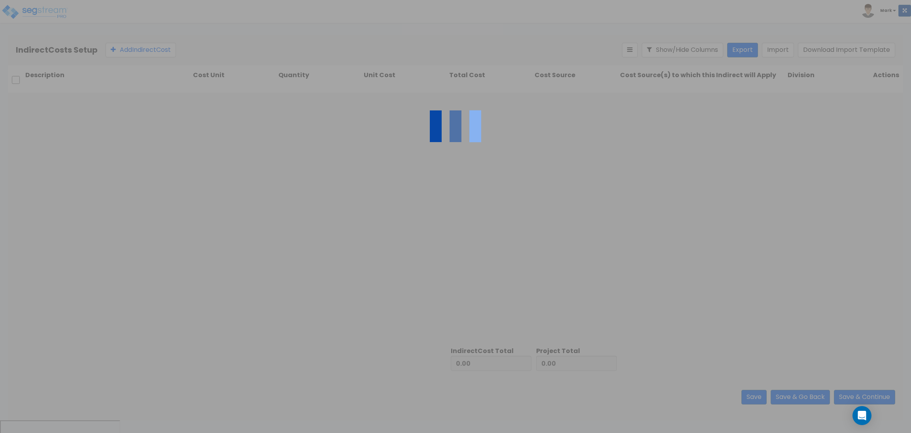
type input "6,620,602.46"
type input "1,561,126.82"
type input "8,181,729.28"
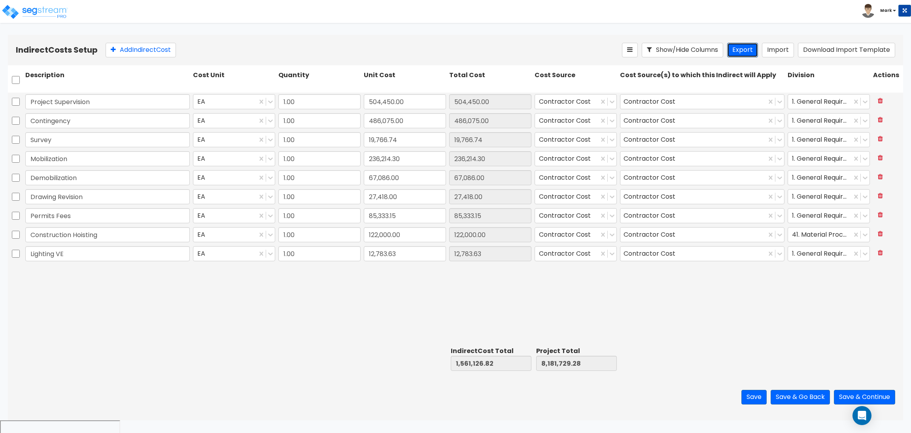
click at [746, 48] on button "Export" at bounding box center [742, 50] width 31 height 15
click at [666, 15] on div "Toggle navigation To Worksheet Indirect Costs Setup Direct Costs Setup Mark" at bounding box center [455, 11] width 911 height 23
click at [881, 397] on button "Save & Continue" at bounding box center [864, 396] width 61 height 15
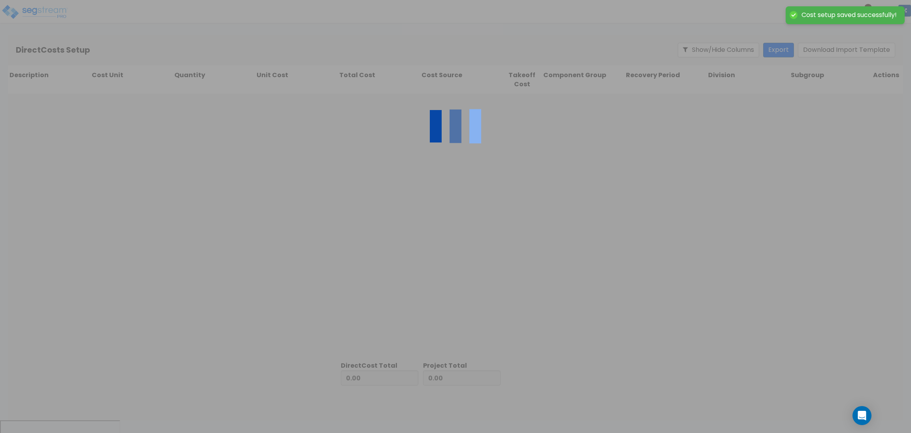
type input "1,561,126.82"
type input "6,620,602.46"
type input "8,181,729.28"
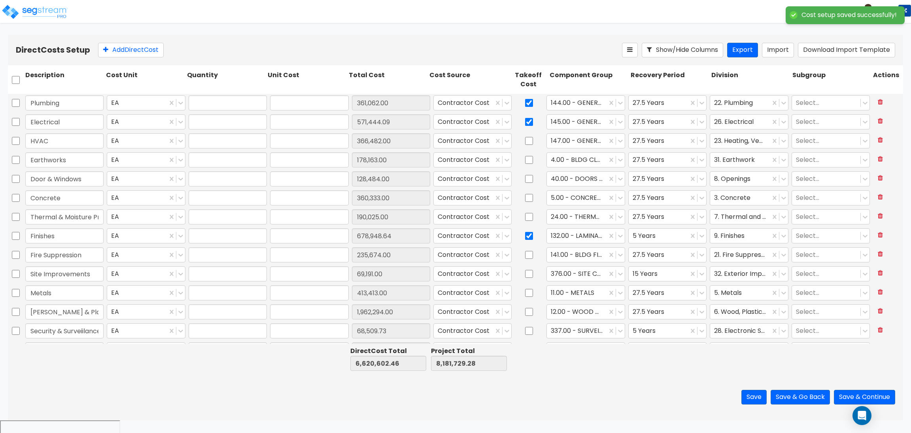
type input "1.00"
type input "361,062.00"
type input "1.00"
type input "571,444.09"
type input "1.00"
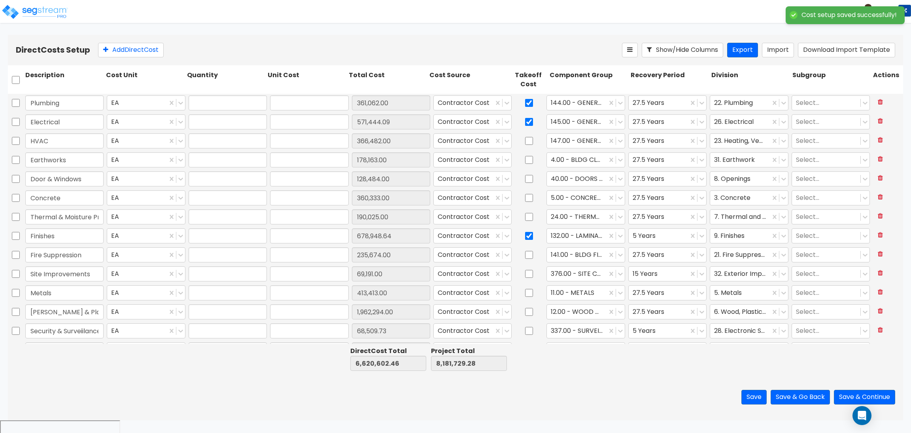
type input "366,482.00"
type input "1.00"
type input "178,163.00"
type input "1.00"
type input "128,484.00"
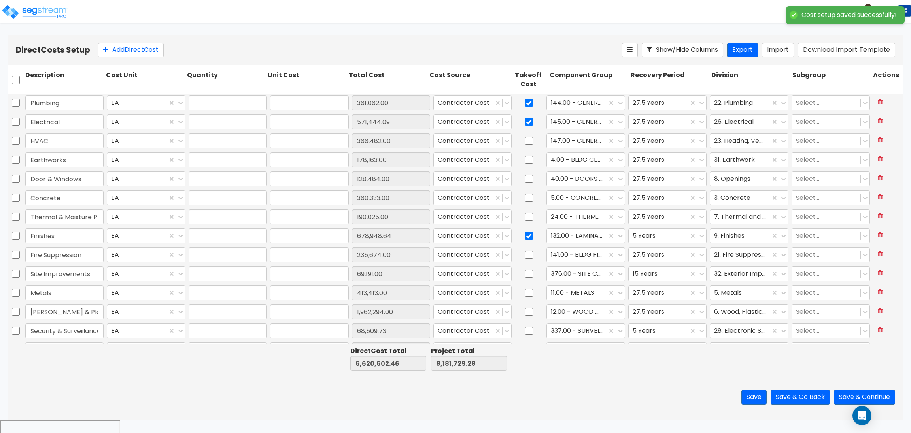
type input "1.00"
type input "360,333.00"
type input "1.00"
type input "190,025.00"
type input "1.00"
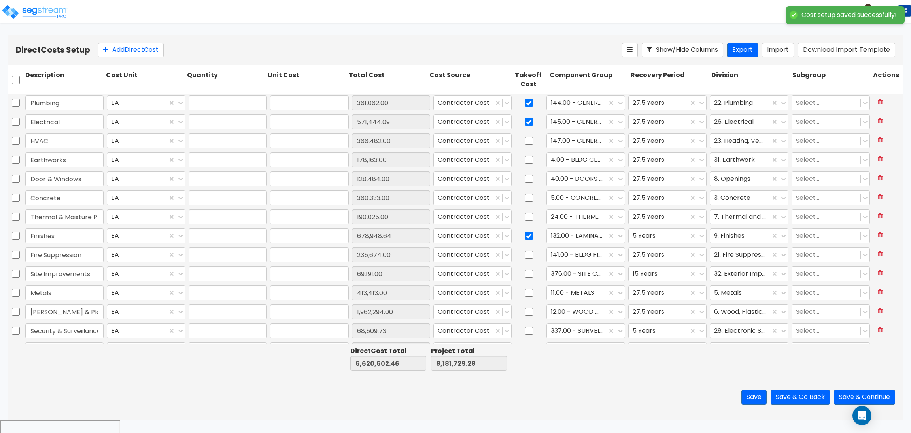
type input "678,948.64"
type input "1.00"
type input "235,674.00"
type input "1.00"
type input "69,191.00"
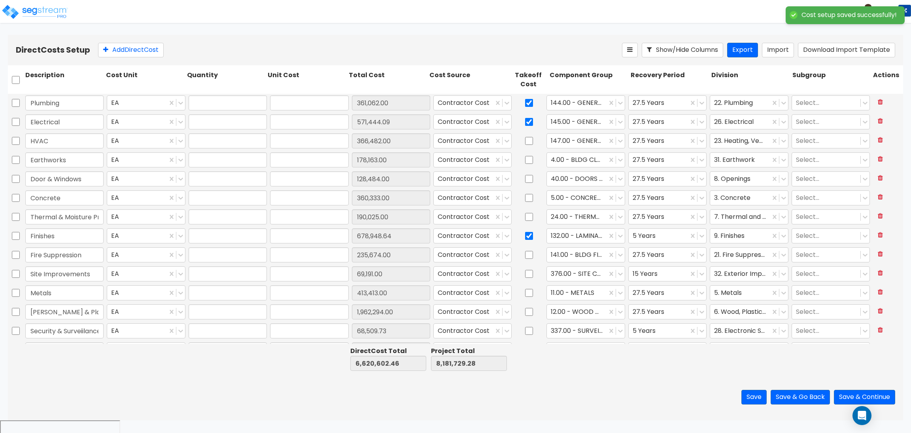
type input "1.00"
type input "413,413.00"
type input "1.00"
type input "1,962,294.00"
type input "1.00"
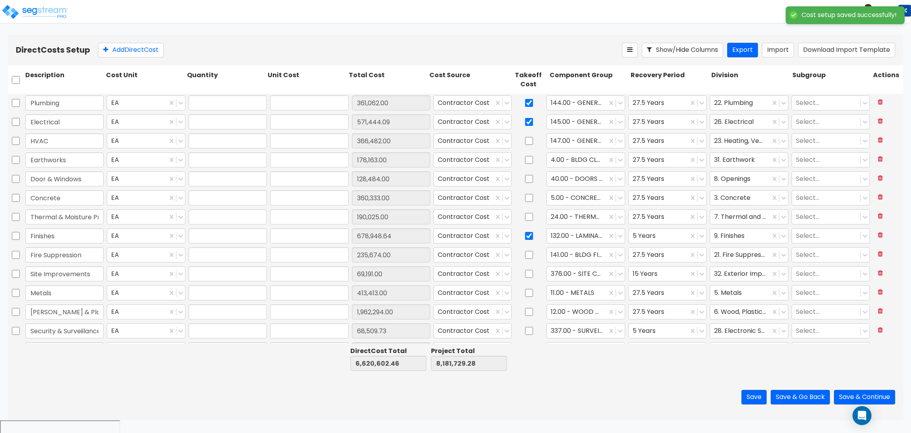
type input "68,509.73"
type input "1.00"
type input "536,327.00"
type input "1.00"
type input "125,115.00"
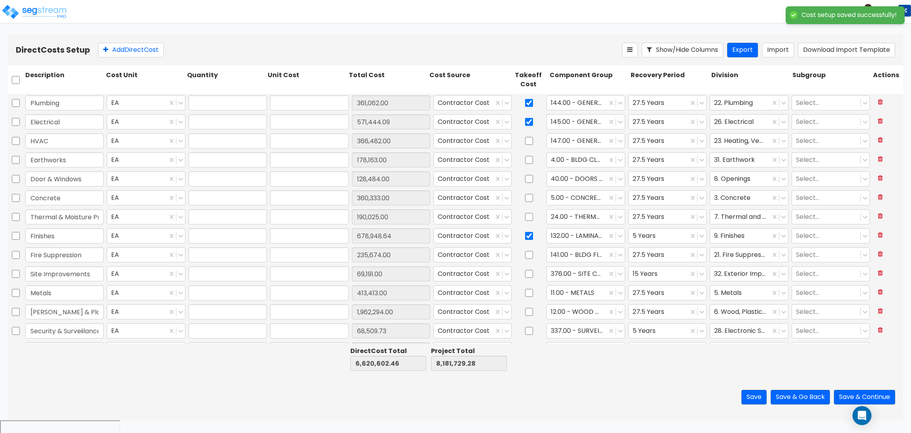
type input "1.00"
type input "36,448.00"
type input "1.00"
type input "123,269.00"
type input "1.00"
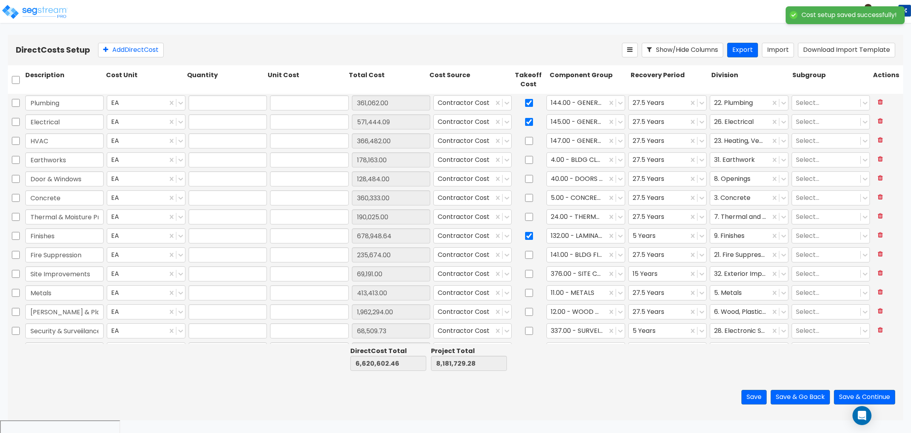
type input "215,420.00"
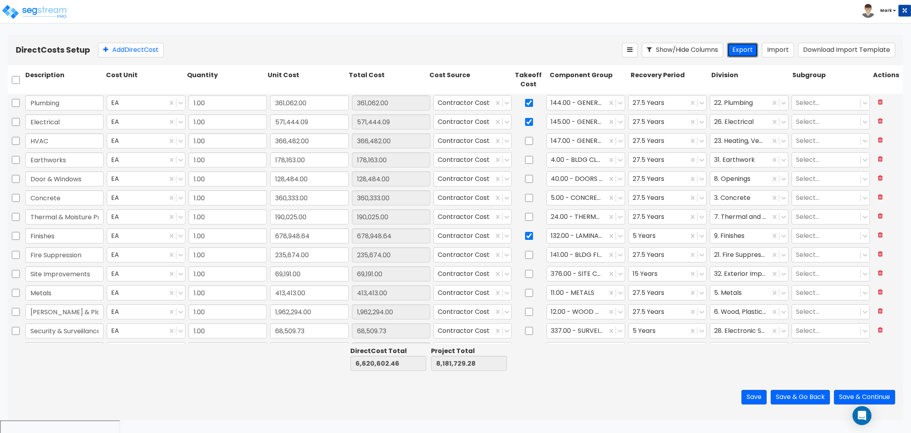
click at [743, 48] on button "Export" at bounding box center [742, 50] width 31 height 15
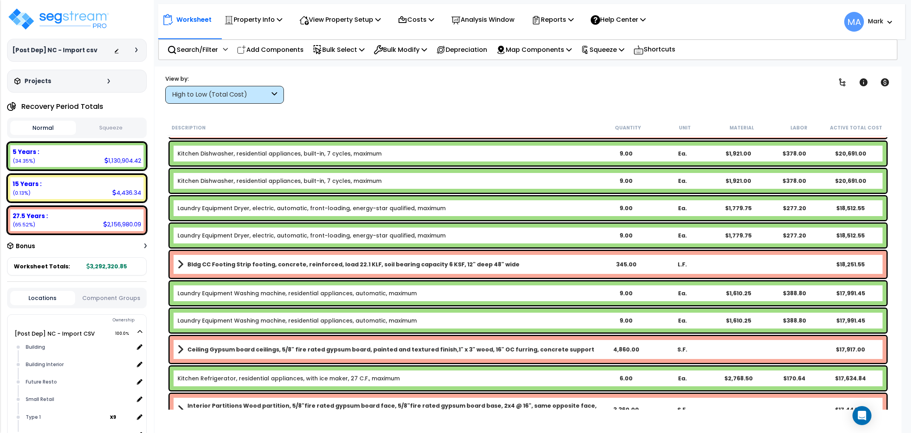
scroll to position [1067, 0]
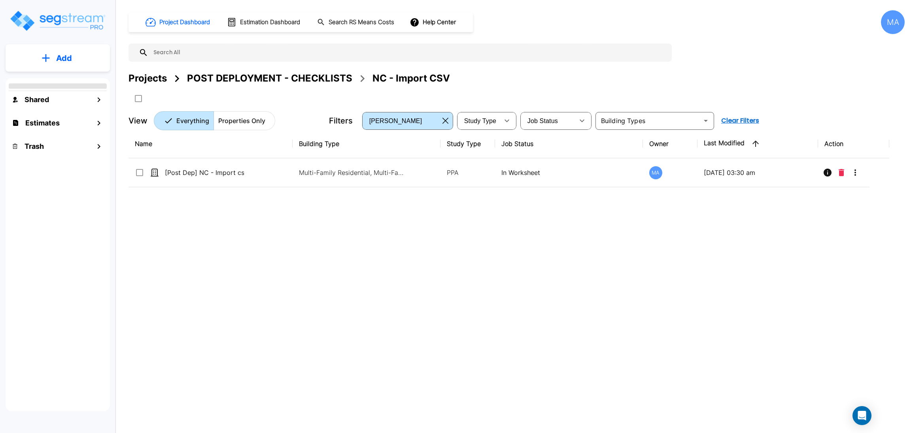
click at [70, 60] on p "Add" at bounding box center [64, 58] width 16 height 12
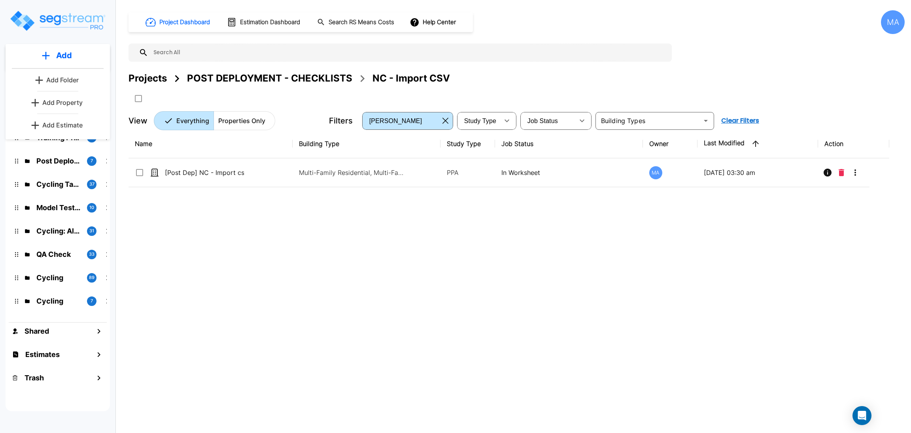
click at [51, 98] on p "Add Property" at bounding box center [62, 102] width 40 height 9
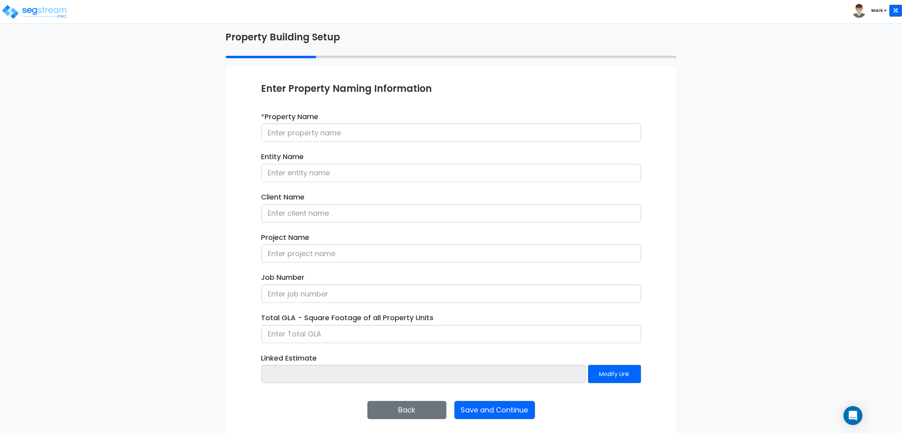
scroll to position [41, 0]
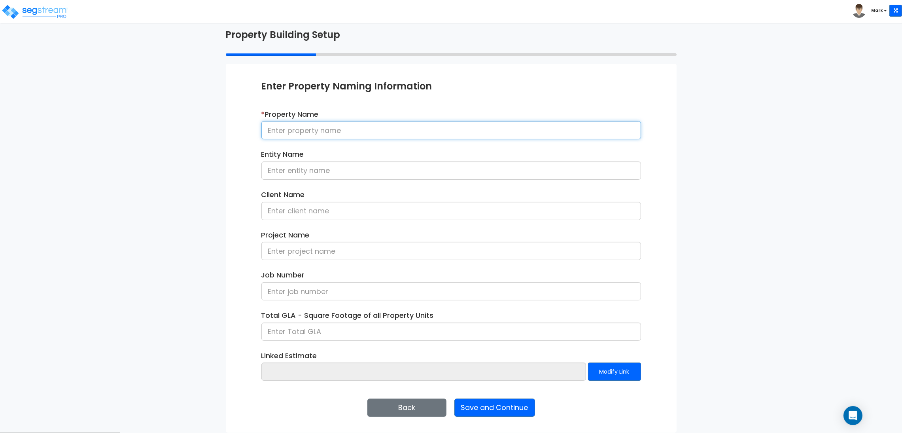
click at [316, 130] on input at bounding box center [451, 130] width 380 height 18
type input "[Post Deployment] NC - Import CSV"
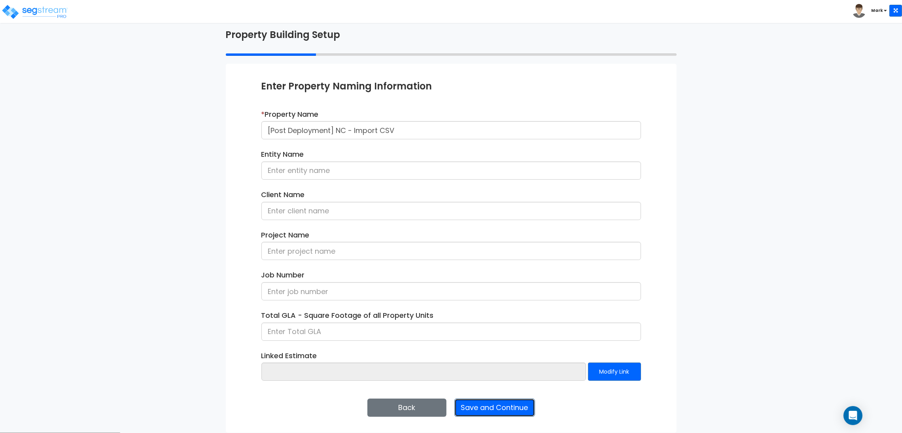
click at [512, 403] on button "Save and Continue" at bounding box center [494, 407] width 81 height 18
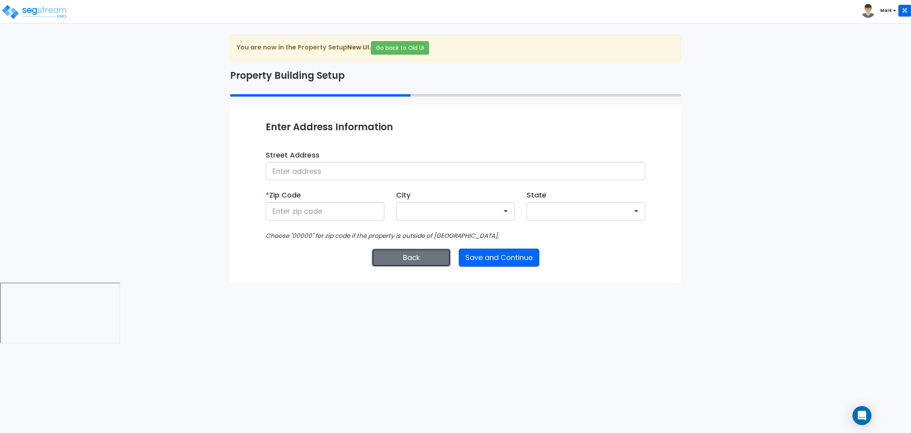
click at [412, 251] on button "Back" at bounding box center [411, 257] width 79 height 18
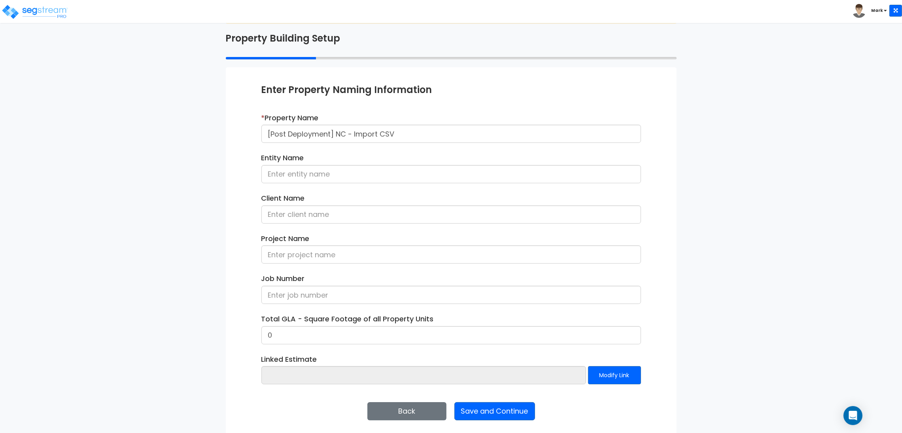
scroll to position [41, 0]
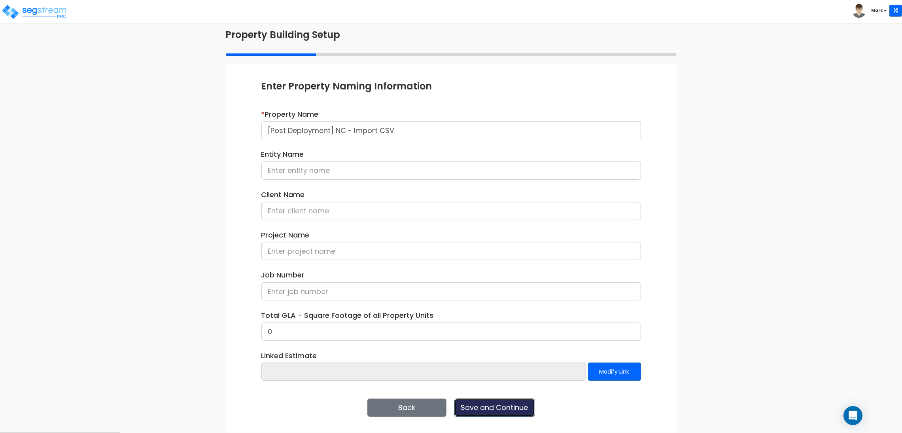
click at [483, 406] on button "Save and Continue" at bounding box center [494, 407] width 81 height 18
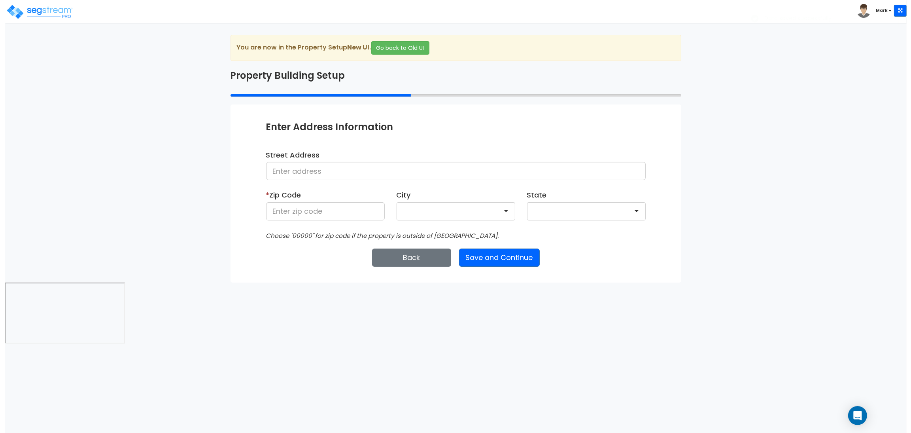
scroll to position [0, 0]
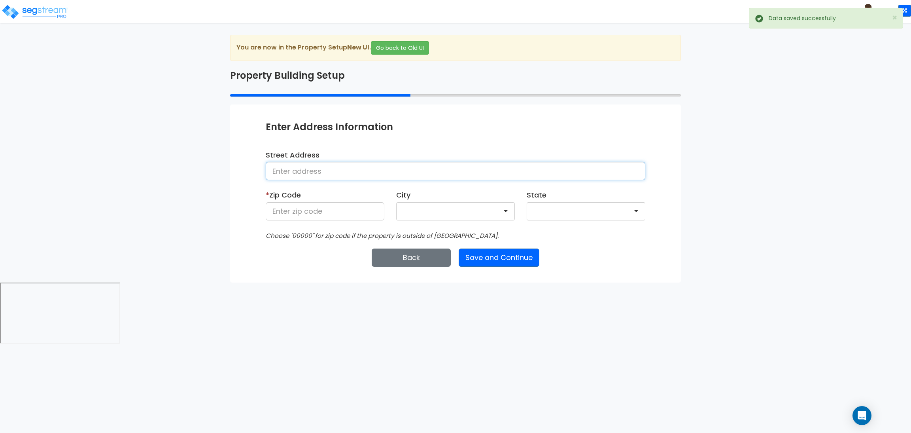
click at [307, 179] on input at bounding box center [456, 171] width 380 height 18
type input "[STREET_ADDRESS]"
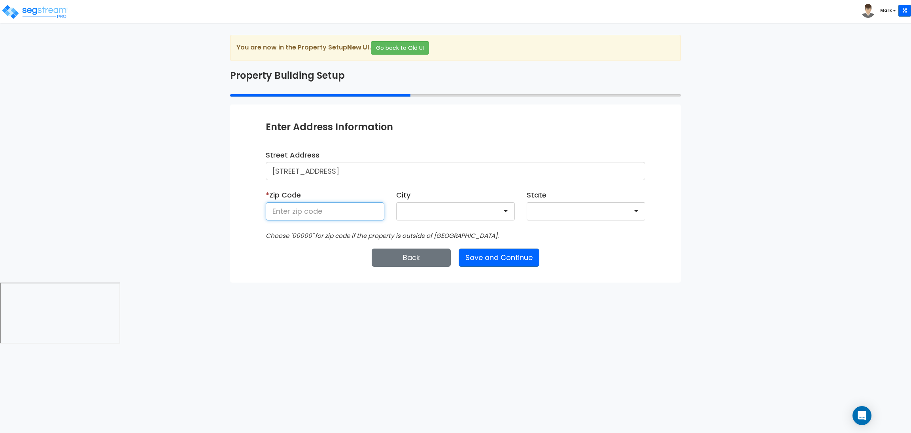
click at [316, 209] on input at bounding box center [325, 211] width 119 height 18
type input "28602"
click at [476, 258] on button "Save and Continue" at bounding box center [499, 257] width 81 height 18
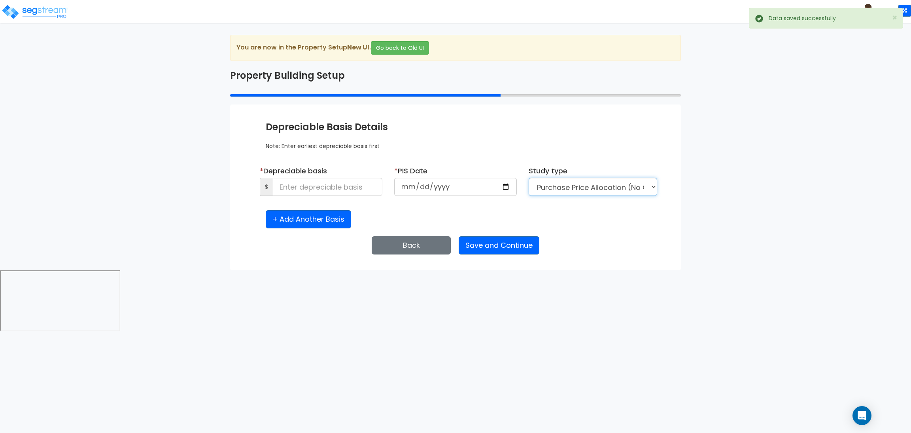
click at [559, 187] on select "Purchase Price Allocation (No Given Costs) New Construction / Reno / TI's (Give…" at bounding box center [593, 187] width 129 height 18
select select "NEW"
click at [529, 178] on select "Purchase Price Allocation (No Given Costs) New Construction / Reno / TI's (Give…" at bounding box center [593, 187] width 129 height 18
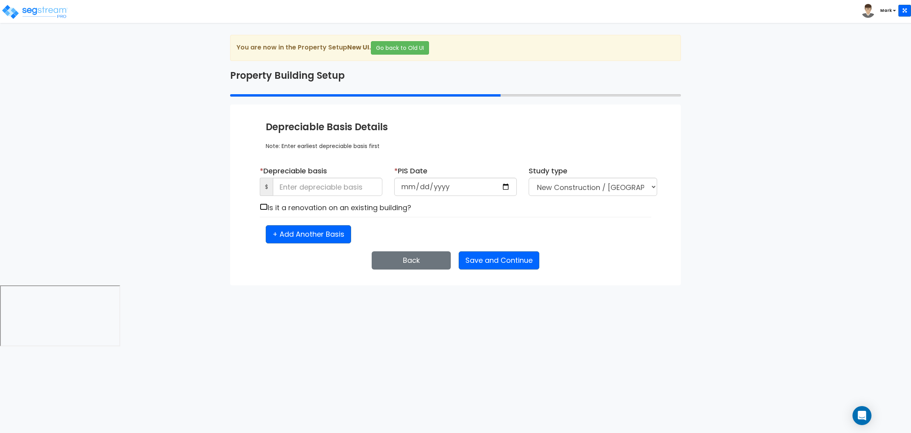
click at [262, 210] on input "checkbox" at bounding box center [264, 206] width 8 height 7
checkbox input "false"
click at [291, 189] on input at bounding box center [328, 187] width 110 height 18
click at [433, 190] on input "date" at bounding box center [455, 187] width 123 height 18
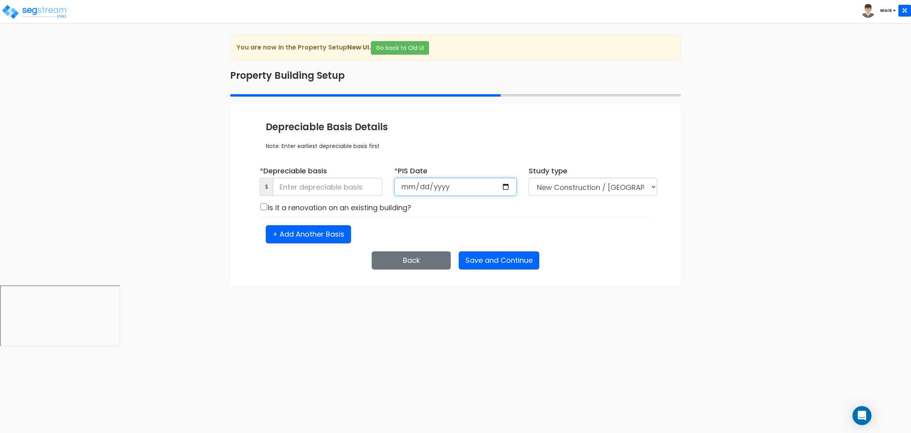
click at [505, 187] on input "date" at bounding box center [455, 187] width 123 height 18
type input "2021-11-19"
click at [341, 181] on input at bounding box center [328, 187] width 110 height 18
paste input "8,181,729.28"
type input "8,181,729.28"
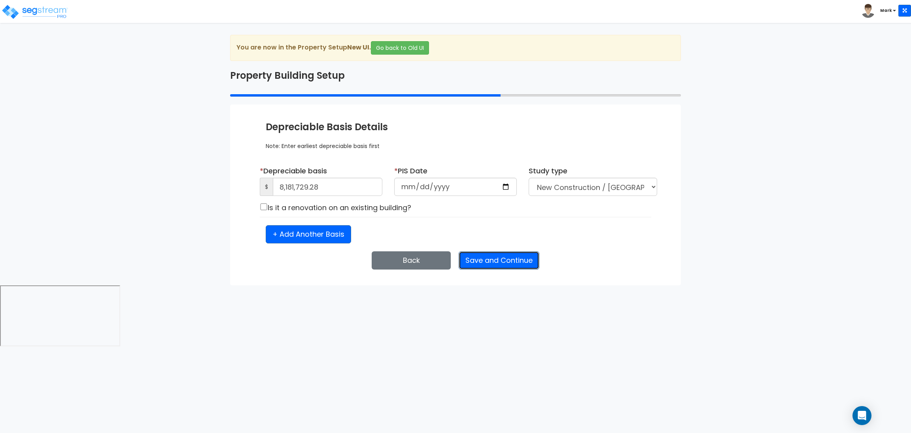
click at [490, 264] on button "Save and Continue" at bounding box center [499, 260] width 81 height 18
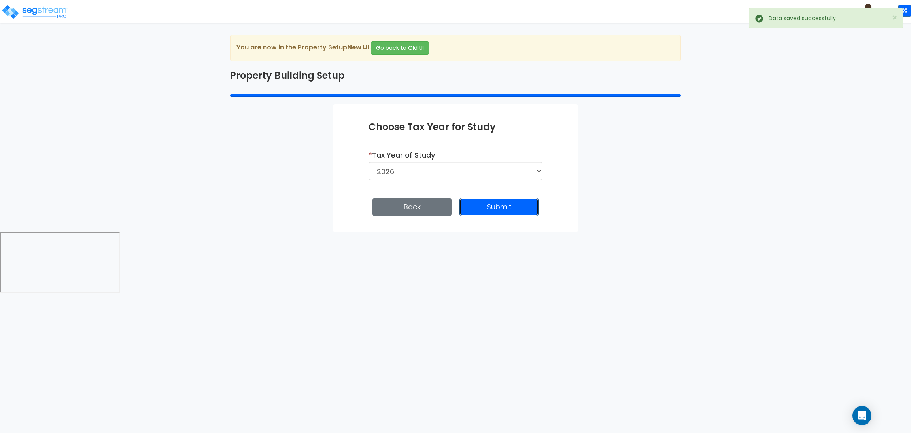
click at [505, 212] on button "Submit" at bounding box center [498, 207] width 79 height 18
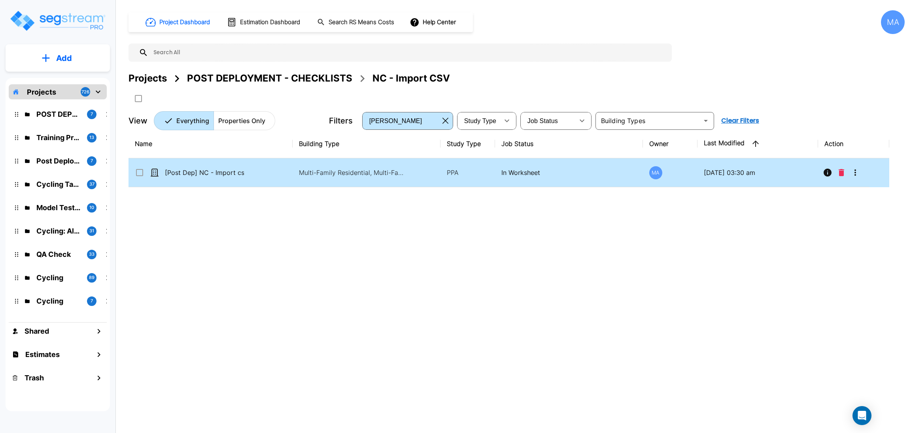
click at [406, 176] on td "Multi-Family Residential, Multi-Family Residential Site" at bounding box center [367, 172] width 148 height 29
checkbox csv"] "false"
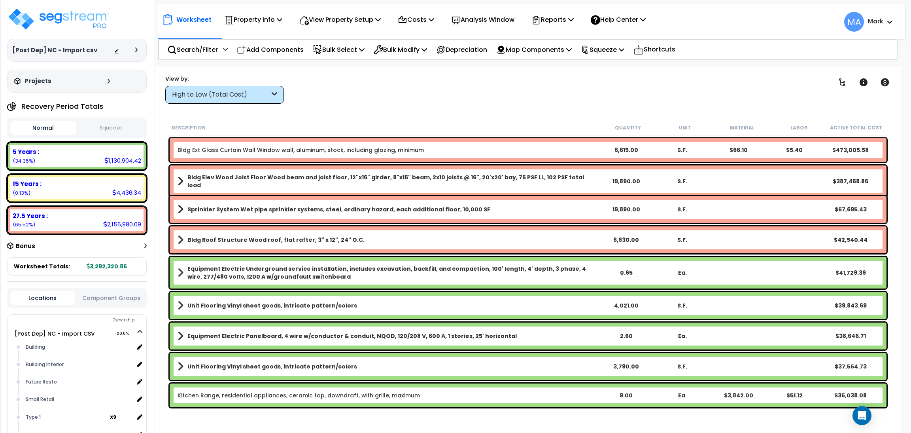
click at [134, 50] on div at bounding box center [128, 50] width 28 height 8
click at [139, 51] on div at bounding box center [138, 49] width 6 height 5
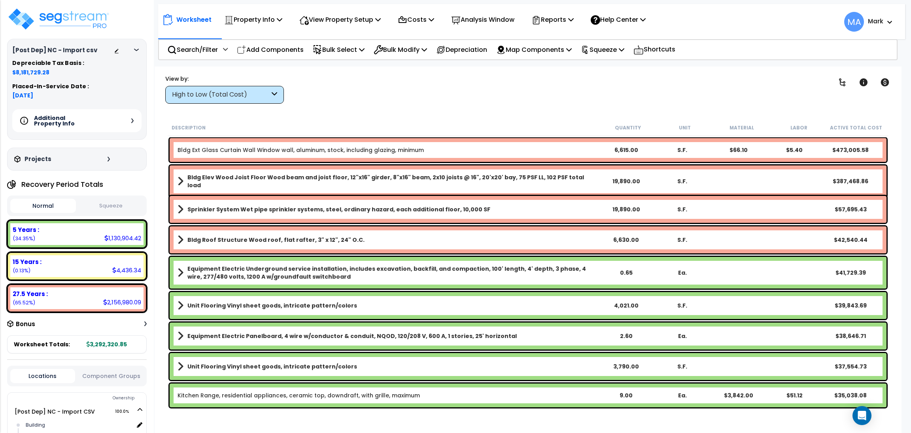
click at [131, 117] on div "Additional Property Info" at bounding box center [76, 120] width 129 height 23
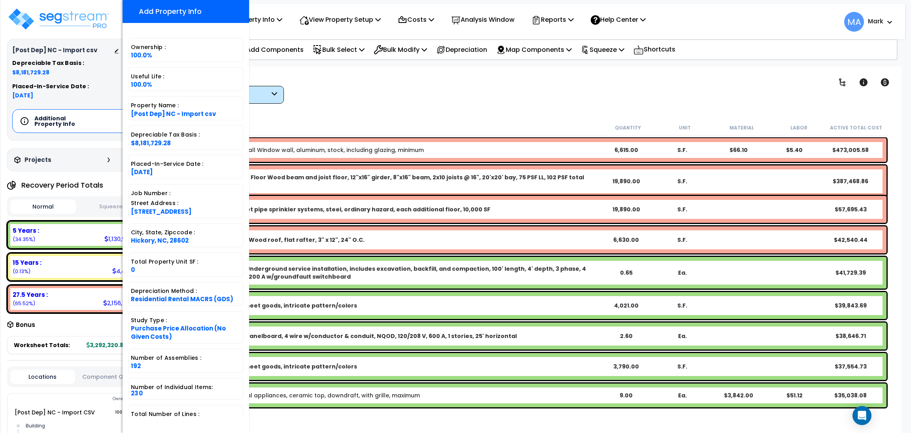
drag, startPoint x: 176, startPoint y: 142, endPoint x: 135, endPoint y: 140, distance: 41.6
click at [135, 140] on div "Depreciable Tax Basis : $8,181,729.28" at bounding box center [186, 137] width 115 height 24
copy span "8,181,729.28"
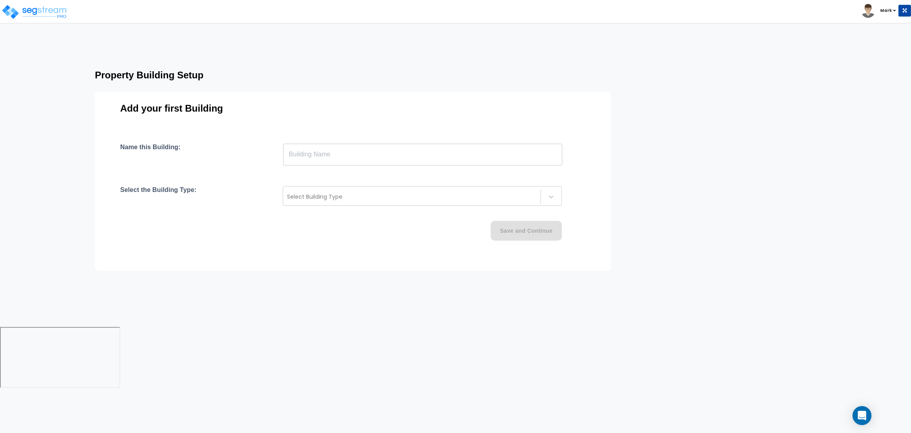
click at [357, 147] on input "text" at bounding box center [422, 154] width 279 height 22
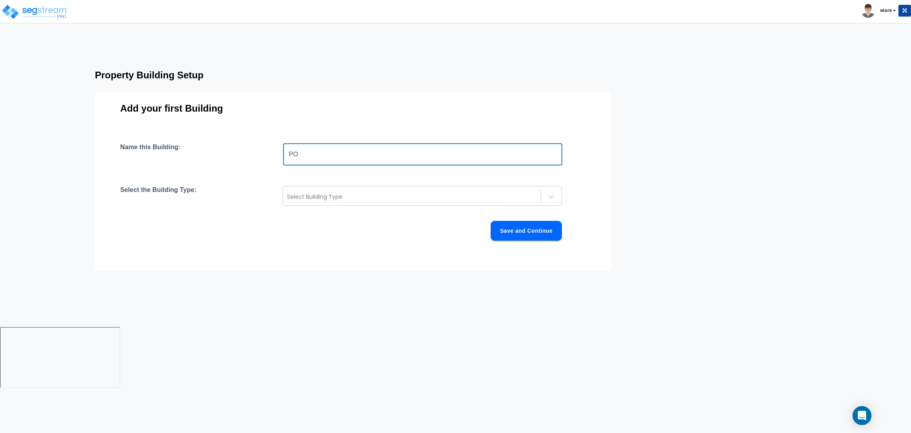
type input "P"
type input "[Post Deployment] NC - Import CSV"
click at [326, 200] on div at bounding box center [411, 196] width 249 height 9
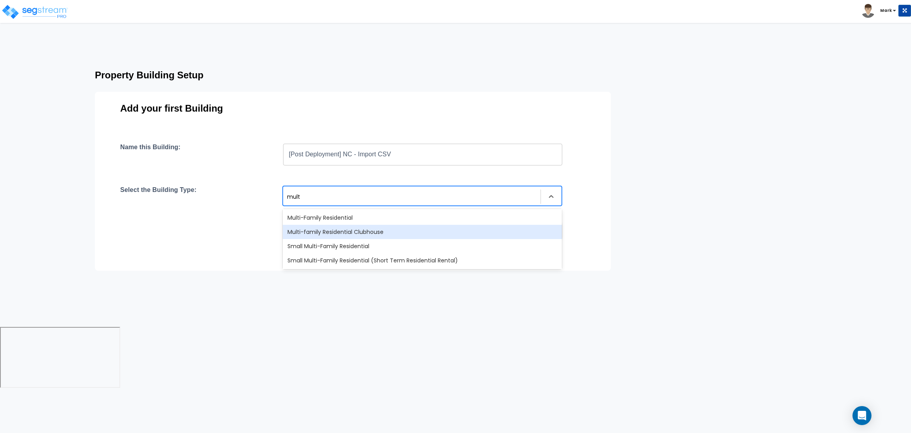
type input "multi"
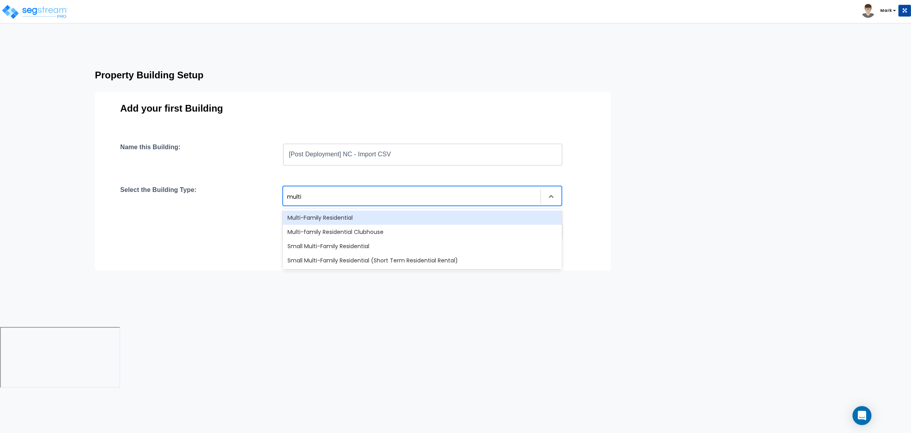
click at [371, 218] on div "Multi-Family Residential" at bounding box center [422, 217] width 279 height 14
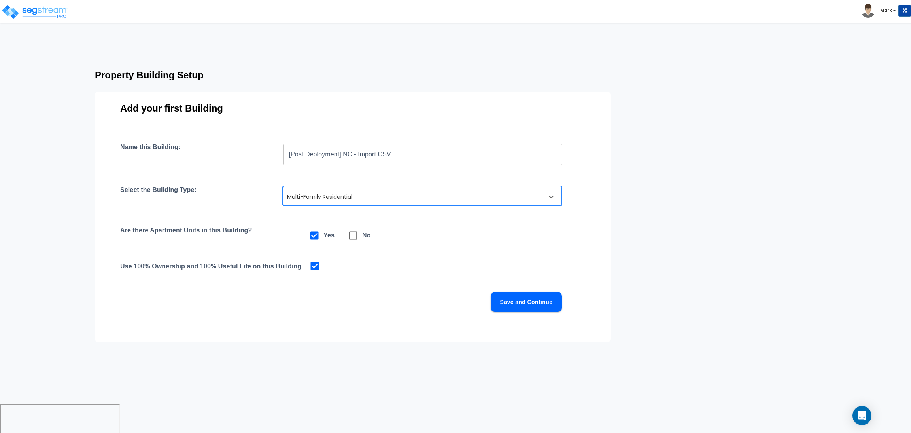
click at [533, 302] on button "Save and Continue" at bounding box center [526, 302] width 71 height 20
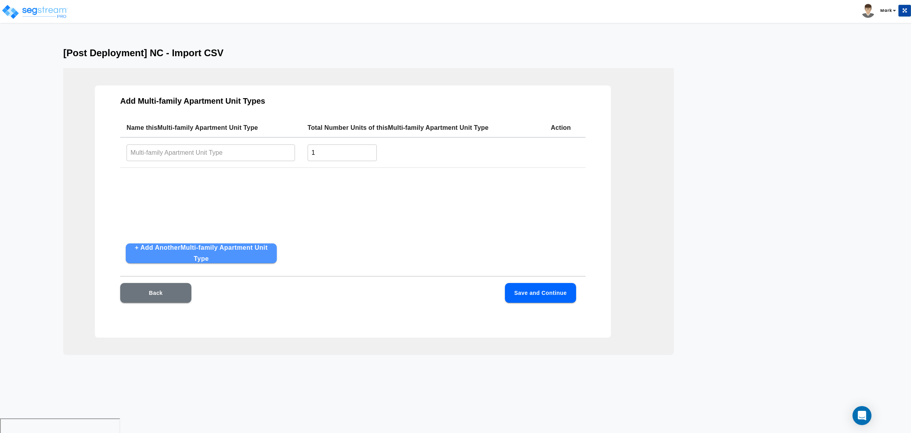
click at [172, 249] on button "+ Add Another Multi-family Apartment Unit Type" at bounding box center [201, 253] width 151 height 20
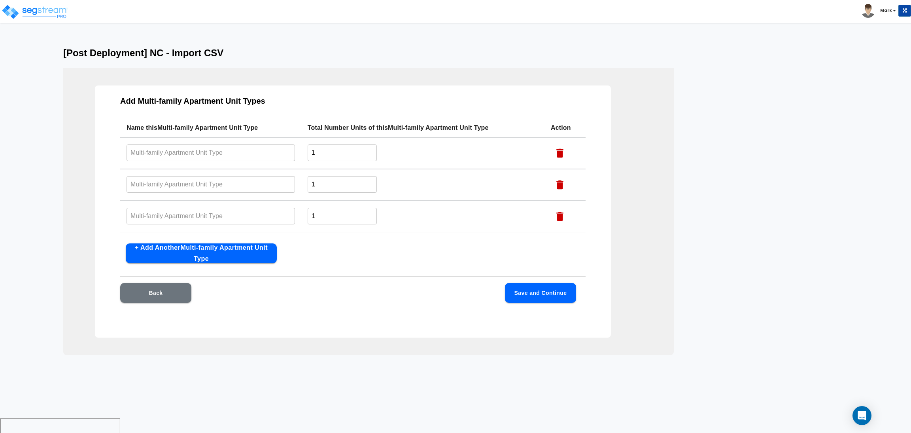
click at [172, 249] on button "+ Add Another Multi-family Apartment Unit Type" at bounding box center [201, 253] width 151 height 20
click at [178, 152] on input "text" at bounding box center [211, 152] width 168 height 17
drag, startPoint x: 178, startPoint y: 152, endPoint x: 138, endPoint y: 154, distance: 40.4
click at [138, 154] on input "Type 1" at bounding box center [211, 152] width 168 height 17
drag, startPoint x: 128, startPoint y: 147, endPoint x: 122, endPoint y: 145, distance: 6.4
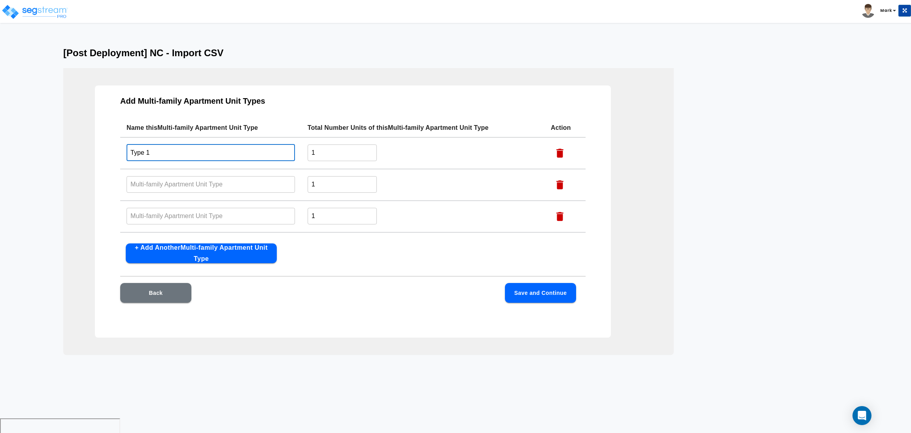
click at [122, 145] on td "Type 1 ​" at bounding box center [210, 153] width 181 height 32
drag, startPoint x: 153, startPoint y: 153, endPoint x: 103, endPoint y: 140, distance: 51.7
click at [110, 150] on div "Add Multi-family Apartment Unit Types Name this Multi-family Apartment Unit Typ…" at bounding box center [353, 211] width 516 height 252
type input "Type 1"
click at [137, 179] on input "text" at bounding box center [211, 184] width 168 height 17
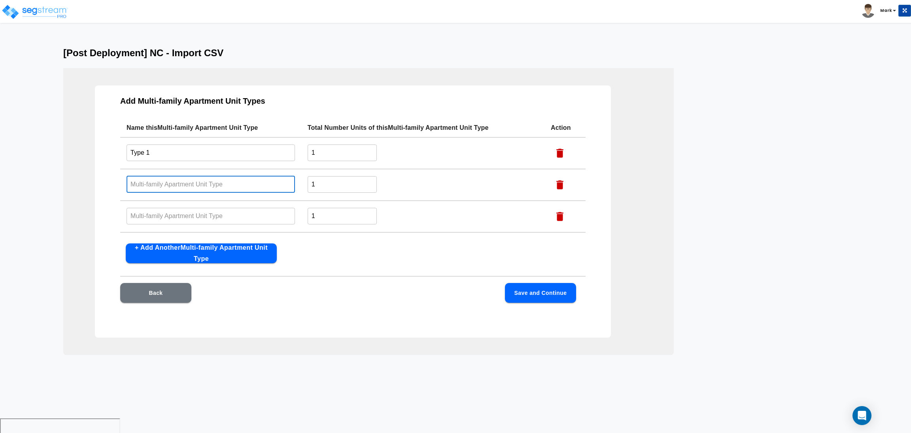
paste input "Type 1"
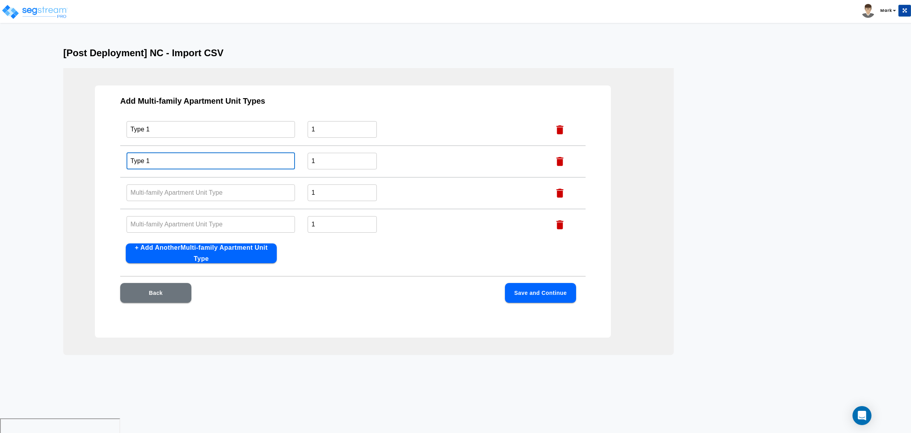
scroll to position [25, 0]
type input "Type 1"
click at [134, 188] on input "text" at bounding box center [211, 190] width 168 height 17
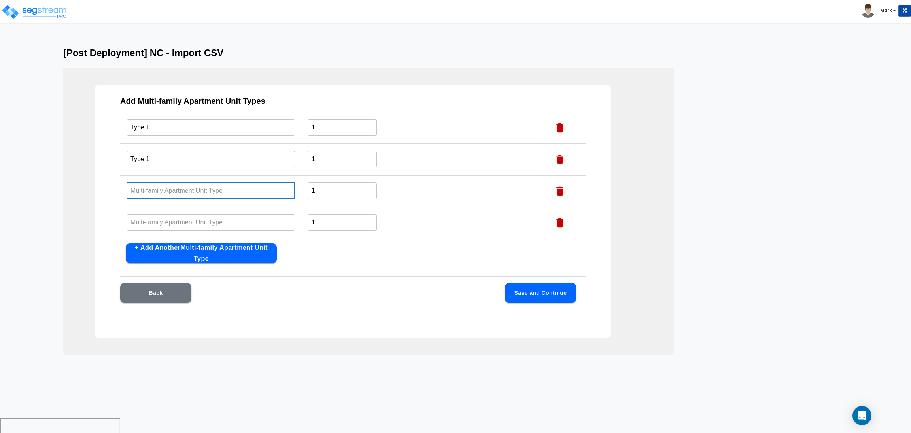
paste input "Type 1"
type input "Type 1"
click at [143, 216] on input "text" at bounding box center [211, 222] width 168 height 17
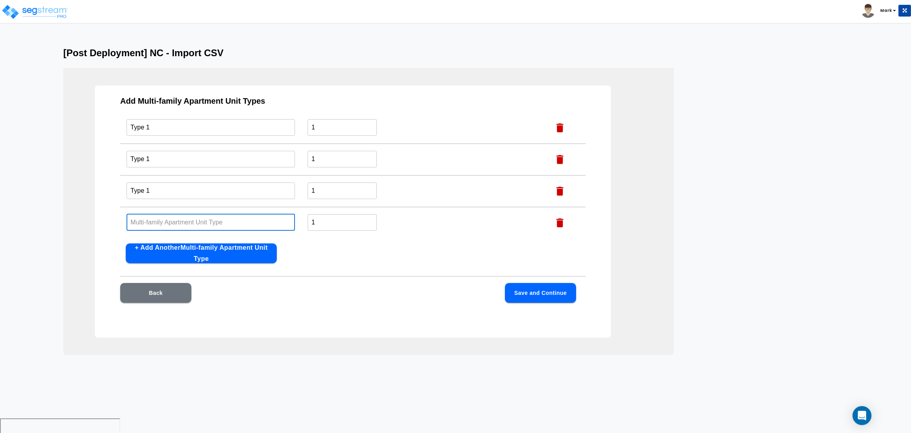
paste input "Type 1"
type input "Type 1"
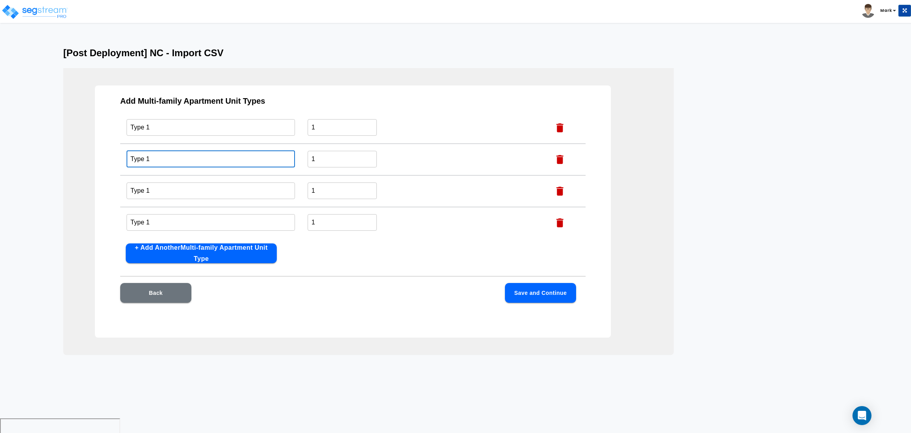
click at [151, 158] on input "Type 1" at bounding box center [211, 158] width 168 height 17
drag, startPoint x: 155, startPoint y: 157, endPoint x: 146, endPoint y: 157, distance: 8.7
click at [146, 157] on input "Type 1" at bounding box center [211, 158] width 168 height 17
type input "Type 2"
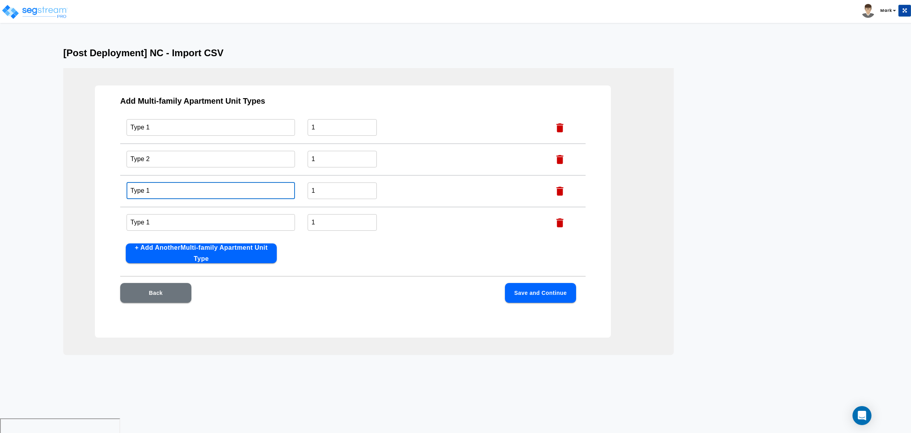
drag, startPoint x: 157, startPoint y: 191, endPoint x: 147, endPoint y: 189, distance: 9.7
click at [147, 189] on input "Type 1" at bounding box center [211, 190] width 168 height 17
type input "Type 3"
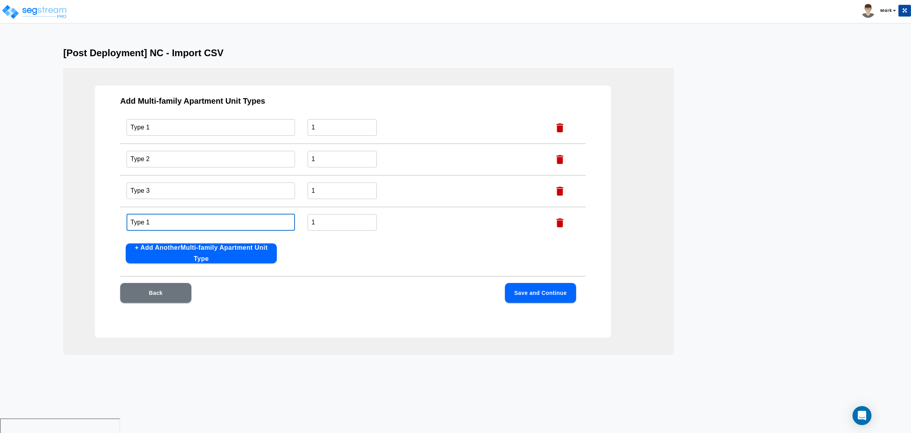
drag, startPoint x: 156, startPoint y: 222, endPoint x: 147, endPoint y: 221, distance: 9.6
click at [147, 221] on input "Type 1" at bounding box center [211, 222] width 168 height 17
type input "Type 4"
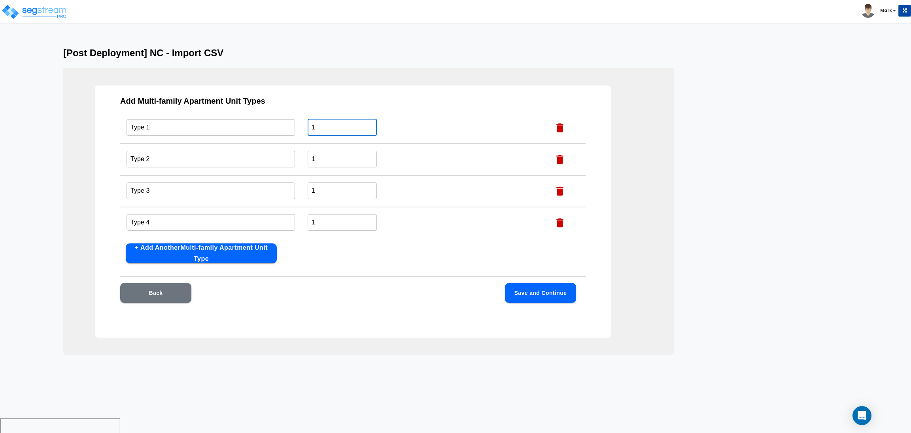
scroll to position [16, 0]
drag, startPoint x: 334, startPoint y: 129, endPoint x: 307, endPoint y: 127, distance: 26.6
click at [308, 127] on input "1" at bounding box center [342, 134] width 69 height 17
type input "9"
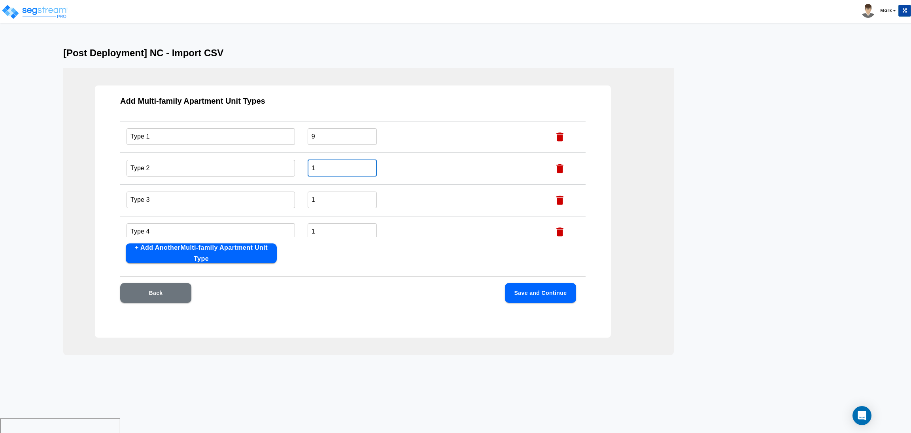
drag, startPoint x: 333, startPoint y: 166, endPoint x: 304, endPoint y: 166, distance: 28.9
click at [304, 166] on td "1 ​" at bounding box center [422, 169] width 243 height 32
type input "9"
drag, startPoint x: 323, startPoint y: 199, endPoint x: 294, endPoint y: 203, distance: 29.5
click at [294, 203] on tr "Type 3 ​ 1 ​" at bounding box center [352, 200] width 465 height 32
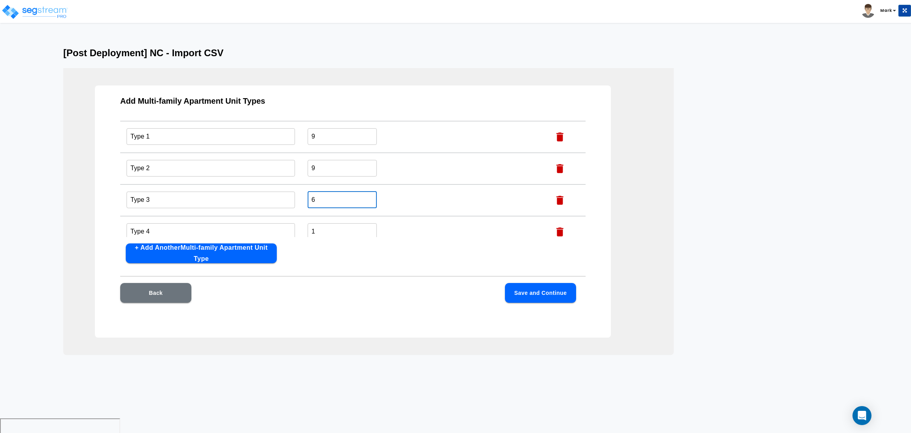
type input "6"
drag, startPoint x: 334, startPoint y: 235, endPoint x: 305, endPoint y: 231, distance: 29.6
click at [305, 231] on td "1 ​" at bounding box center [422, 223] width 243 height 32
type input "6"
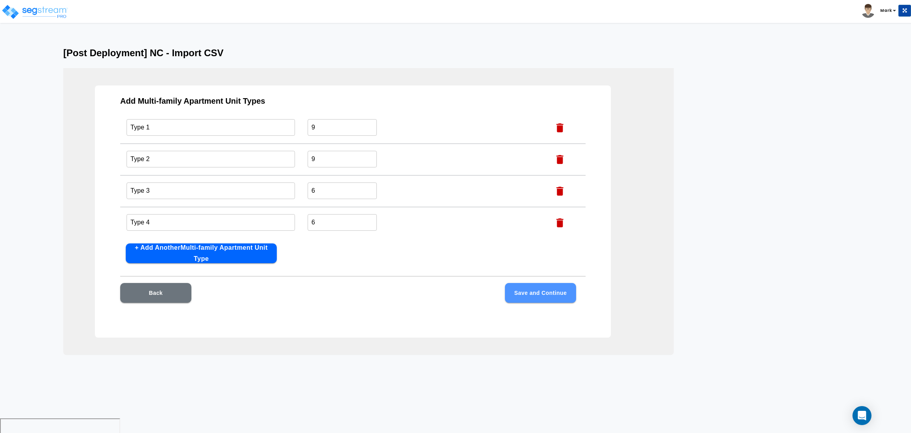
click at [533, 293] on button "Save and Continue" at bounding box center [540, 293] width 71 height 20
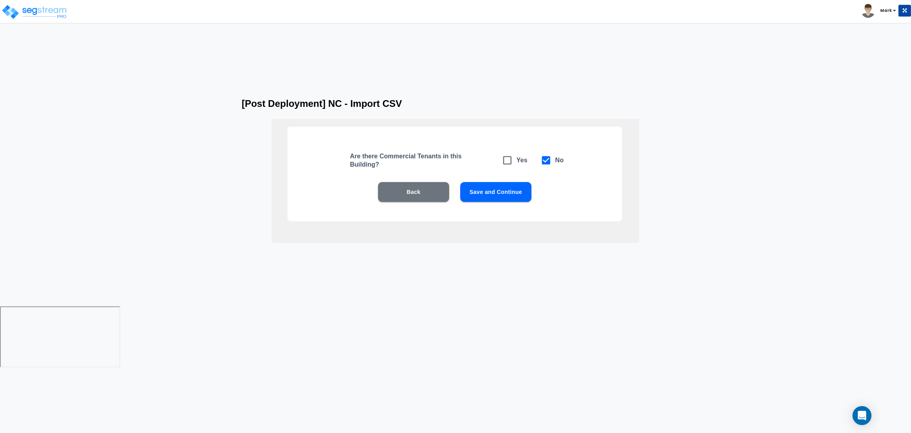
click at [513, 162] on span at bounding box center [507, 160] width 18 height 18
checkbox input "true"
checkbox input "false"
click at [518, 188] on button "Save and Continue" at bounding box center [495, 192] width 71 height 20
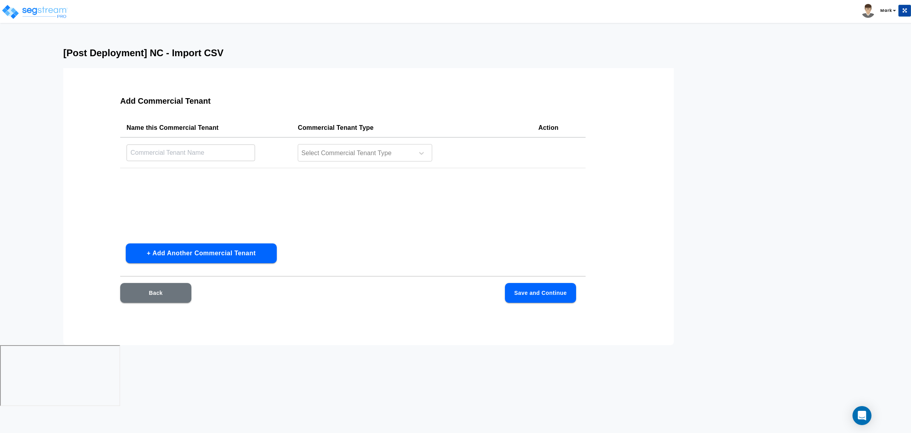
click at [169, 244] on button "+ Add Another Commercial Tenant" at bounding box center [201, 253] width 151 height 20
click at [149, 145] on input "text" at bounding box center [191, 152] width 129 height 17
type input "Future Resto"
click at [165, 186] on input "text" at bounding box center [191, 184] width 129 height 17
type input "R"
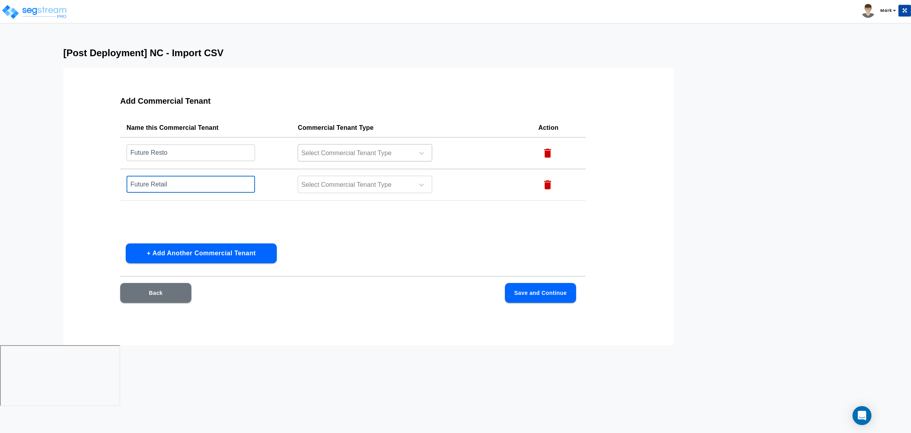
type input "Future Retail"
click at [333, 149] on div at bounding box center [355, 153] width 108 height 11
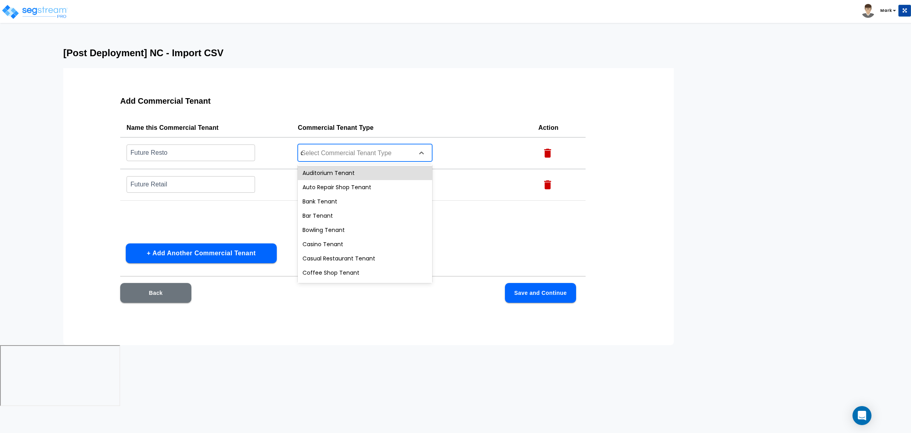
type input "ca"
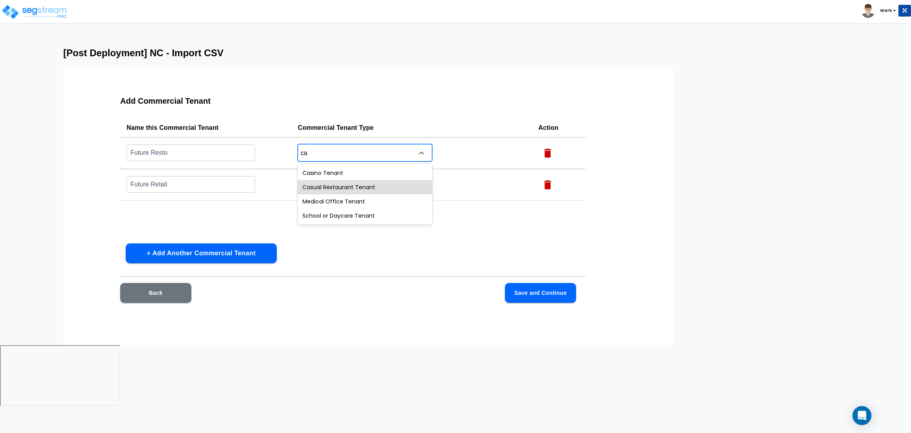
click at [343, 187] on div "Casual Restaurant Tenant" at bounding box center [365, 187] width 134 height 14
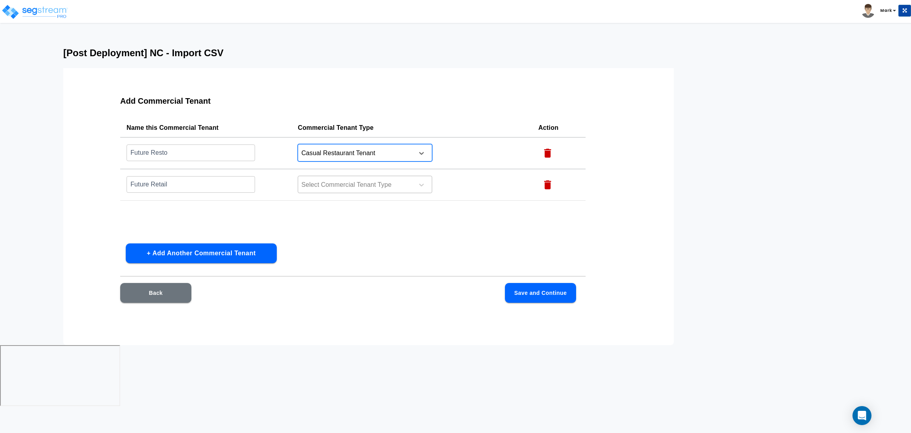
click at [331, 183] on div at bounding box center [355, 185] width 108 height 11
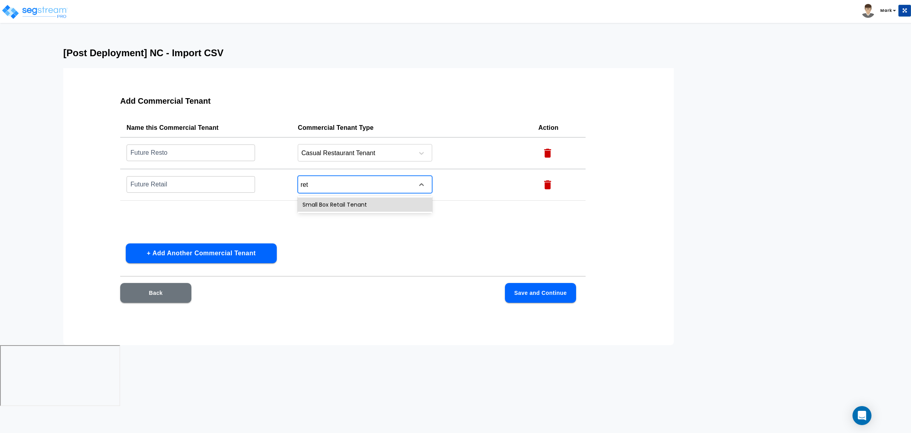
type input "reta"
click at [350, 200] on div "Small Box Retail Tenant" at bounding box center [365, 204] width 134 height 14
click at [527, 297] on button "Save and Continue" at bounding box center [540, 293] width 71 height 20
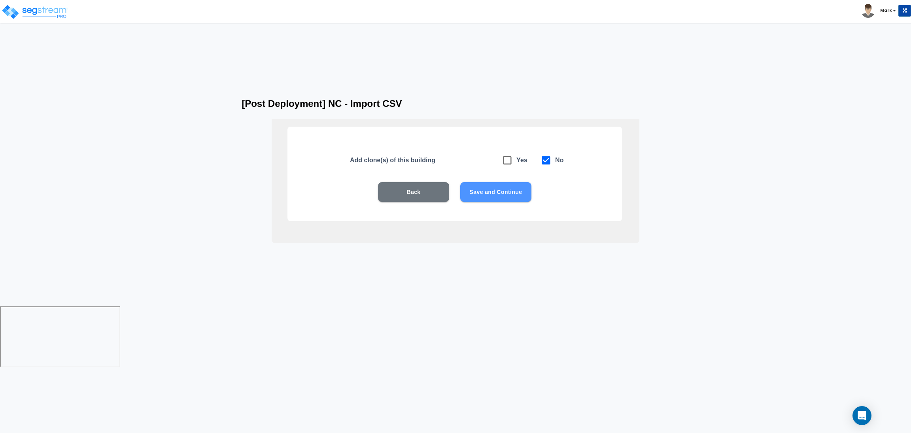
click at [488, 199] on button "Save and Continue" at bounding box center [495, 192] width 71 height 20
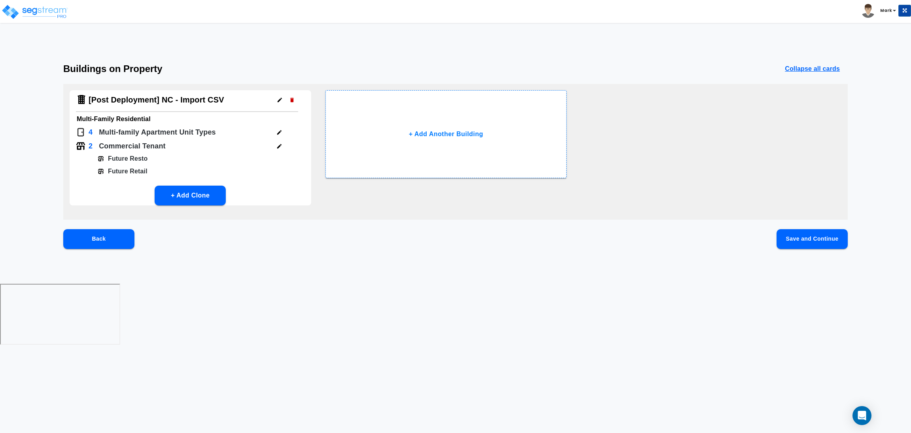
click at [819, 242] on button "Save and Continue" at bounding box center [812, 239] width 71 height 20
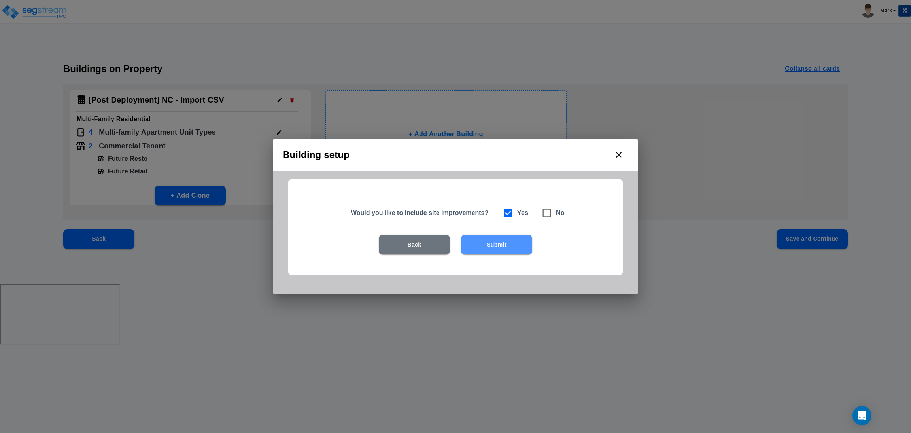
click at [523, 249] on button "Submit" at bounding box center [496, 244] width 71 height 20
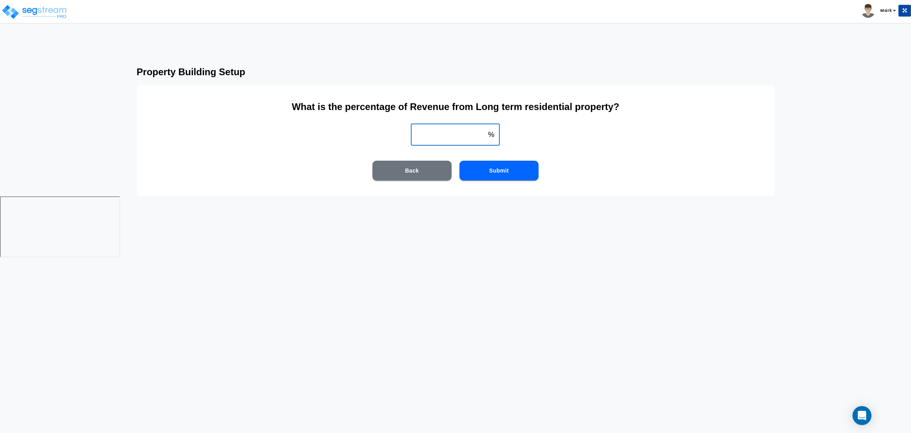
click at [475, 137] on input "weight" at bounding box center [448, 134] width 74 height 22
type input "100"
click at [489, 170] on button "Submit" at bounding box center [498, 171] width 79 height 20
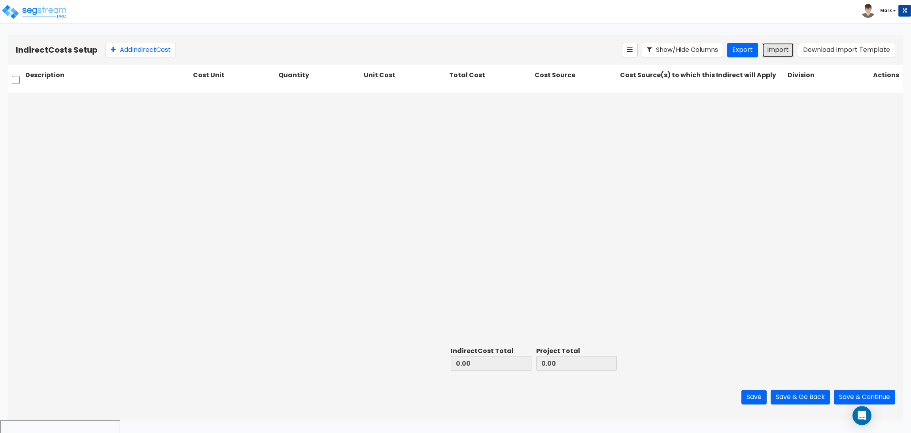
click at [773, 52] on button "Import" at bounding box center [778, 50] width 32 height 15
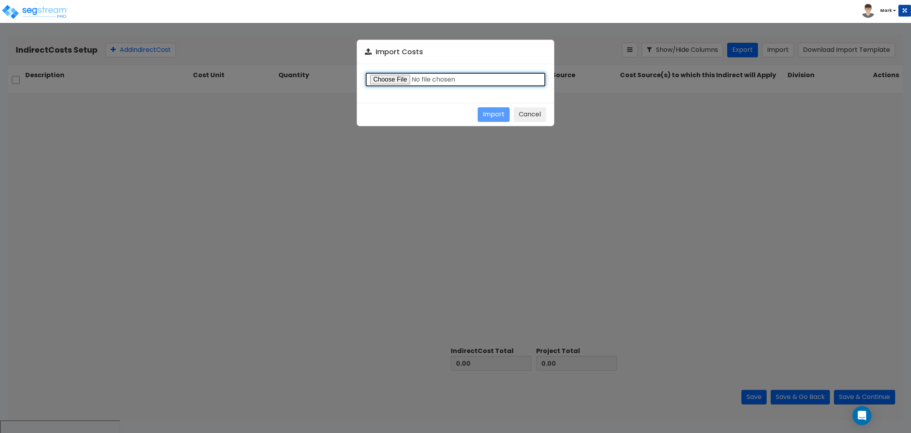
click at [401, 79] on input "file" at bounding box center [455, 79] width 181 height 15
type input "C:\fakepath\Direct costs 37082.csv"
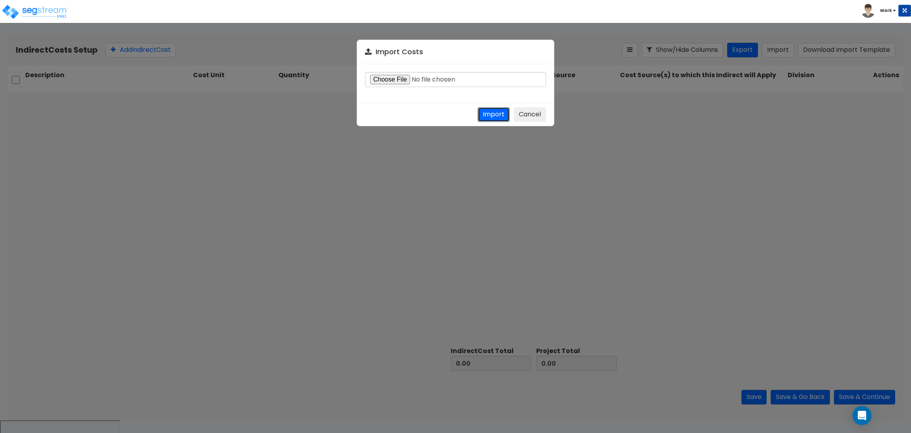
click at [492, 111] on button "Import" at bounding box center [494, 114] width 32 height 15
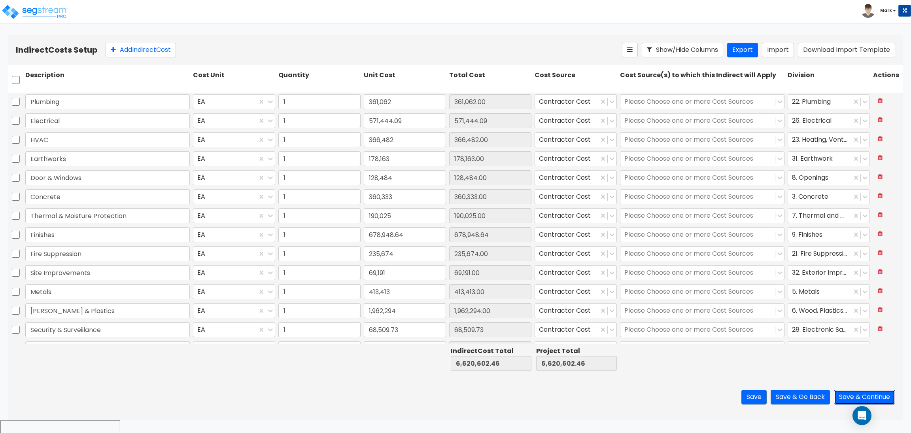
click at [868, 394] on button "Save & Continue" at bounding box center [864, 396] width 61 height 15
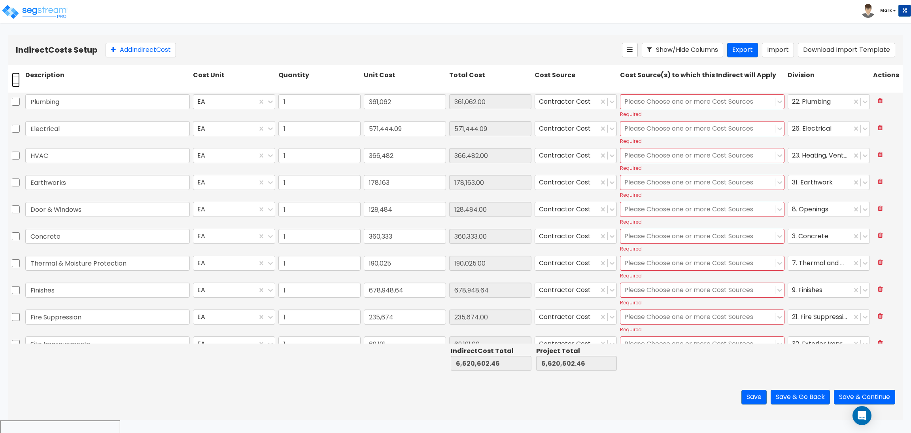
click at [13, 80] on input "checkbox" at bounding box center [16, 79] width 8 height 15
checkbox input "true"
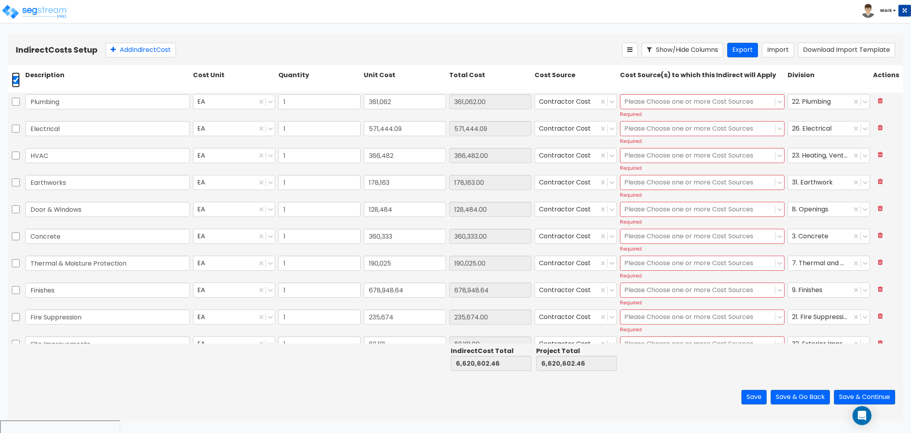
checkbox input "true"
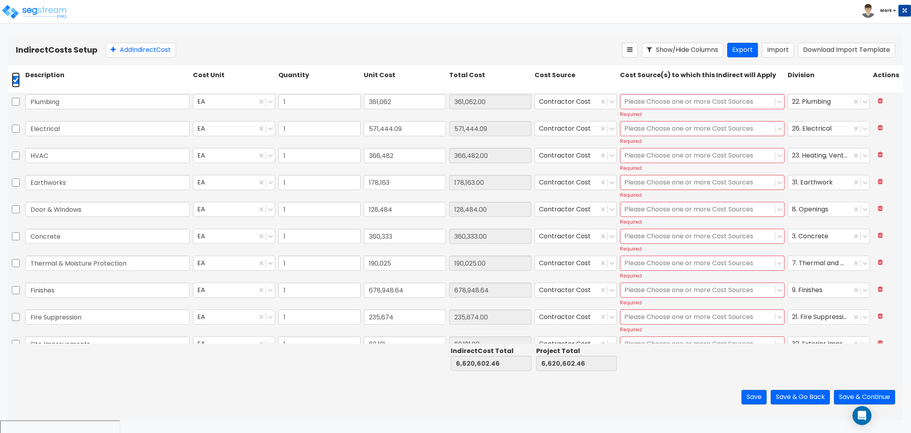
checkbox input "true"
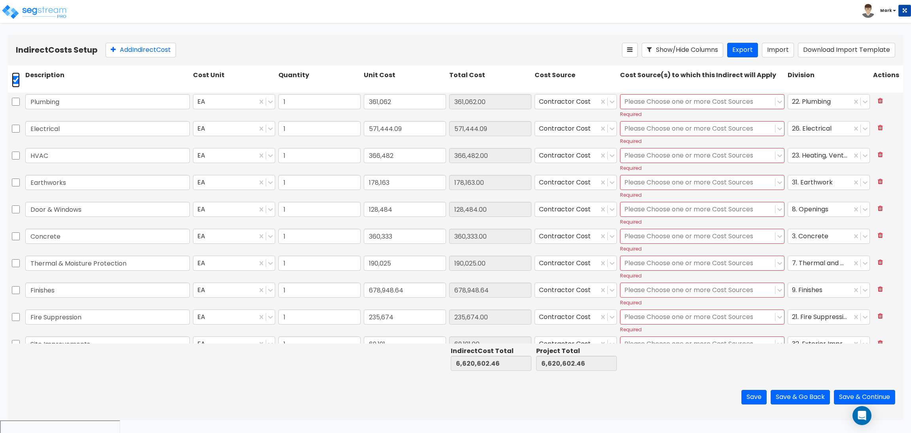
checkbox input "true"
click at [186, 48] on icon at bounding box center [184, 50] width 8 height 8
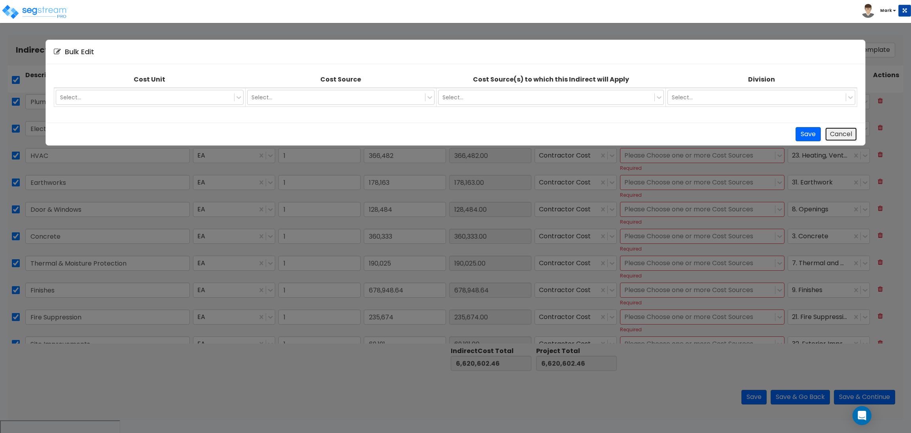
click at [848, 135] on button "Cancel" at bounding box center [841, 134] width 32 height 15
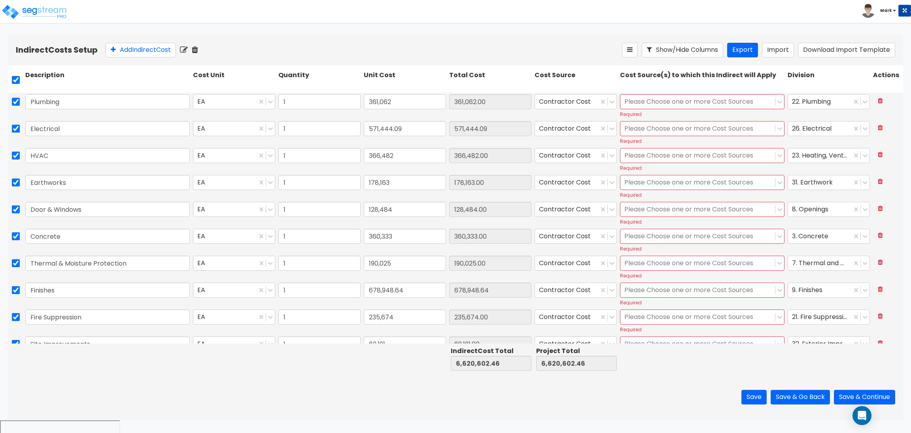
click at [197, 52] on icon at bounding box center [195, 50] width 6 height 8
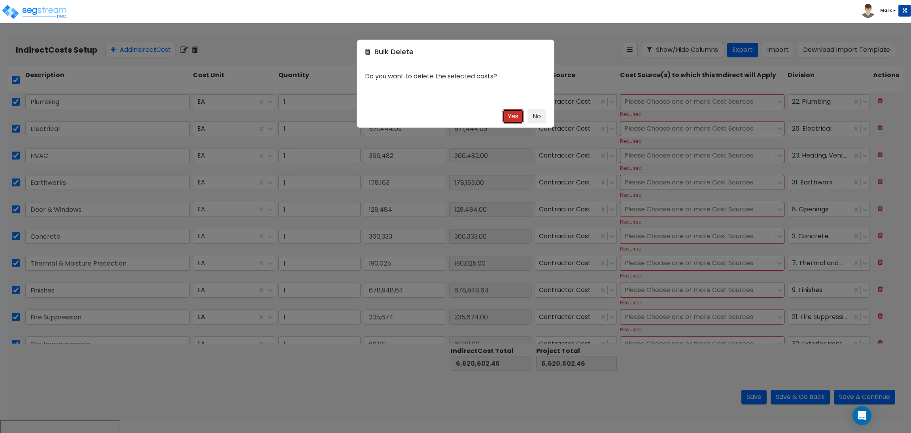
click at [507, 119] on button "Yes" at bounding box center [513, 116] width 21 height 15
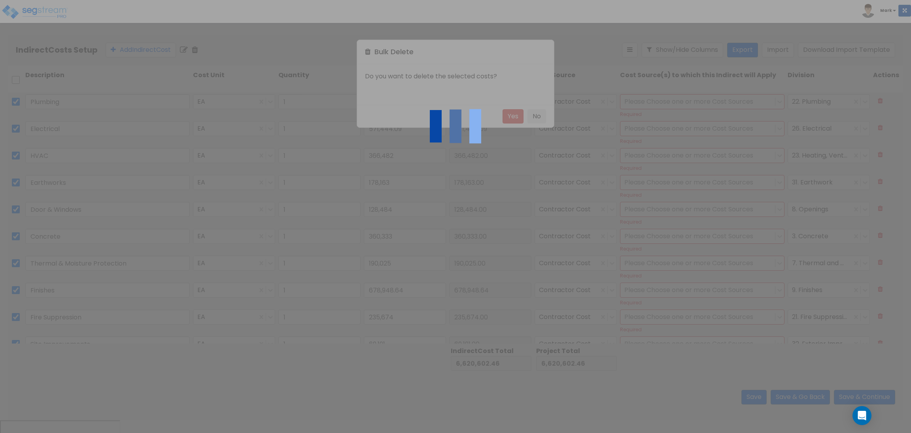
checkbox input "false"
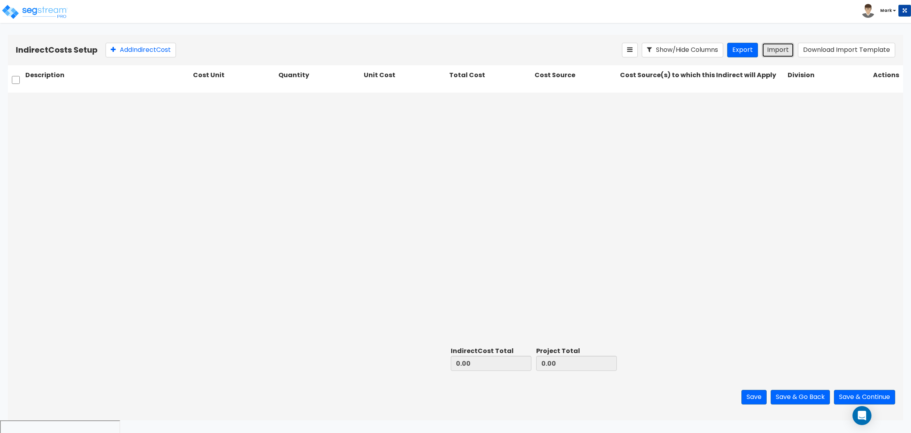
click at [772, 50] on button "Import" at bounding box center [778, 50] width 32 height 15
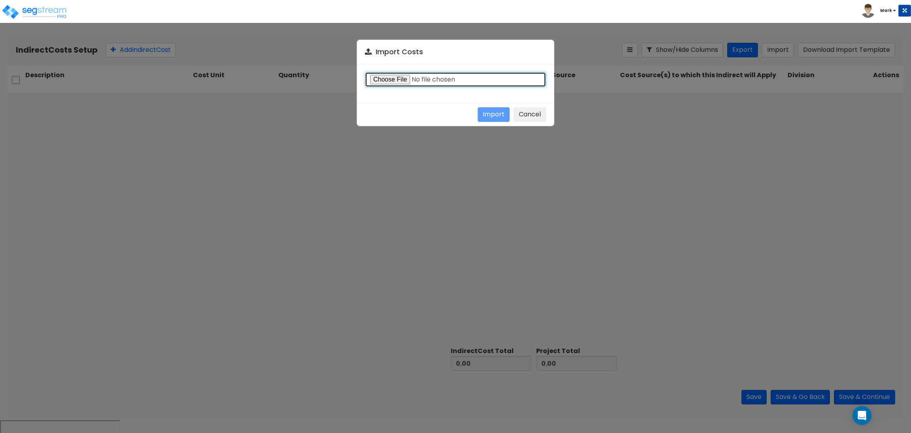
click at [398, 79] on input "file" at bounding box center [455, 79] width 181 height 15
type input "C:\fakepath\Indirect costs 37082.csv"
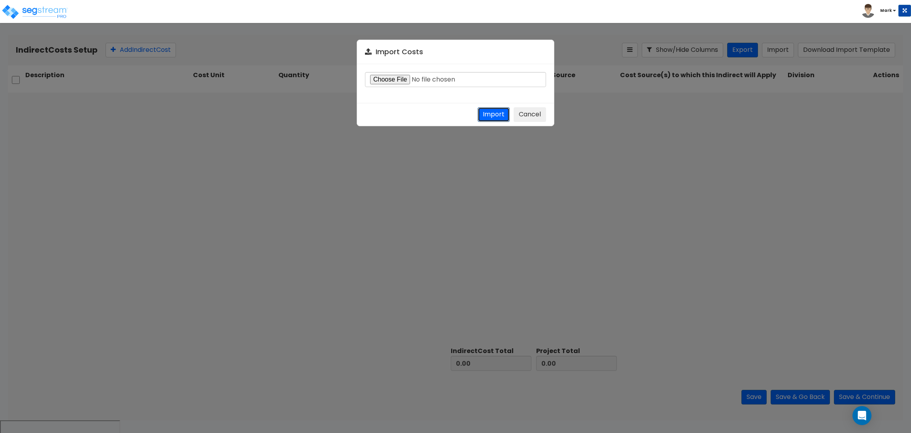
click at [504, 110] on button "Import" at bounding box center [494, 114] width 32 height 15
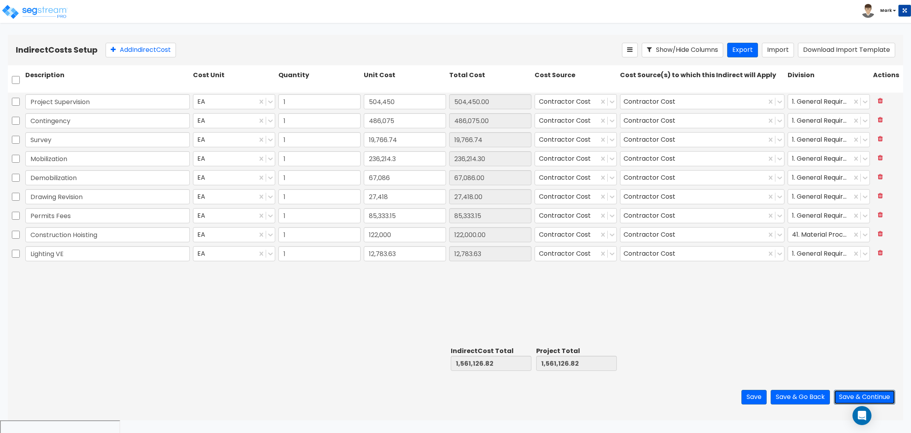
click at [851, 396] on button "Save & Continue" at bounding box center [864, 396] width 61 height 15
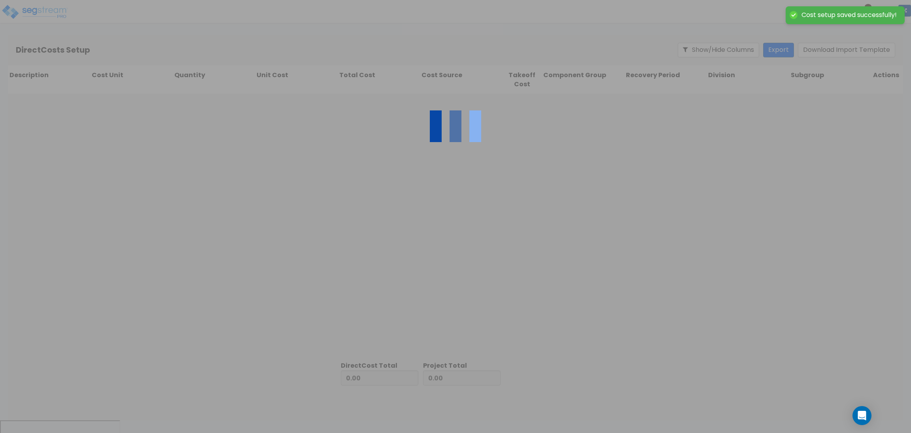
type input "1,561,126.82"
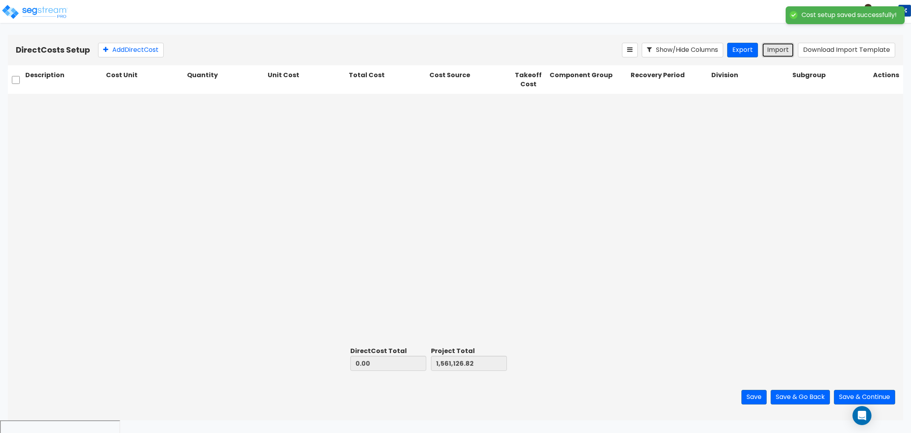
click at [774, 50] on button "Import" at bounding box center [778, 50] width 32 height 15
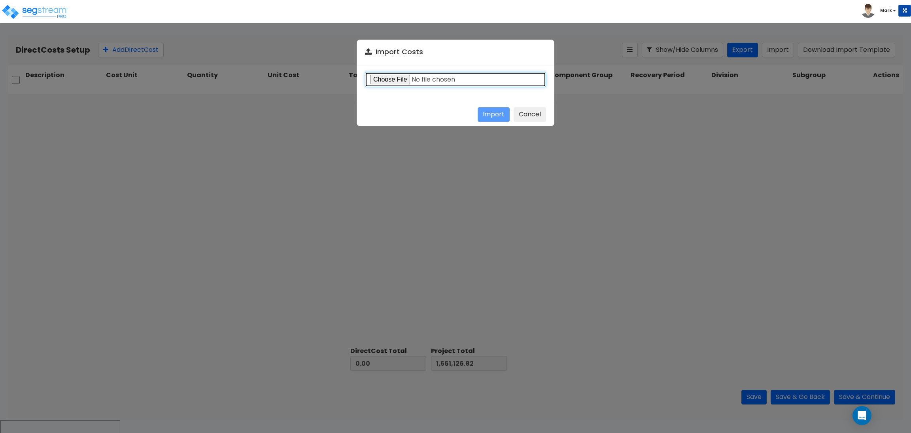
click at [404, 78] on input "file" at bounding box center [455, 79] width 181 height 15
type input "C:\fakepath\Direct costs 37082.csv"
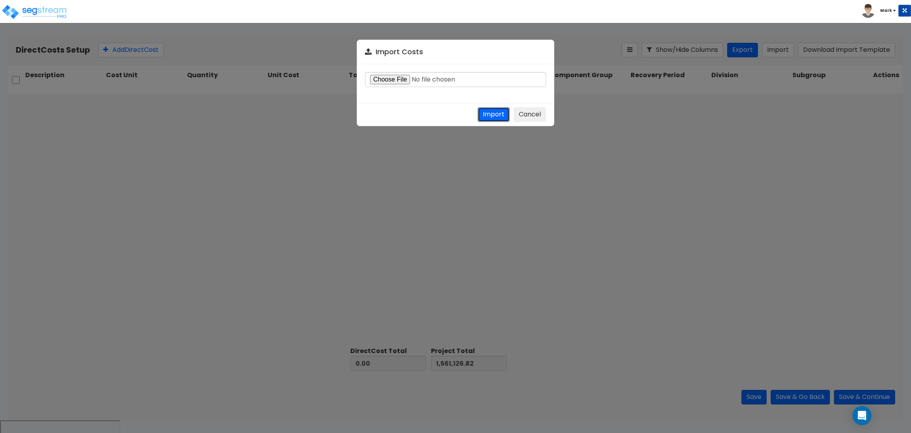
click at [488, 113] on button "Import" at bounding box center [494, 114] width 32 height 15
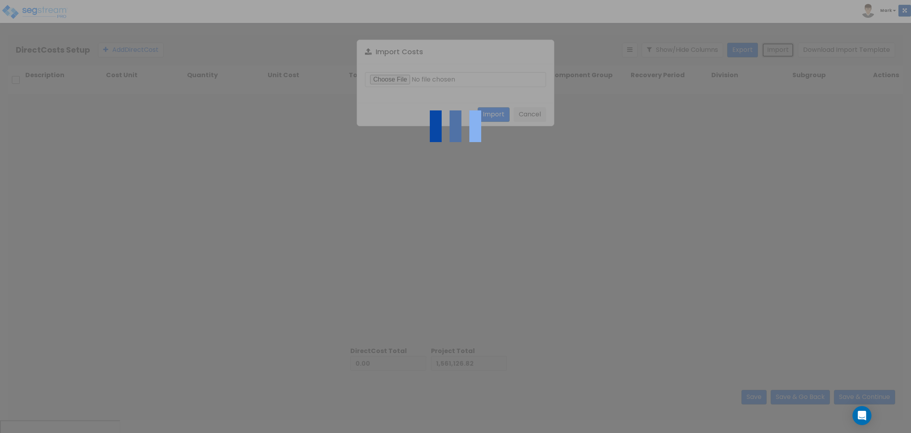
type input "6,620,602.46"
type input "8,181,729.28"
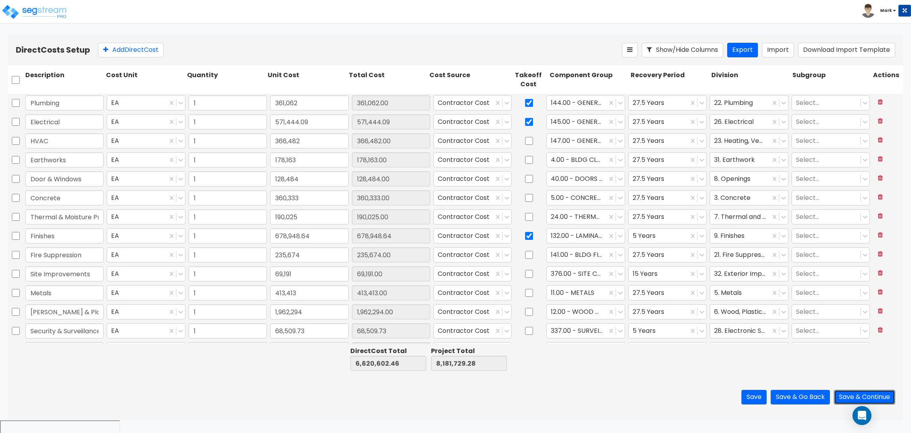
click at [850, 394] on button "Save & Continue" at bounding box center [864, 396] width 61 height 15
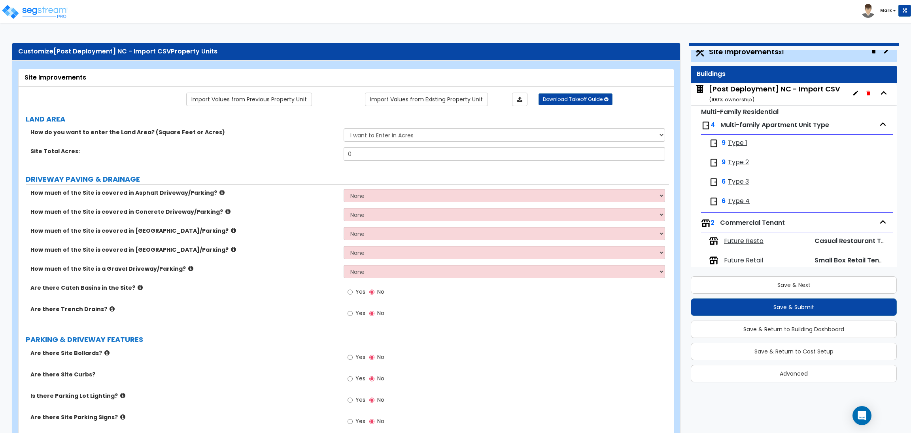
scroll to position [19, 0]
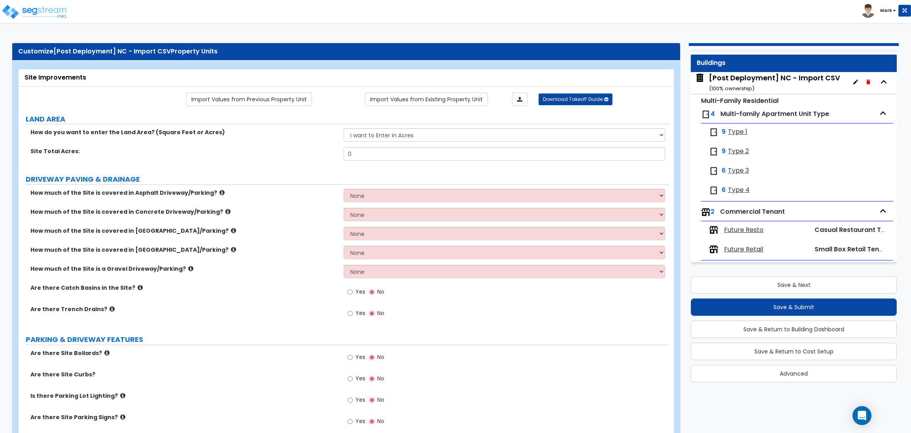
click at [752, 247] on span "Future Retail" at bounding box center [743, 249] width 39 height 9
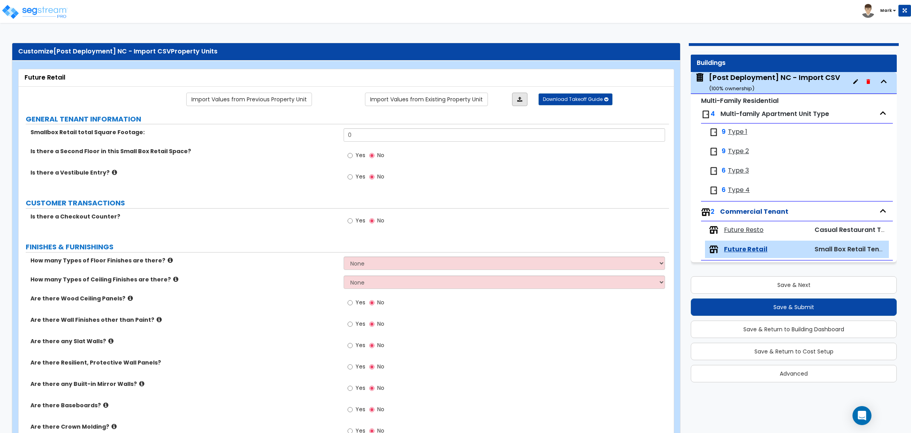
click at [519, 100] on icon at bounding box center [519, 99] width 5 height 6
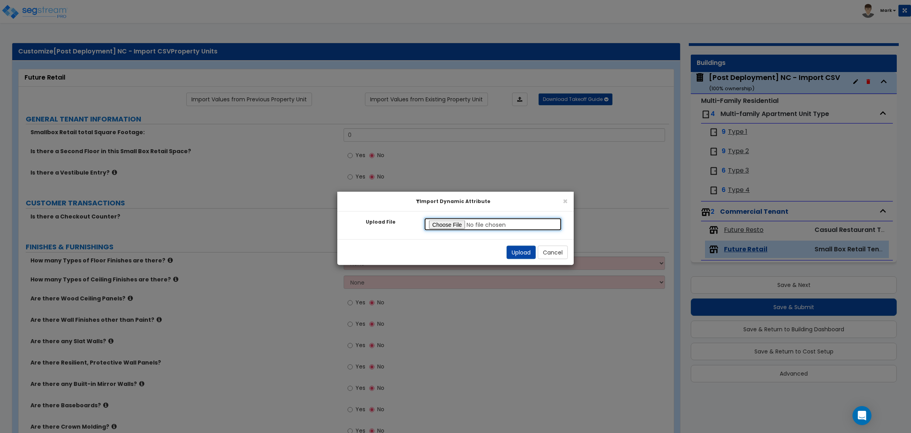
click at [442, 228] on input "Upload File" at bounding box center [493, 223] width 138 height 13
type input "C:\fakepath\SegStream Takeoff Guide - [STREET_ADDRESS] Initial Review_template …"
click at [527, 251] on button "Upload" at bounding box center [521, 252] width 29 height 13
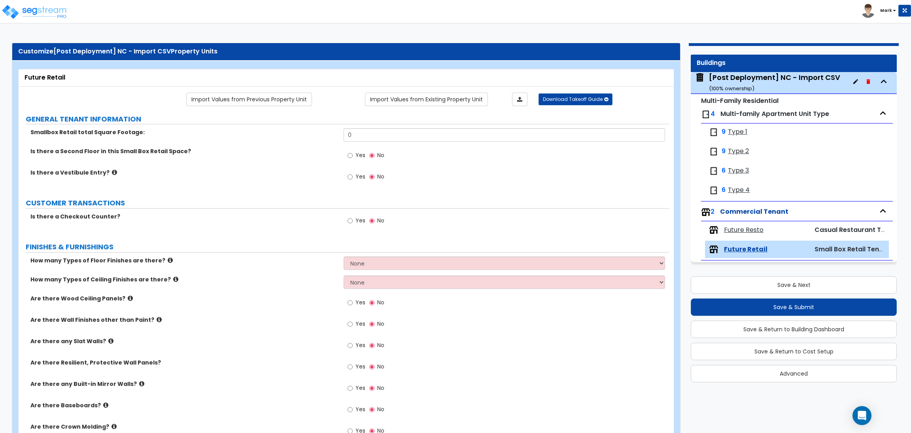
type input "827"
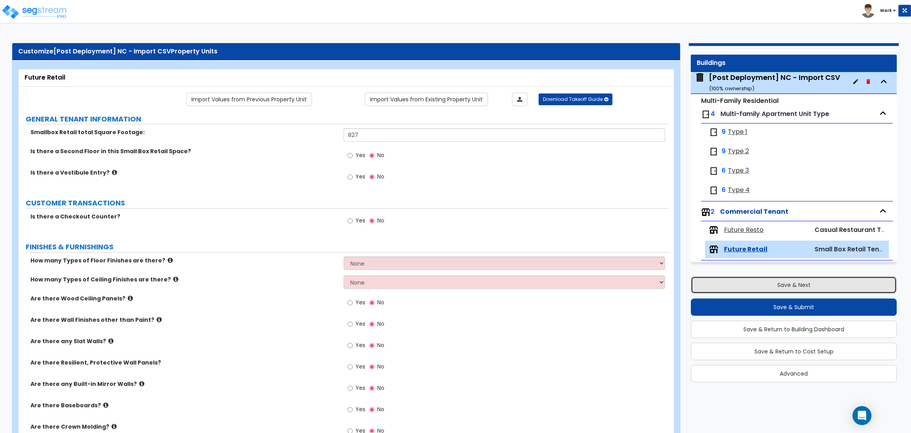
click at [801, 288] on button "Save & Next" at bounding box center [794, 284] width 206 height 17
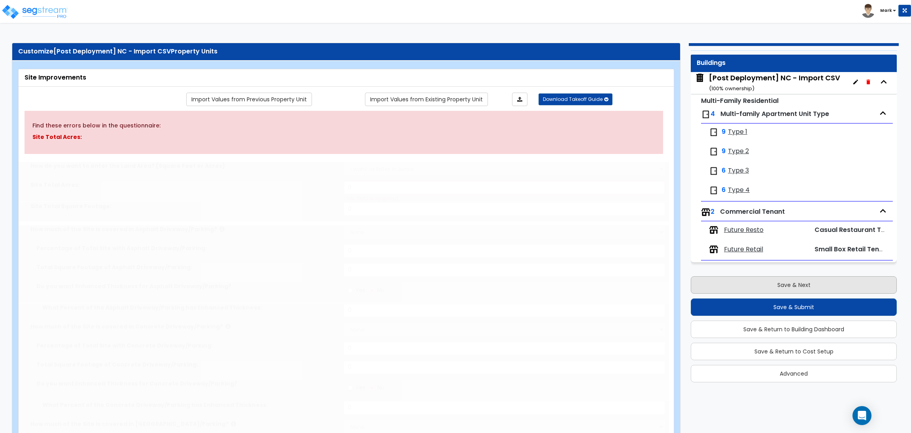
scroll to position [0, 0]
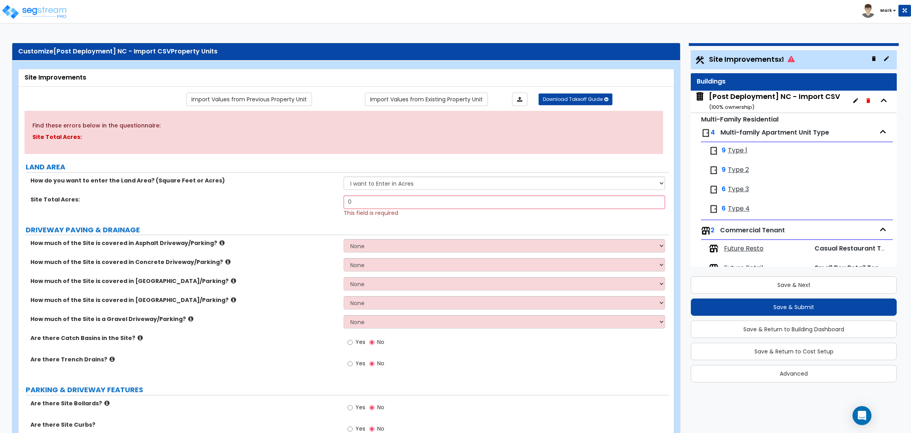
click at [745, 252] on span "Future Resto" at bounding box center [744, 248] width 40 height 9
click at [525, 97] on link at bounding box center [519, 99] width 15 height 13
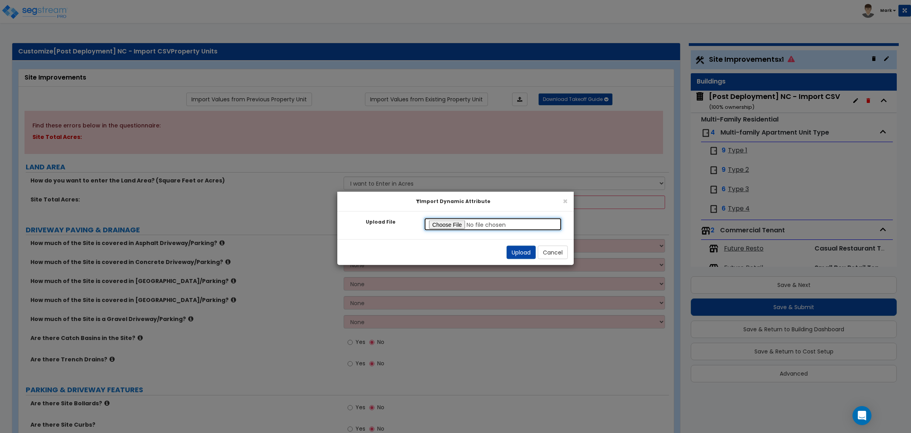
click at [455, 227] on input "Upload File" at bounding box center [493, 223] width 138 height 13
type input "C:\fakepath\SegStream Takeoff Guide - [STREET_ADDRESS] Initial Review_template …"
click at [520, 253] on button "Upload" at bounding box center [521, 252] width 29 height 13
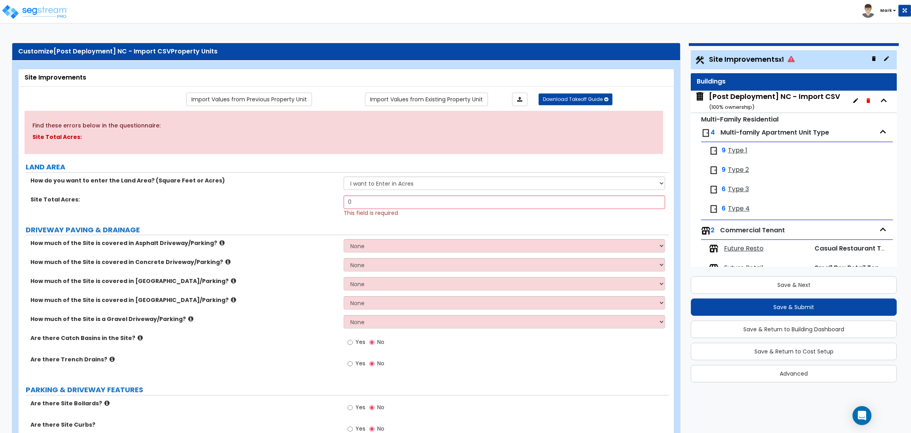
click at [748, 249] on span "Future Resto" at bounding box center [744, 248] width 40 height 9
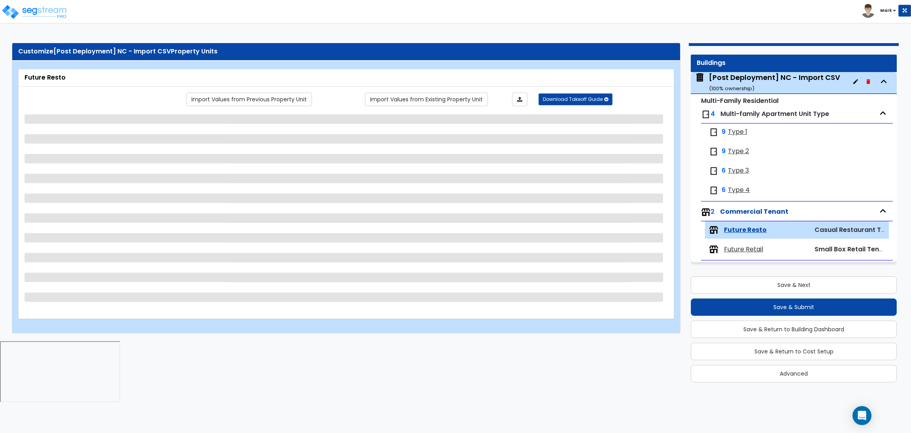
scroll to position [19, 0]
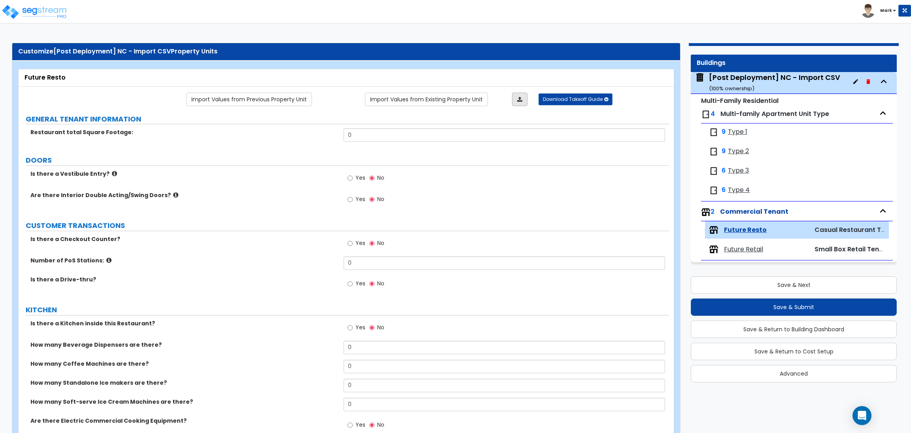
click at [517, 98] on icon at bounding box center [519, 99] width 5 height 6
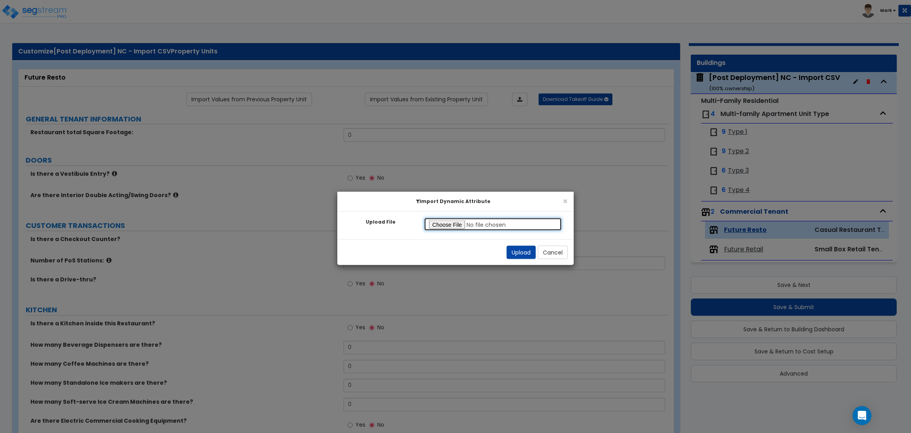
click at [452, 221] on input "Upload File" at bounding box center [493, 223] width 138 height 13
type input "C:\fakepath\SegStream Takeoff Guide - [STREET_ADDRESS] Initial Review_template …"
click at [526, 250] on button "Upload" at bounding box center [521, 252] width 29 height 13
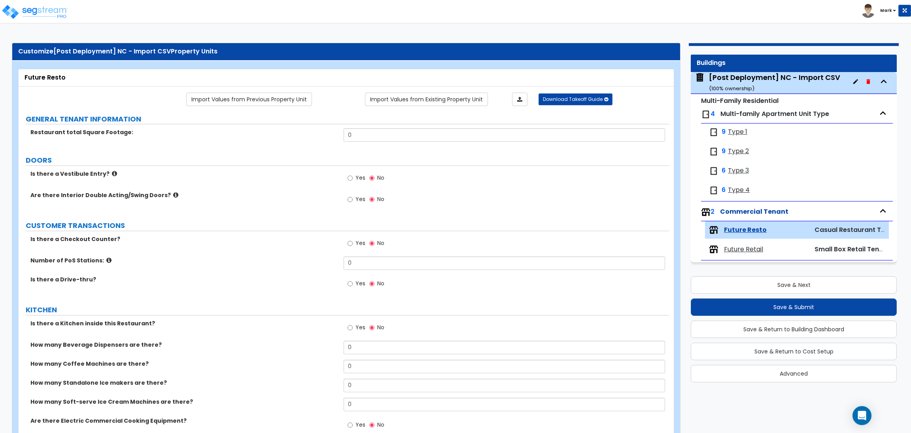
type input "2580"
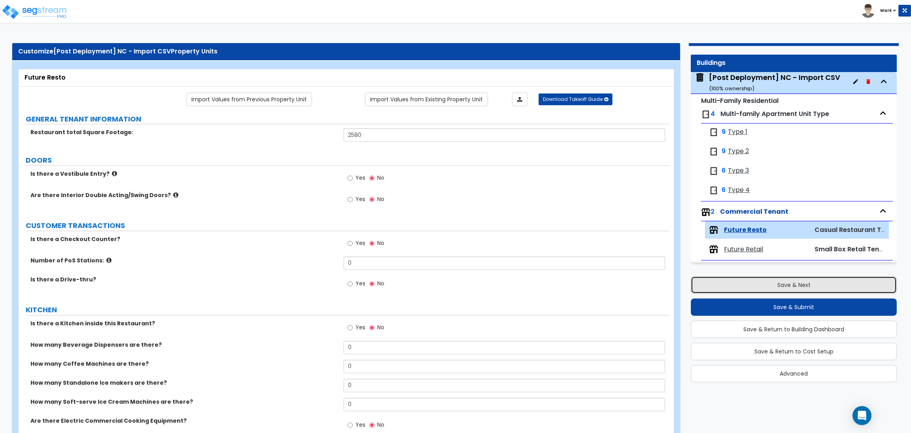
click at [799, 285] on button "Save & Next" at bounding box center [794, 284] width 206 height 17
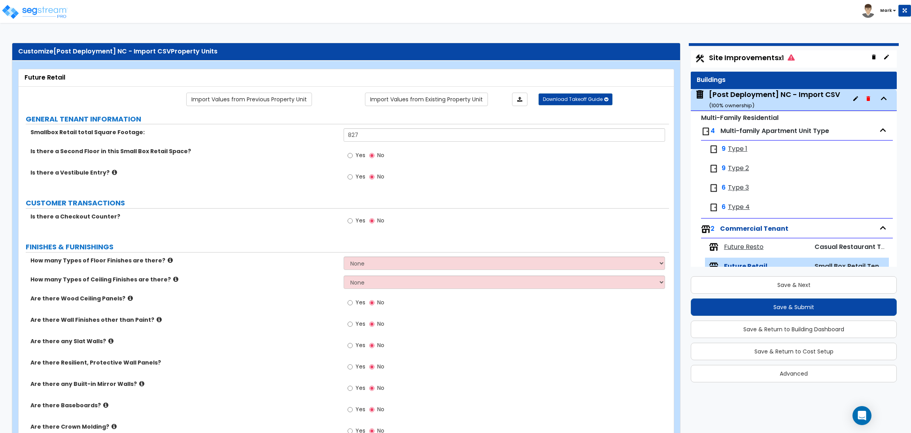
scroll to position [0, 0]
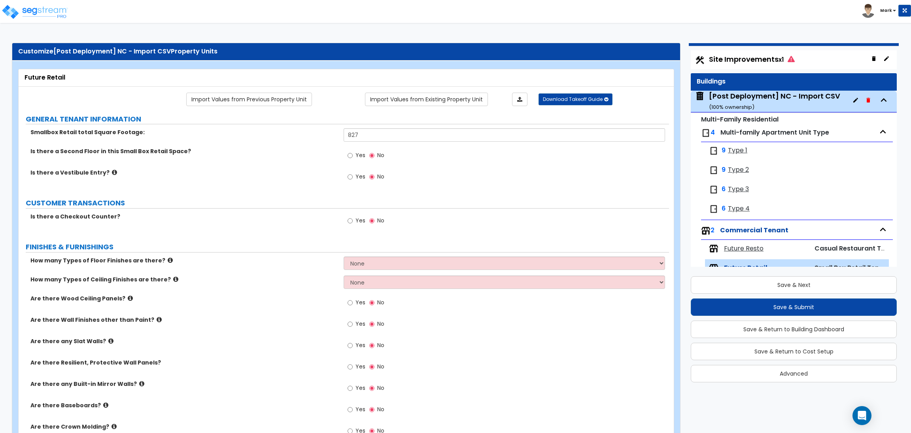
click at [751, 62] on span "Site Improvements x1" at bounding box center [752, 59] width 86 height 10
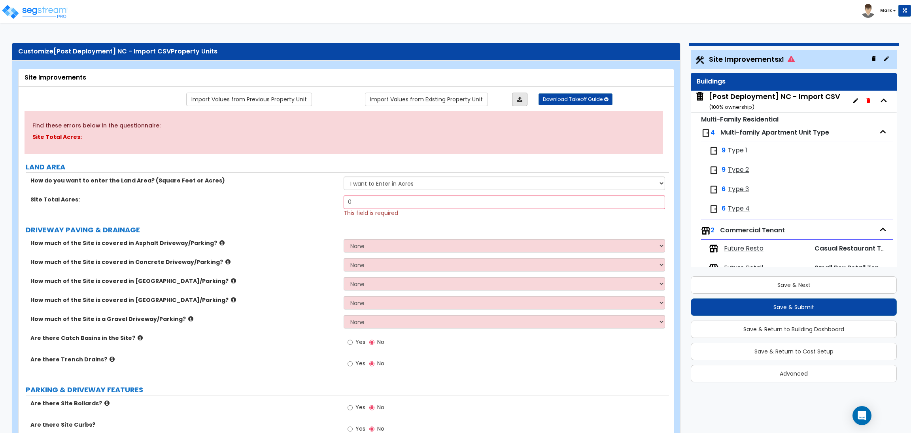
click at [518, 99] on icon at bounding box center [519, 99] width 5 height 6
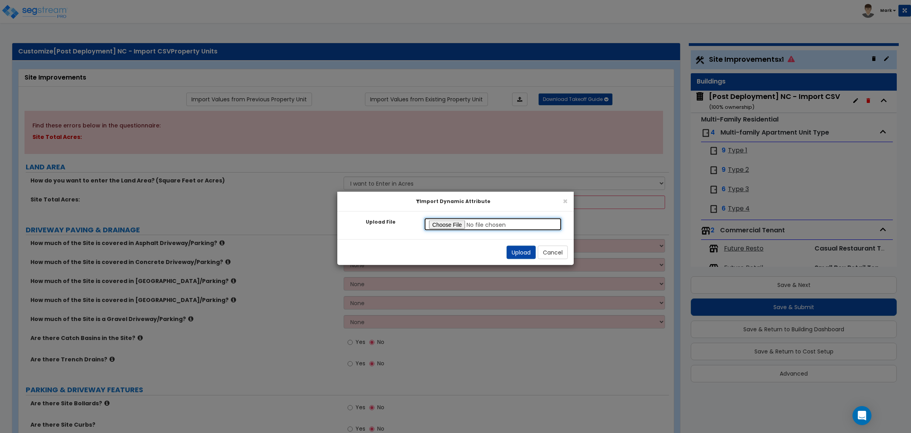
click at [448, 224] on input "Upload File" at bounding box center [493, 223] width 138 height 13
type input "C:\fakepath\SegStream Takeoff Guide - 7373 N Philadelphia Ave, Portland, OR_for…"
click at [527, 255] on button "Upload" at bounding box center [521, 252] width 29 height 13
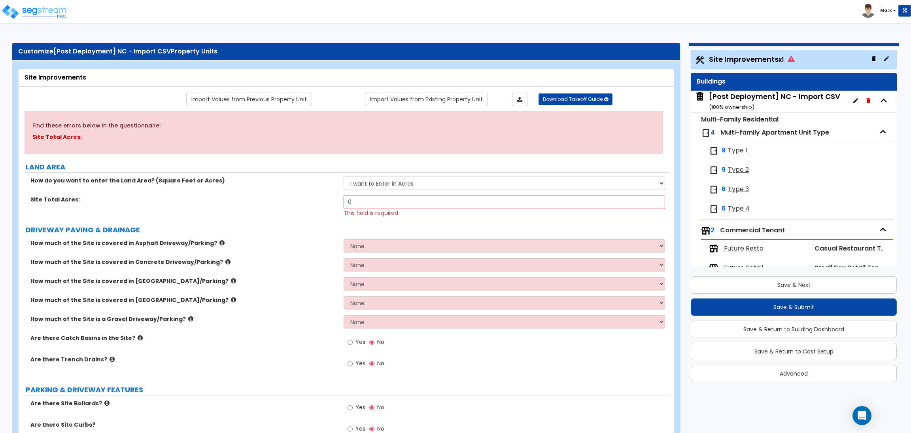
select select "2"
radio input "true"
select select "2"
select select "1"
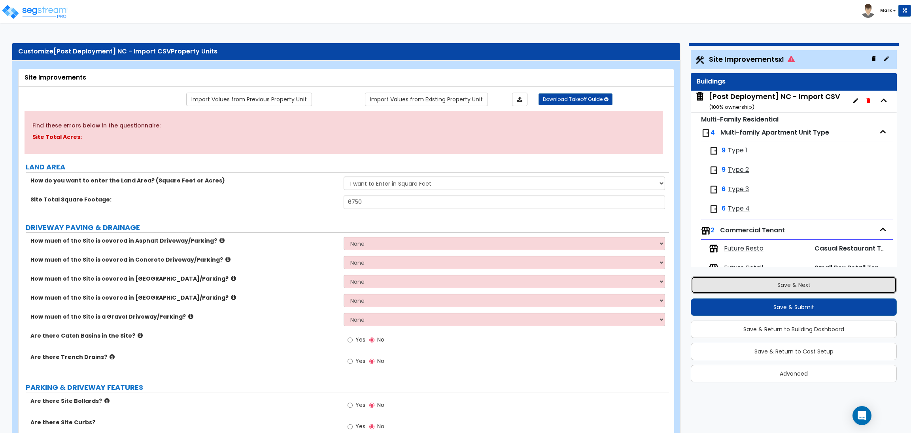
click at [775, 284] on button "Save & Next" at bounding box center [794, 284] width 206 height 17
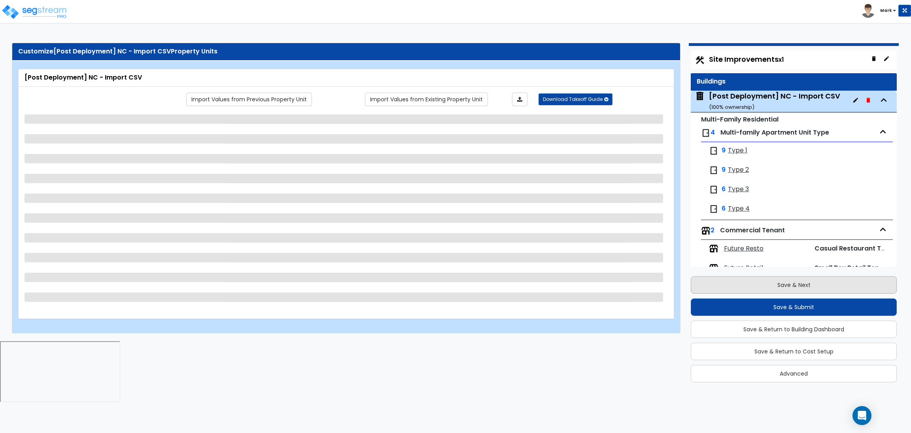
scroll to position [19, 0]
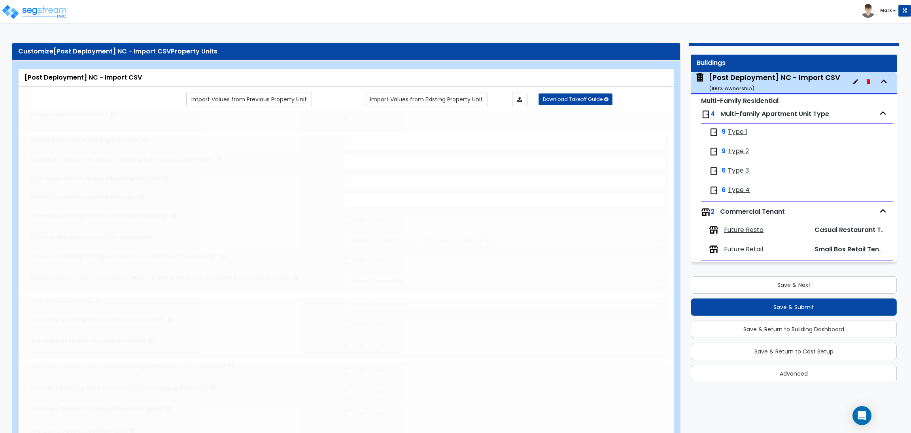
type input "1"
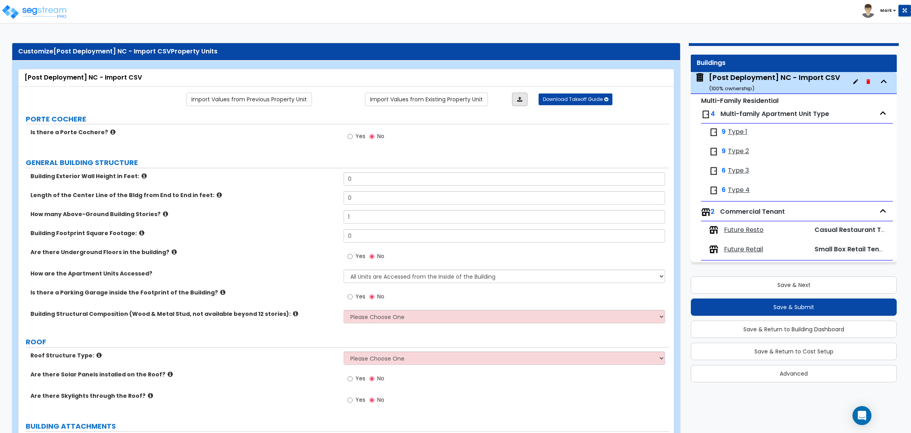
click at [514, 99] on link at bounding box center [519, 99] width 15 height 13
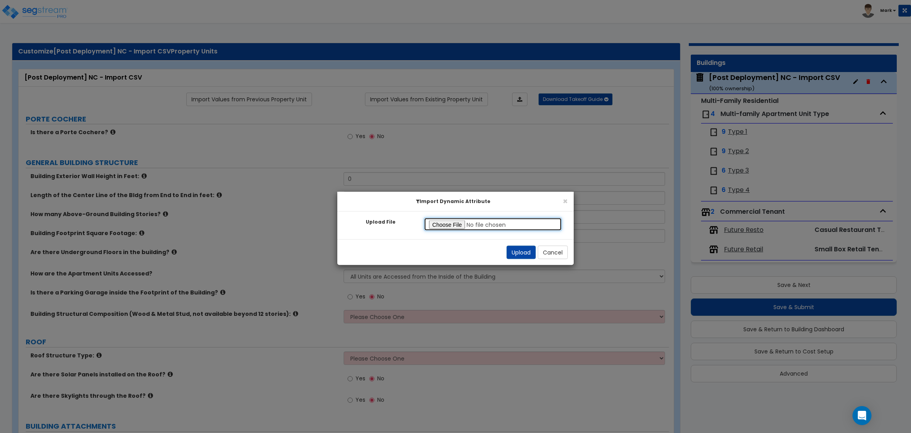
click at [446, 223] on input "Upload File" at bounding box center [493, 223] width 138 height 13
type input "C:\fakepath\SegStream Takeoff Guide - 7373 N Philadelphia Ave, Portland, OR_for…"
click at [529, 252] on button "Upload" at bounding box center [521, 252] width 29 height 13
type input "45"
type input "115"
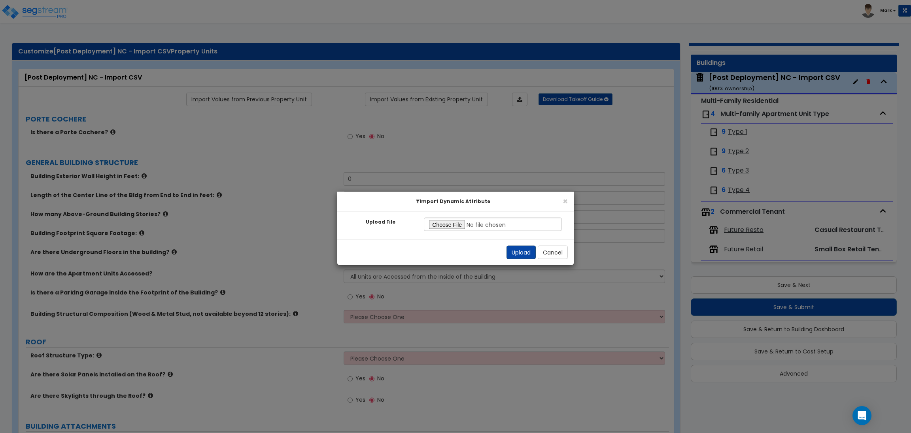
type input "4"
select select "7"
select select "2"
radio input "true"
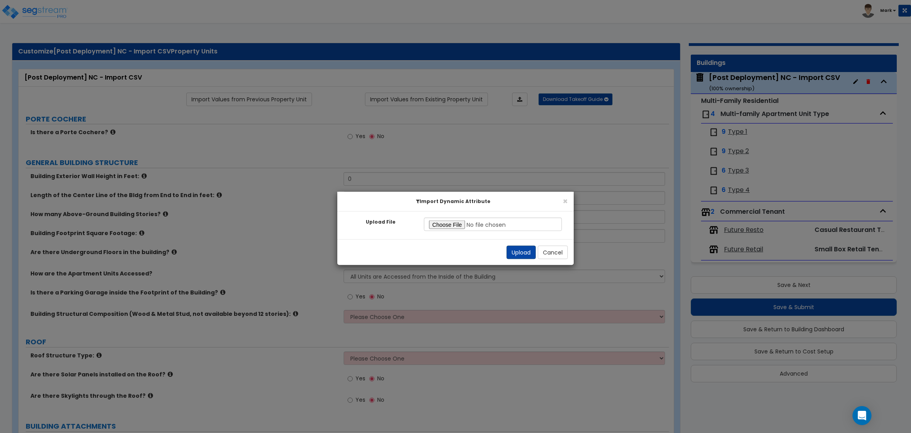
radio input "true"
select select "1"
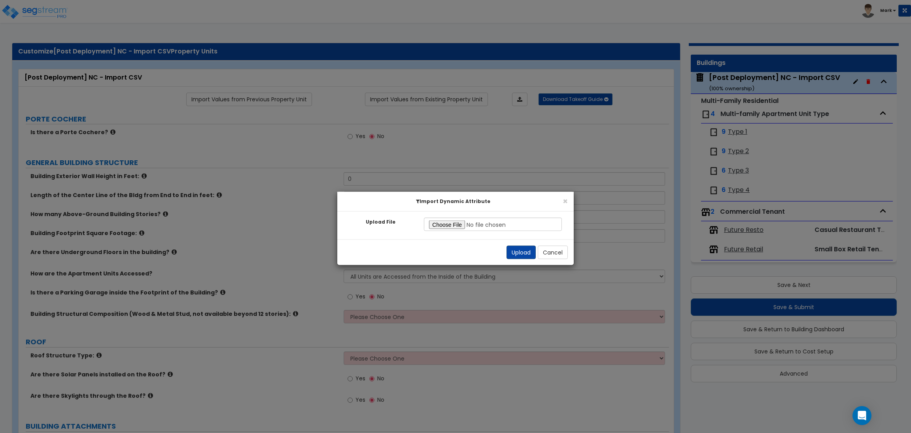
radio input "true"
select select "2"
radio input "true"
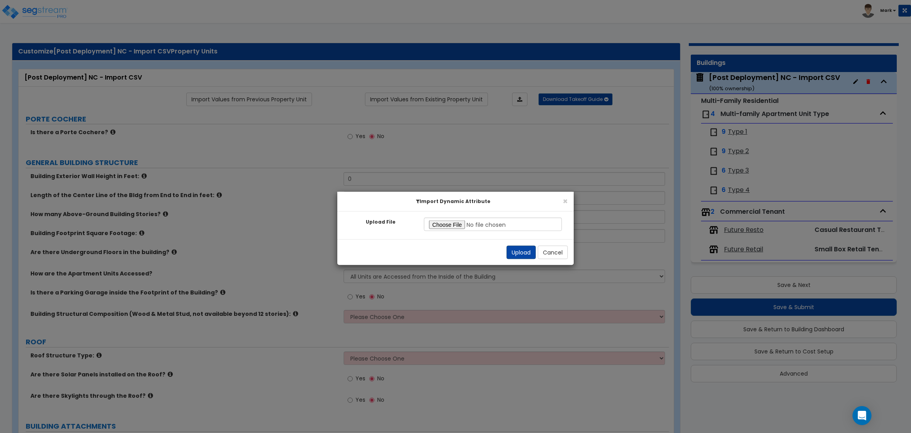
select select "1"
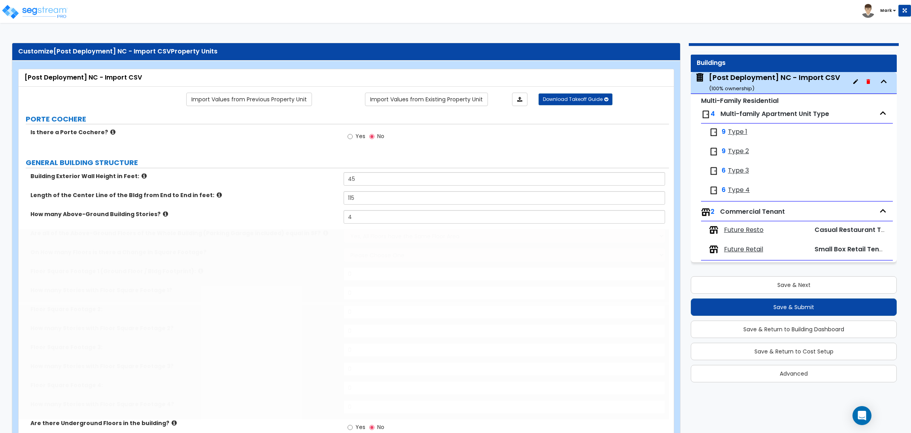
select select "1"
select select "3"
type input "6630"
type input "1"
type input "6630"
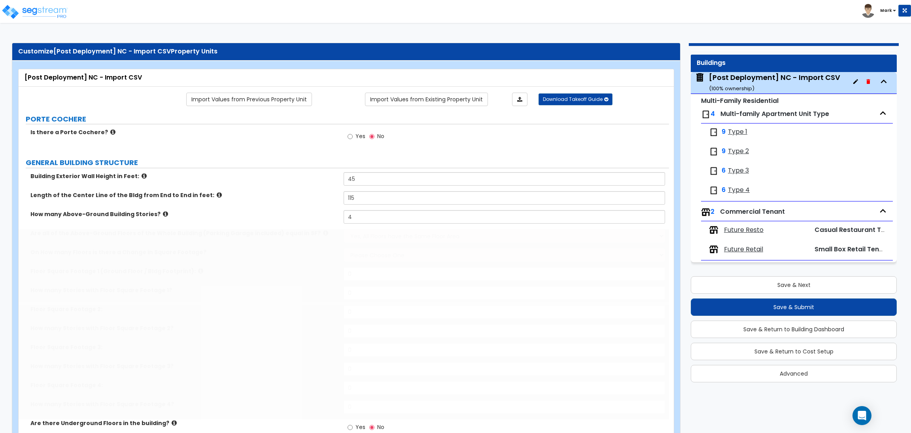
type input "1"
type input "6630"
type input "1"
type input "6630"
type input "1"
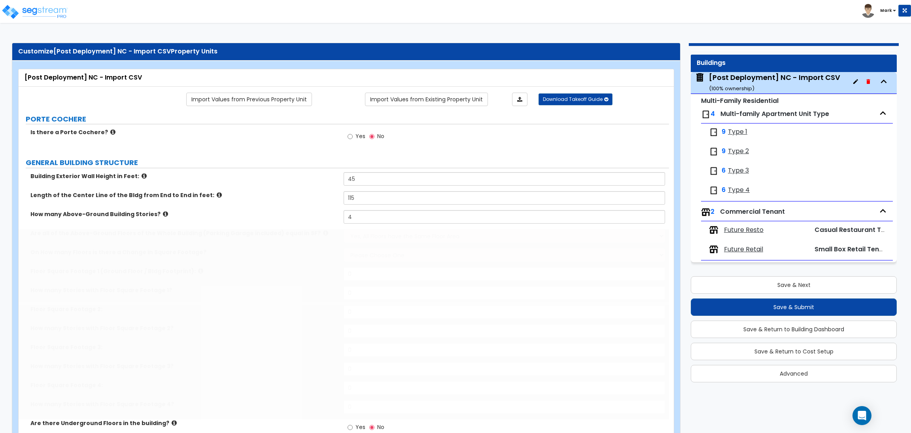
select select "3"
select select "9"
type input "50"
select select "13"
type input "45"
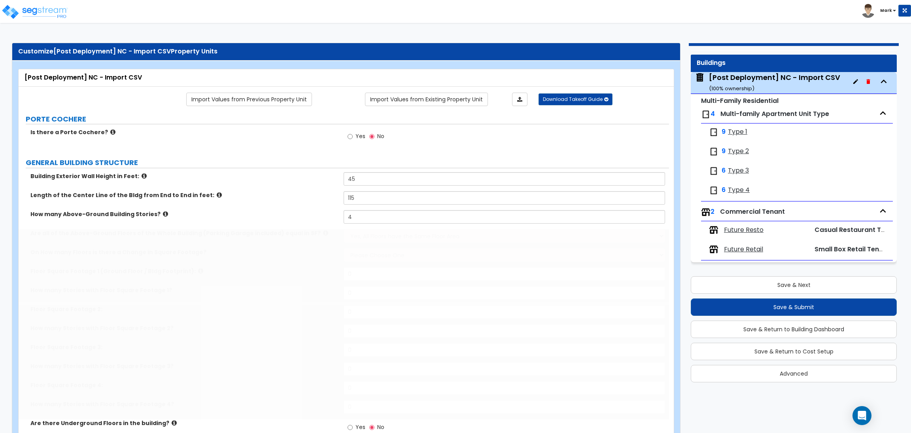
select select "4"
select select "2"
select select "3"
radio input "true"
select select "2"
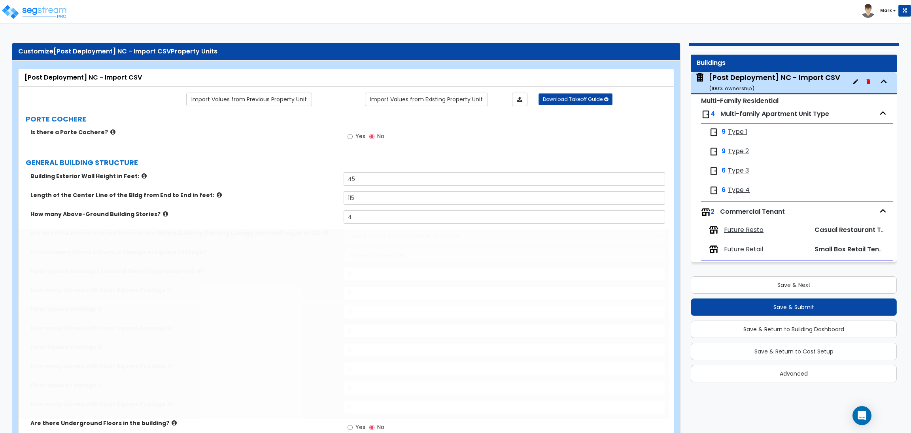
type input "393"
type input "12"
type input "3"
type input "419"
type input "5"
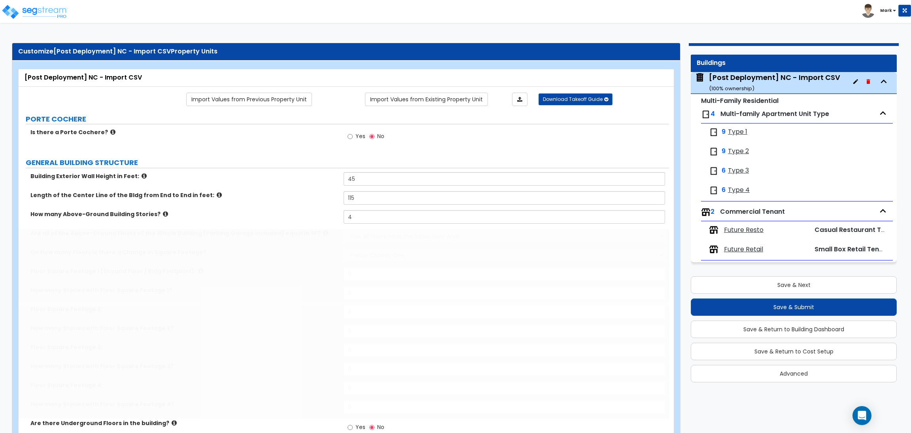
type input "4"
type input "3"
select select "1"
type input "1"
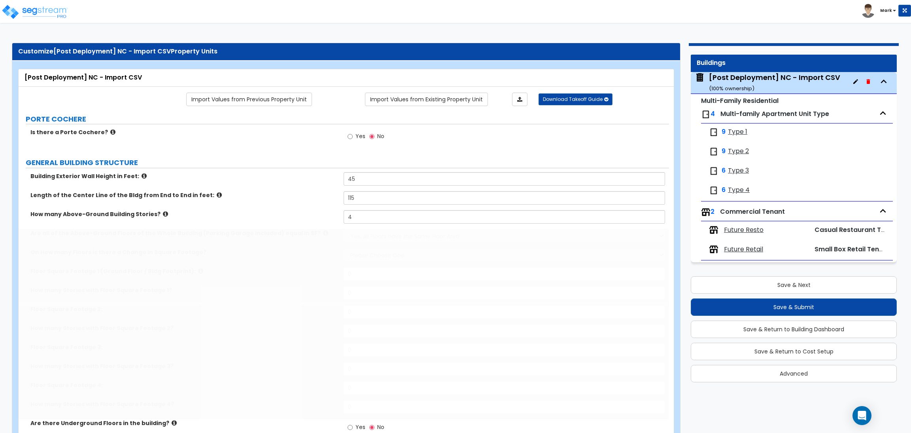
select select "1"
radio input "true"
type input "955"
select select "3"
select select "1"
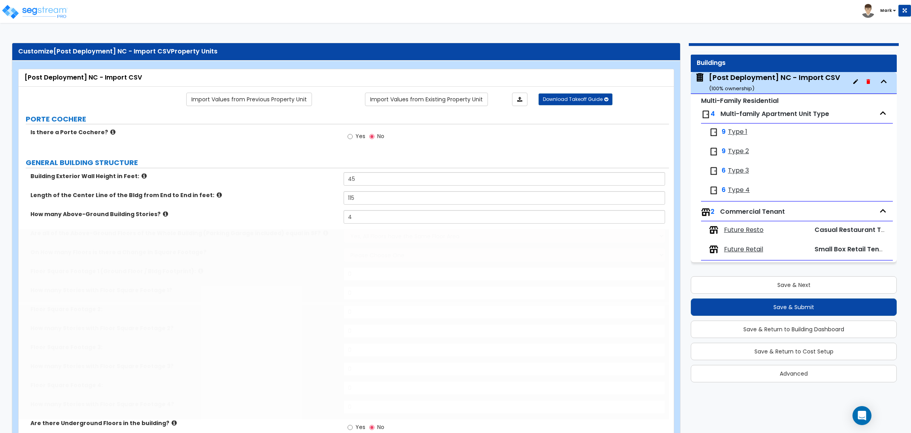
select select "1"
radio input "true"
select select "2"
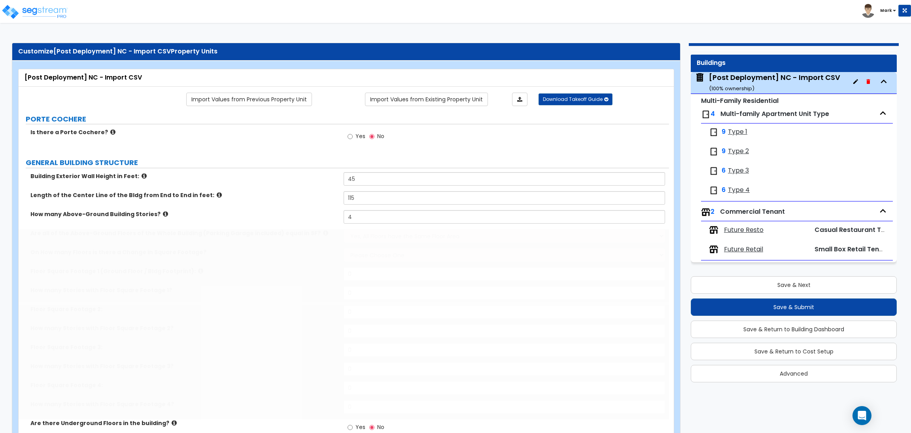
type input "70"
select select "3"
type input "25"
select select "1"
select select "2"
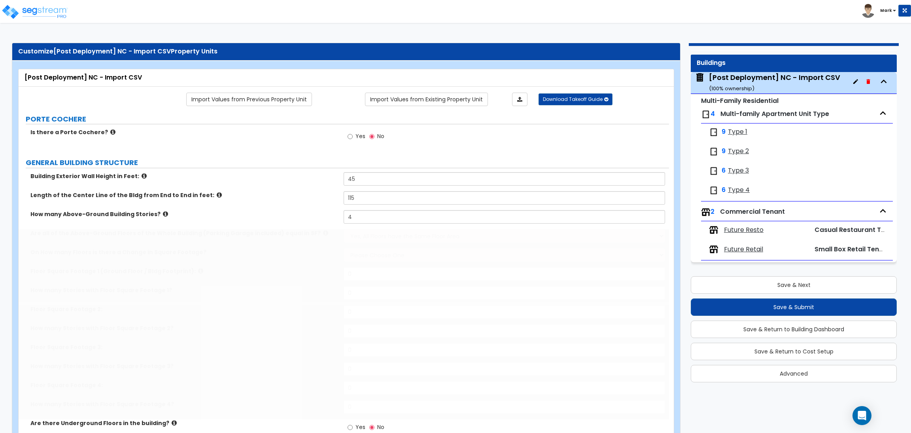
select select "5"
select select "2"
radio input "true"
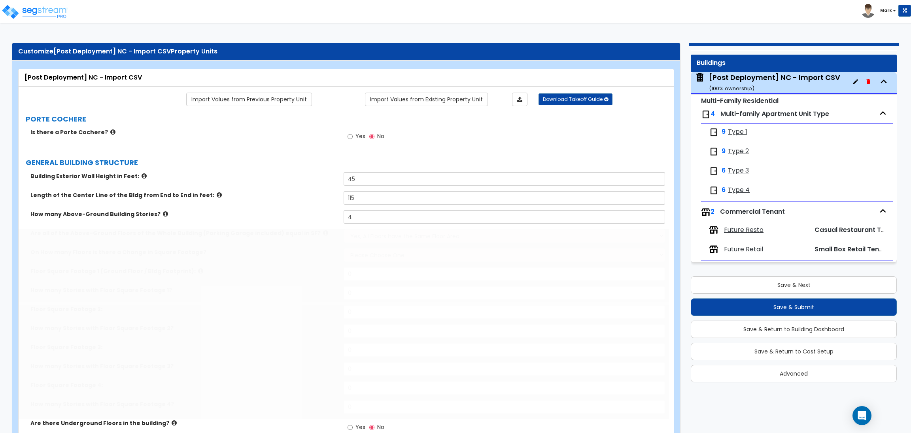
select select "5"
type input "408"
type input "160"
select select "2"
type input "212"
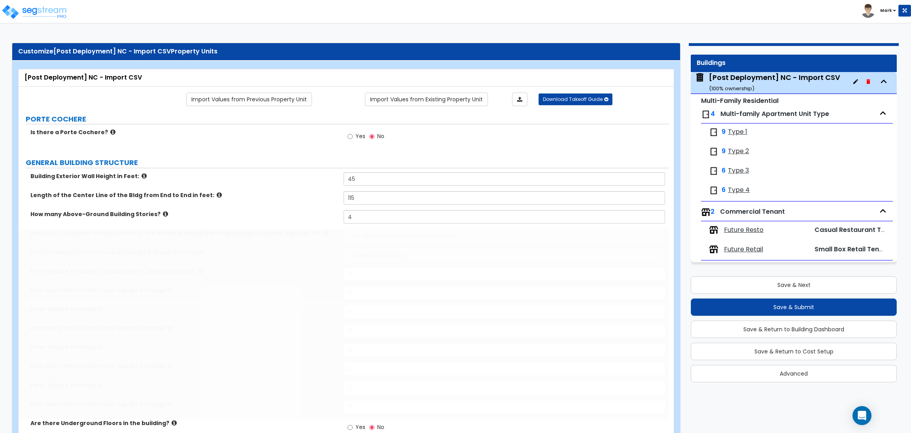
select select "1"
select select "3"
radio input "true"
select select "5"
select select "1"
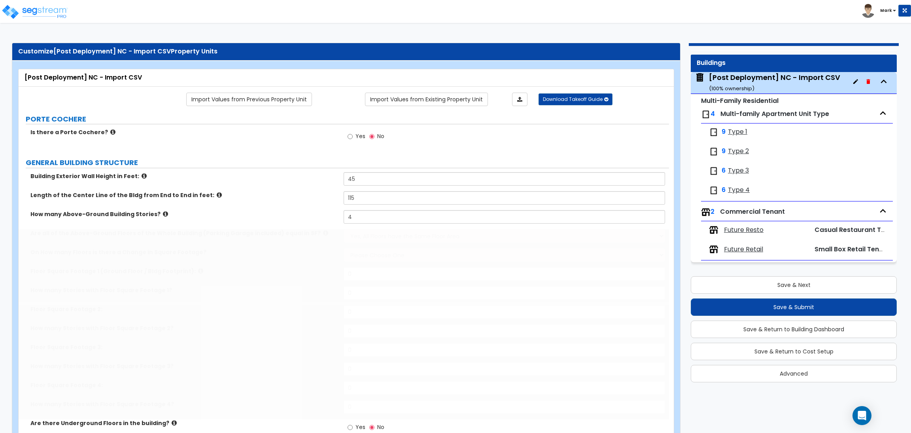
select select "6"
type input "50"
type input "40"
type input "5"
type input "12"
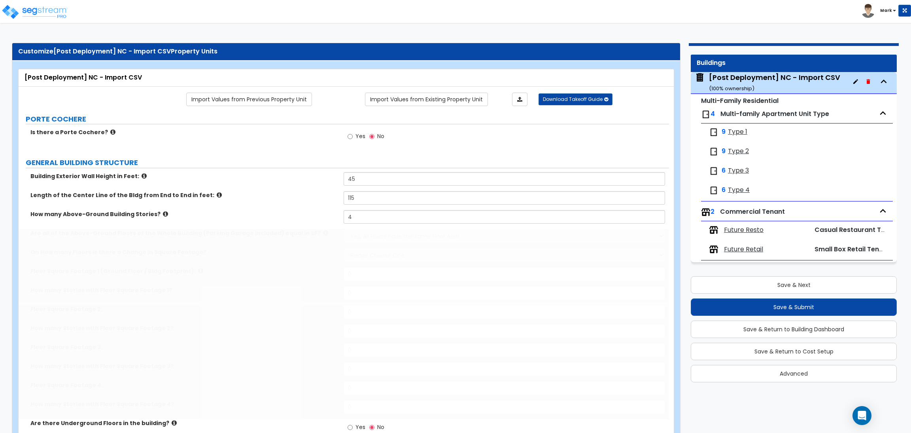
radio input "true"
type input "1"
type input "39"
select select "1"
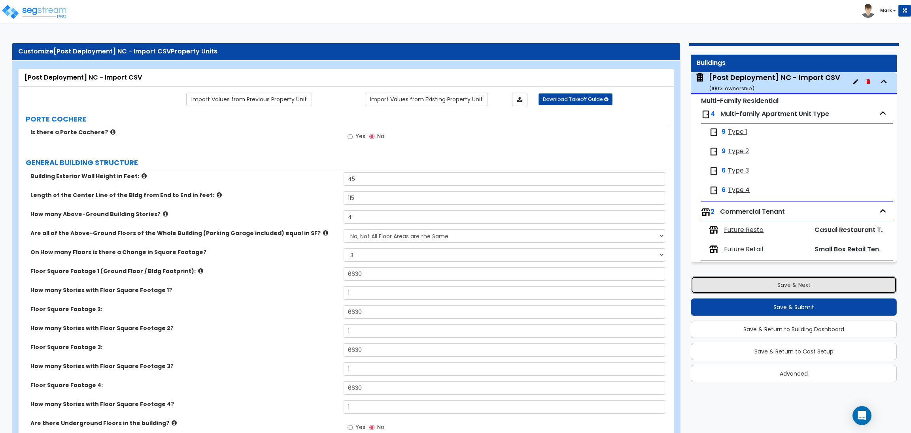
click at [760, 281] on button "Save & Next" at bounding box center [794, 284] width 206 height 17
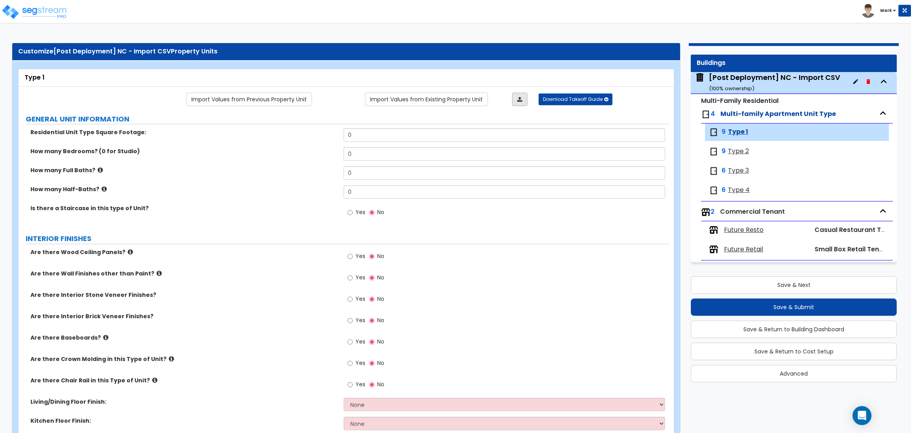
click at [525, 101] on link at bounding box center [519, 99] width 15 height 13
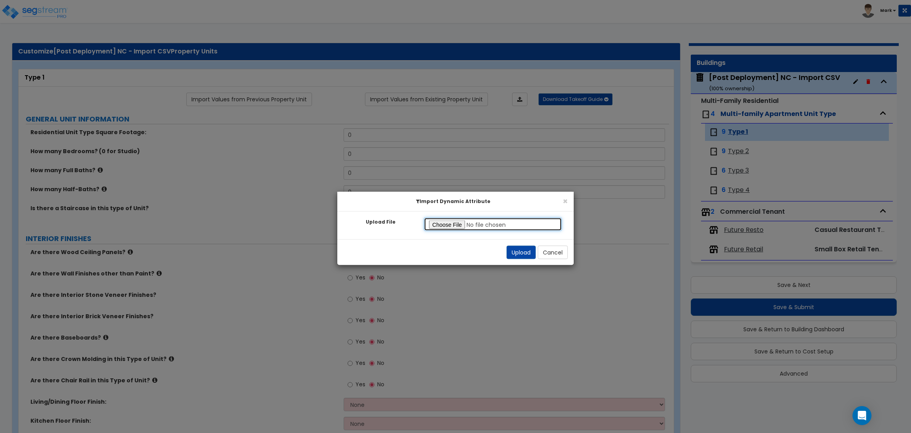
click at [454, 220] on input "Upload File" at bounding box center [493, 223] width 138 height 13
type input "C:\fakepath\SegStream Takeoff Guide - 7373 N Philadelphia Ave, Portland, OR_for…"
click at [519, 247] on button "Upload" at bounding box center [521, 252] width 29 height 13
type input "543"
type input "1"
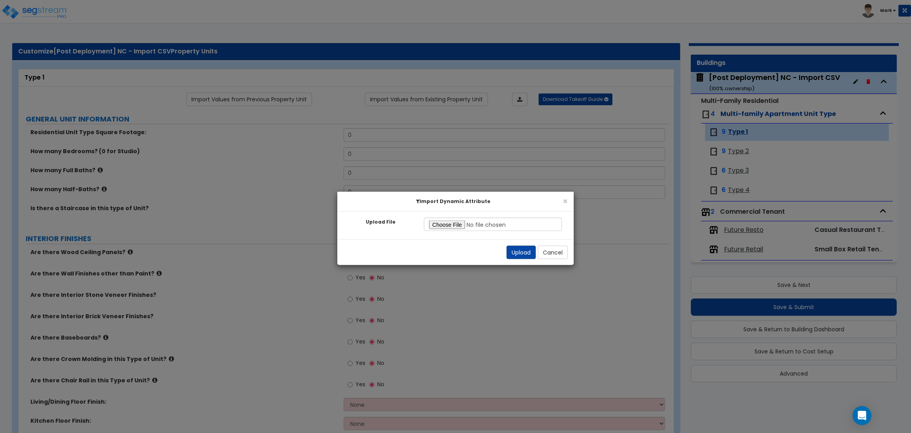
type input "1"
radio input "true"
select select "7"
select select "1"
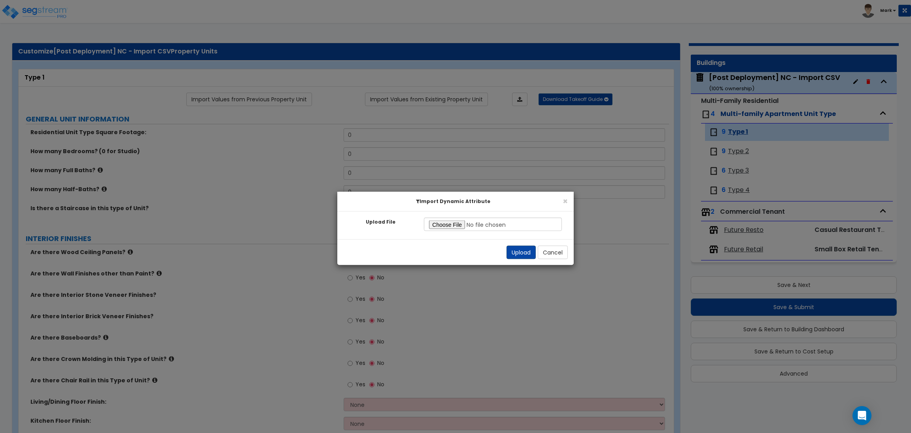
select select "1"
radio input "true"
select select "3"
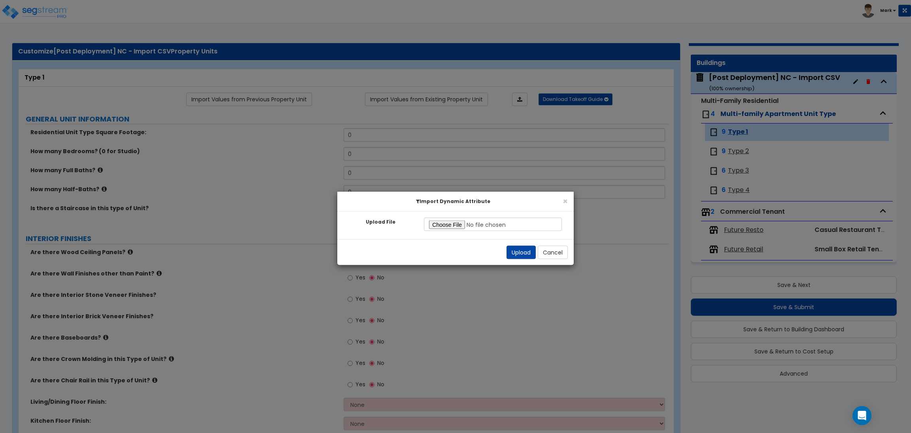
select select "4"
type input "6"
type input "4"
select select "2"
select select "1"
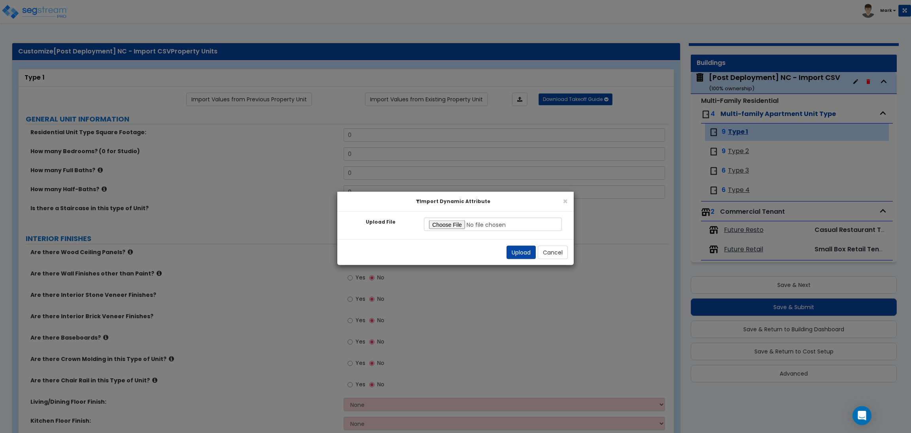
radio input "true"
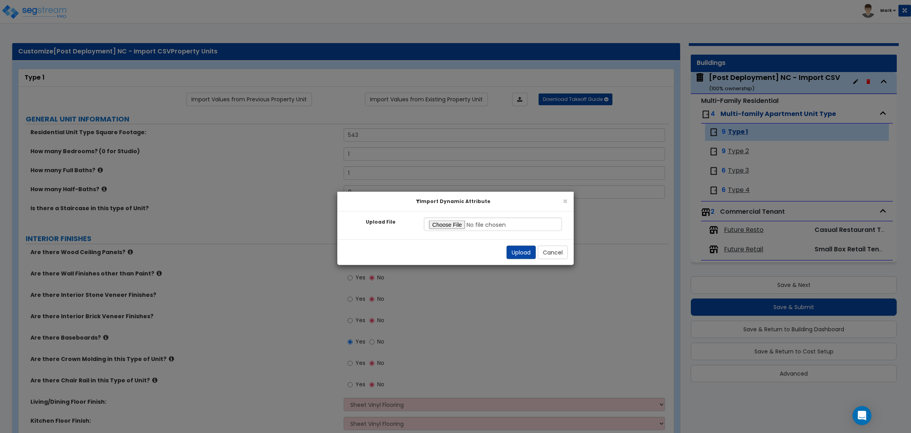
radio input "true"
select select "3"
select select "7"
select select "1"
select select "3"
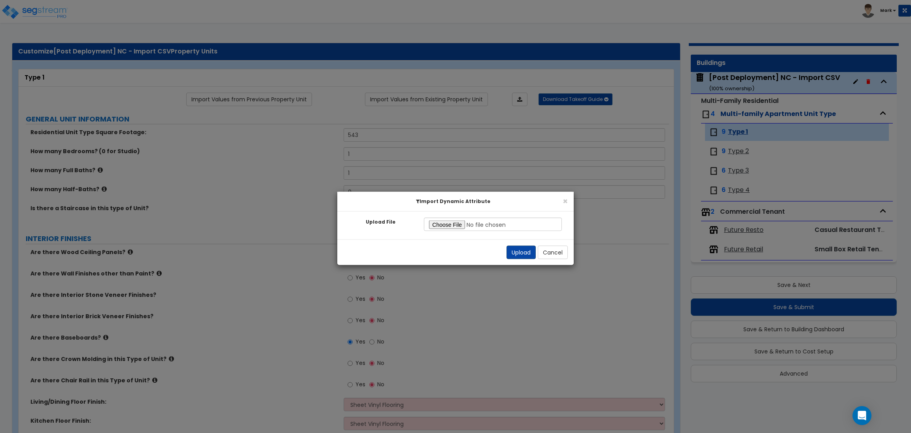
select select "4"
select select "5"
select select "2"
select select "1"
select select "5"
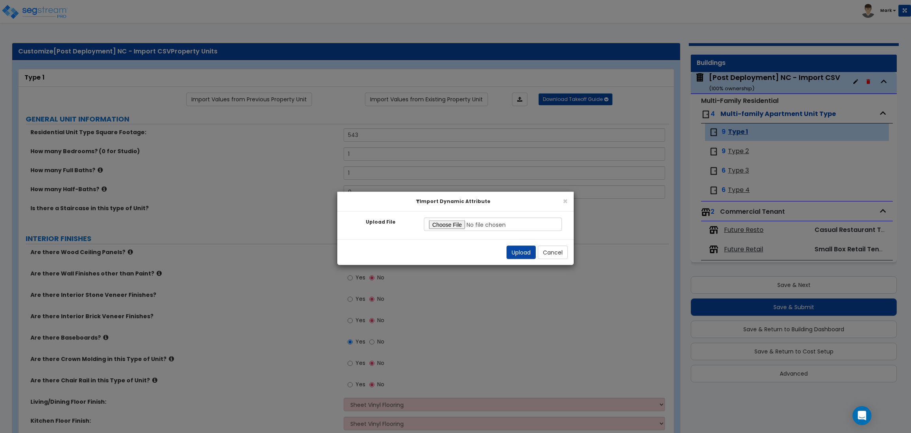
select select "4"
select select "1"
select select "2"
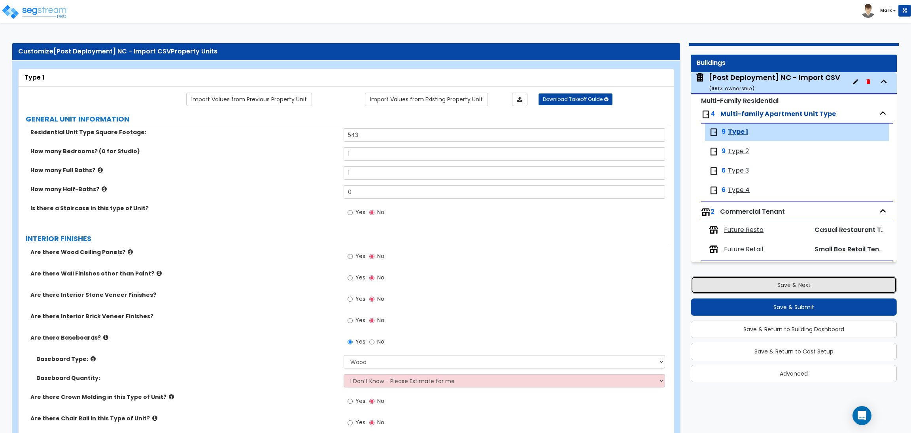
click at [825, 284] on button "Save & Next" at bounding box center [794, 284] width 206 height 17
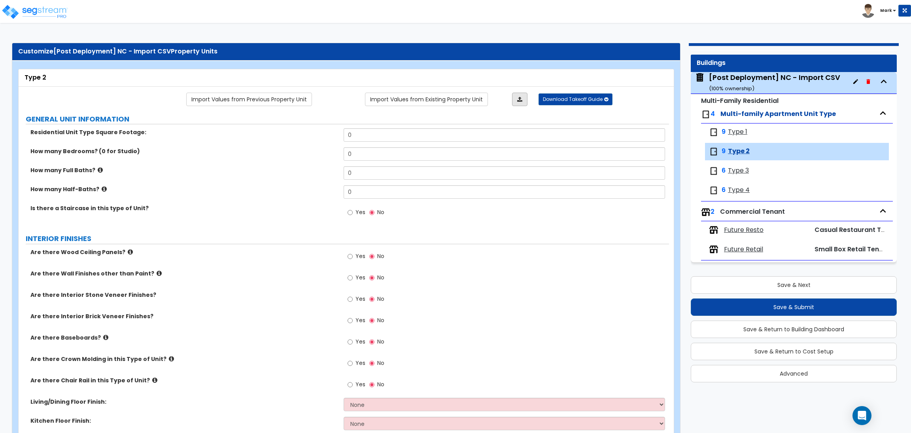
click at [515, 100] on link at bounding box center [519, 99] width 15 height 13
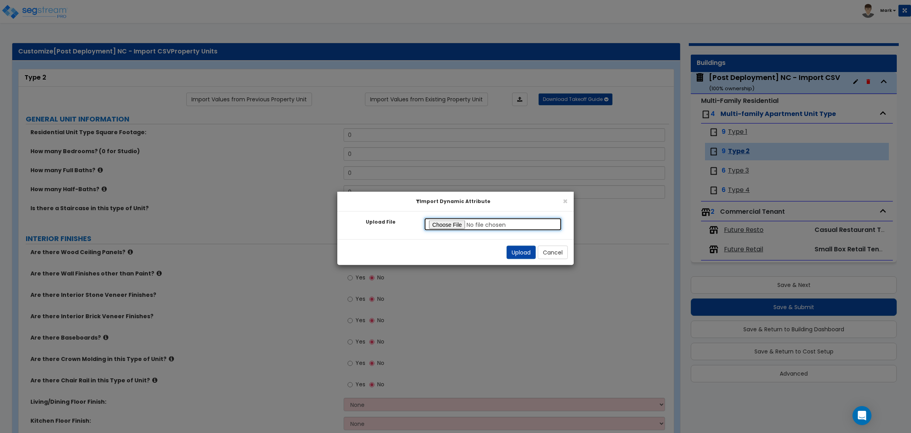
click at [456, 219] on input "Upload File" at bounding box center [493, 223] width 138 height 13
click at [444, 223] on input "Upload File" at bounding box center [493, 223] width 138 height 13
type input "C:\fakepath\SegStream Takeoff Guide - 7373 N Philadelphia Ave, Portland, OR_for…"
click at [519, 249] on button "Upload" at bounding box center [521, 252] width 29 height 13
type input "570"
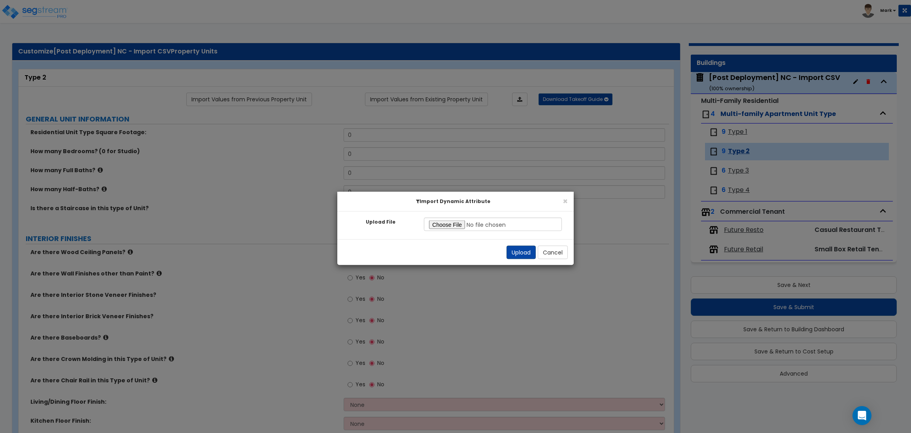
type input "1"
radio input "true"
select select "7"
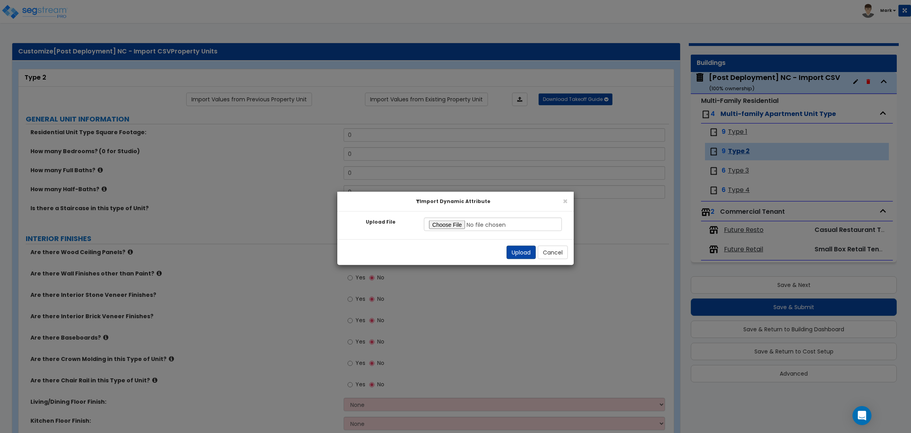
select select "1"
radio input "true"
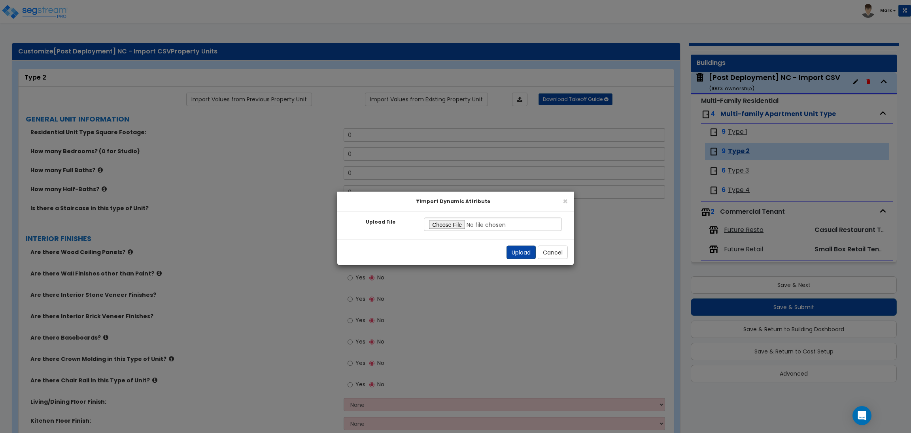
select select "4"
type input "6"
type input "4"
select select "2"
select select "1"
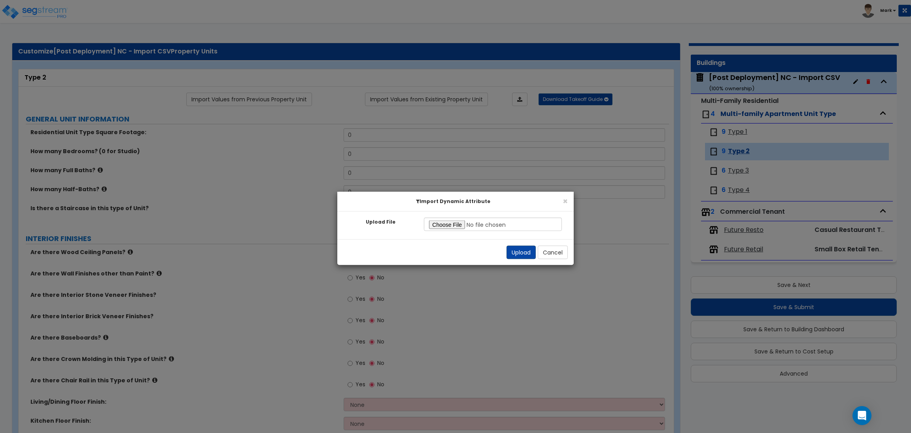
radio input "true"
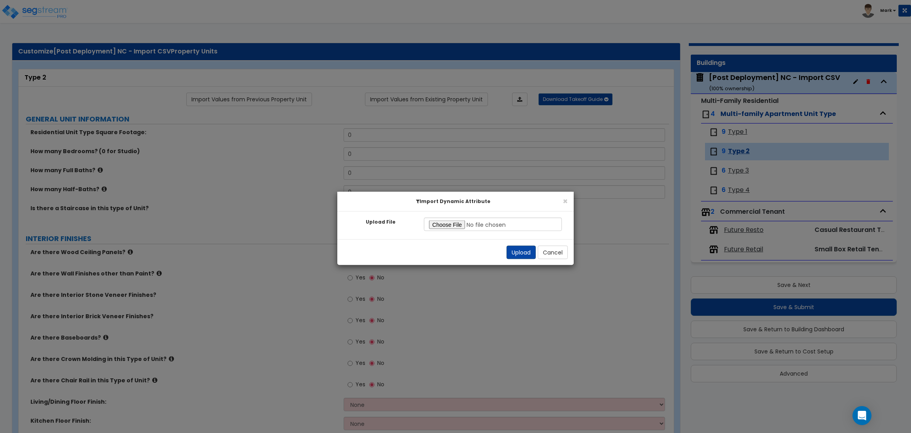
radio input "true"
select select "3"
select select "7"
select select "1"
select select "3"
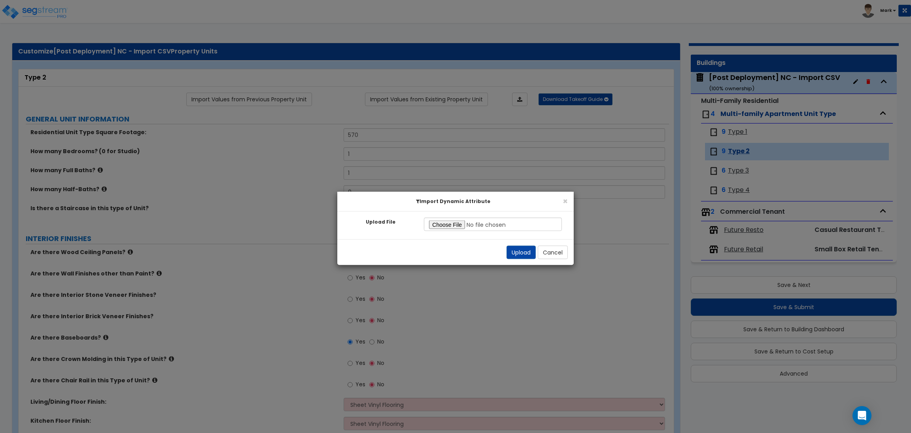
select select "4"
select select "5"
select select "2"
select select "1"
select select "5"
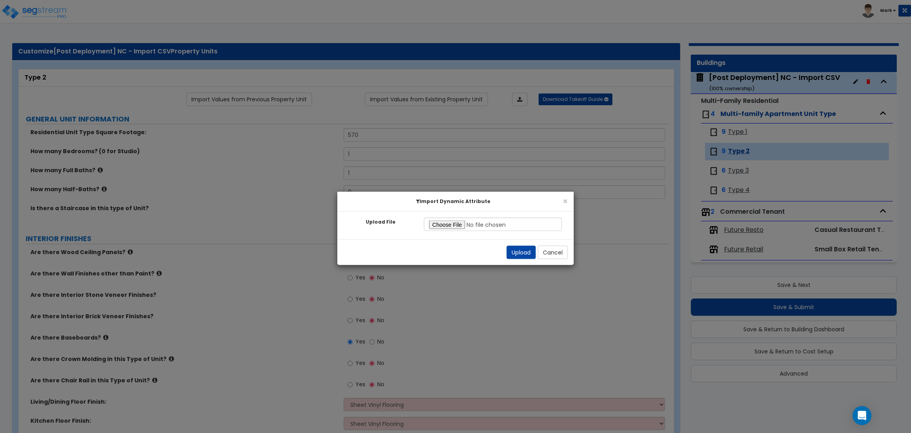
select select "4"
select select "1"
select select "2"
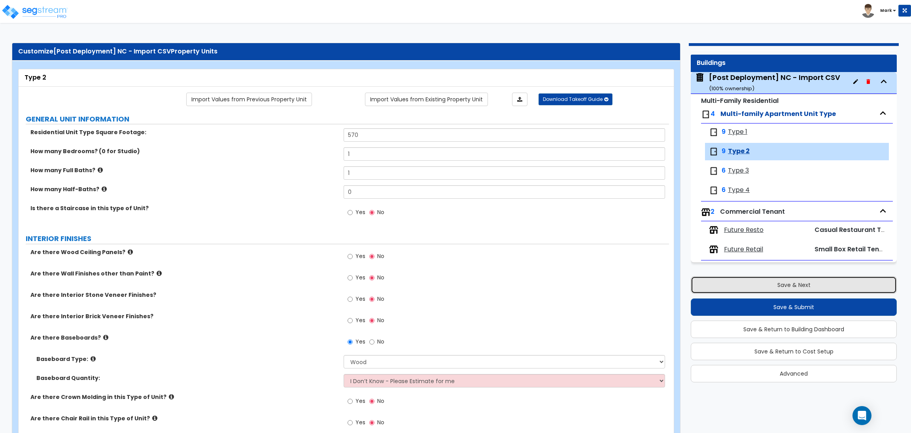
click at [805, 286] on button "Save & Next" at bounding box center [794, 284] width 206 height 17
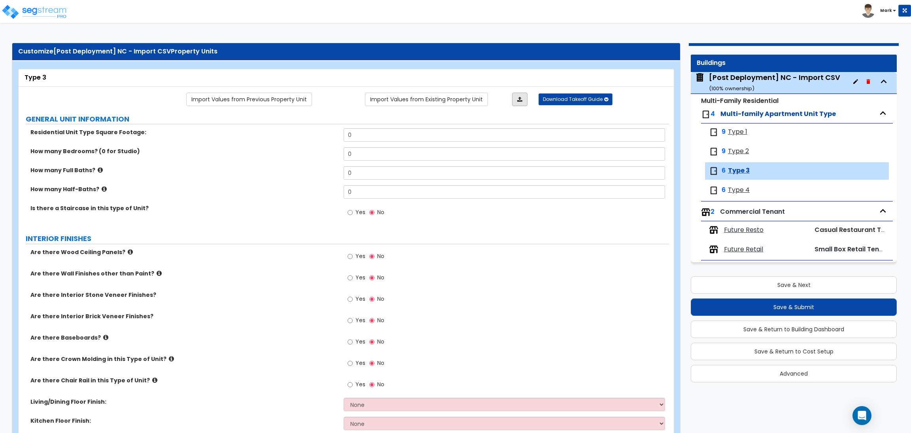
click at [524, 98] on link at bounding box center [519, 99] width 15 height 13
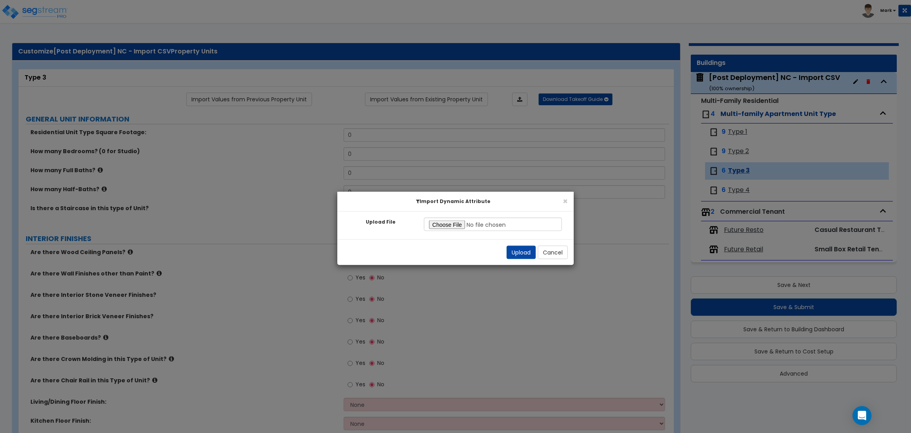
click at [459, 231] on div "Upload File Invalid file type! Please upload an excel file. Please select a fil…" at bounding box center [455, 226] width 236 height 28
click at [455, 225] on input "Upload File" at bounding box center [493, 223] width 138 height 13
type input "C:\fakepath\SegStream Takeoff Guide - 7373 N Philadelphia Ave, Portland, OR_for…"
click at [521, 254] on button "Upload" at bounding box center [521, 252] width 29 height 13
type input "652"
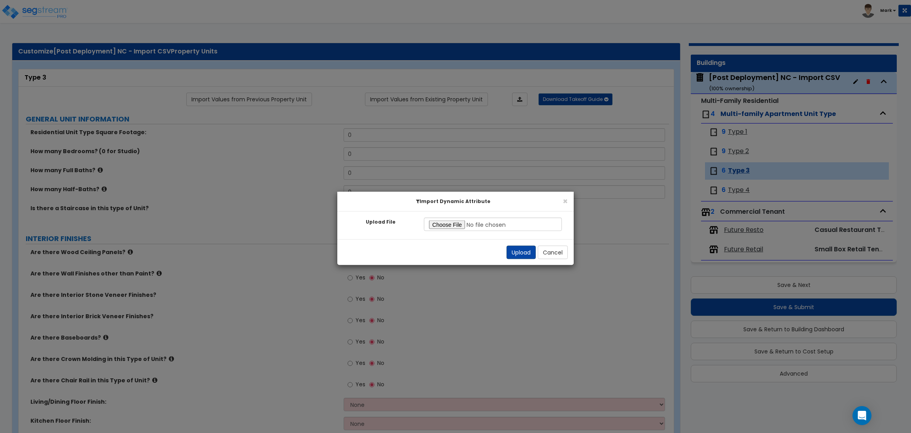
type input "1"
radio input "true"
select select "7"
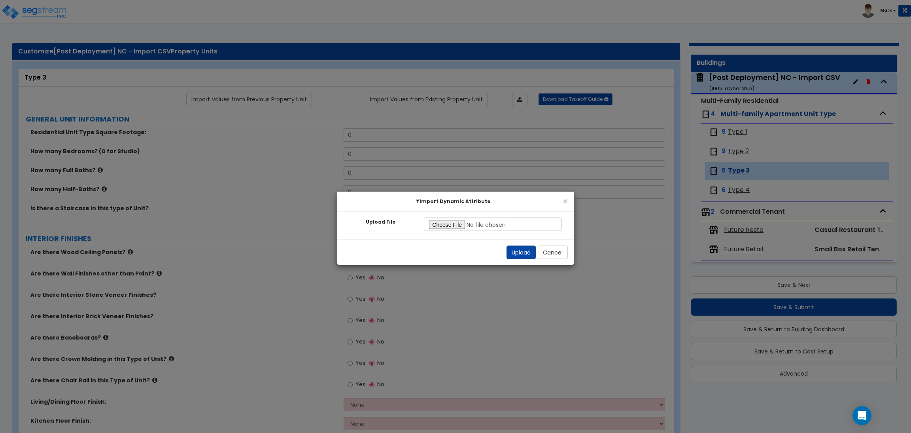
select select "1"
radio input "true"
select select "4"
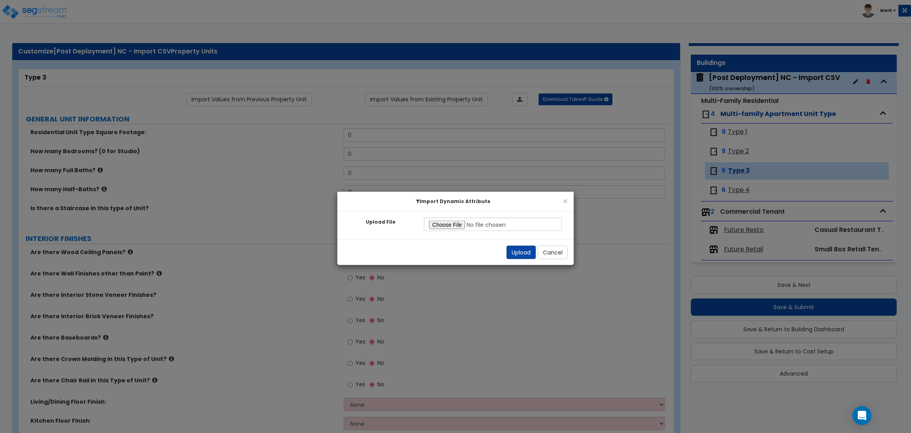
type input "6"
type input "4"
select select "2"
select select "1"
radio input "true"
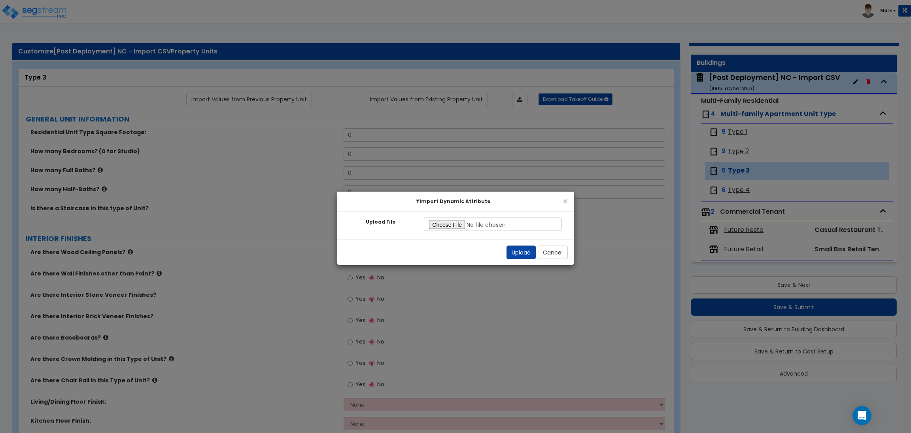
radio input "true"
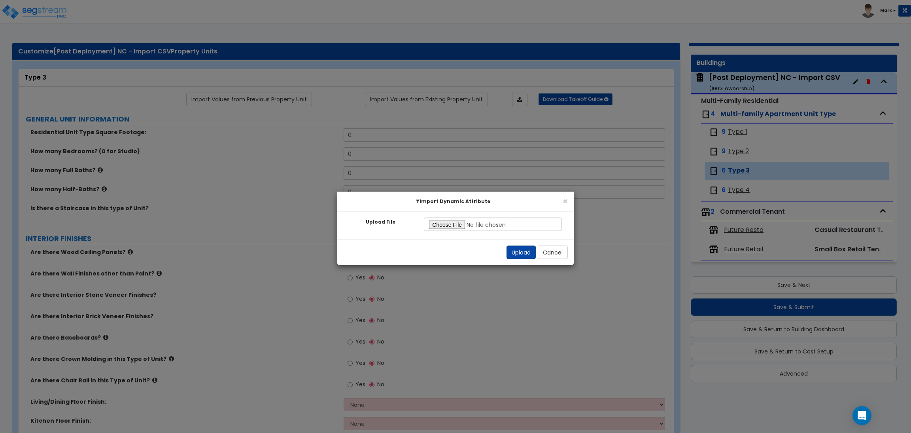
select select "3"
select select "7"
select select "1"
select select "3"
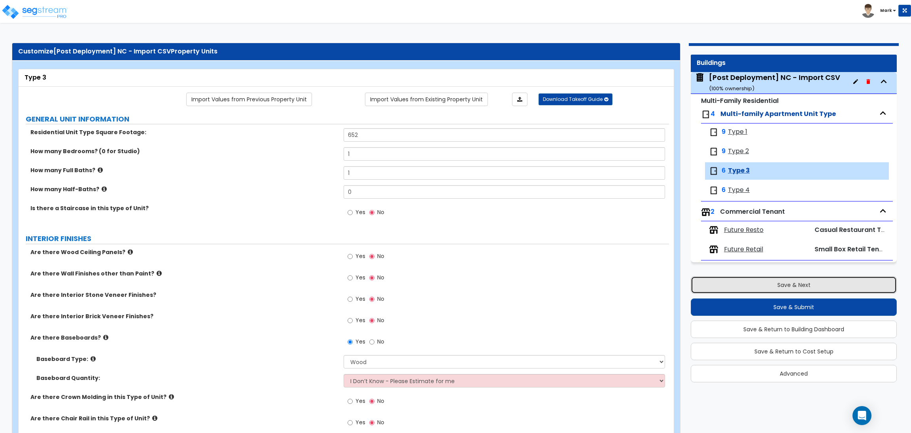
click at [856, 287] on button "Save & Next" at bounding box center [794, 284] width 206 height 17
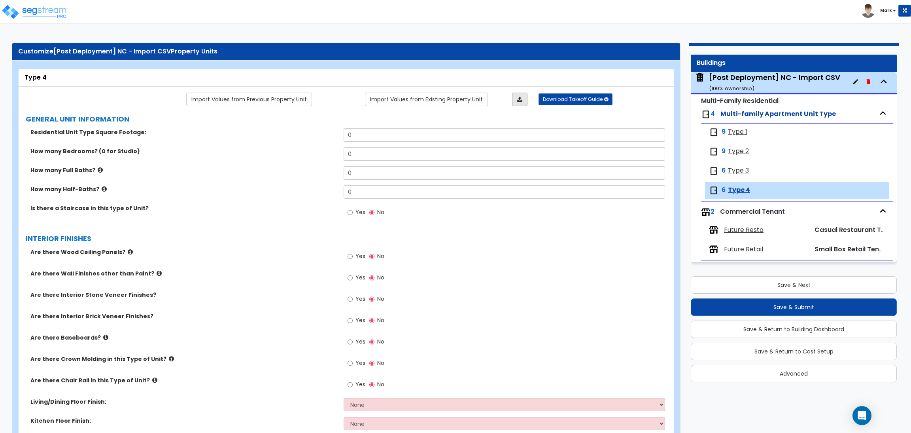
click at [518, 97] on icon at bounding box center [519, 99] width 5 height 6
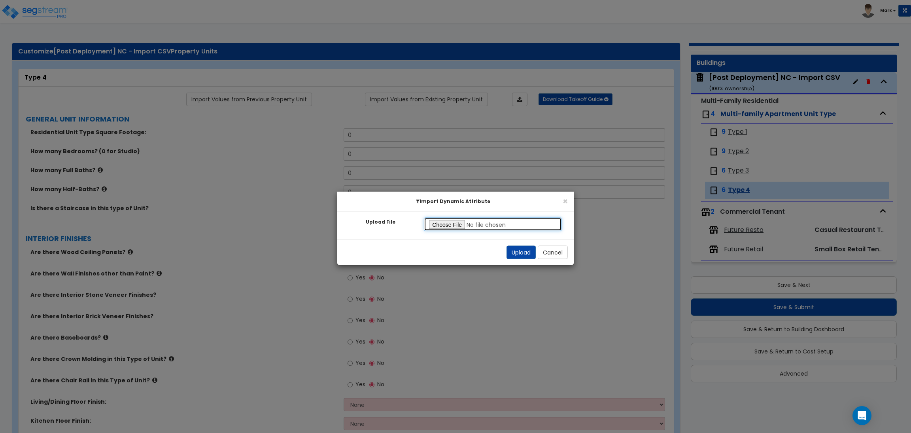
click at [451, 225] on input "Upload File" at bounding box center [493, 223] width 138 height 13
click at [530, 251] on button "Upload" at bounding box center [521, 252] width 29 height 13
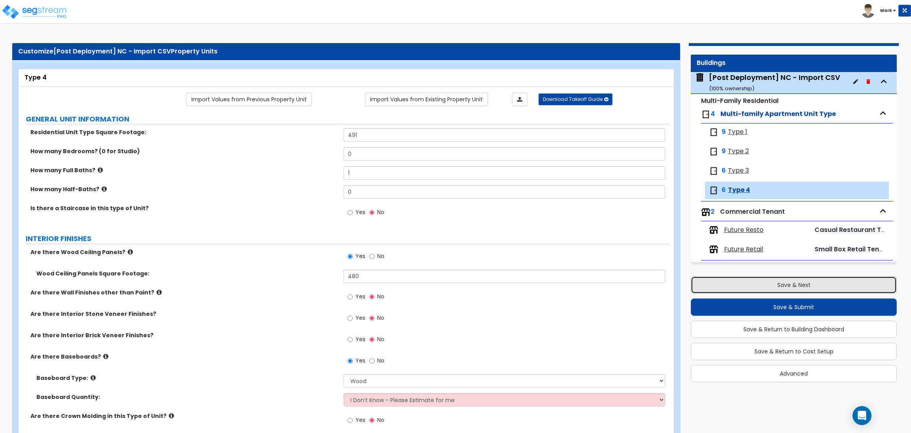
click at [818, 287] on button "Save & Next" at bounding box center [794, 284] width 206 height 17
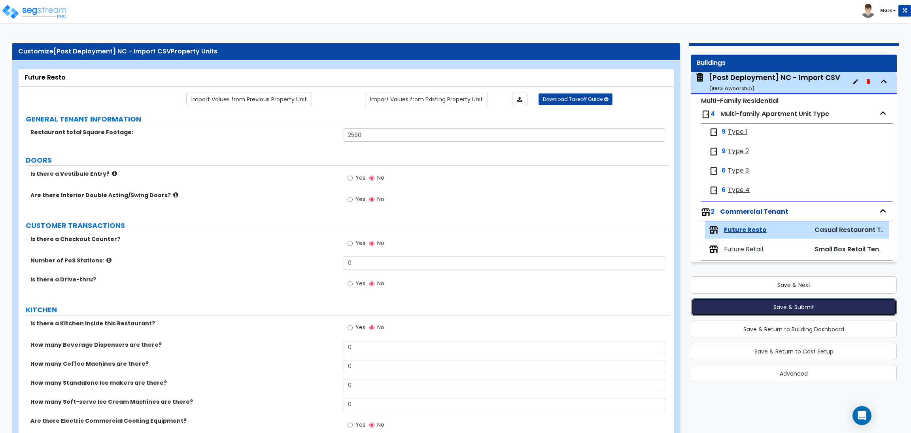
click at [812, 300] on button "Save & Submit" at bounding box center [794, 306] width 206 height 17
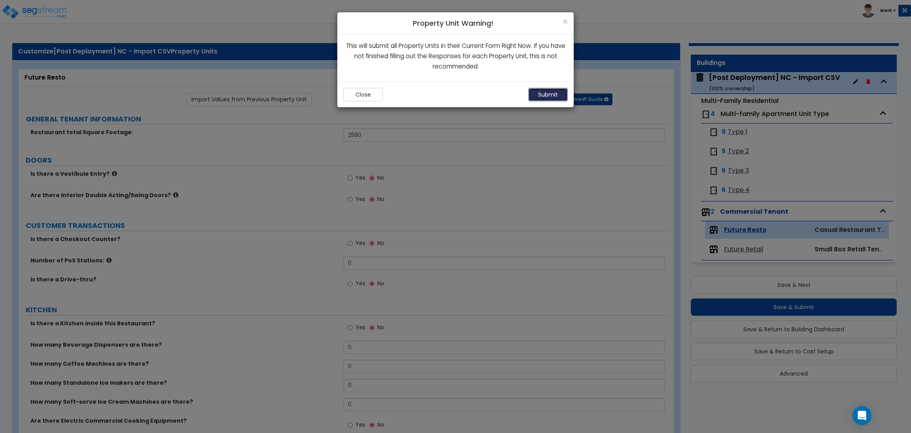
click at [544, 95] on button "Submit" at bounding box center [548, 94] width 40 height 13
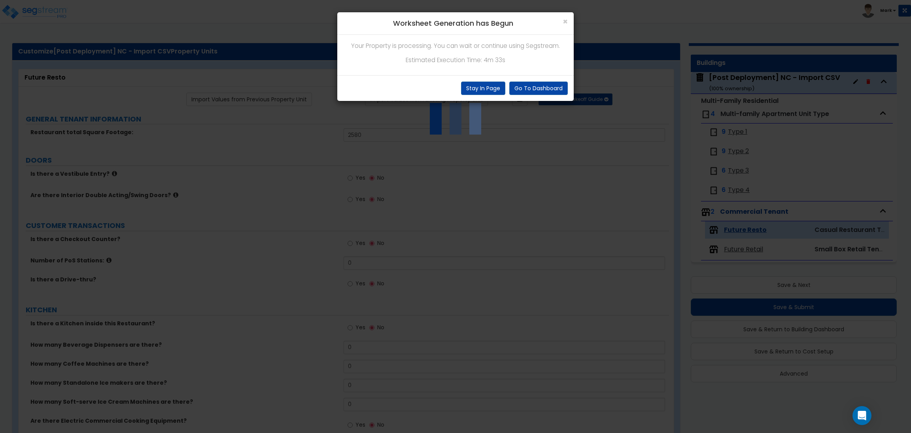
click at [77, 321] on div "× Worksheet Generation has Begun Your Property is processing. You can wait or c…" at bounding box center [455, 216] width 911 height 433
click at [140, 276] on div "× Worksheet Generation has Begun Your Property is processing. You can wait or c…" at bounding box center [455, 216] width 911 height 433
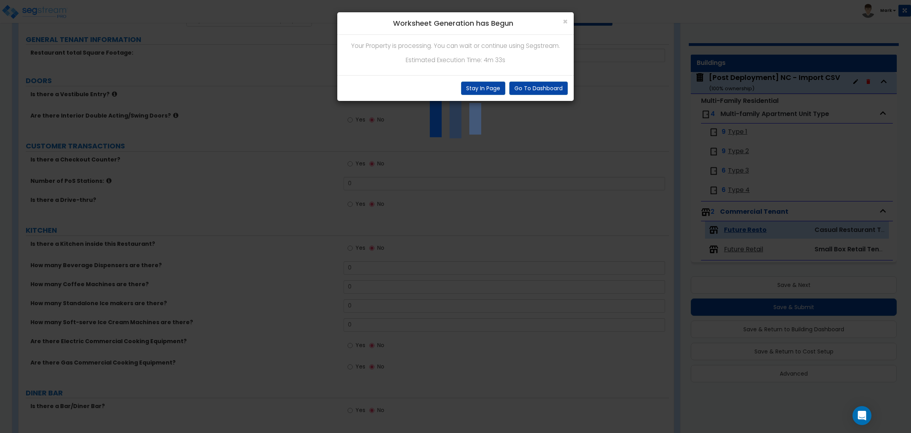
scroll to position [0, 0]
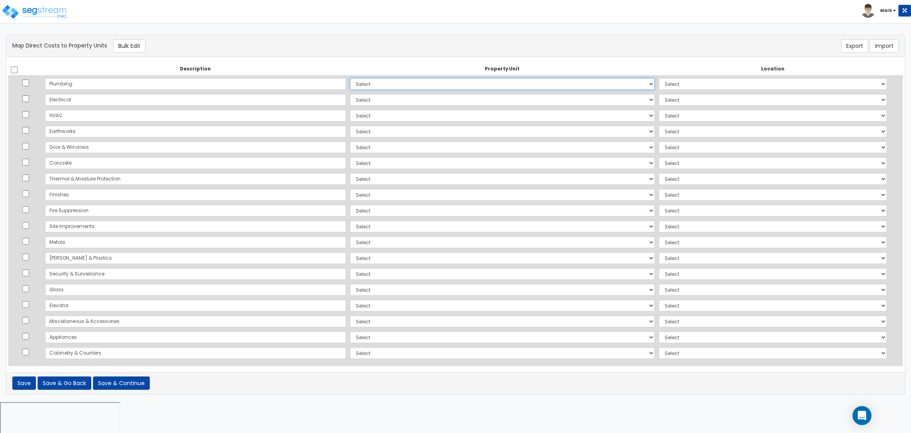
click at [350, 86] on select "Select [Post Deployment] NC - Import CSV Site Improvements Add Additional Prope…" at bounding box center [502, 84] width 304 height 12
click at [305, 53] on div "There should be at least one direct cost with a cost source equal to one of the…" at bounding box center [455, 46] width 898 height 22
click at [350, 81] on select "Select [Post Deployment] NC - Import CSV Site Improvements Add Additional Prope…" at bounding box center [502, 84] width 304 height 12
click at [337, 57] on div "Description Property Unit Location Do nothing [Post Deployment] NC - Import CSV…" at bounding box center [455, 214] width 898 height 315
click at [14, 70] on input "checkbox" at bounding box center [14, 69] width 8 height 7
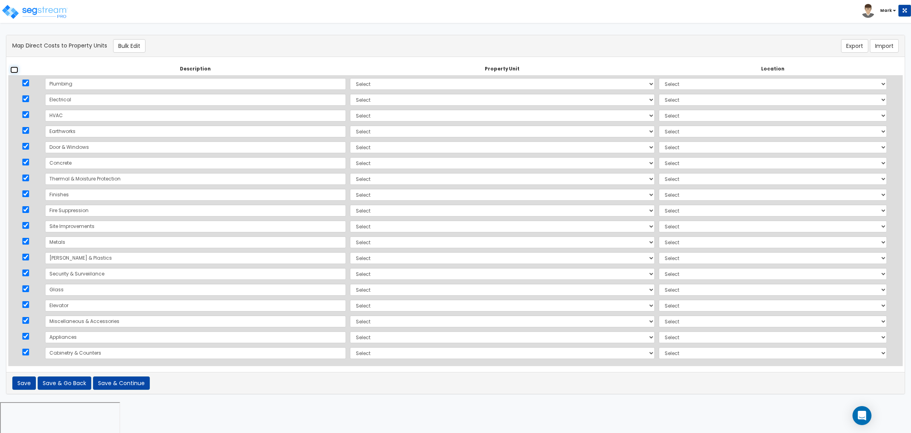
checkbox input "true"
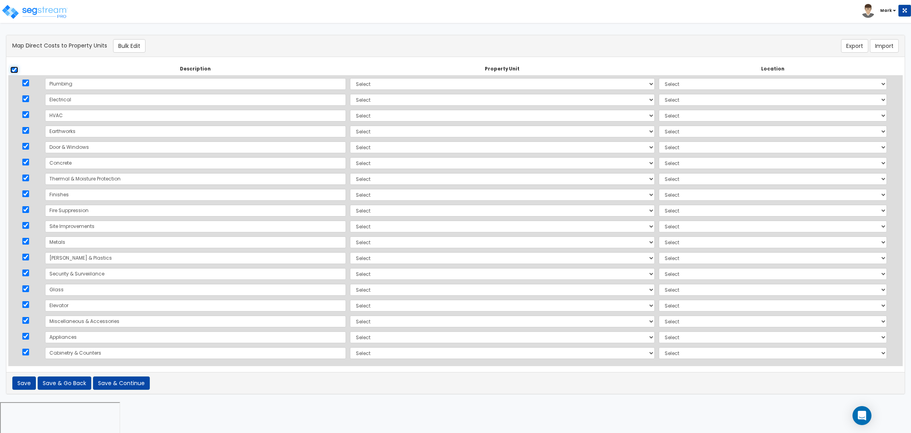
checkbox input "true"
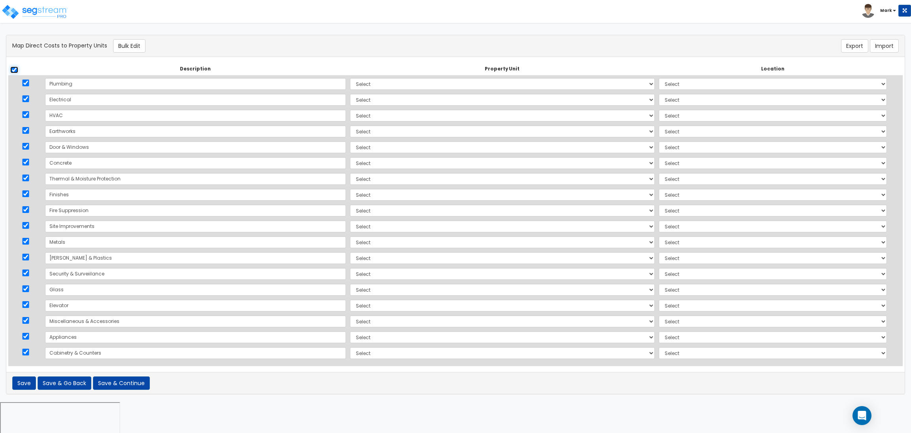
checkbox input "true"
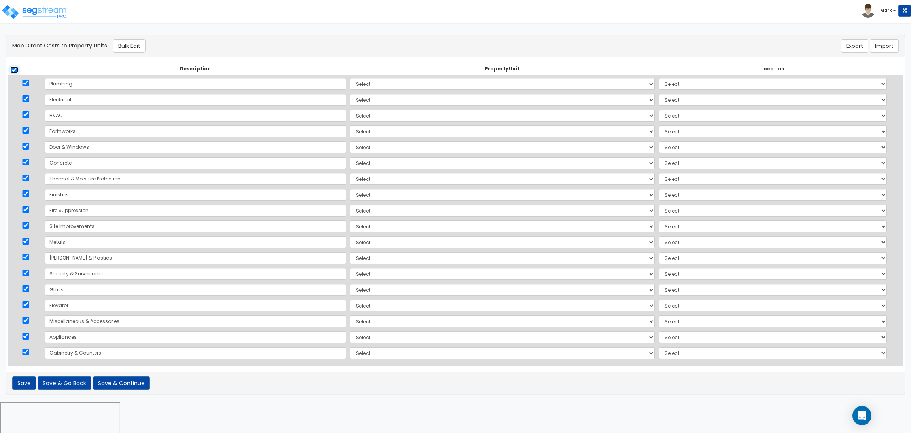
checkbox input "true"
click at [141, 41] on button "Bulk Edit" at bounding box center [129, 45] width 32 height 13
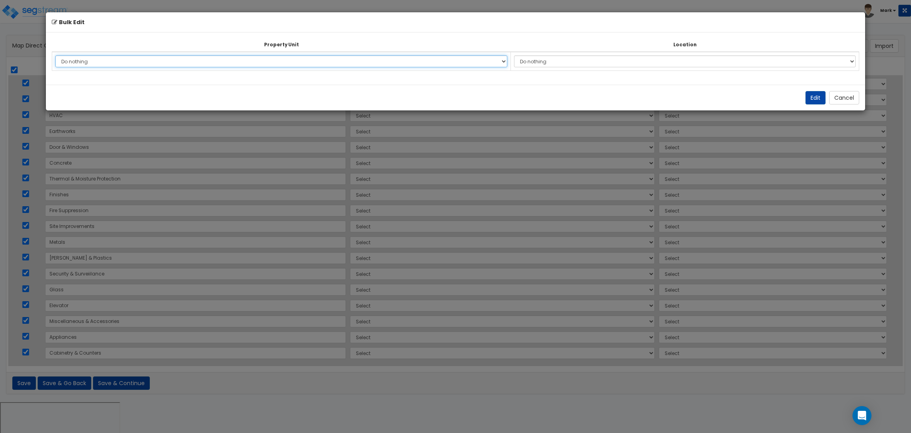
click at [286, 60] on select "Do nothing [Post Deployment] NC - Import CSV Site Improvements Add Additional P…" at bounding box center [281, 61] width 452 height 12
select select "163335"
click at [55, 55] on select "Do nothing [Post Deployment] NC - Import CSV Site Improvements Add Additional P…" at bounding box center [281, 61] width 452 height 12
click at [536, 62] on select "Do nothing Add Additional Location Building Building Interior Type 1 Type 2 Typ…" at bounding box center [685, 61] width 342 height 12
select select "6"
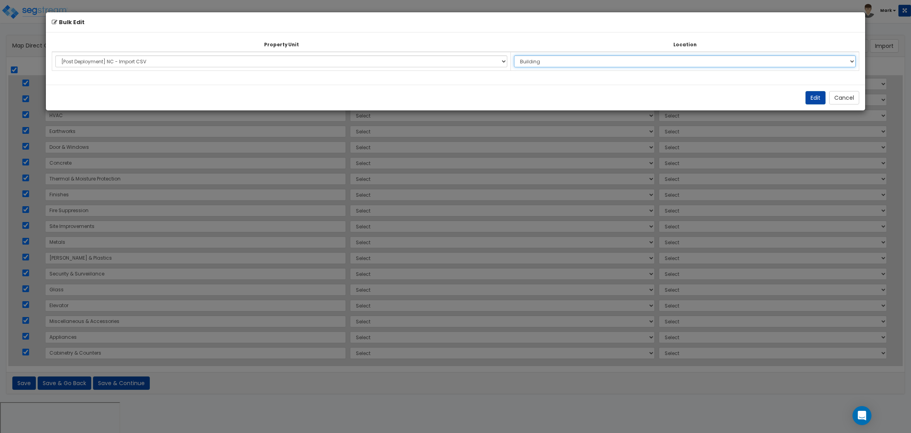
click at [518, 55] on select "Do nothing Add Additional Location Building Building Interior Type 1 Type 2 Typ…" at bounding box center [685, 61] width 342 height 12
click at [813, 100] on button "Edit" at bounding box center [815, 97] width 20 height 13
select select "163335"
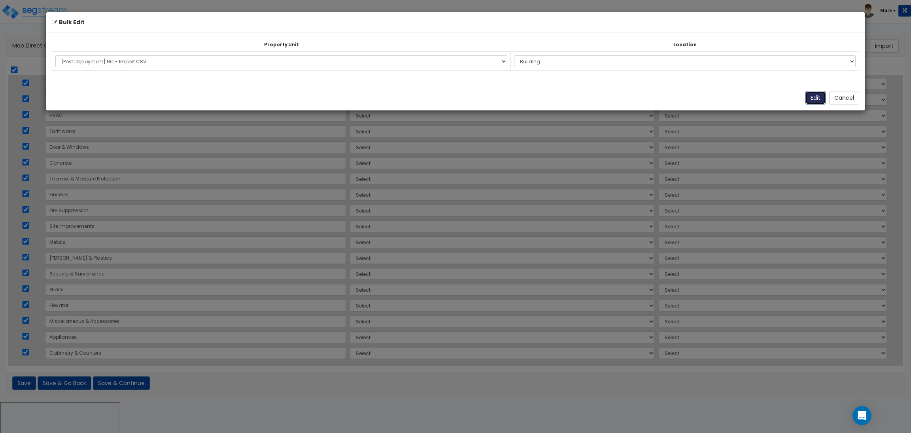
select select "163335"
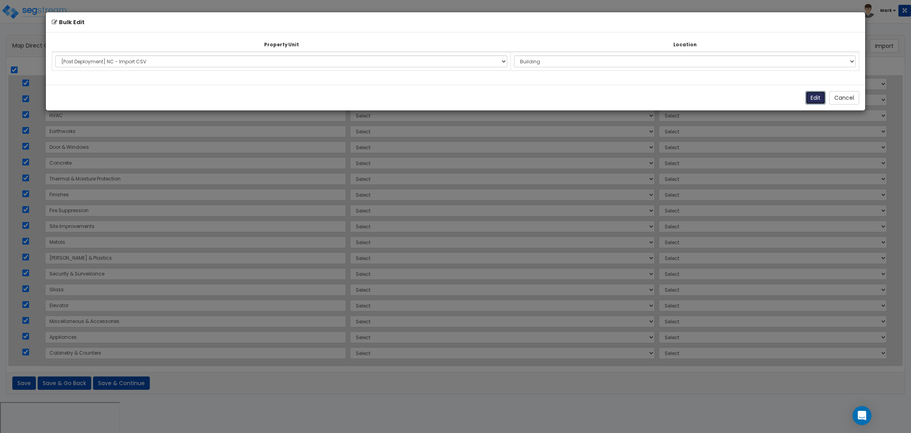
select select "163335"
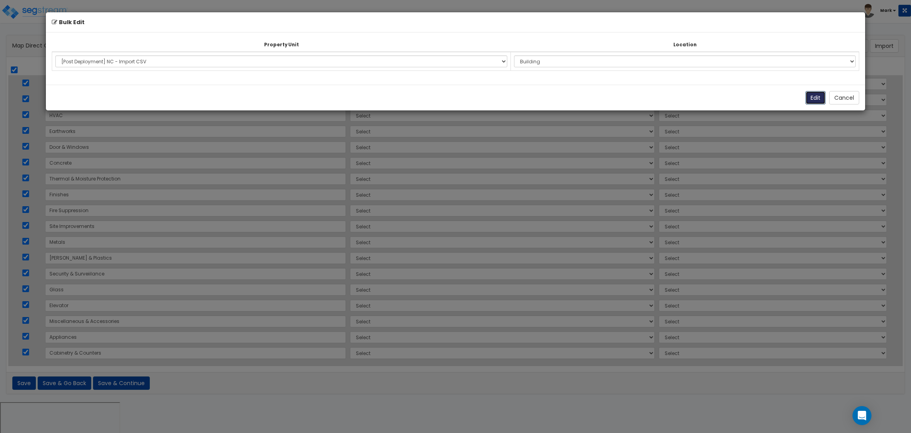
select select "163335"
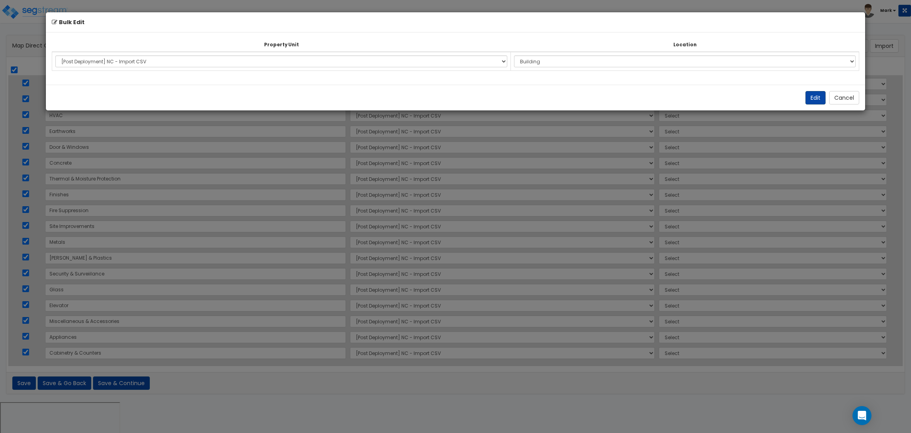
select select "6"
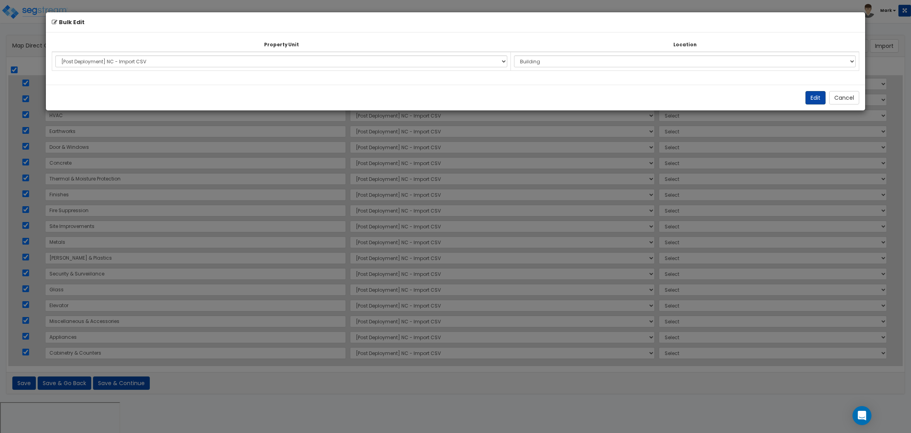
select select "6"
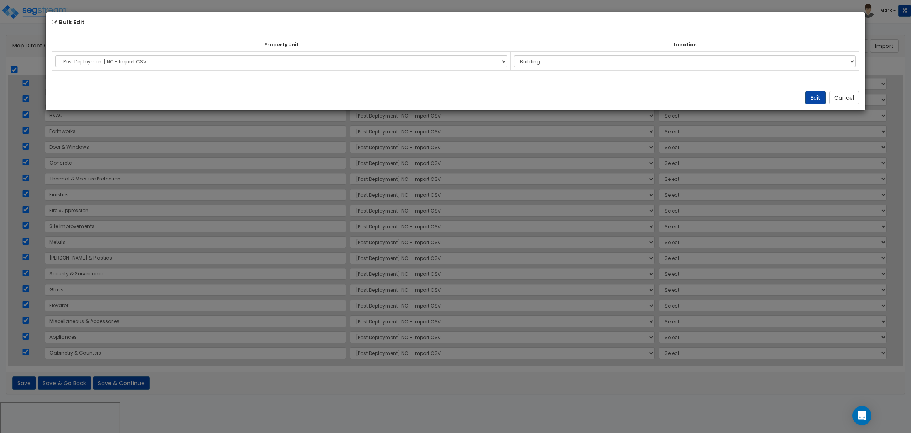
select select "6"
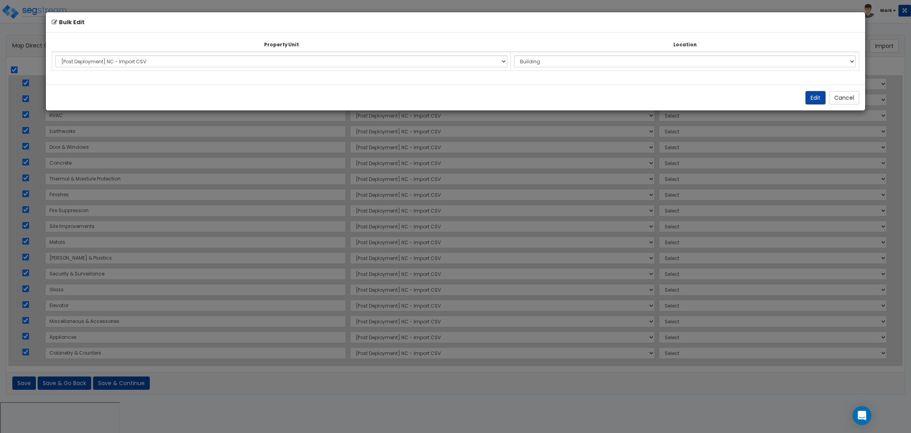
select select "6"
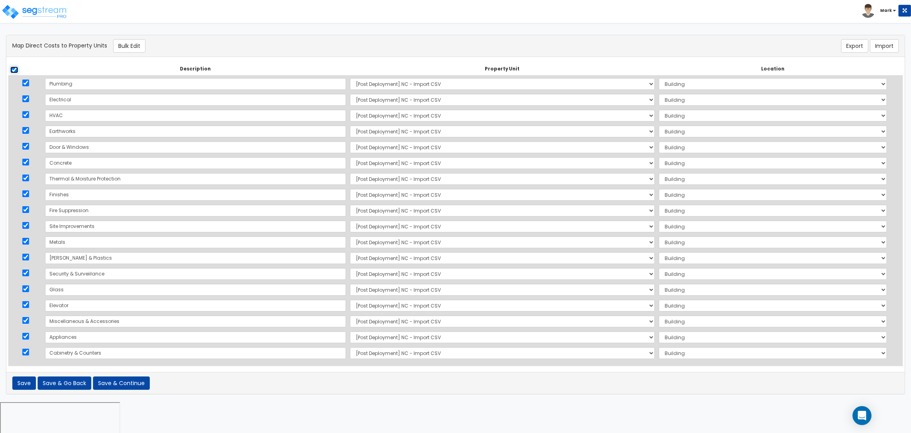
click at [13, 70] on input "checkbox" at bounding box center [14, 69] width 8 height 7
checkbox input "false"
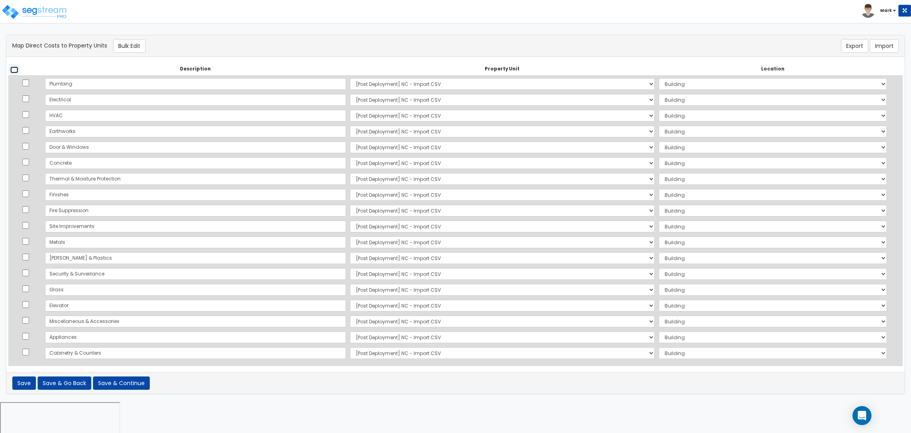
checkbox input "false"
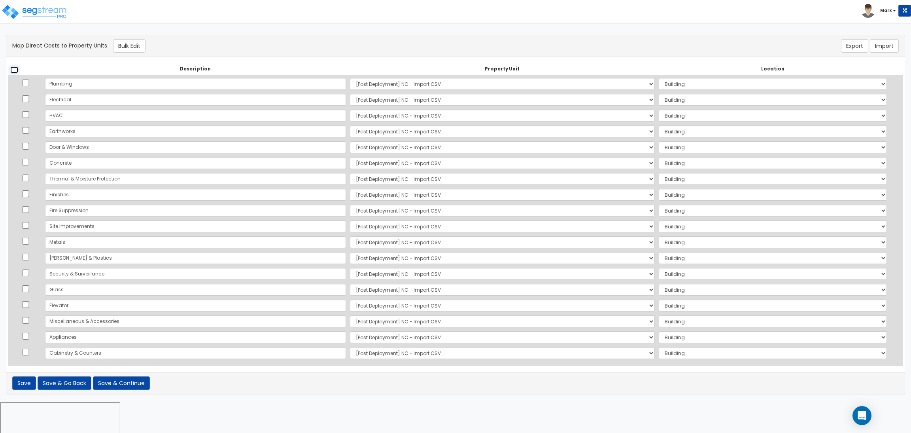
checkbox input "false"
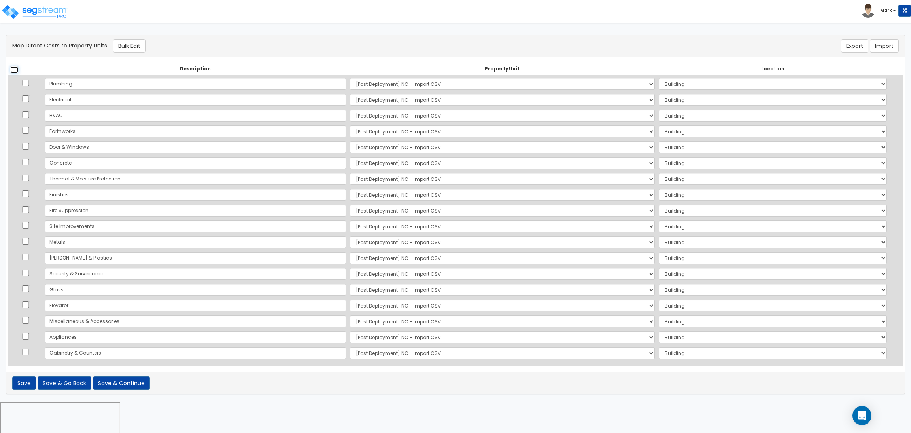
checkbox input "false"
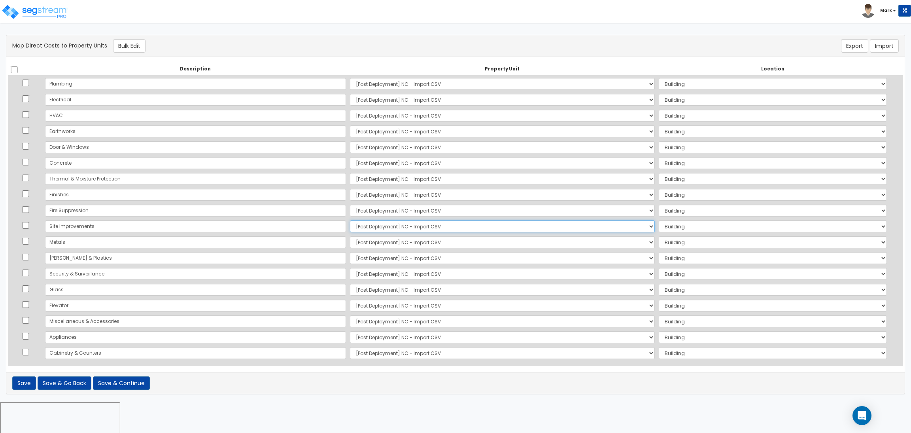
click at [350, 224] on select "Select [Post Deployment] NC - Import CSV Site Improvements Add Additional Prope…" at bounding box center [502, 226] width 304 height 12
select select "163343"
click at [350, 220] on select "Select [Post Deployment] NC - Import CSV Site Improvements Add Additional Prope…" at bounding box center [502, 226] width 304 height 12
click at [707, 222] on select "Select Add Additional Location Site Exterior" at bounding box center [773, 226] width 228 height 12
select select "462"
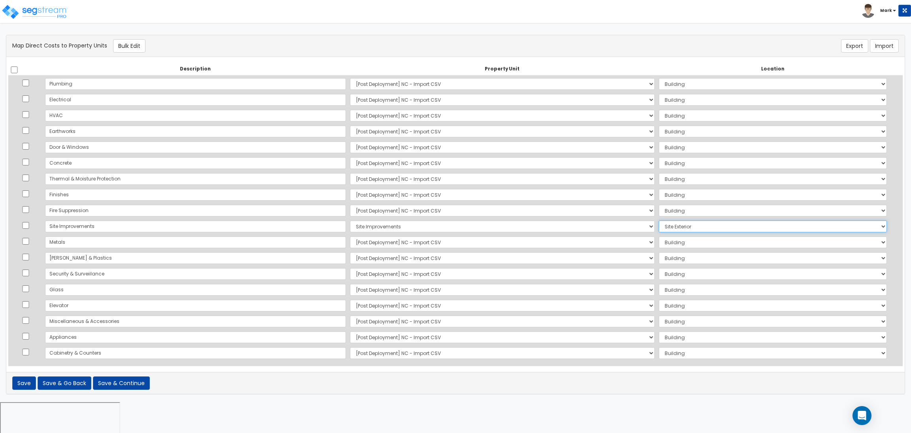
click at [659, 220] on select "Select Add Additional Location Site Exterior" at bounding box center [773, 226] width 228 height 12
click at [659, 323] on select "Select Add Additional Location Building Building Interior Type 1 Type 2 Type 3 …" at bounding box center [773, 321] width 228 height 12
select select "461"
click at [659, 315] on select "Select Add Additional Location Building Building Interior Type 1 Type 2 Type 3 …" at bounding box center [773, 321] width 228 height 12
click at [663, 338] on select "Select Add Additional Location Building Building Interior Type 1 Type 2 Type 3 …" at bounding box center [773, 337] width 228 height 12
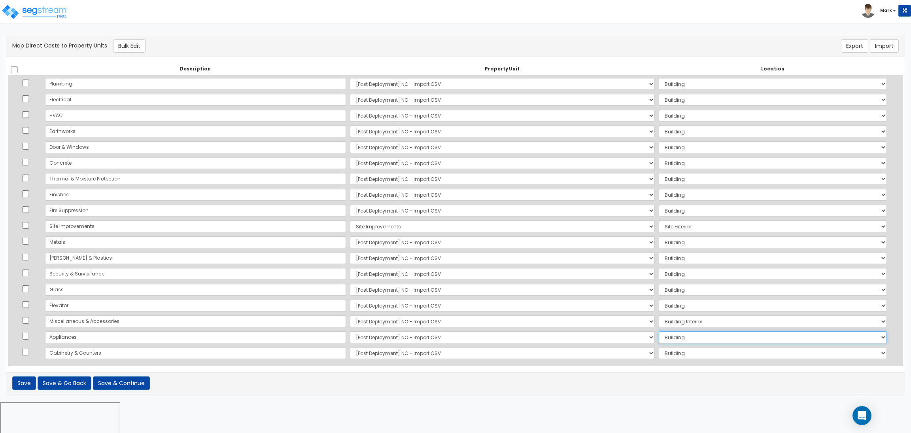
select select "461"
click at [659, 331] on select "Select Add Additional Location Building Building Interior Type 1 Type 2 Type 3 …" at bounding box center [773, 337] width 228 height 12
click at [661, 352] on select "Select Add Additional Location Building Building Interior Type 1 Type 2 Type 3 …" at bounding box center [773, 353] width 228 height 12
select select "461"
click at [659, 347] on select "Select Add Additional Location Building Building Interior Type 1 Type 2 Type 3 …" at bounding box center [773, 353] width 228 height 12
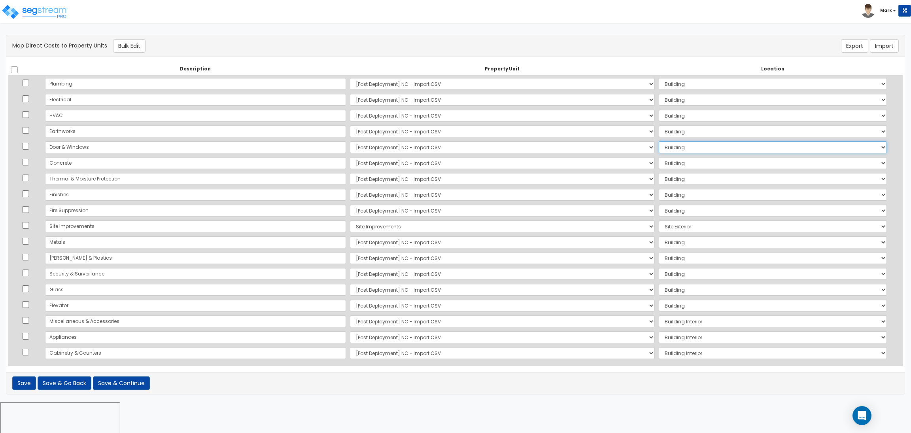
click at [659, 144] on select "Select Add Additional Location Building Building Interior Type 1 Type 2 Type 3 …" at bounding box center [773, 147] width 228 height 12
select select "461"
click at [659, 141] on select "Select Add Additional Location Building Building Interior Type 1 Type 2 Type 3 …" at bounding box center [773, 147] width 228 height 12
click at [659, 84] on select "Select Add Additional Location Building Building Interior Type 1 Type 2 Type 3 …" at bounding box center [773, 84] width 228 height 12
select select "461"
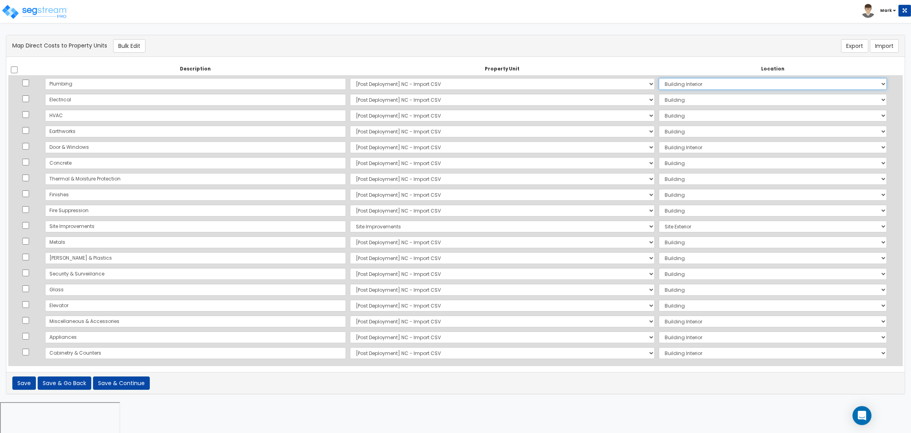
click at [659, 78] on select "Select Add Additional Location Building Building Interior Type 1 Type 2 Type 3 …" at bounding box center [773, 84] width 228 height 12
click at [659, 103] on select "Select Add Additional Location Building Building Interior Type 1 Type 2 Type 3 …" at bounding box center [773, 100] width 228 height 12
select select "461"
click at [659, 94] on select "Select Add Additional Location Building Building Interior Type 1 Type 2 Type 3 …" at bounding box center [773, 100] width 228 height 12
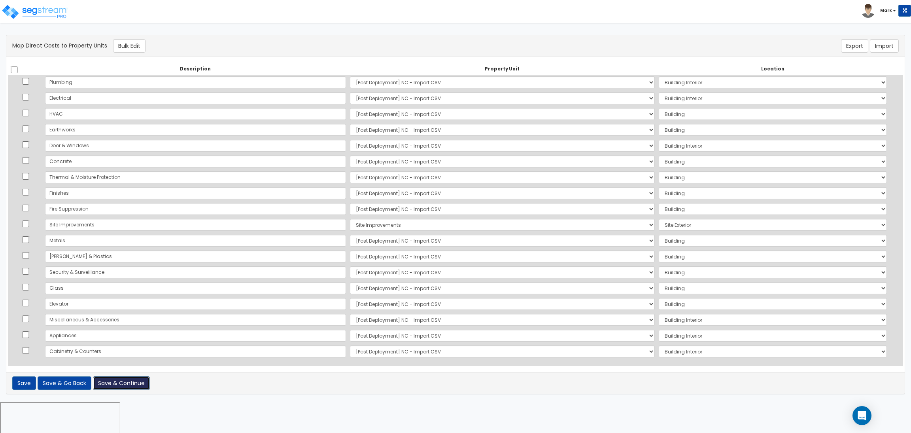
click at [127, 380] on button "Save & Continue" at bounding box center [121, 382] width 57 height 13
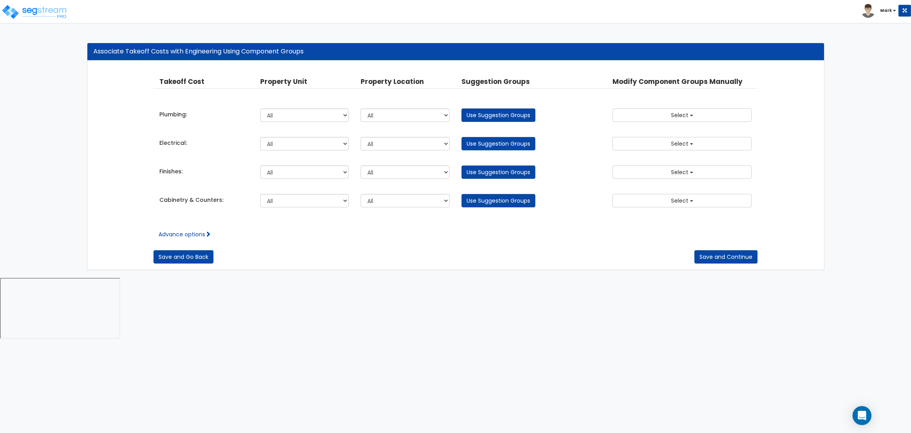
click at [480, 114] on link "Use Suggestion Groups" at bounding box center [498, 114] width 74 height 13
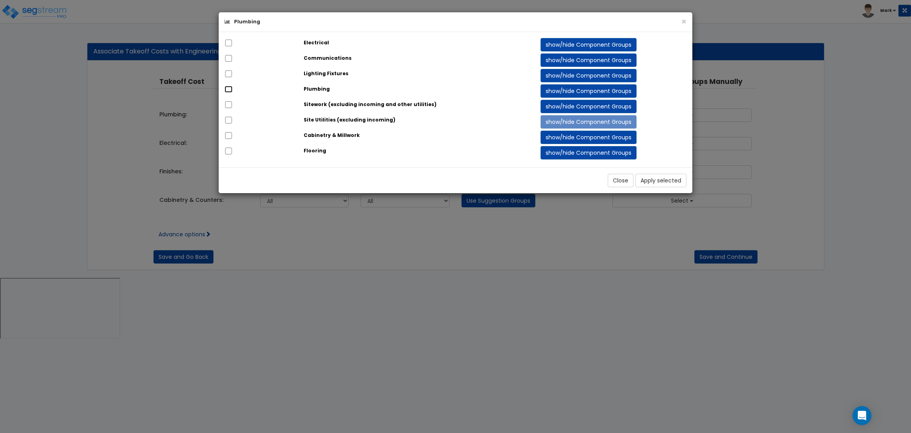
click at [230, 87] on input "checkbox" at bounding box center [229, 89] width 8 height 7
click at [570, 92] on button "show/hide Component Groups" at bounding box center [589, 90] width 96 height 13
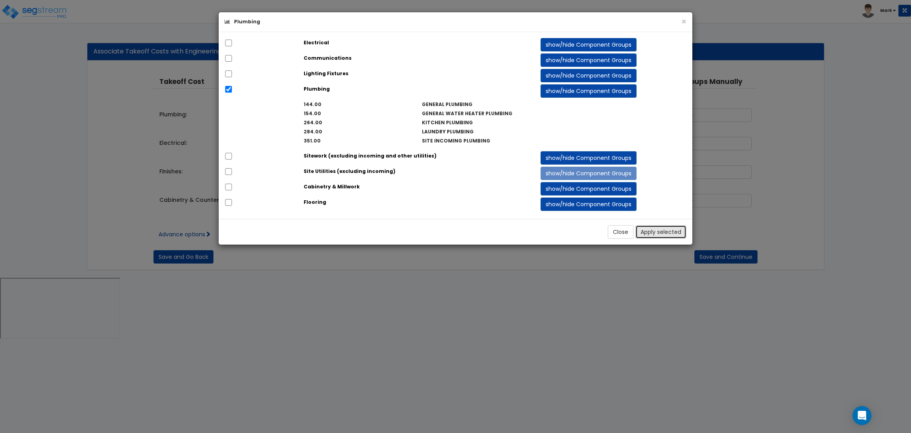
click at [671, 236] on button "Apply selected" at bounding box center [660, 231] width 51 height 13
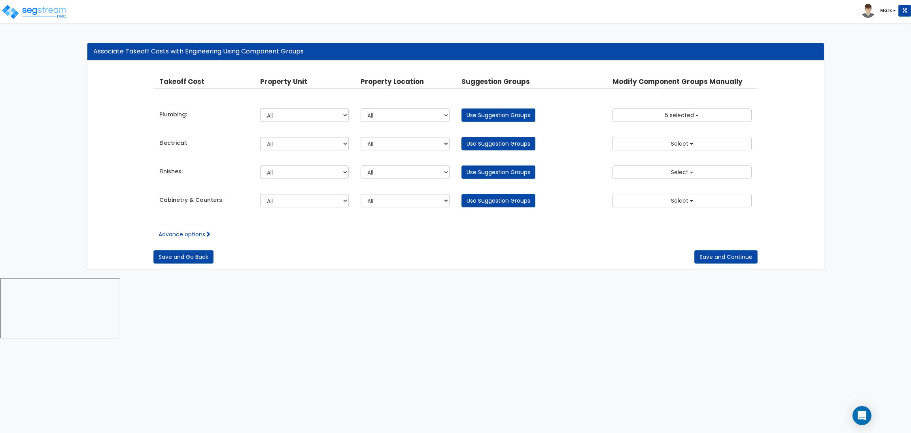
click at [521, 147] on link "Use Suggestion Groups" at bounding box center [498, 143] width 74 height 13
checkbox input "false"
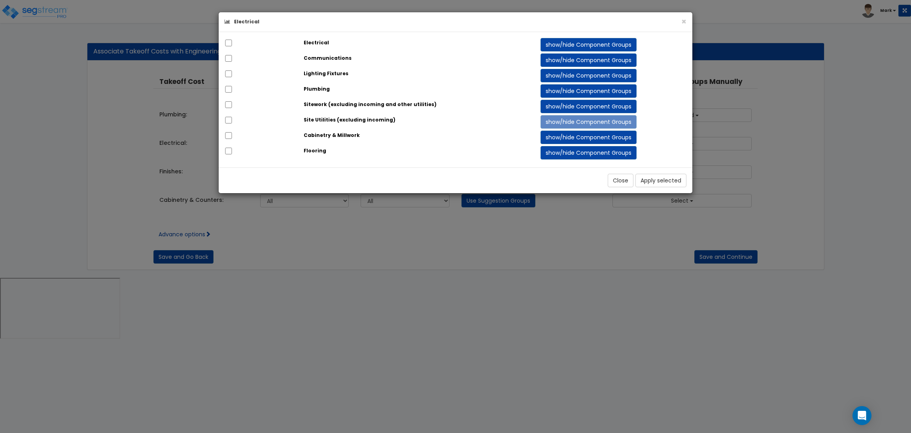
click at [229, 39] on div at bounding box center [258, 43] width 79 height 11
click at [228, 43] on input "checkbox" at bounding box center [229, 43] width 8 height 7
click at [622, 45] on button "show/hide Component Groups" at bounding box center [589, 44] width 96 height 13
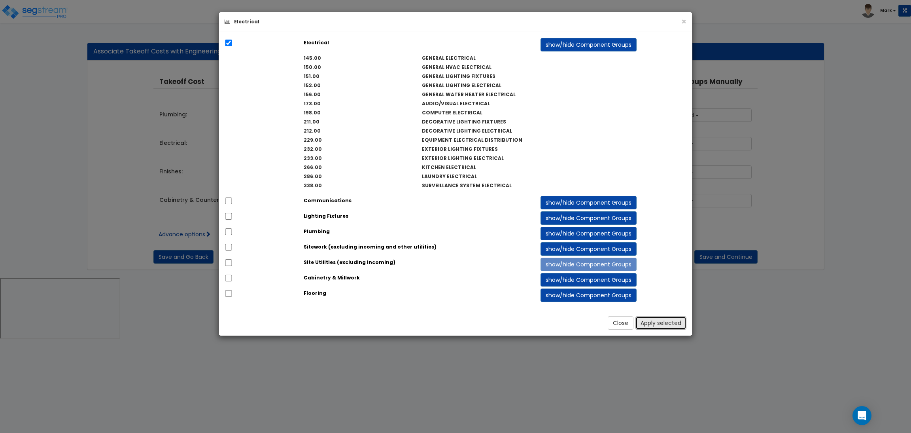
click at [666, 320] on button "Apply selected" at bounding box center [660, 322] width 51 height 13
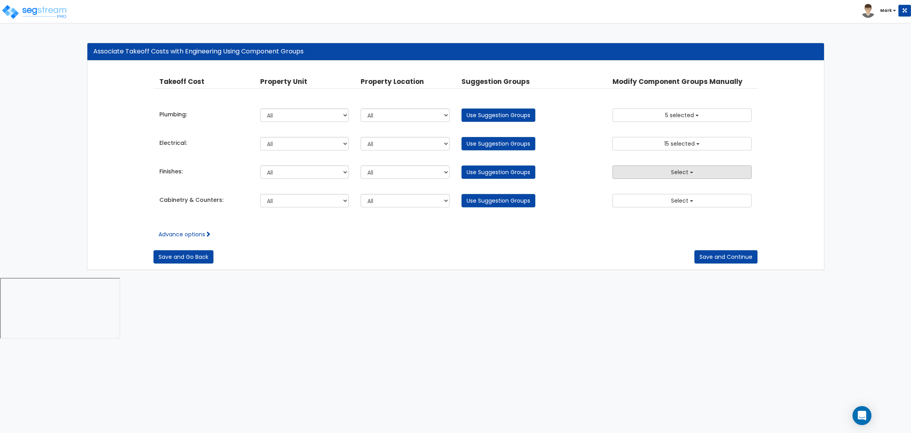
click at [683, 175] on span "Select" at bounding box center [679, 172] width 17 height 8
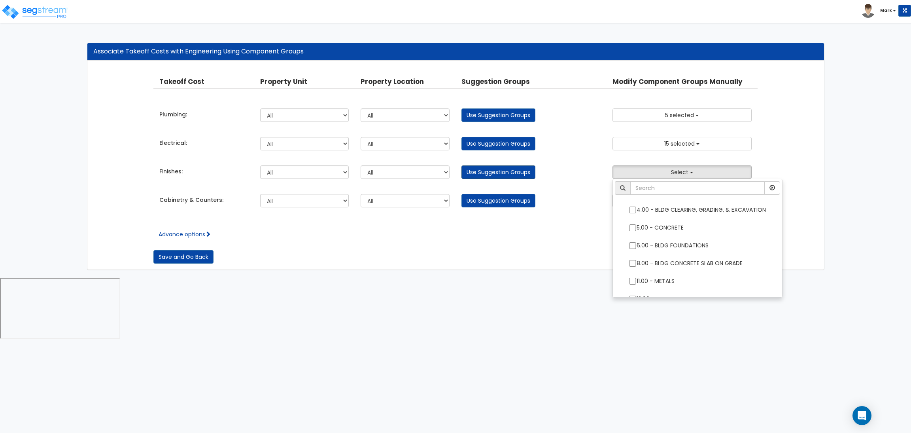
click at [526, 171] on link "Use Suggestion Groups" at bounding box center [498, 171] width 74 height 13
checkbox input "false"
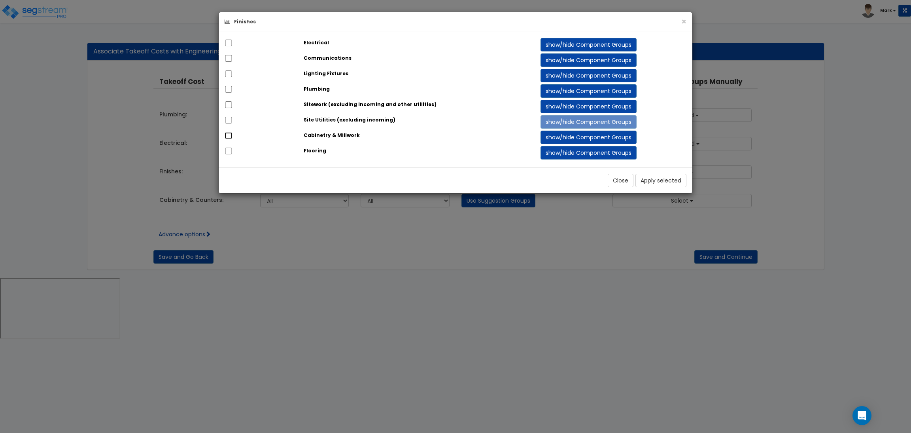
click at [229, 135] on input "checkbox" at bounding box center [229, 135] width 8 height 7
checkbox input "true"
click at [230, 151] on input "checkbox" at bounding box center [229, 150] width 8 height 7
checkbox input "true"
click at [670, 180] on button "Apply selected" at bounding box center [660, 180] width 51 height 13
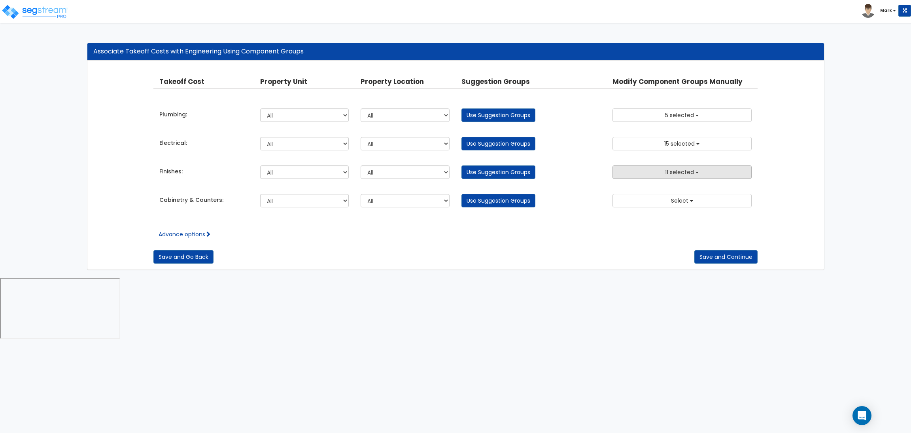
click at [675, 171] on span "11 selected" at bounding box center [679, 172] width 29 height 8
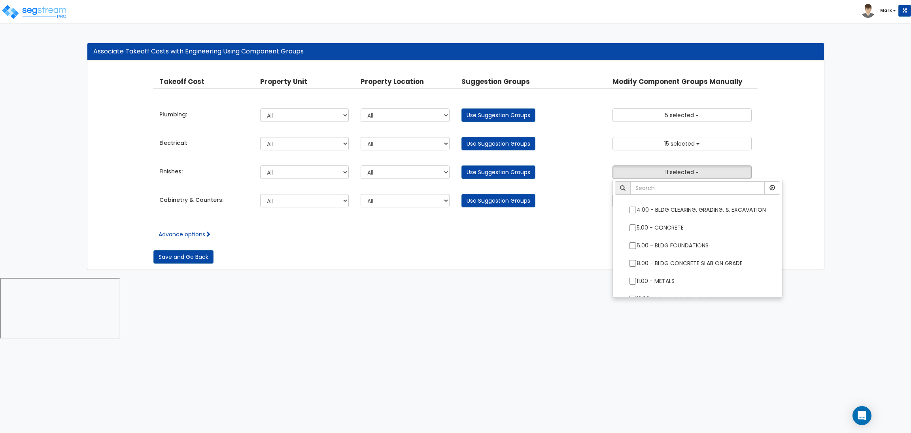
click at [573, 69] on div "Takeoff Cost Property Unit Property Location Suggestion Groups Modify Component…" at bounding box center [455, 69] width 725 height 0
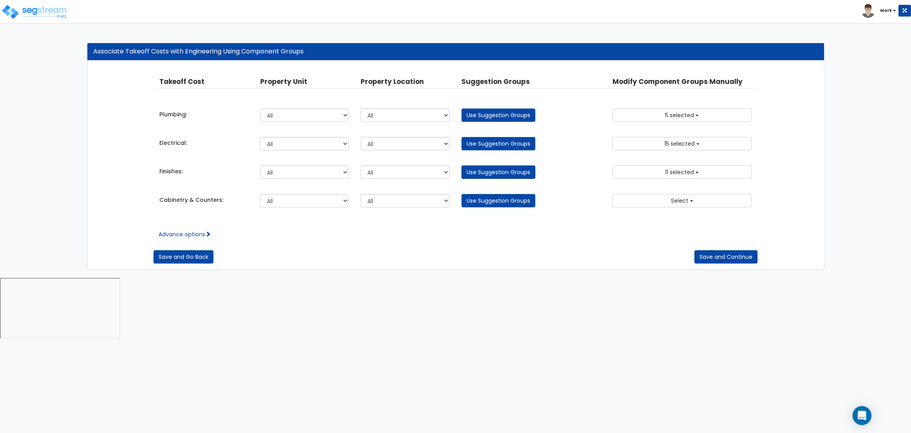
click at [476, 171] on link "Use Suggestion Groups" at bounding box center [498, 171] width 74 height 13
checkbox input "false"
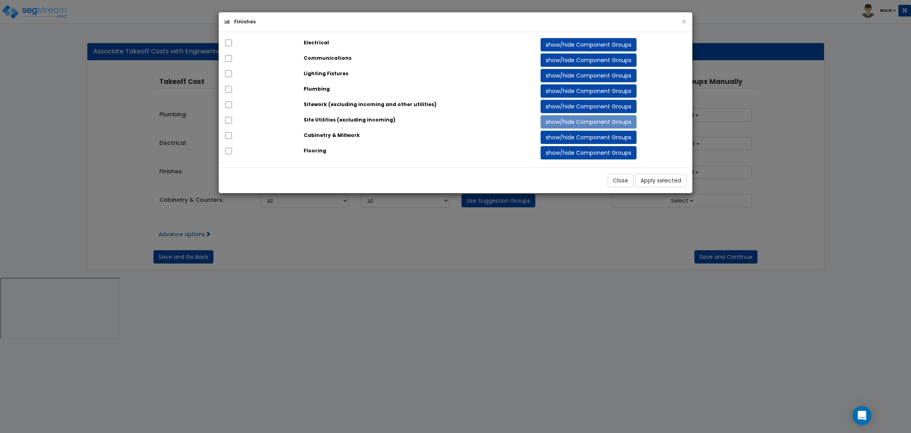
click at [386, 244] on div "× Finishes Electrical show/hide Component Groups 145.00 150.00" at bounding box center [455, 216] width 911 height 433
click at [628, 182] on button "Close" at bounding box center [621, 180] width 26 height 13
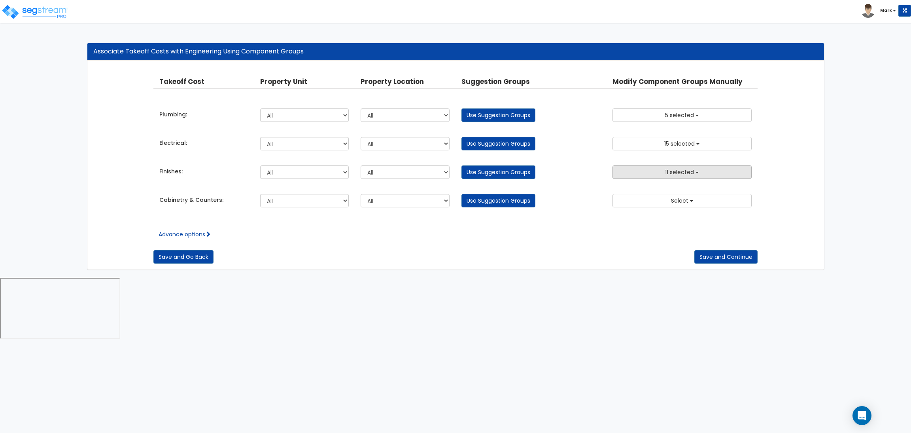
click at [698, 176] on button "11 selected" at bounding box center [681, 171] width 139 height 13
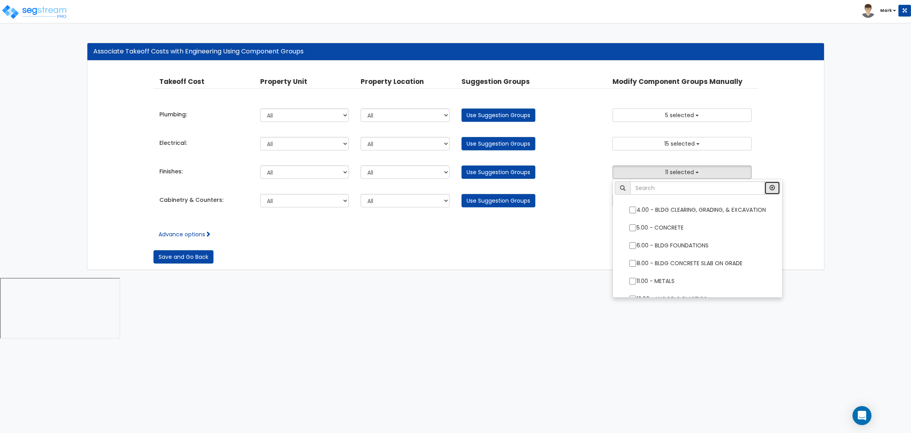
click at [775, 190] on icon "button" at bounding box center [772, 188] width 6 height 6
click at [774, 188] on icon "button" at bounding box center [772, 188] width 6 height 6
click at [559, 212] on div "Takeoff Cost Property Unit Property Location Suggestion Groups Modify Component…" at bounding box center [455, 143] width 604 height 149
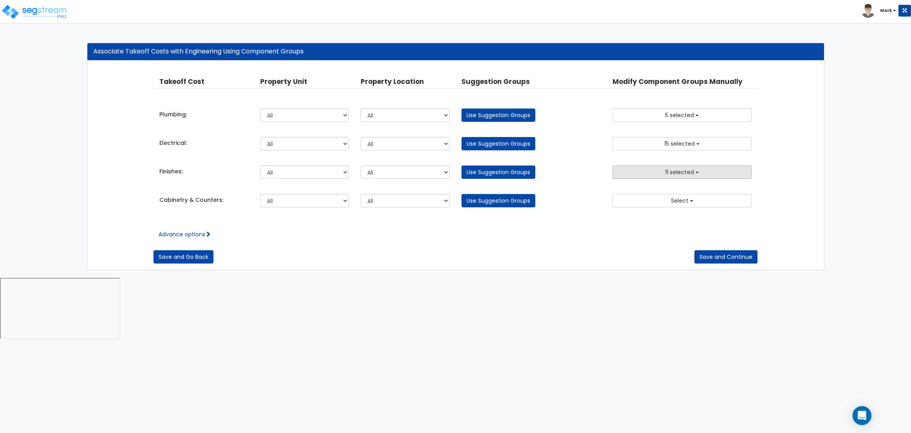
click at [666, 172] on span "11 selected" at bounding box center [679, 172] width 29 height 8
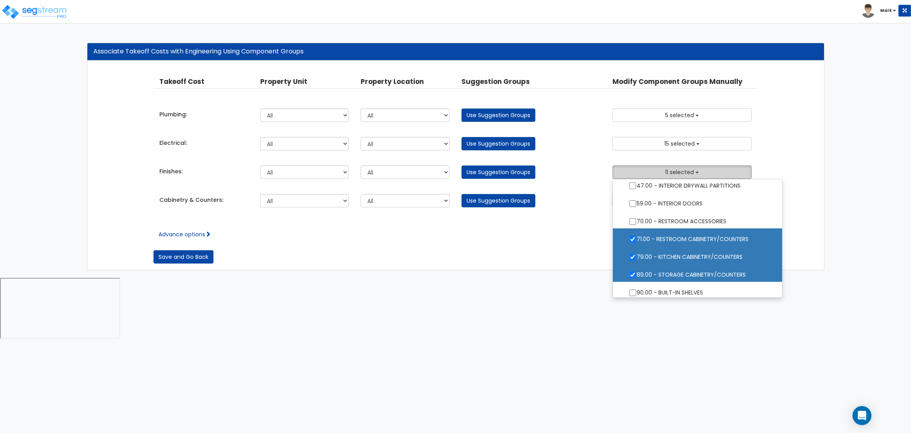
scroll to position [533, 0]
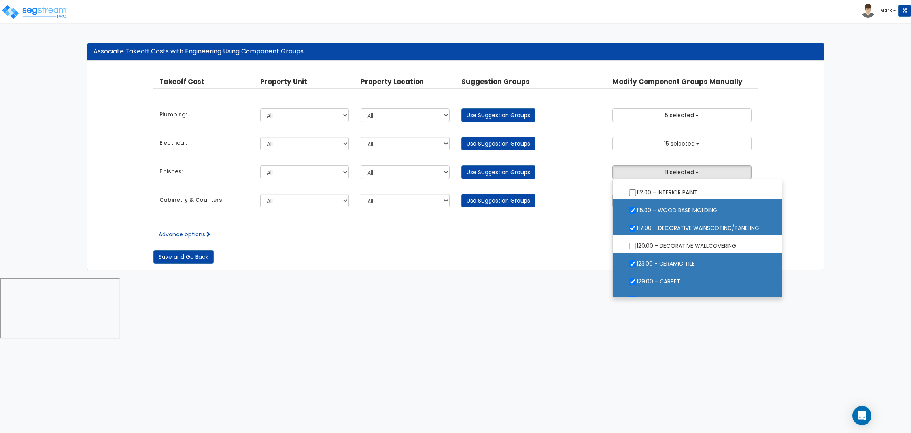
click at [663, 209] on label "115.00 - WOOD BASE MOLDING" at bounding box center [697, 209] width 153 height 18
click at [637, 209] on input "115.00 - WOOD BASE MOLDING" at bounding box center [633, 210] width 8 height 7
checkbox input "false"
click at [668, 225] on label "117.00 - DECORATIVE WAINSCOTING/PANELING" at bounding box center [697, 227] width 153 height 18
click at [637, 225] on input "117.00 - DECORATIVE WAINSCOTING/PANELING" at bounding box center [633, 228] width 8 height 7
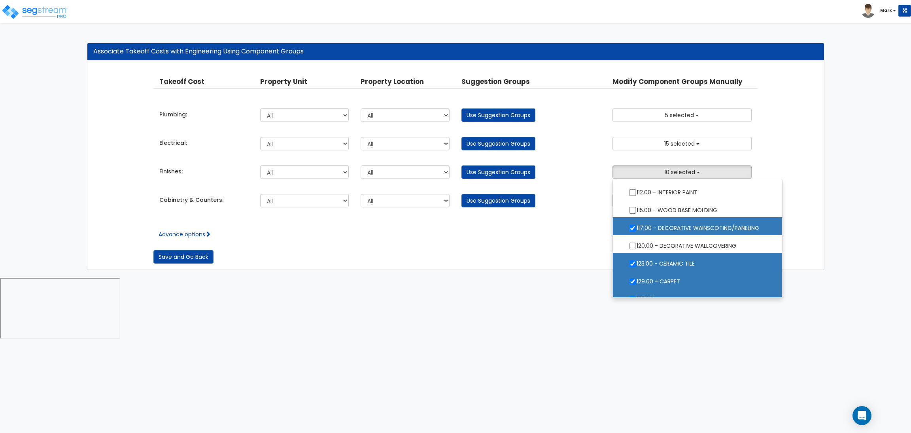
checkbox input "false"
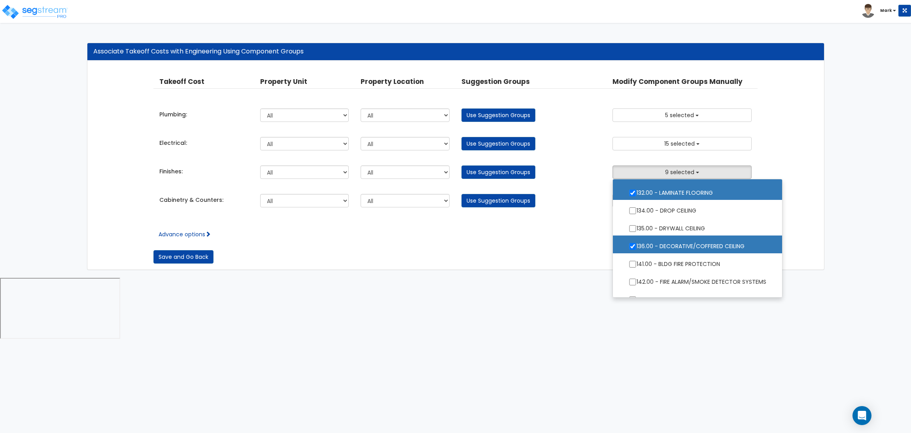
scroll to position [652, 0]
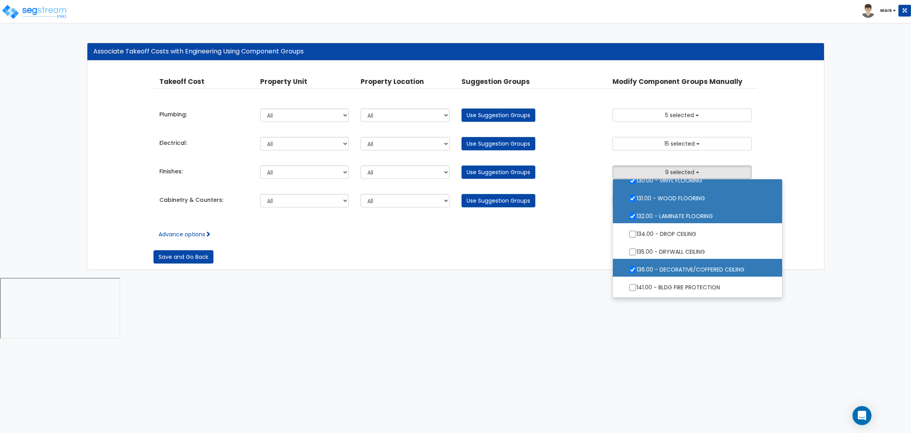
drag, startPoint x: 677, startPoint y: 266, endPoint x: 673, endPoint y: 231, distance: 35.9
click at [677, 266] on label "136.00 - DECORATIVE/COFFERED CEILING" at bounding box center [697, 268] width 153 height 18
click at [637, 266] on input "136.00 - DECORATIVE/COFFERED CEILING" at bounding box center [633, 269] width 8 height 7
checkbox input "false"
click at [673, 219] on label "132.00 - LAMINATE FLOORING" at bounding box center [697, 215] width 153 height 18
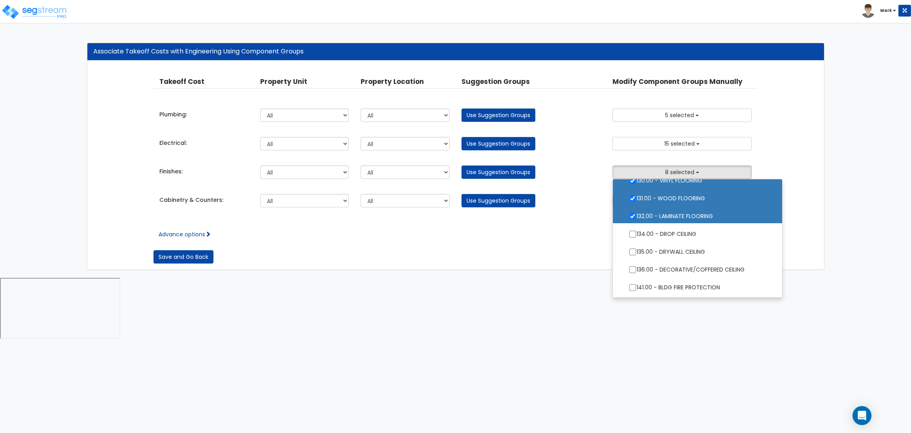
click at [637, 219] on input "132.00 - LAMINATE FLOORING" at bounding box center [633, 216] width 8 height 7
click at [672, 206] on label "132.00 - LAMINATE FLOORING" at bounding box center [697, 215] width 153 height 18
click at [637, 213] on input "132.00 - LAMINATE FLOORING" at bounding box center [633, 216] width 8 height 7
checkbox input "true"
click at [672, 199] on label "131.00 - WOOD FLOORING" at bounding box center [697, 197] width 153 height 18
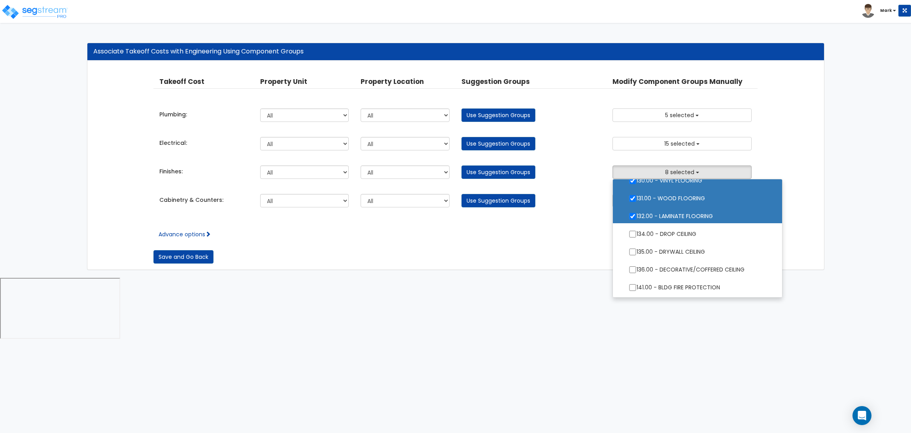
click at [637, 199] on input "131.00 - WOOD FLOORING" at bounding box center [633, 198] width 8 height 7
checkbox input "false"
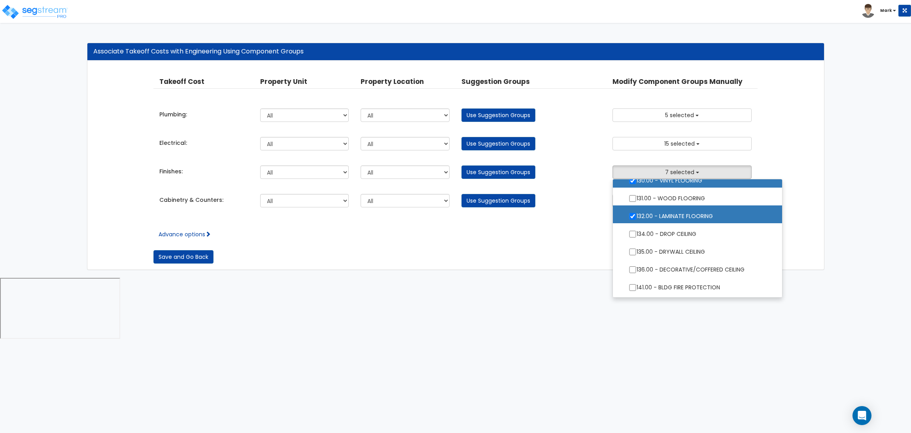
click at [673, 214] on label "132.00 - LAMINATE FLOORING" at bounding box center [697, 215] width 153 height 18
click at [637, 214] on input "132.00 - LAMINATE FLOORING" at bounding box center [633, 216] width 8 height 7
checkbox input "false"
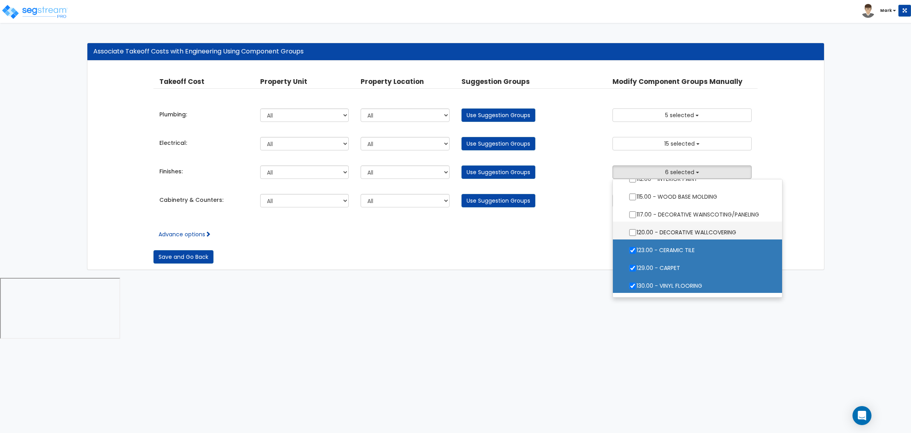
scroll to position [533, 0]
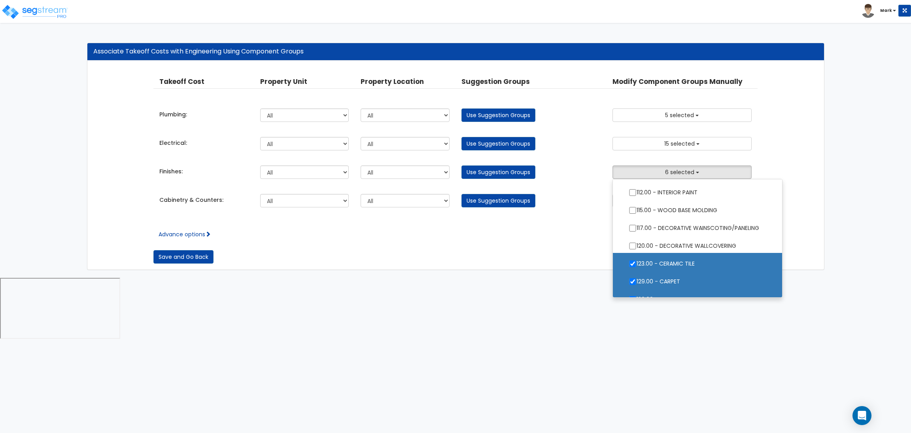
click at [672, 261] on label "123.00 - CERAMIC TILE" at bounding box center [697, 262] width 153 height 18
click at [637, 261] on input "123.00 - CERAMIC TILE" at bounding box center [633, 263] width 8 height 7
checkbox input "false"
click at [678, 282] on label "129.00 - CARPET" at bounding box center [697, 280] width 153 height 18
click at [637, 282] on input "129.00 - CARPET" at bounding box center [633, 281] width 8 height 7
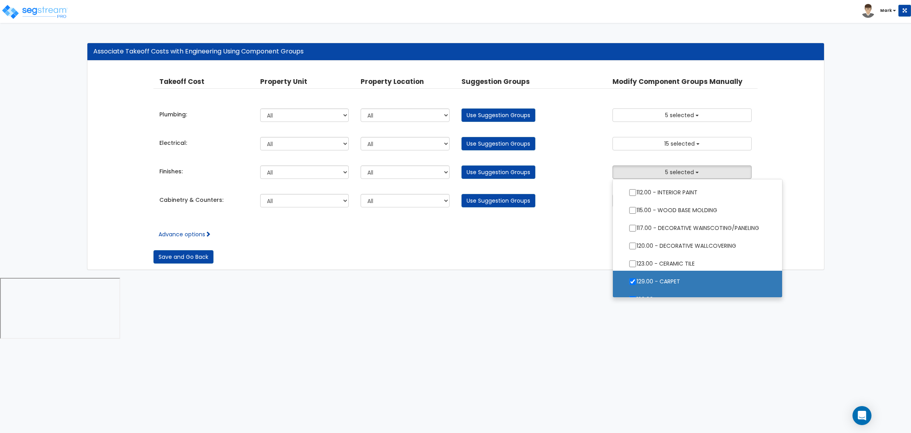
checkbox input "false"
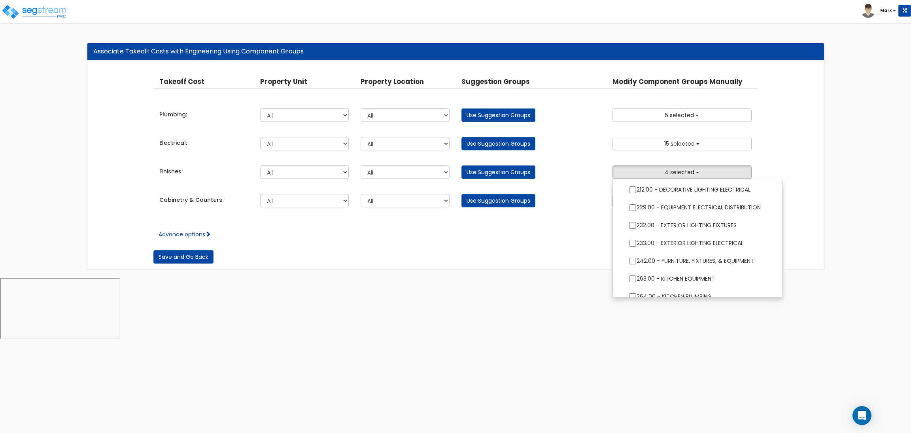
scroll to position [1239, 0]
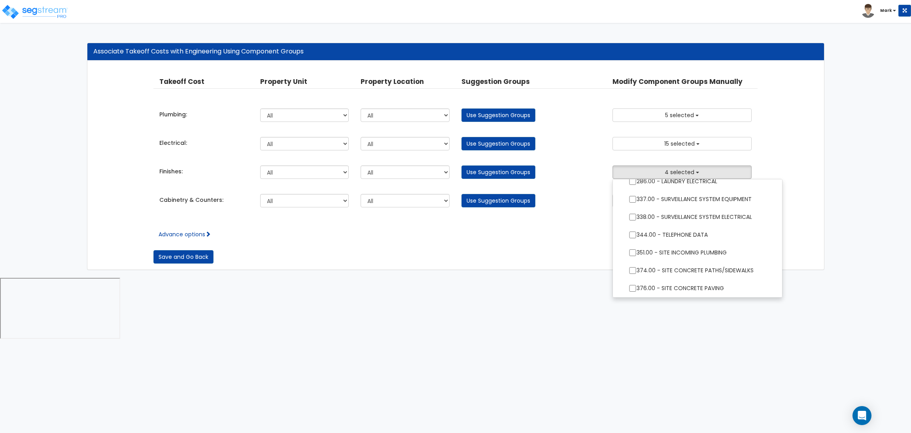
click at [631, 329] on html "Toggle navigation Mark x" at bounding box center [455, 170] width 911 height 340
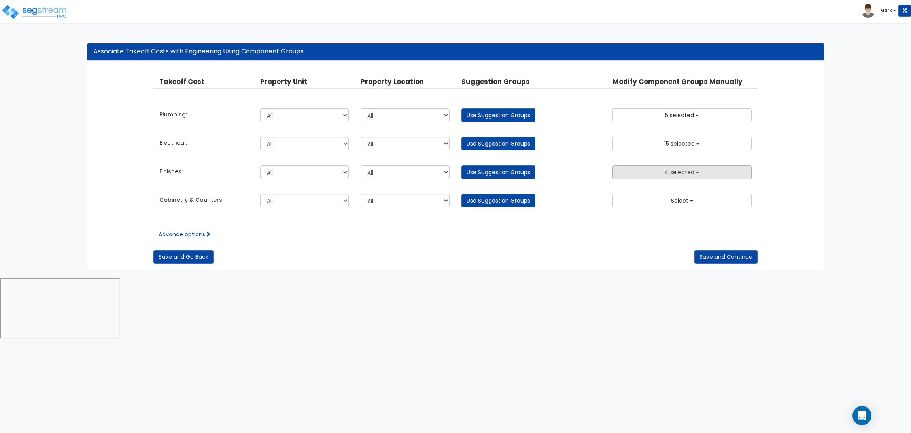
drag, startPoint x: 666, startPoint y: 174, endPoint x: 673, endPoint y: 174, distance: 7.1
click at [666, 174] on span "4 selected" at bounding box center [680, 172] width 30 height 8
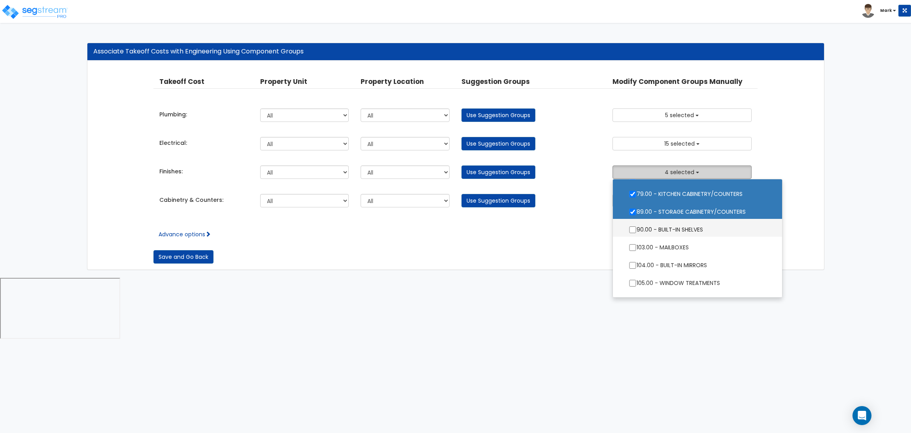
scroll to position [408, 0]
click at [682, 195] on label "79.00 - KITCHEN CABINETRY/COUNTERS" at bounding box center [697, 192] width 153 height 18
click at [637, 195] on input "79.00 - KITCHEN CABINETRY/COUNTERS" at bounding box center [633, 192] width 8 height 7
checkbox input "false"
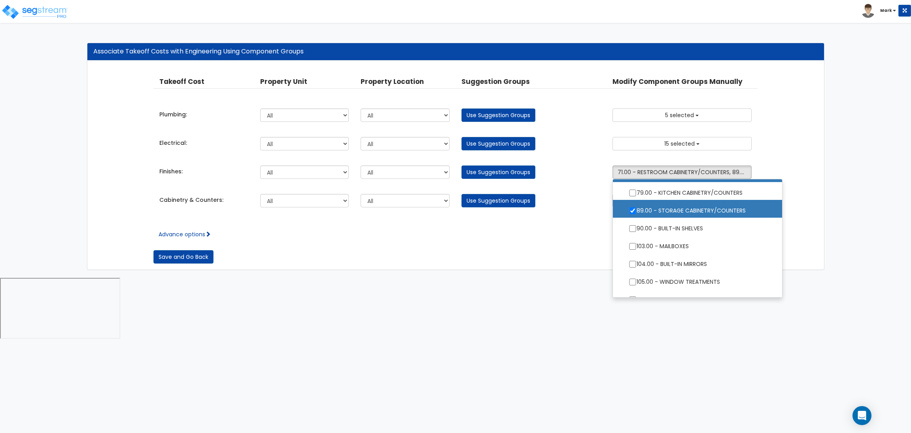
click at [681, 209] on label "89.00 - STORAGE CABINETRY/COUNTERS" at bounding box center [697, 209] width 153 height 18
click at [637, 209] on input "89.00 - STORAGE CABINETRY/COUNTERS" at bounding box center [633, 210] width 8 height 7
checkbox input "false"
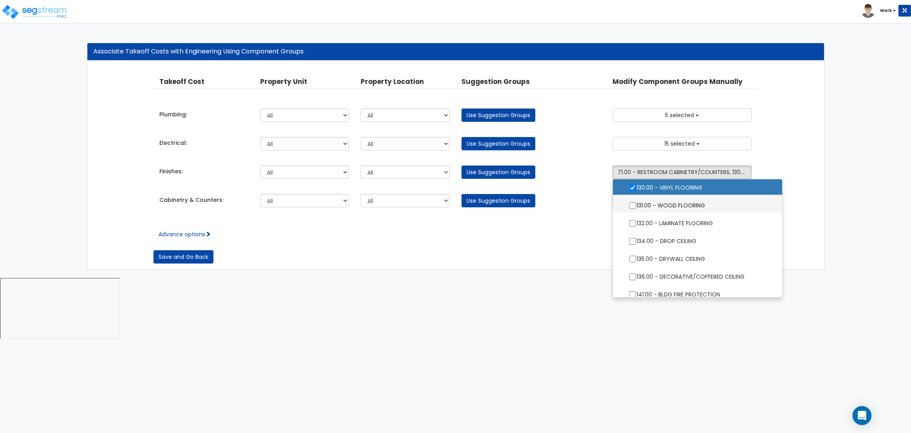
scroll to position [652, 0]
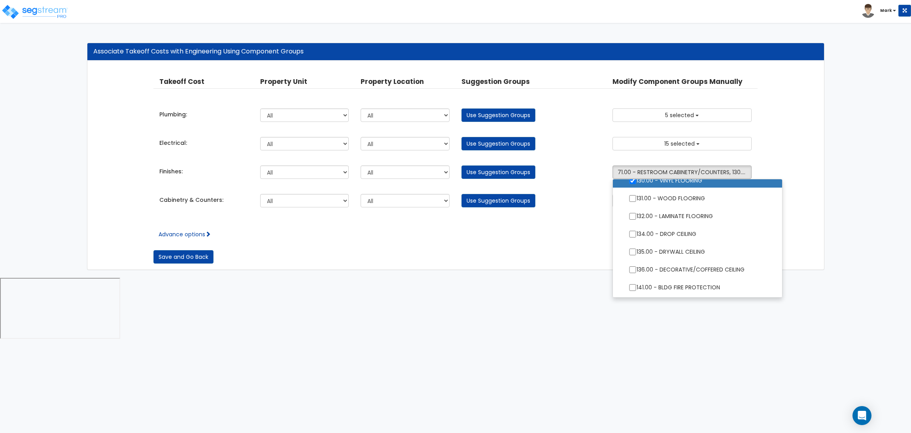
click at [685, 180] on label "130.00 - VINYL FLOORING" at bounding box center [697, 179] width 153 height 18
click at [637, 180] on input "130.00 - VINYL FLOORING" at bounding box center [633, 180] width 8 height 7
checkbox input "false"
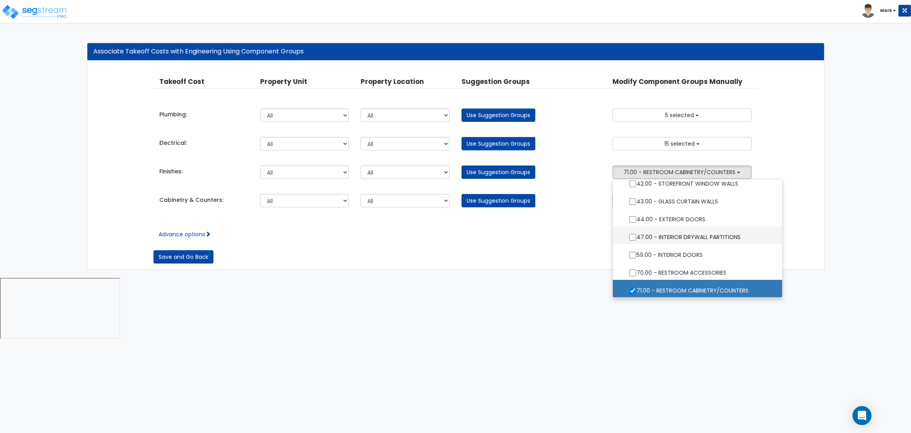
scroll to position [290, 0]
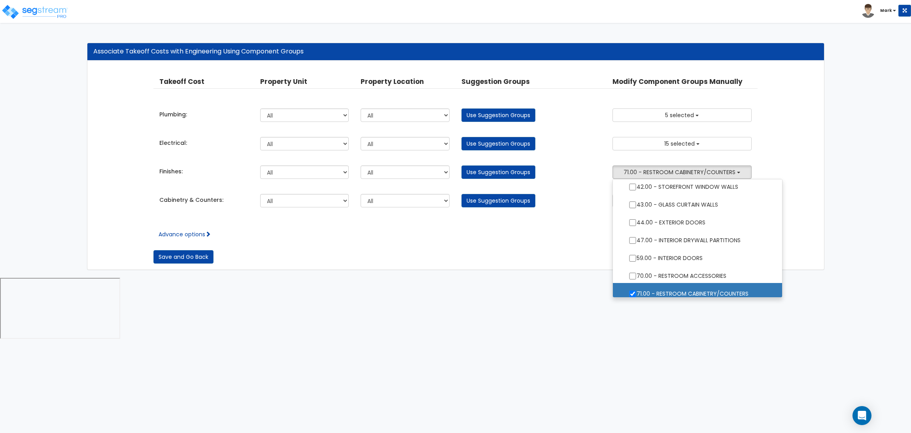
click at [698, 291] on label "71.00 - RESTROOM CABINETRY/COUNTERS" at bounding box center [697, 293] width 153 height 18
click at [637, 291] on input "71.00 - RESTROOM CABINETRY/COUNTERS" at bounding box center [633, 293] width 8 height 7
checkbox input "false"
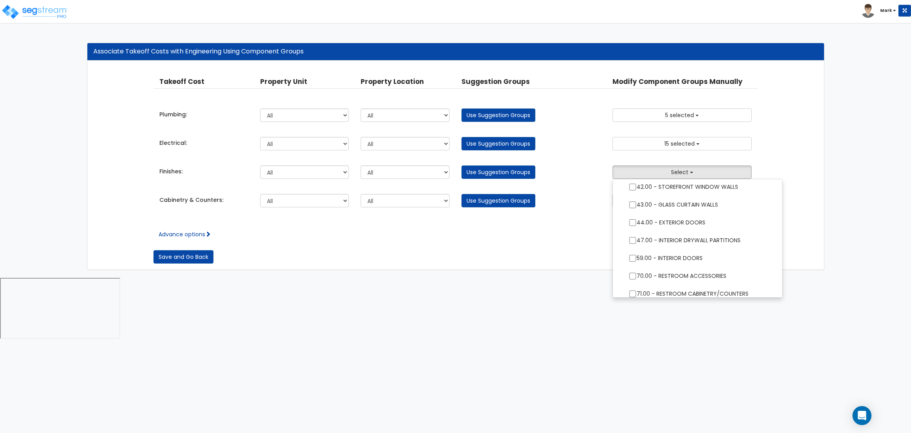
click at [449, 298] on html "Toggle navigation Mark x" at bounding box center [455, 170] width 911 height 340
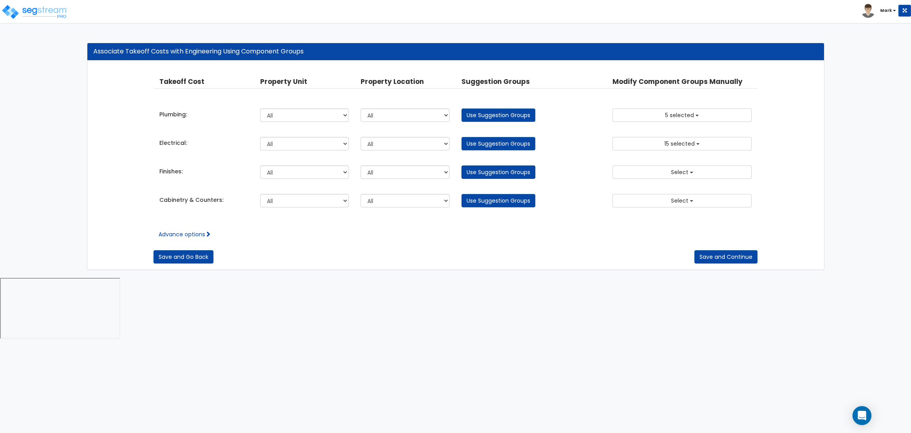
click at [484, 171] on link "Use Suggestion Groups" at bounding box center [498, 171] width 74 height 13
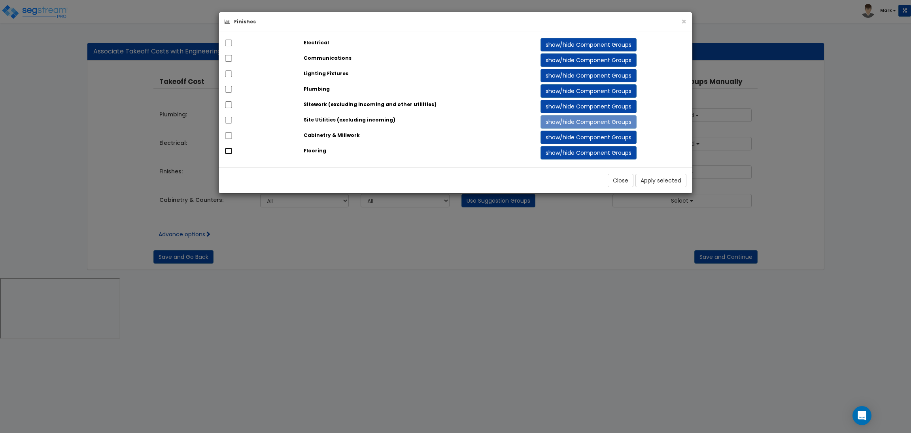
click at [232, 152] on input "checkbox" at bounding box center [229, 150] width 8 height 7
click at [587, 155] on button "show/hide Component Groups" at bounding box center [589, 152] width 96 height 13
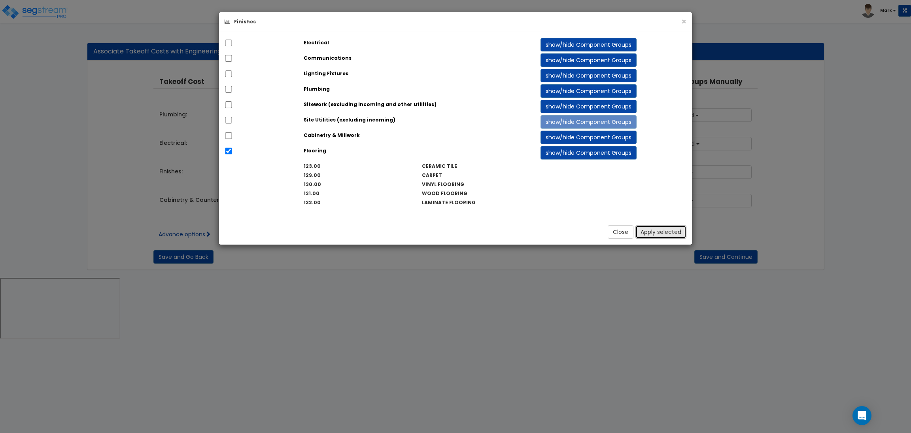
click at [678, 236] on button "Apply selected" at bounding box center [660, 231] width 51 height 13
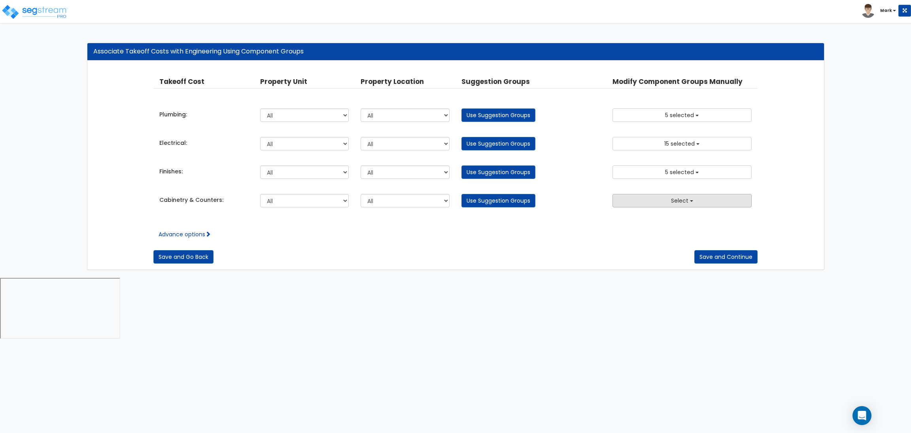
click at [680, 200] on span "Select" at bounding box center [679, 201] width 17 height 8
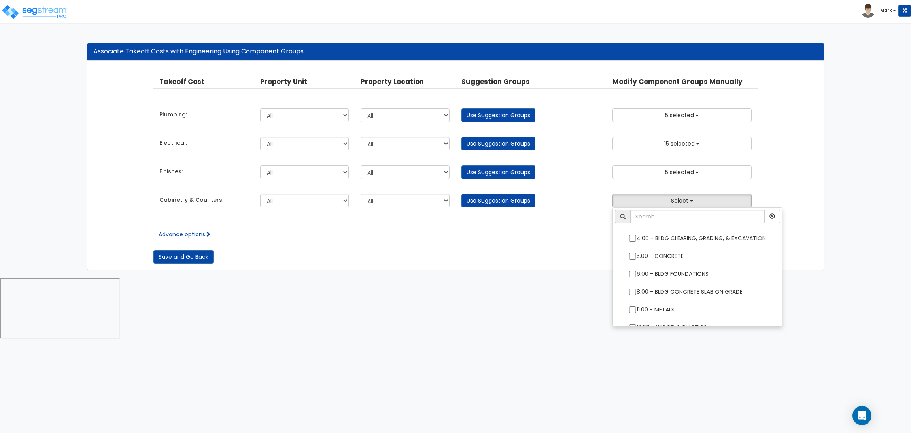
drag, startPoint x: 565, startPoint y: 221, endPoint x: 558, endPoint y: 220, distance: 7.1
click at [564, 221] on div "Advance options Take Off Cost Select Plumbing Electrical Finishes Cabinetry & C…" at bounding box center [455, 228] width 604 height 20
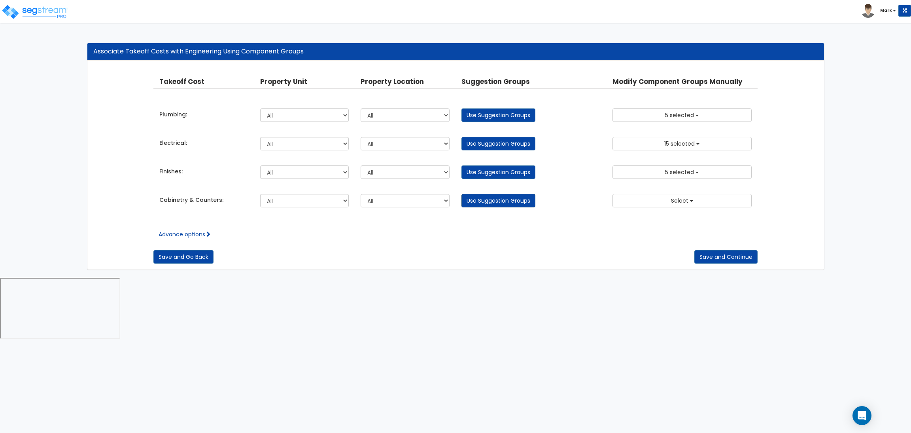
click at [493, 200] on link "Use Suggestion Groups" at bounding box center [498, 200] width 74 height 13
checkbox input "false"
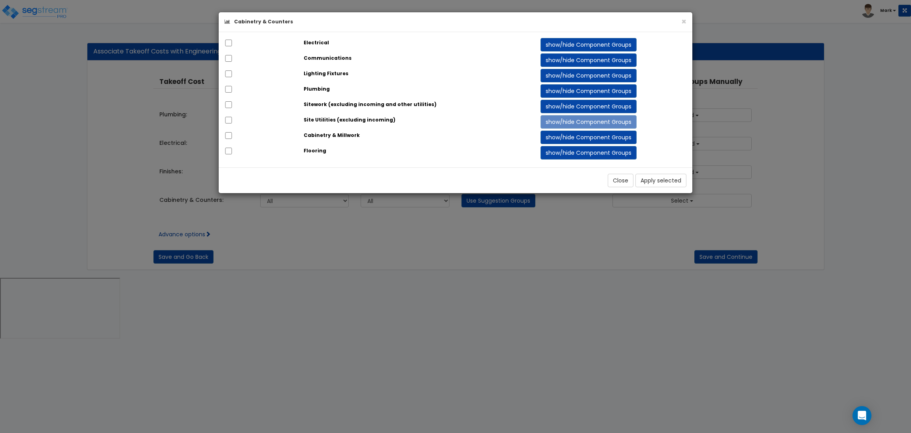
click at [295, 133] on div at bounding box center [258, 135] width 79 height 11
click at [227, 137] on input "checkbox" at bounding box center [229, 135] width 8 height 7
checkbox input "true"
click at [653, 177] on button "Apply selected" at bounding box center [660, 180] width 51 height 13
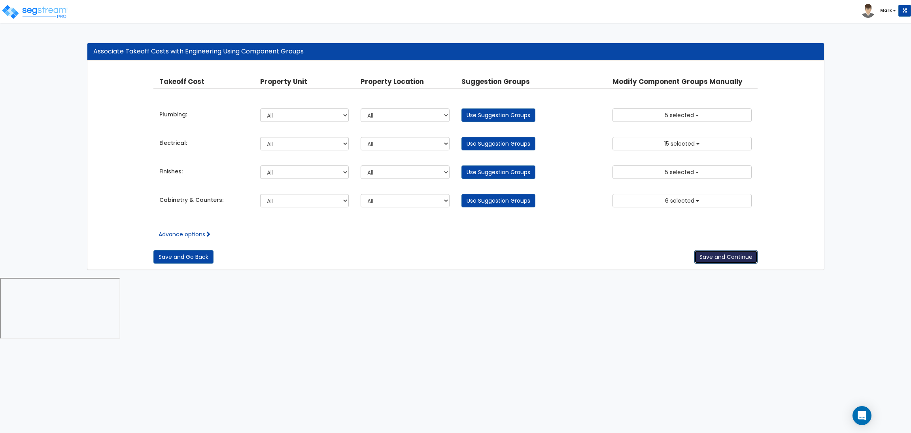
click at [723, 254] on button "Save and Continue" at bounding box center [725, 256] width 63 height 13
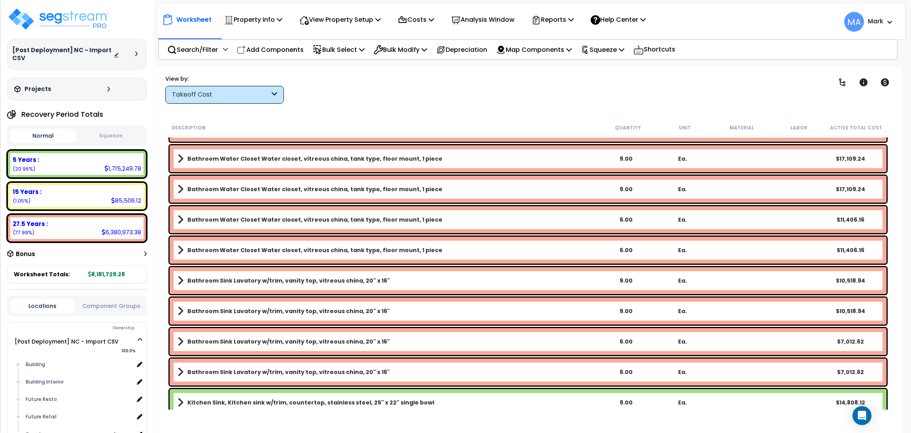
scroll to position [237, 0]
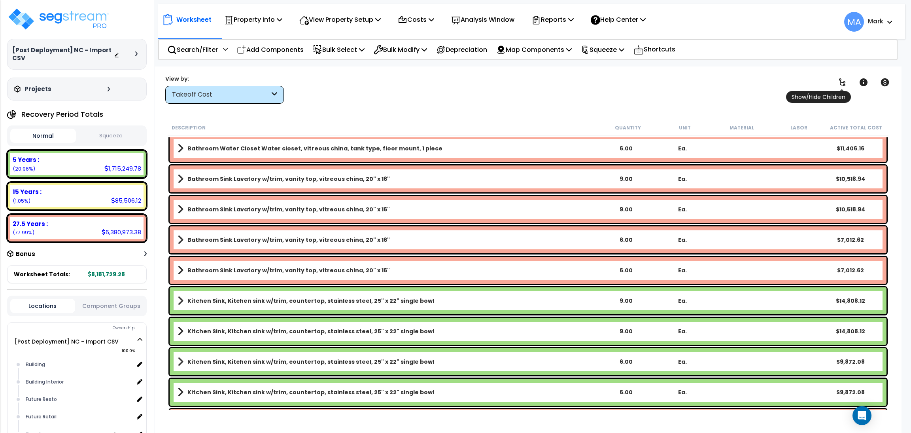
click at [840, 84] on icon at bounding box center [842, 82] width 6 height 8
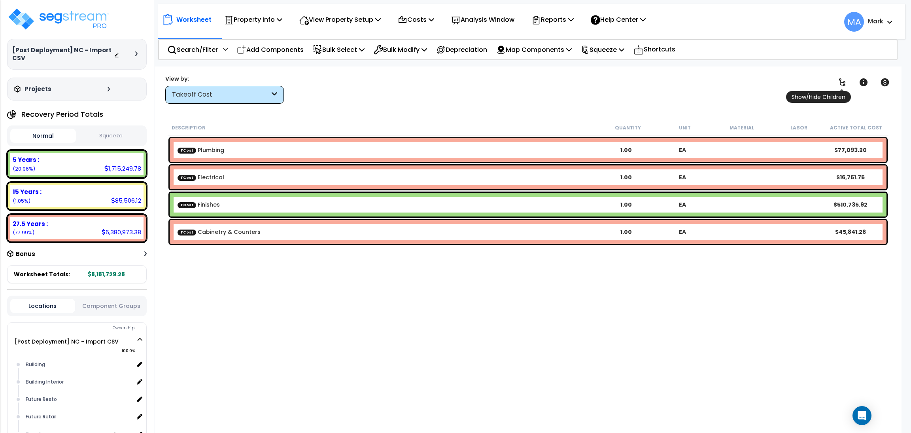
click at [841, 81] on icon at bounding box center [841, 81] width 9 height 9
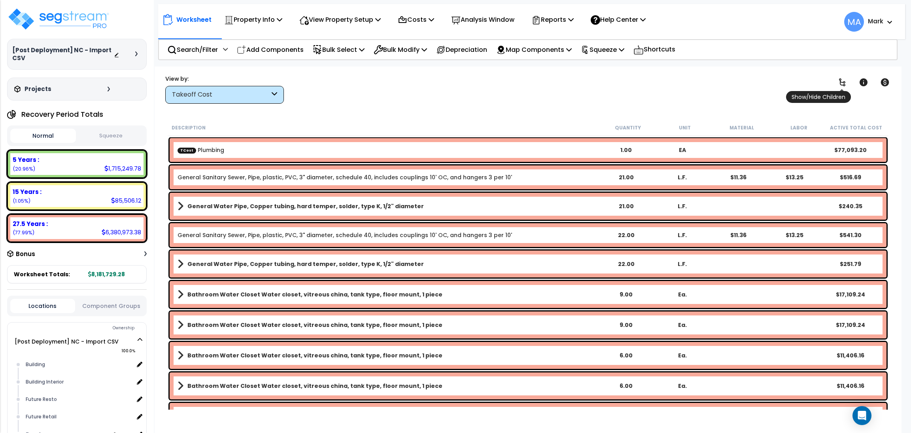
click at [841, 81] on icon at bounding box center [841, 81] width 9 height 9
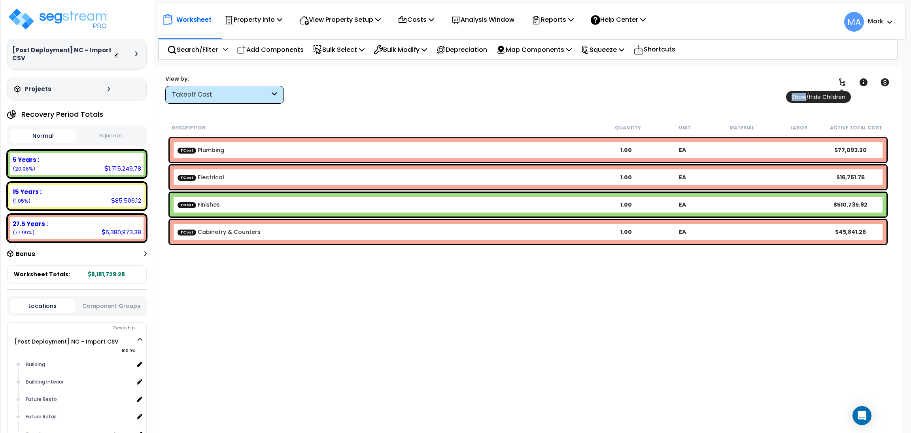
click at [841, 81] on icon at bounding box center [841, 81] width 9 height 9
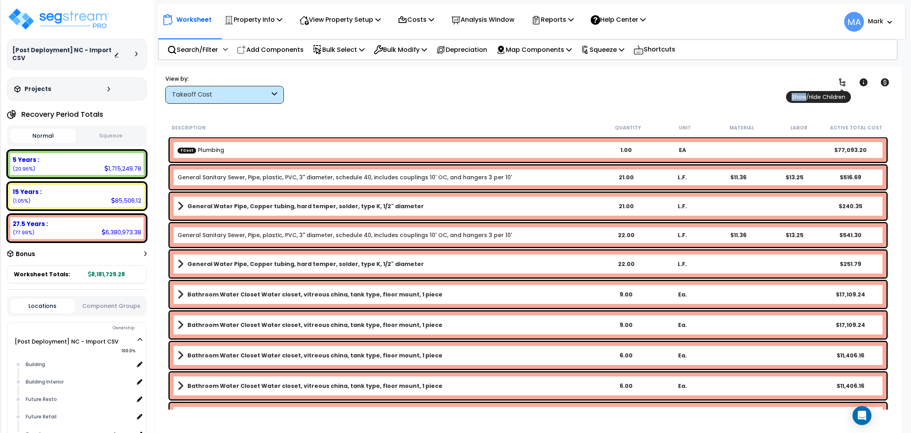
click at [841, 81] on icon at bounding box center [841, 81] width 9 height 9
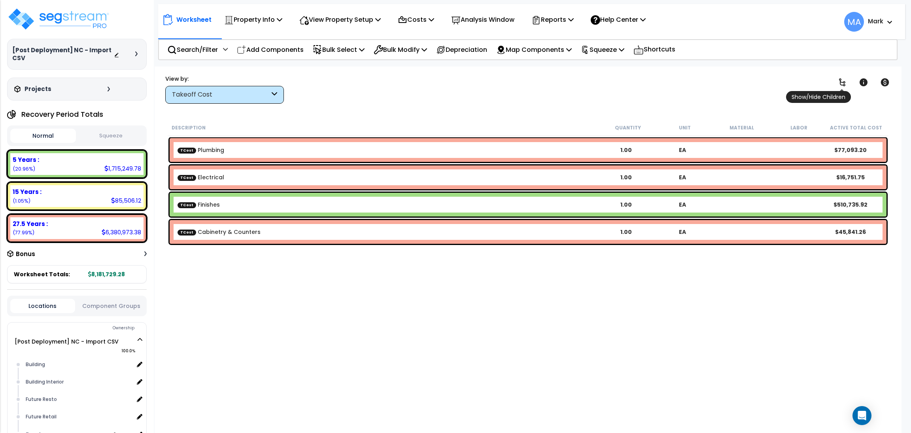
click at [841, 81] on icon at bounding box center [841, 81] width 9 height 9
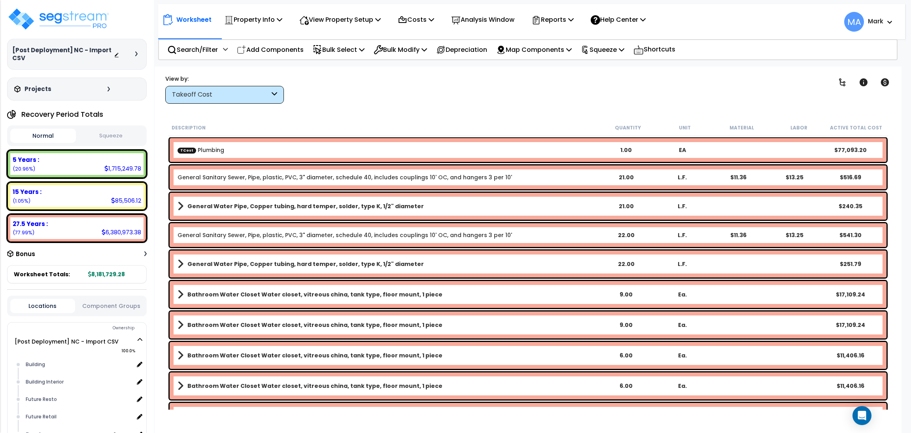
click at [215, 97] on div "Takeoff Cost" at bounding box center [221, 94] width 98 height 9
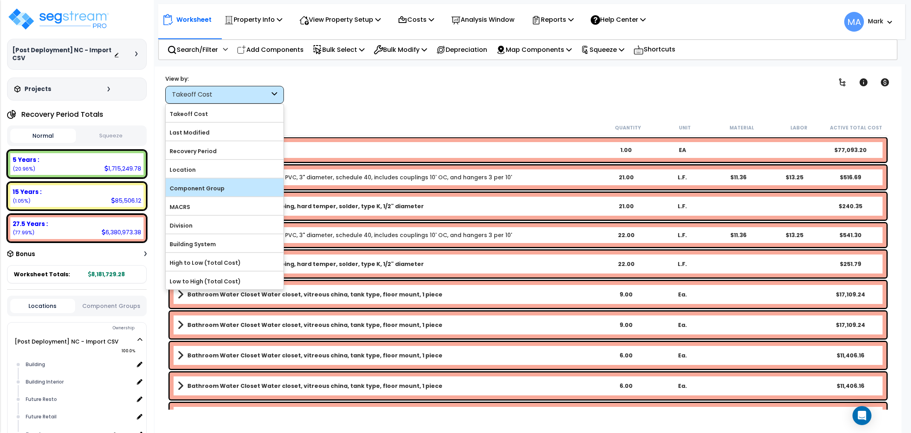
click at [222, 193] on label "Component Group" at bounding box center [225, 188] width 118 height 12
click at [0, 0] on input "Component Group" at bounding box center [0, 0] width 0 height 0
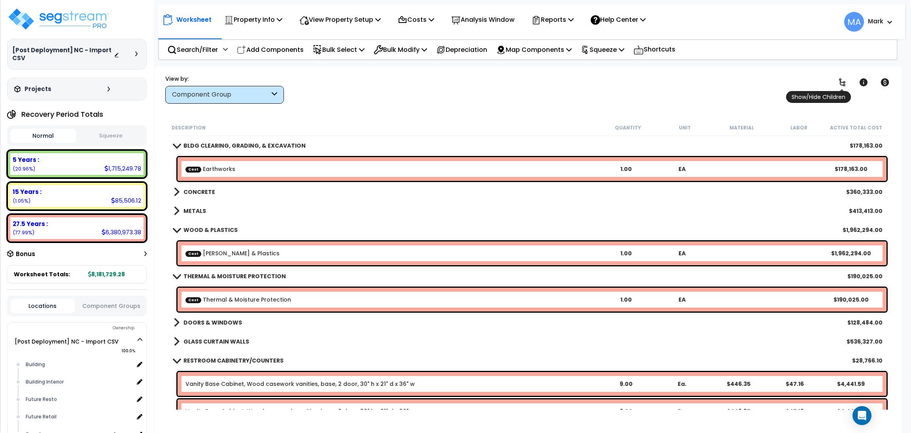
click at [843, 81] on icon at bounding box center [841, 81] width 9 height 9
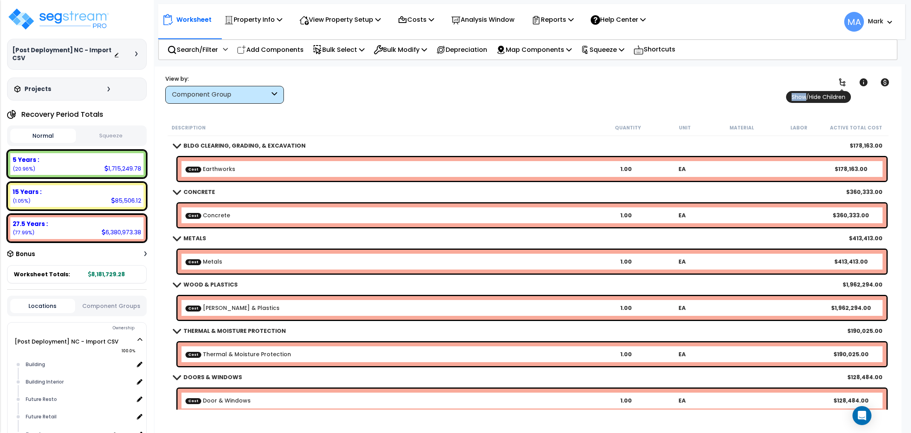
click at [843, 81] on icon at bounding box center [841, 81] width 9 height 9
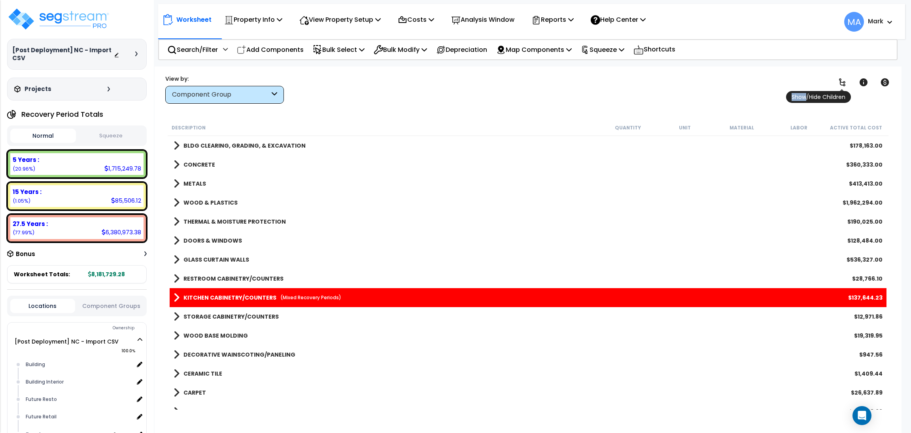
click at [843, 81] on icon at bounding box center [841, 81] width 9 height 9
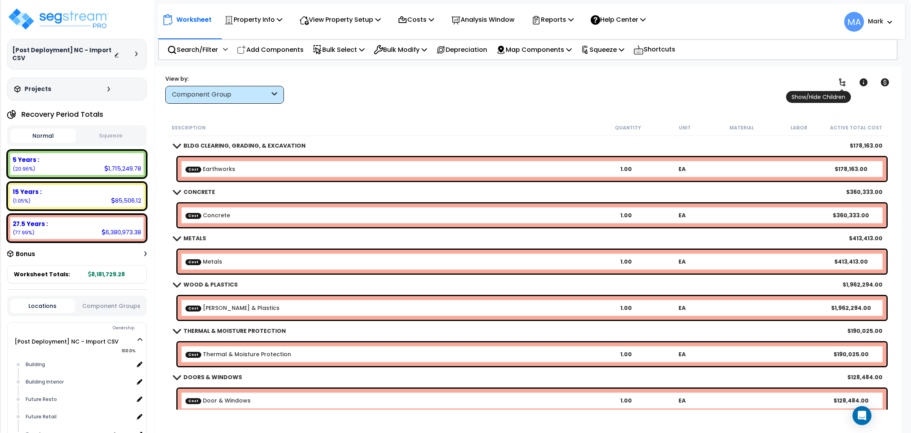
click at [843, 81] on icon at bounding box center [841, 81] width 9 height 9
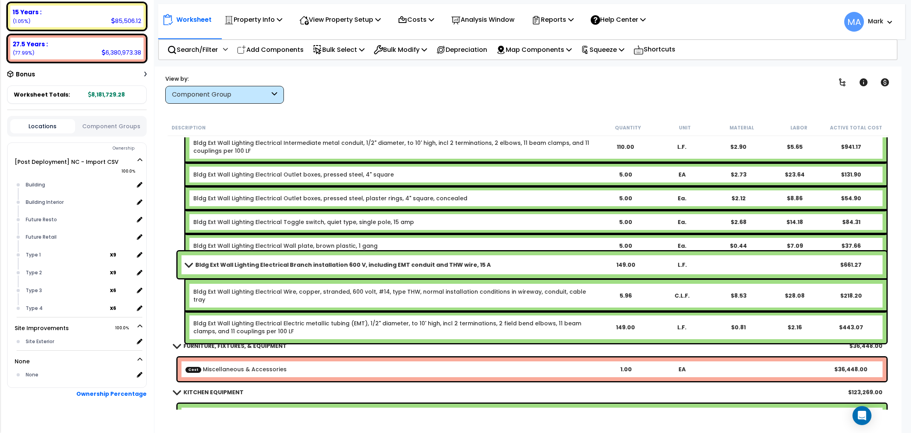
scroll to position [17437, 0]
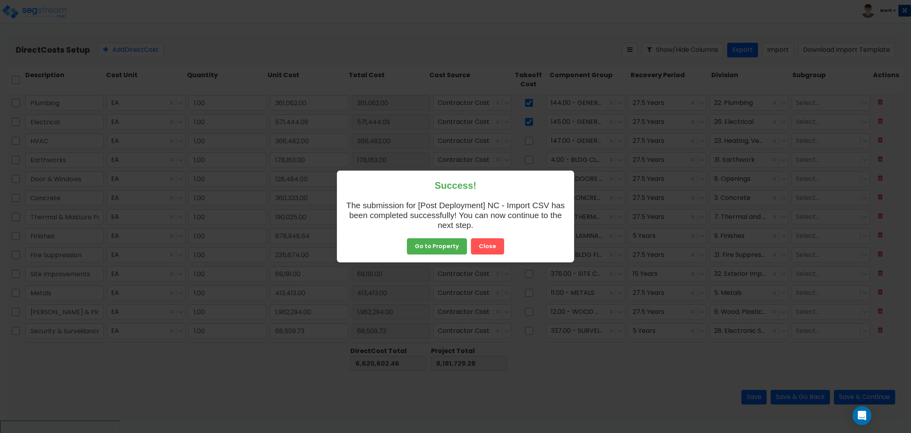
click at [481, 241] on button "Close" at bounding box center [487, 241] width 33 height 17
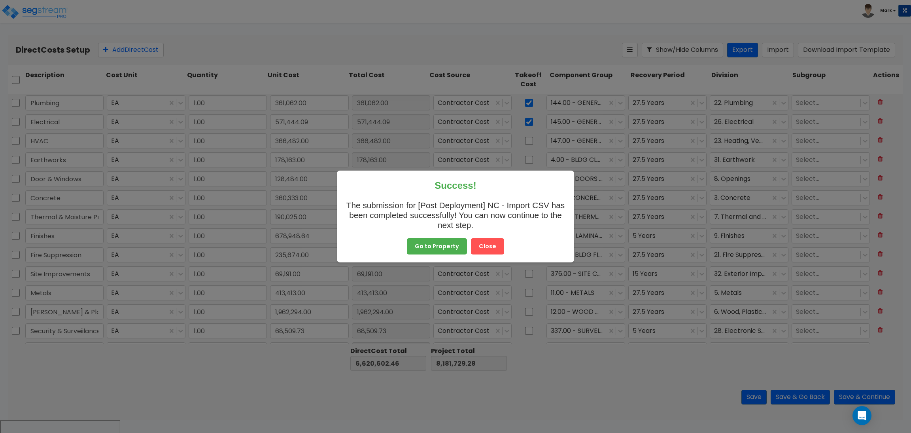
click at [488, 245] on button "Close" at bounding box center [487, 246] width 33 height 17
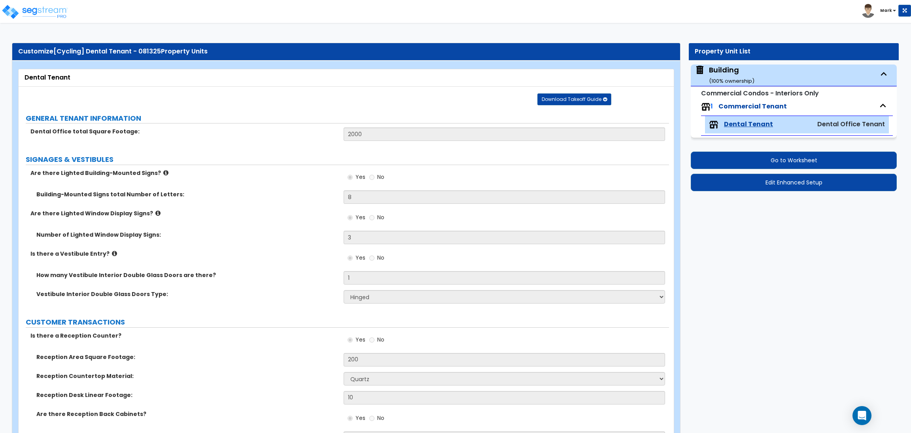
select select "1"
select select "4"
select select "2"
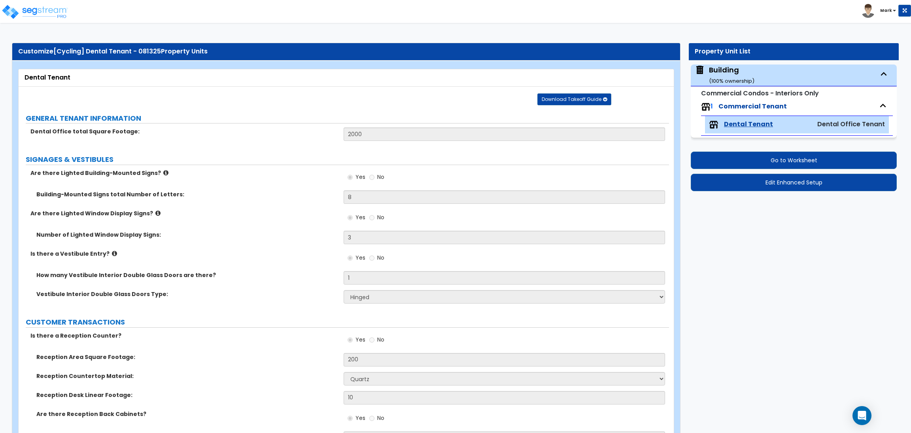
select select "3"
select select "1"
select select "5"
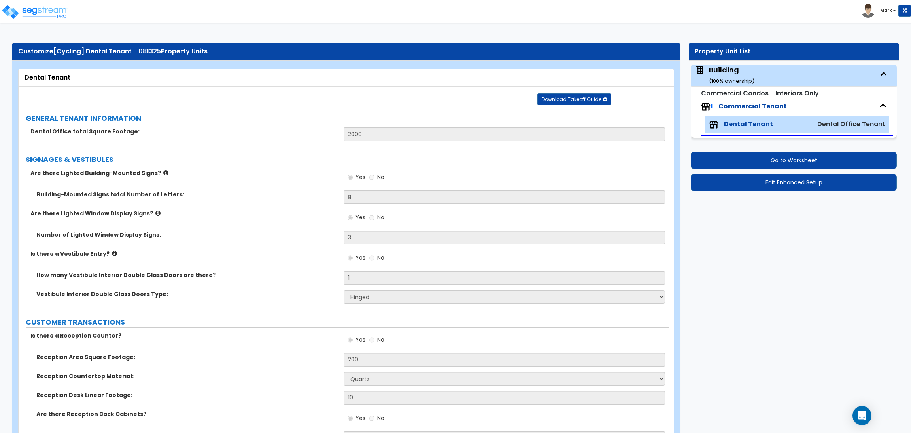
select select "2"
select select "1"
select select "3"
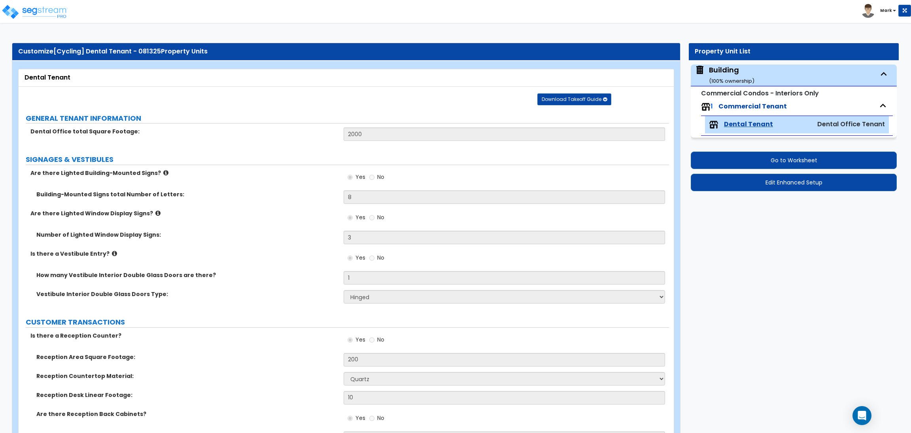
select select "1"
select select "2"
select select "1"
select select "5"
select select "1"
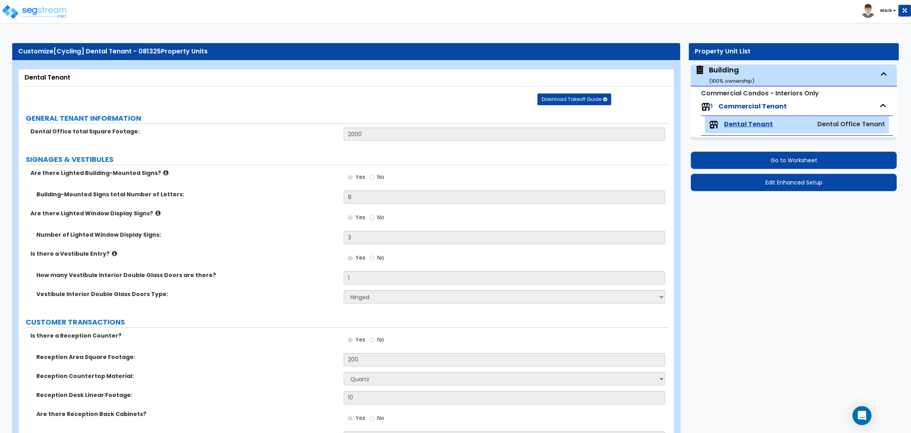
select select "1"
select select "2"
select select "4"
select select "1"
select select "4"
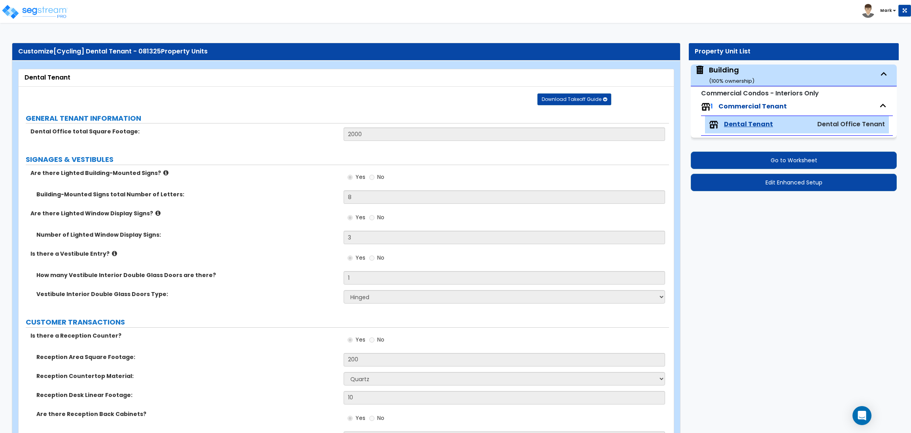
select select "2"
select select "3"
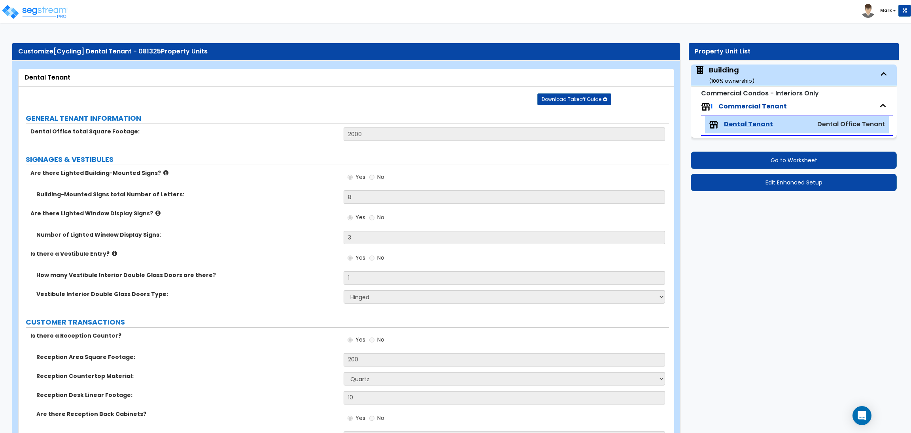
select select "1"
select select "2"
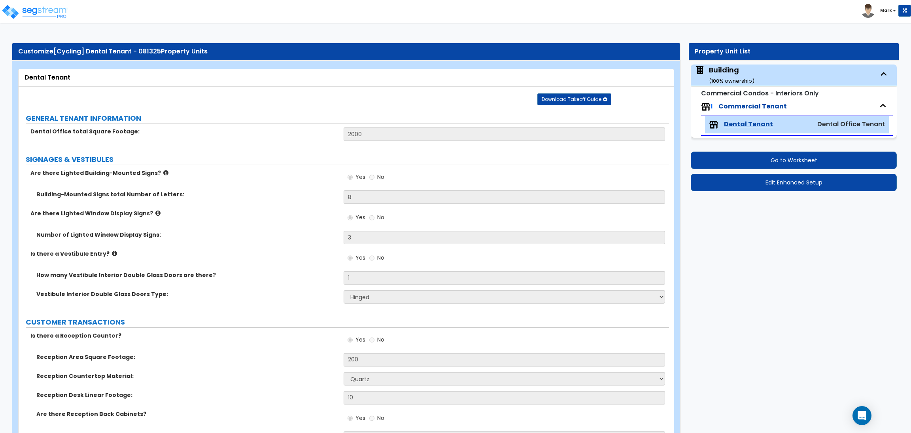
select select "2"
select select "3"
select select "4"
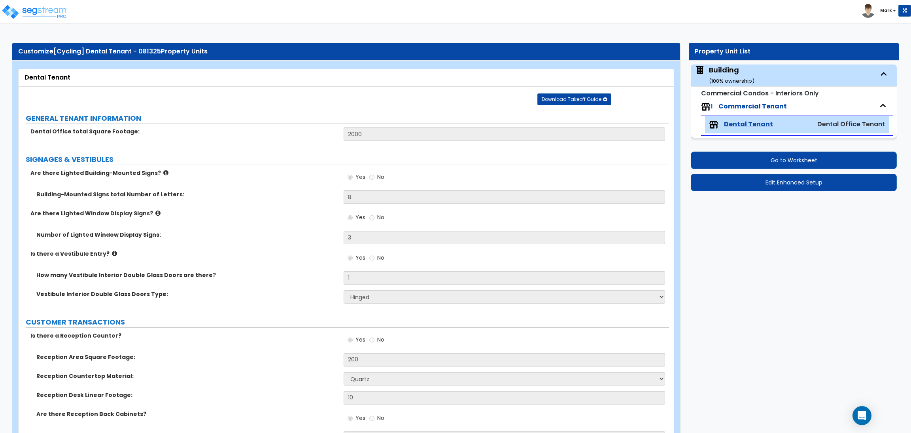
scroll to position [296, 0]
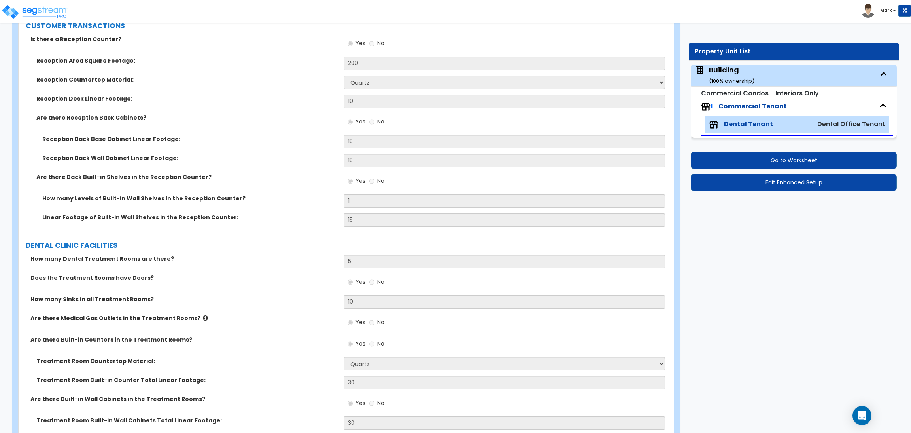
click at [271, 66] on div "Reception Area Square Footage: 200" at bounding box center [344, 66] width 650 height 19
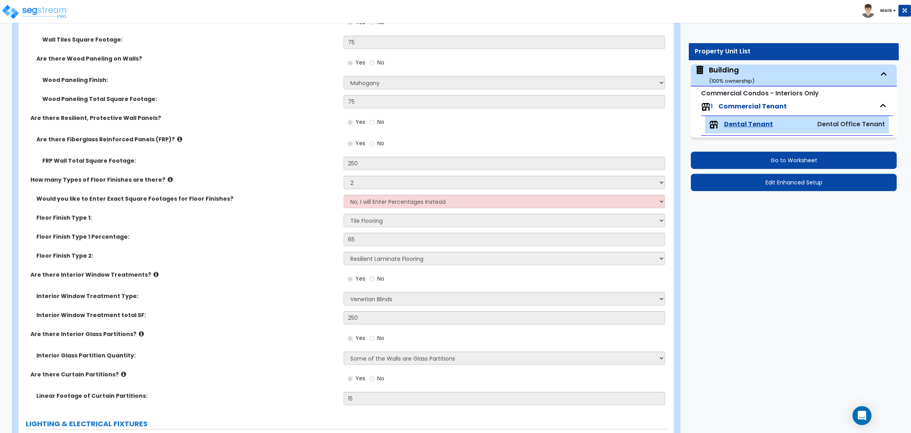
scroll to position [1625, 0]
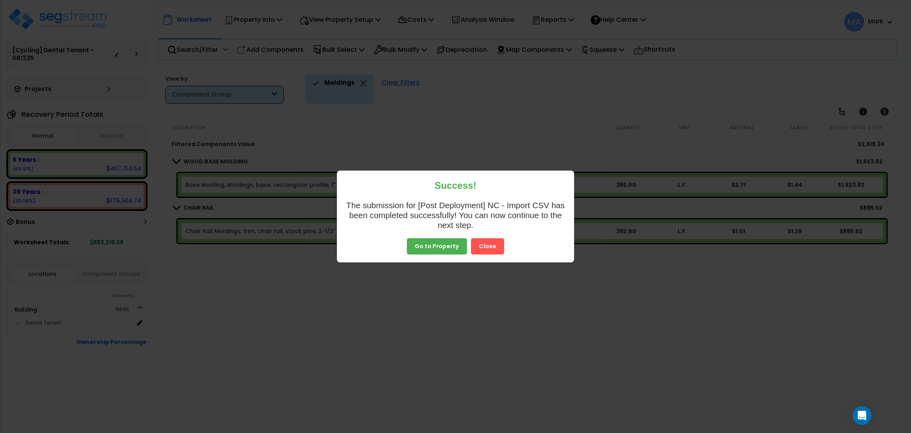
scroll to position [34, 0]
click at [495, 249] on button "Close" at bounding box center [487, 241] width 33 height 17
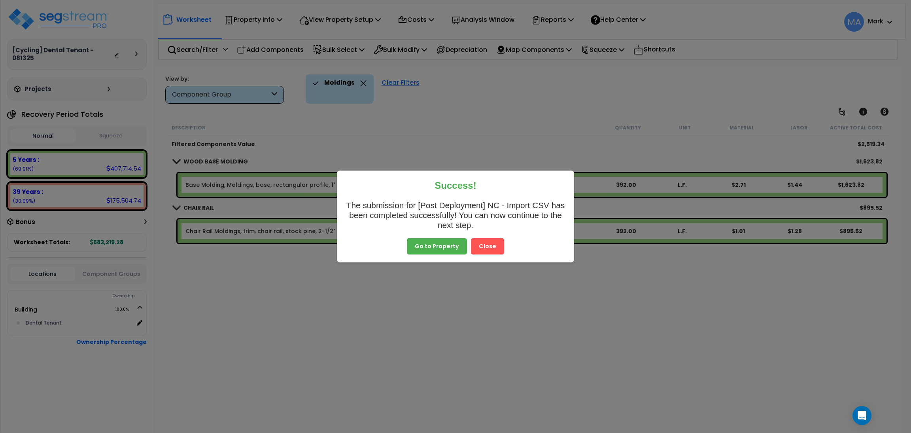
click at [492, 246] on button "Close" at bounding box center [487, 246] width 33 height 17
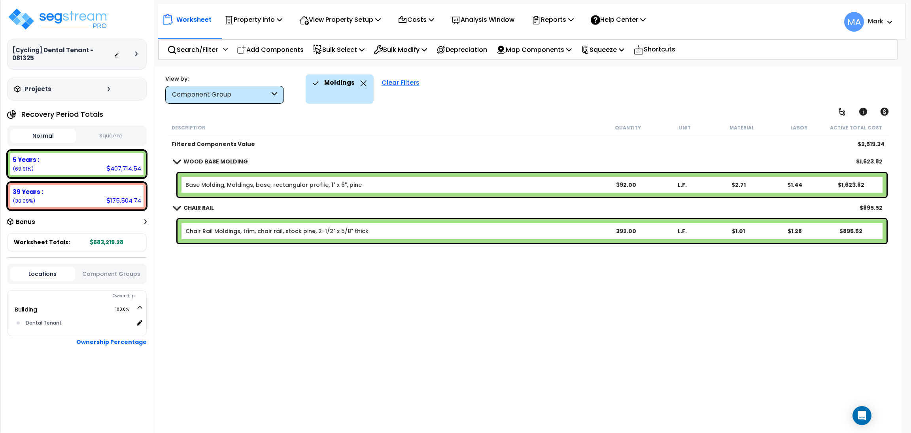
click at [360, 83] on icon at bounding box center [363, 83] width 6 height 6
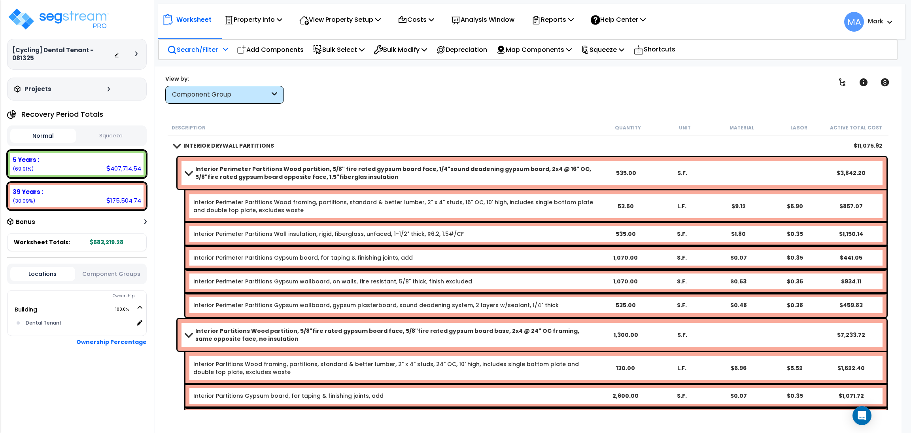
click at [194, 55] on div "Search/Filter Additional Search / Filter" at bounding box center [197, 49] width 60 height 19
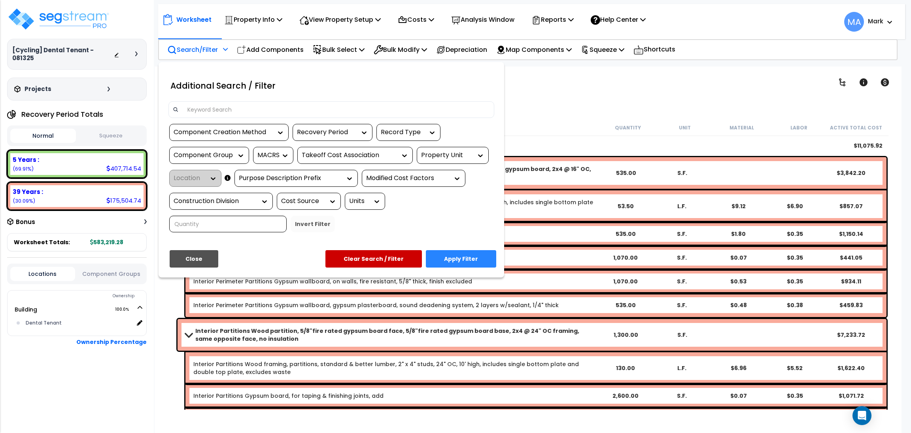
click at [204, 108] on input at bounding box center [336, 110] width 307 height 12
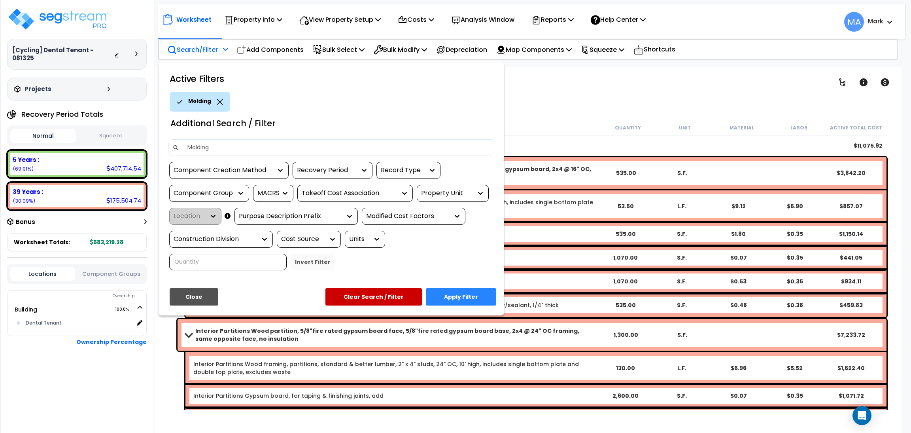
type input "Molding"
click at [466, 293] on button "Apply Filter" at bounding box center [461, 296] width 70 height 17
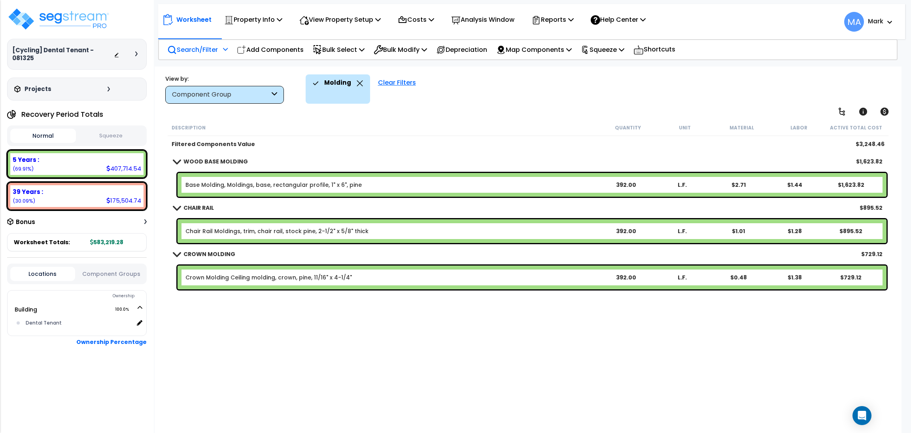
click at [250, 95] on div "Component Group" at bounding box center [221, 94] width 98 height 9
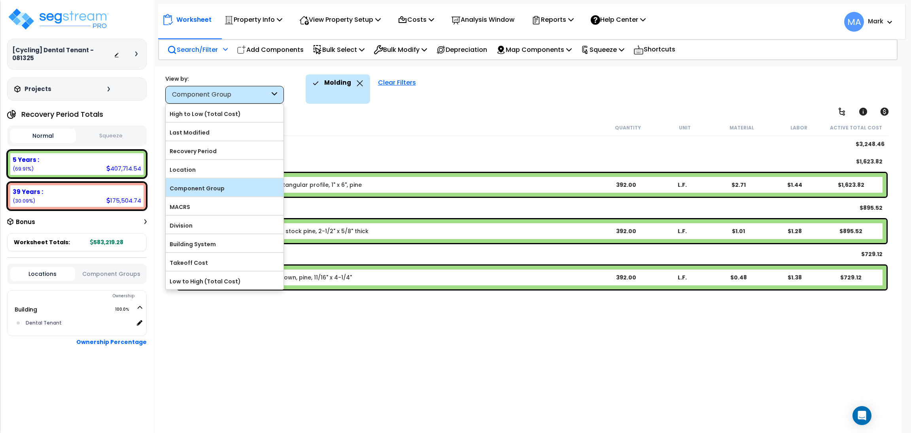
click at [218, 194] on label "Component Group" at bounding box center [225, 188] width 118 height 12
click at [0, 0] on input "Component Group" at bounding box center [0, 0] width 0 height 0
click at [214, 183] on label "Component Group" at bounding box center [225, 188] width 118 height 12
click at [0, 0] on input "Component Group" at bounding box center [0, 0] width 0 height 0
click at [196, 55] on div "Search/Filter Additional Search / Filter" at bounding box center [197, 49] width 60 height 19
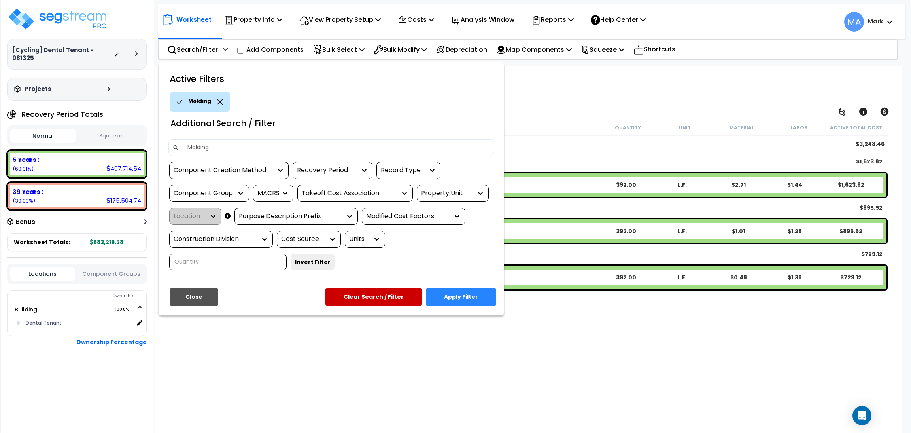
click at [217, 99] on icon at bounding box center [220, 102] width 6 height 6
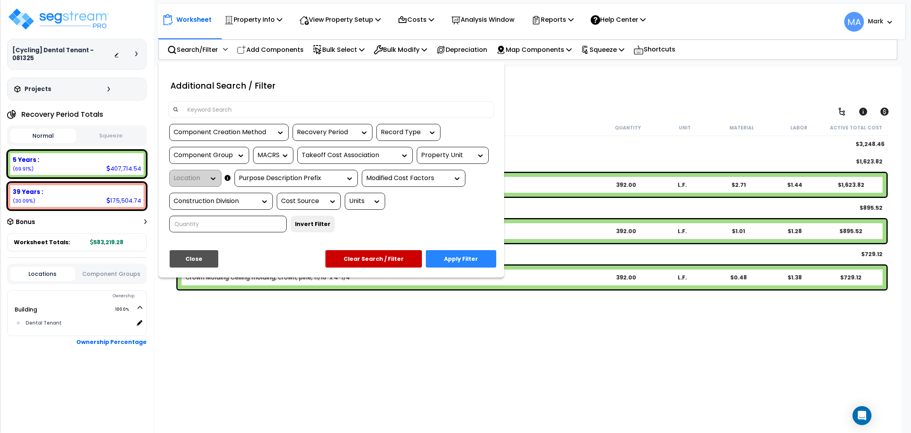
click at [274, 309] on div at bounding box center [455, 216] width 911 height 433
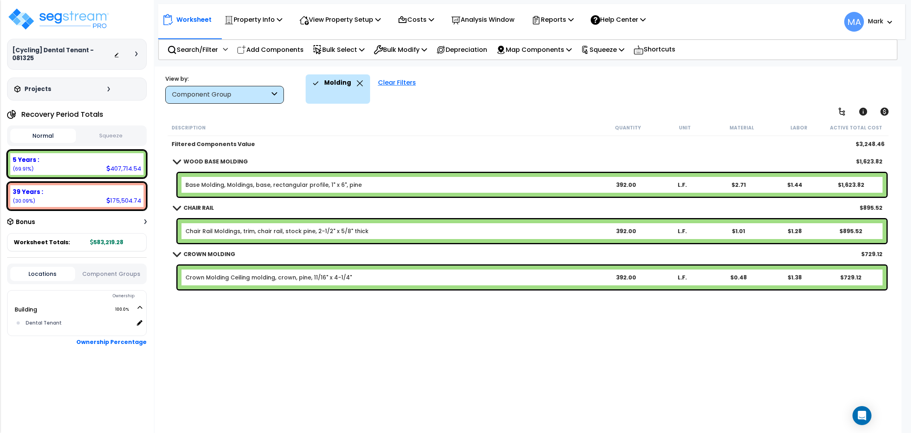
scroll to position [0, 0]
click at [405, 78] on div "Clear Filters" at bounding box center [397, 88] width 46 height 29
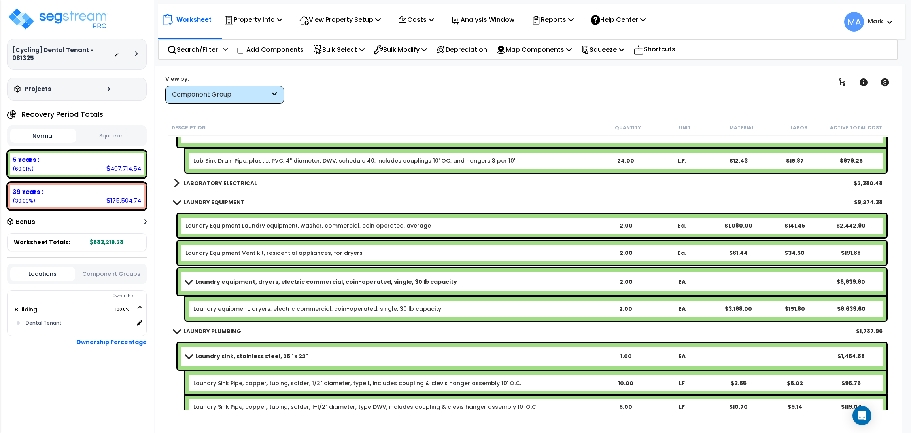
scroll to position [11506, 0]
click at [258, 181] on div "LABORATORY ELECTRICAL $2,380.48" at bounding box center [528, 182] width 717 height 19
click at [242, 179] on b "LABORATORY ELECTRICAL" at bounding box center [220, 183] width 74 height 8
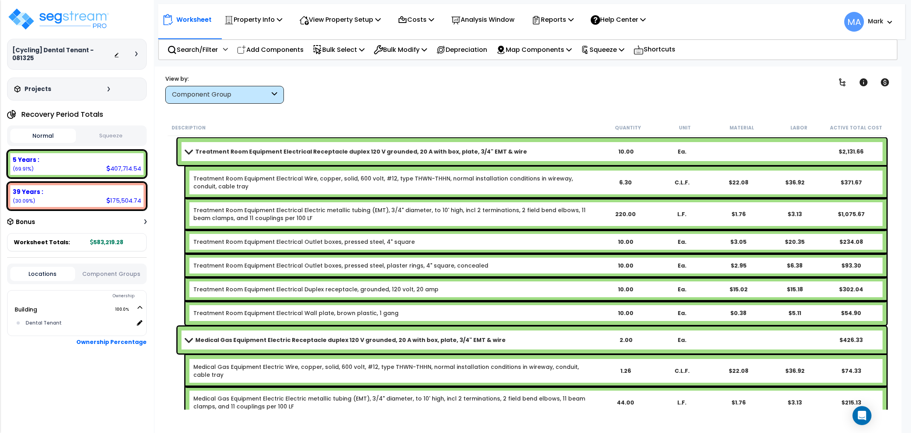
scroll to position [13523, 0]
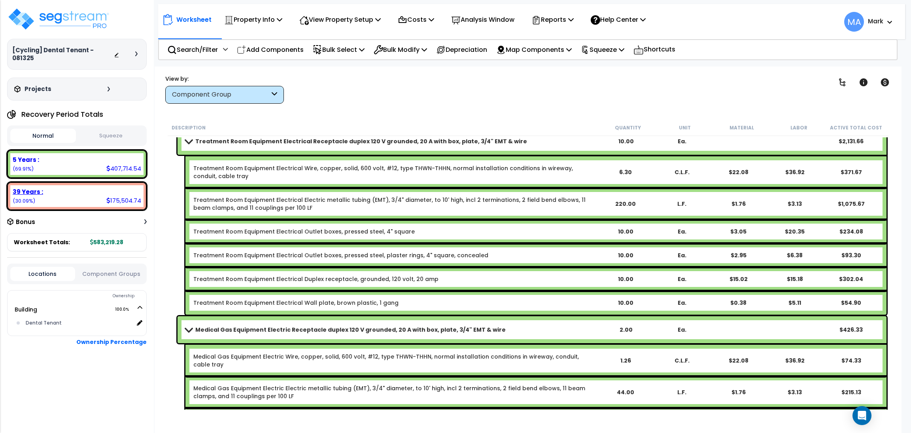
click at [59, 187] on div "39 Years :" at bounding box center [77, 191] width 129 height 8
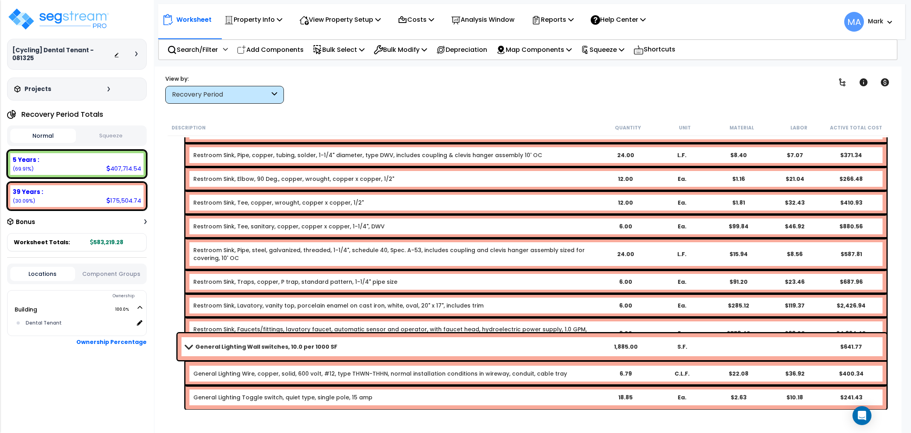
scroll to position [0, 0]
click at [346, 295] on div "Restroom Sink, Lavatory, vanity top, porcelain enamel on cast iron, white, oval…" at bounding box center [535, 305] width 701 height 24
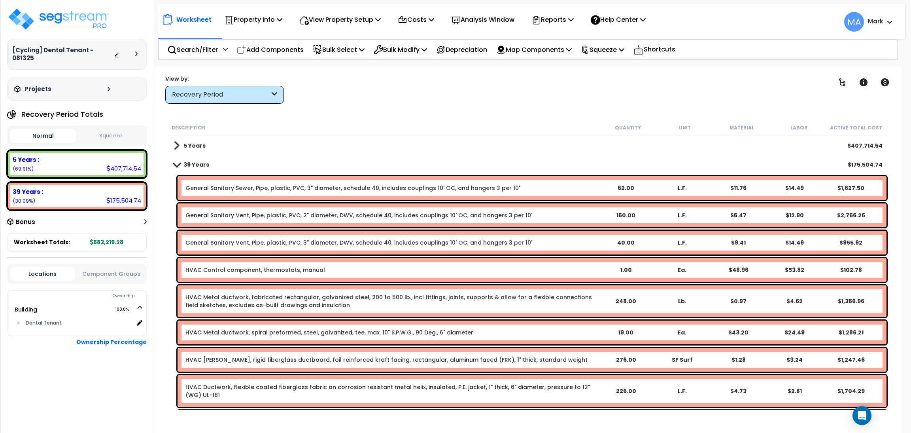
click at [250, 93] on div "Recovery Period" at bounding box center [221, 94] width 98 height 9
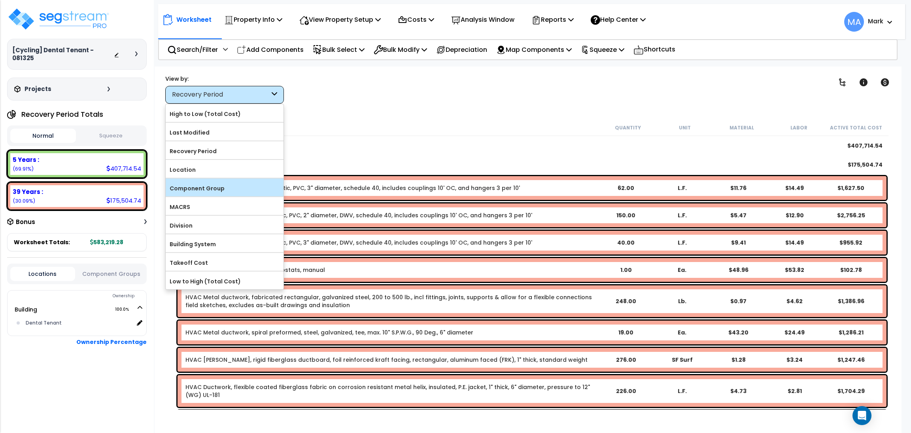
click at [203, 196] on div "Component Group" at bounding box center [225, 187] width 118 height 18
click at [225, 192] on label "Component Group" at bounding box center [225, 188] width 118 height 12
click at [0, 0] on input "Component Group" at bounding box center [0, 0] width 0 height 0
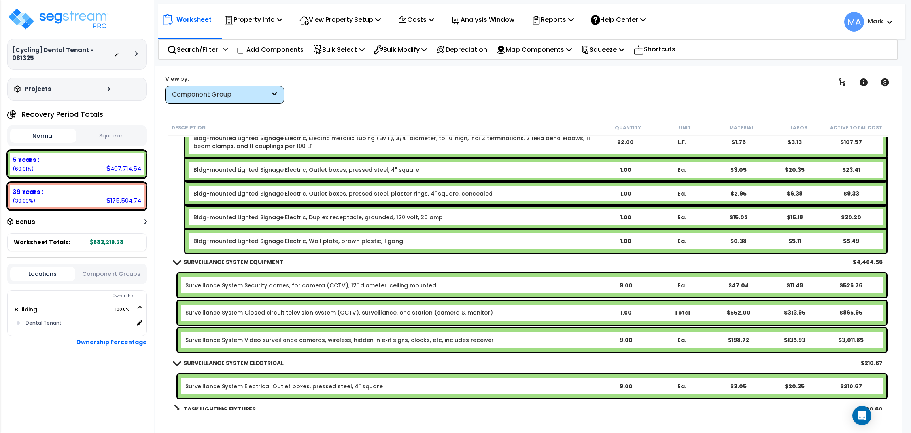
scroll to position [14455, 0]
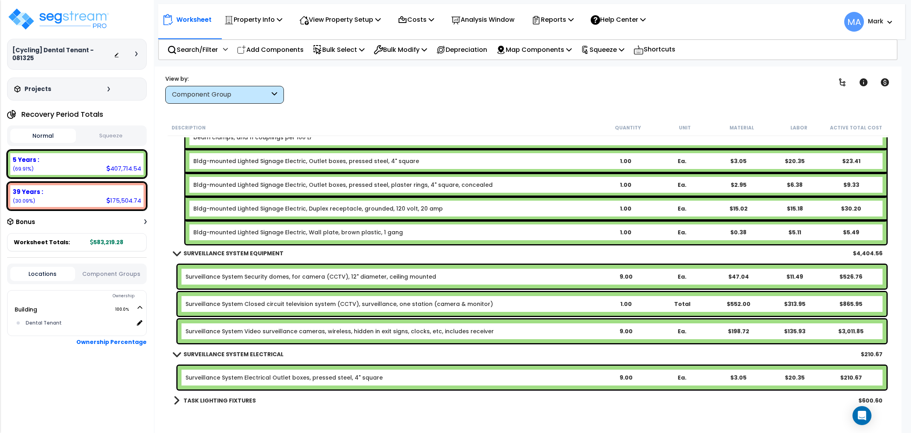
click at [185, 399] on b "TASK LIGHTING FIXTURES" at bounding box center [219, 400] width 72 height 8
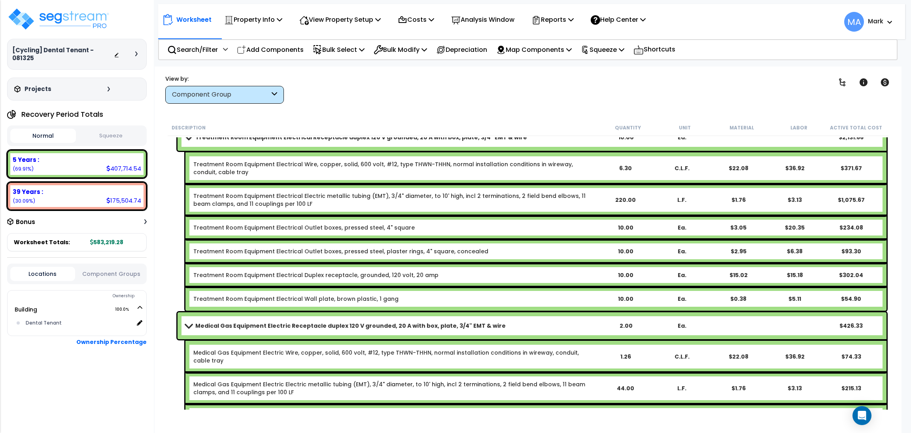
scroll to position [13523, 0]
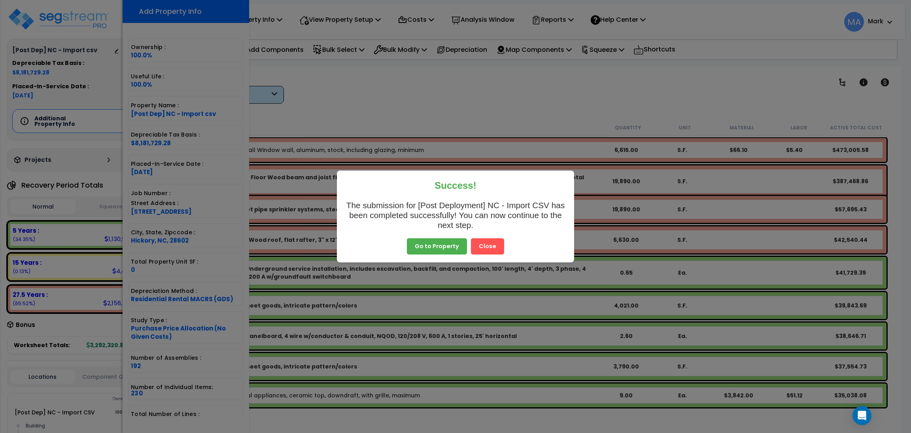
click at [495, 247] on button "Close" at bounding box center [487, 246] width 33 height 17
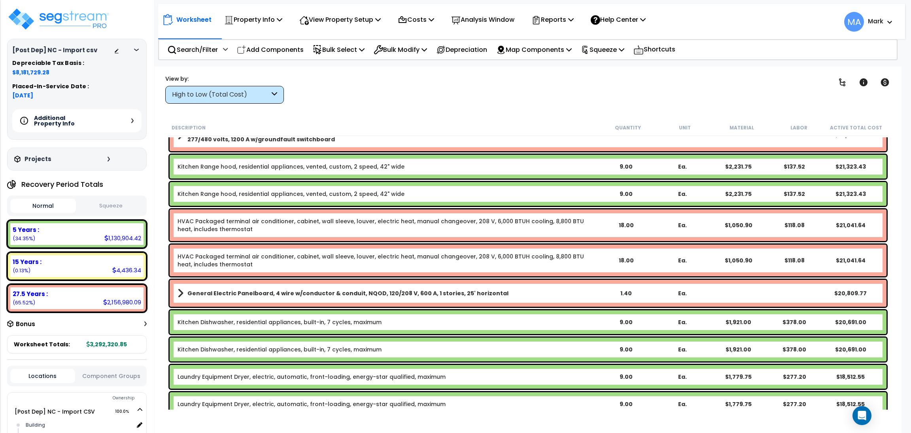
scroll to position [830, 0]
